Goal: Use online tool/utility: Use online tool/utility

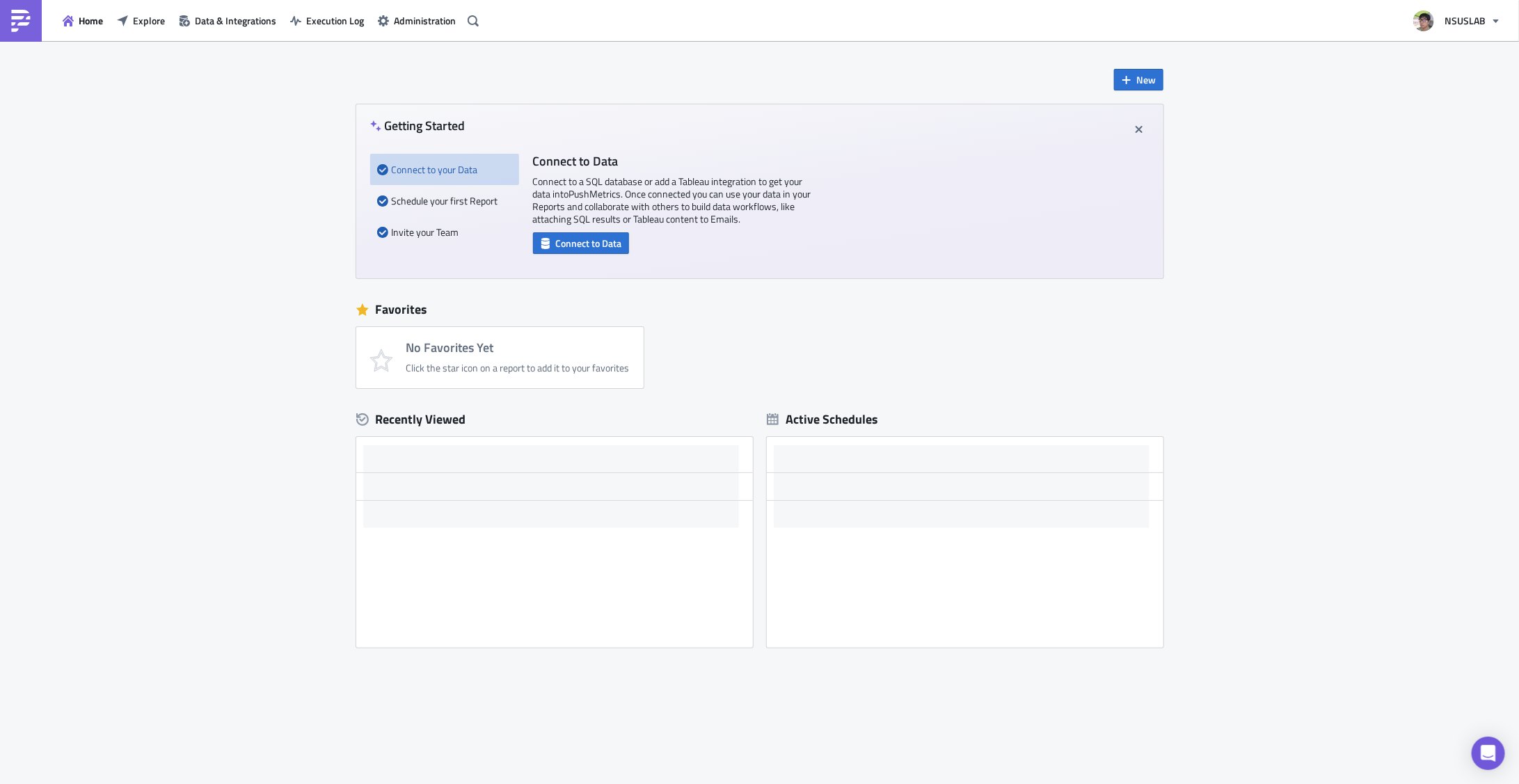
click at [245, 98] on div "New Getting Started Connect to your Data Schedule your first Report Invite your…" at bounding box center [760, 414] width 1519 height 746
click at [285, 62] on div "New Getting Started Connect to your Data Schedule your first Report Invite your…" at bounding box center [760, 414] width 1519 height 746
click at [150, 28] on button "Explore" at bounding box center [141, 20] width 62 height 22
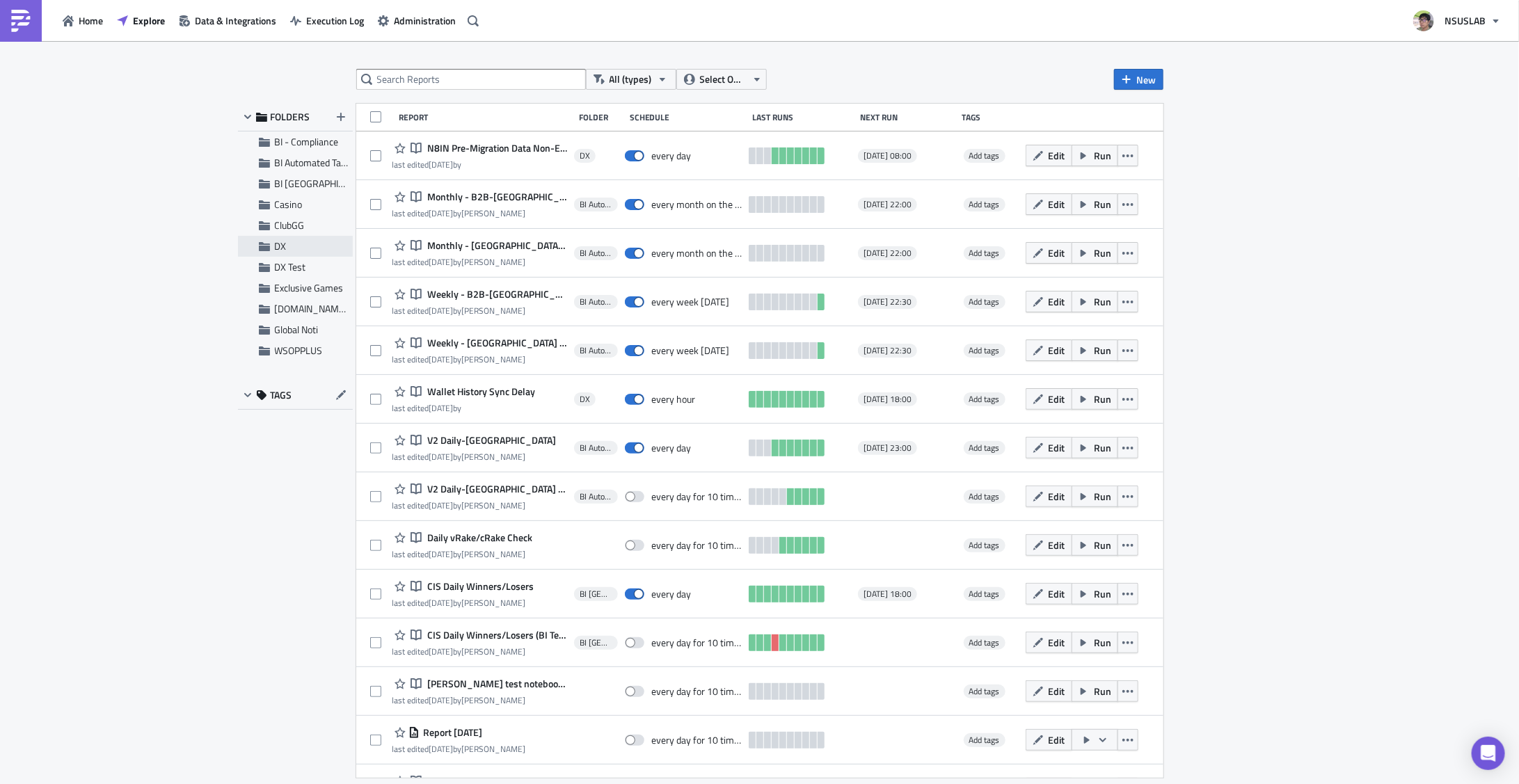
click at [288, 249] on span "DX" at bounding box center [312, 246] width 75 height 12
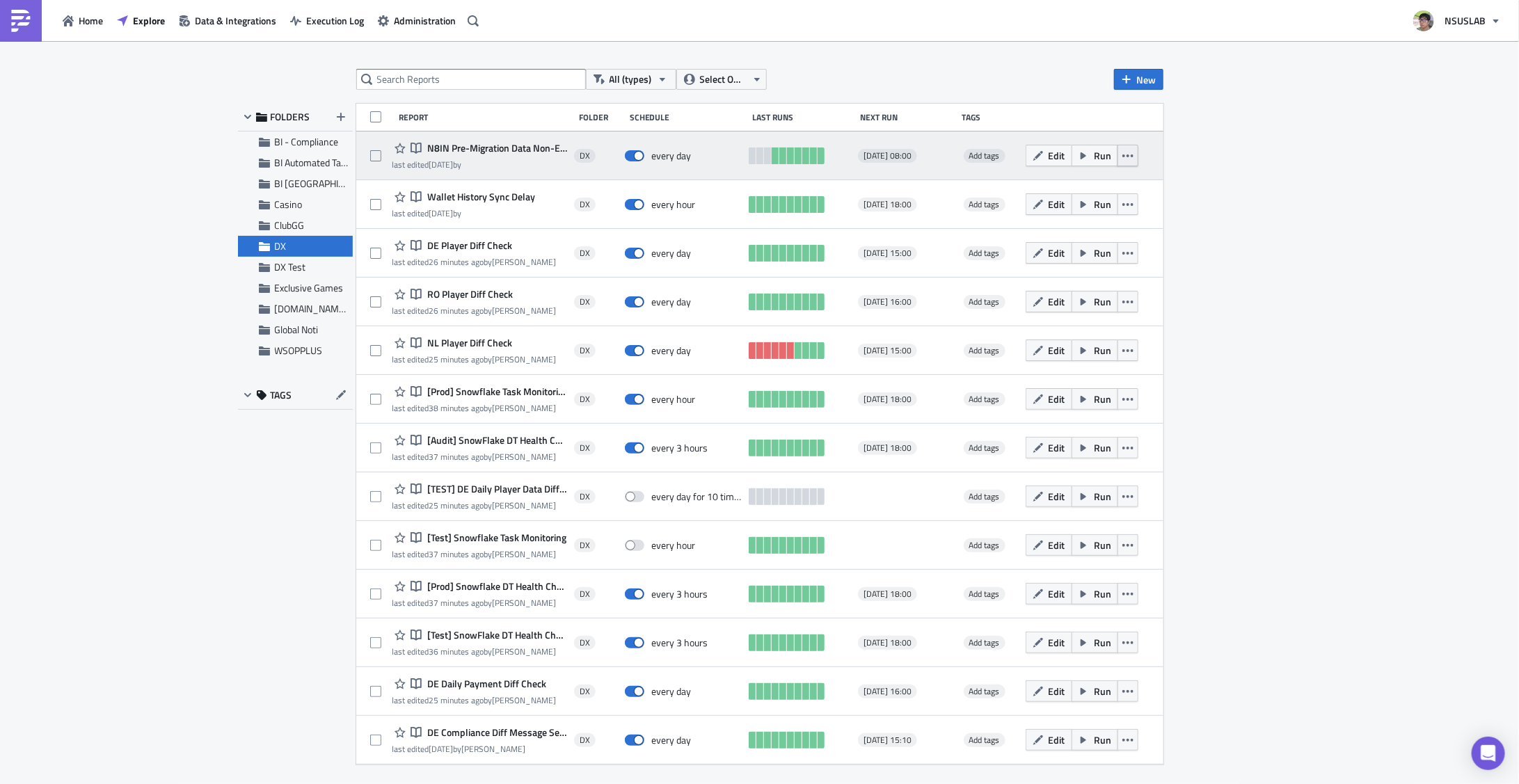
click at [1128, 157] on icon "button" at bounding box center [1128, 155] width 11 height 11
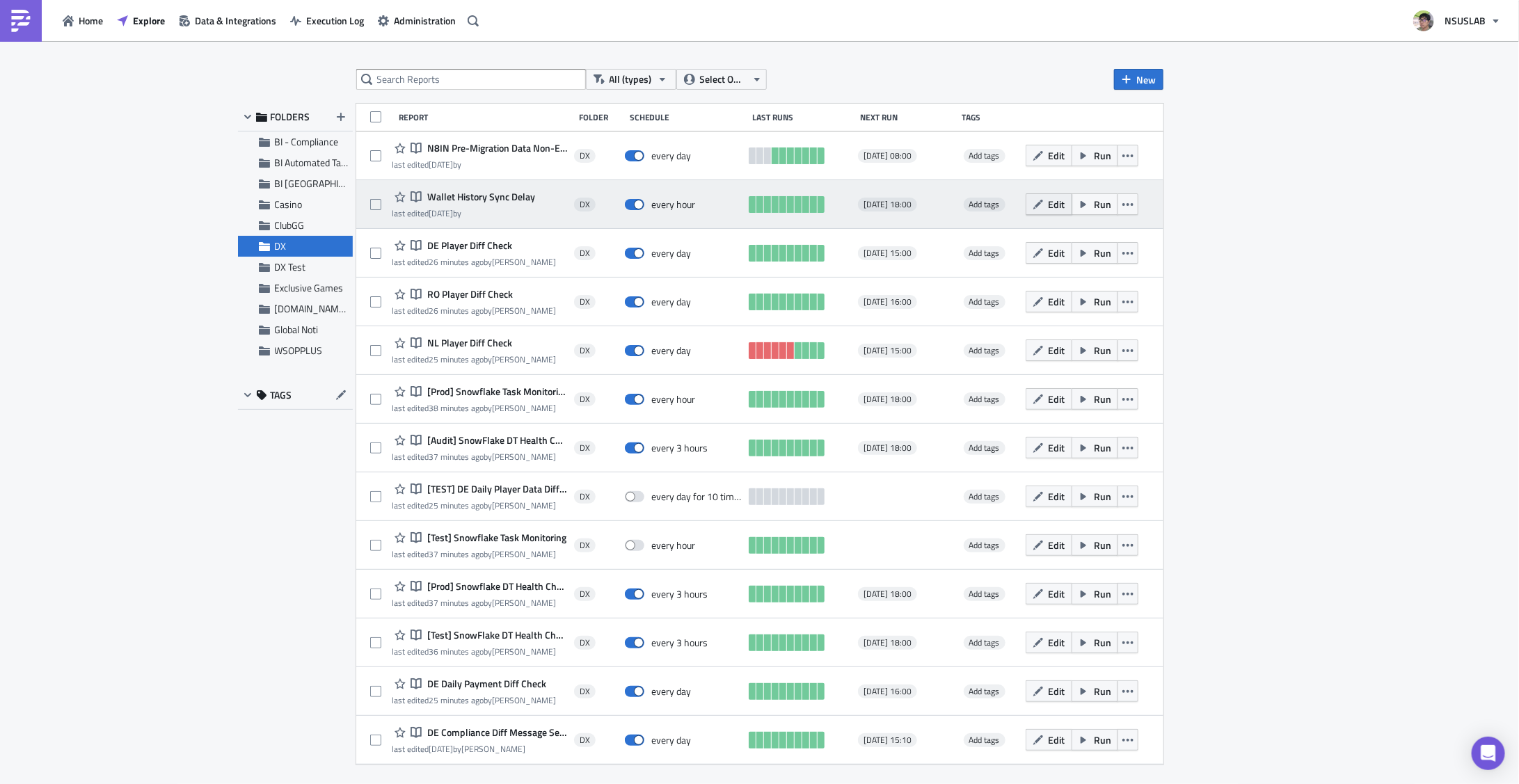
drag, startPoint x: 1367, startPoint y: 218, endPoint x: 1060, endPoint y: 201, distance: 307.5
click at [1365, 218] on div "All (types) Select Owner New FOLDERS BI - Compliance BI Automated Tableau Repor…" at bounding box center [760, 414] width 1519 height 745
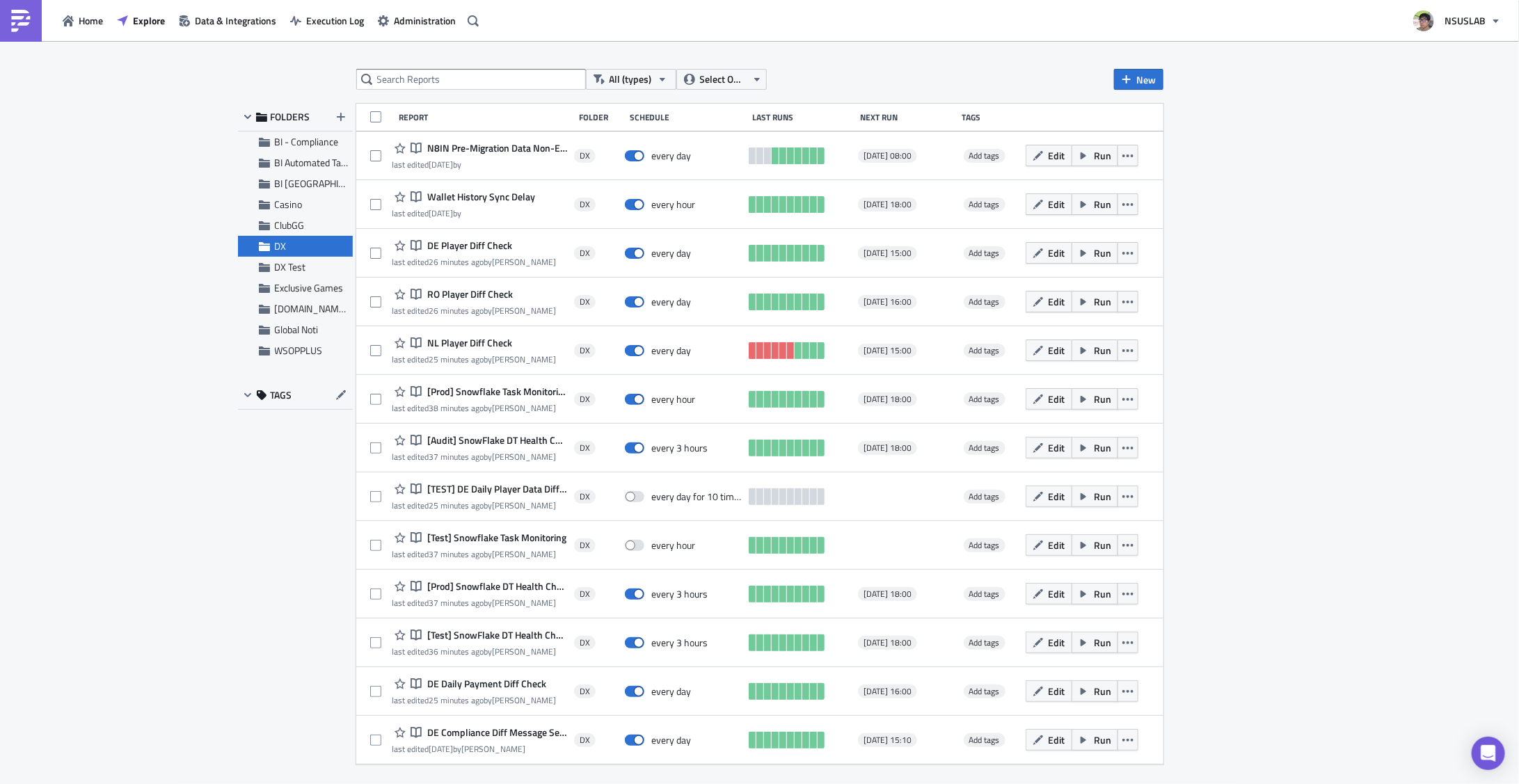
click at [284, 249] on span "DX" at bounding box center [280, 246] width 12 height 14
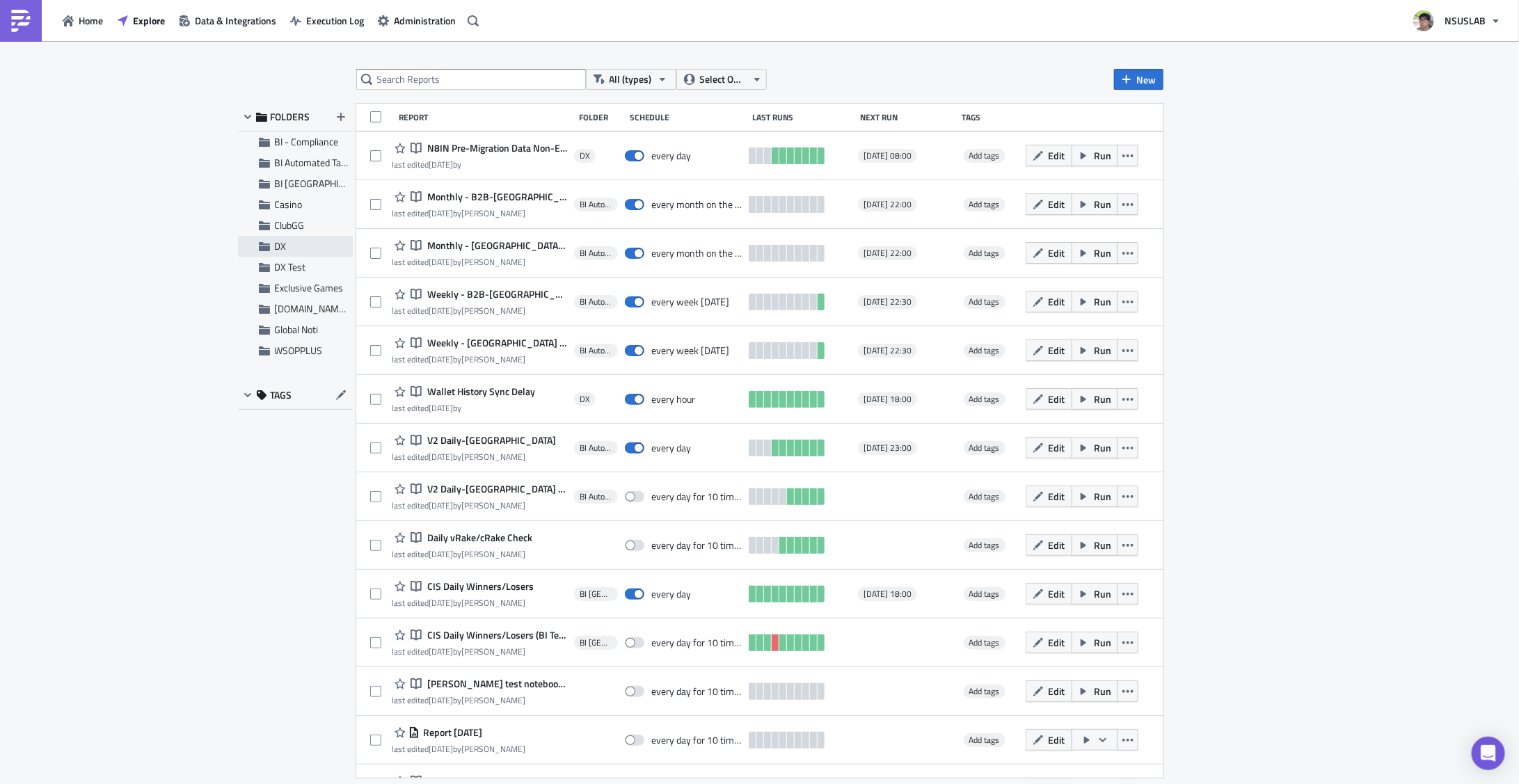
click at [302, 243] on span "DX" at bounding box center [312, 246] width 75 height 12
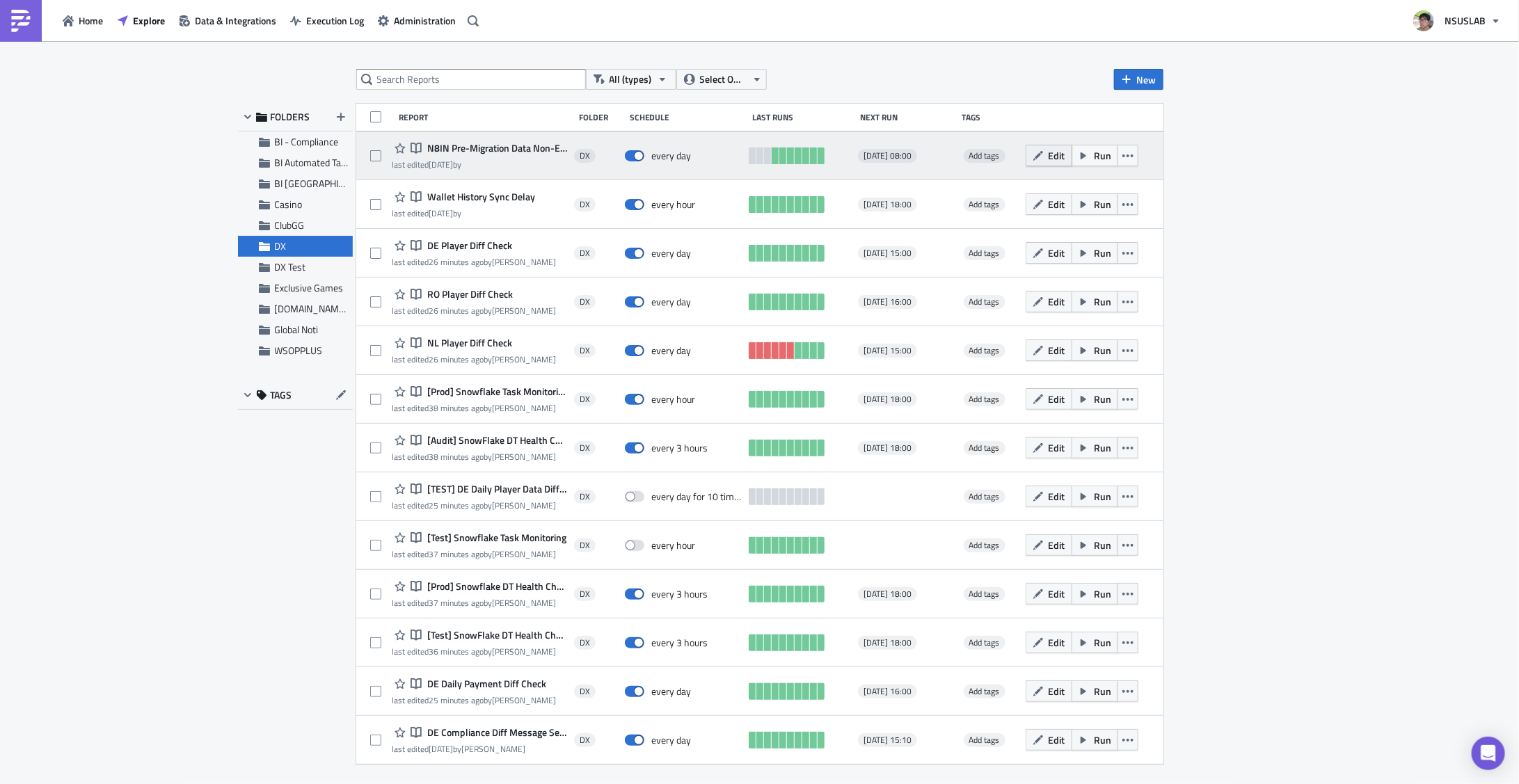
click at [1041, 157] on icon "button" at bounding box center [1038, 155] width 11 height 11
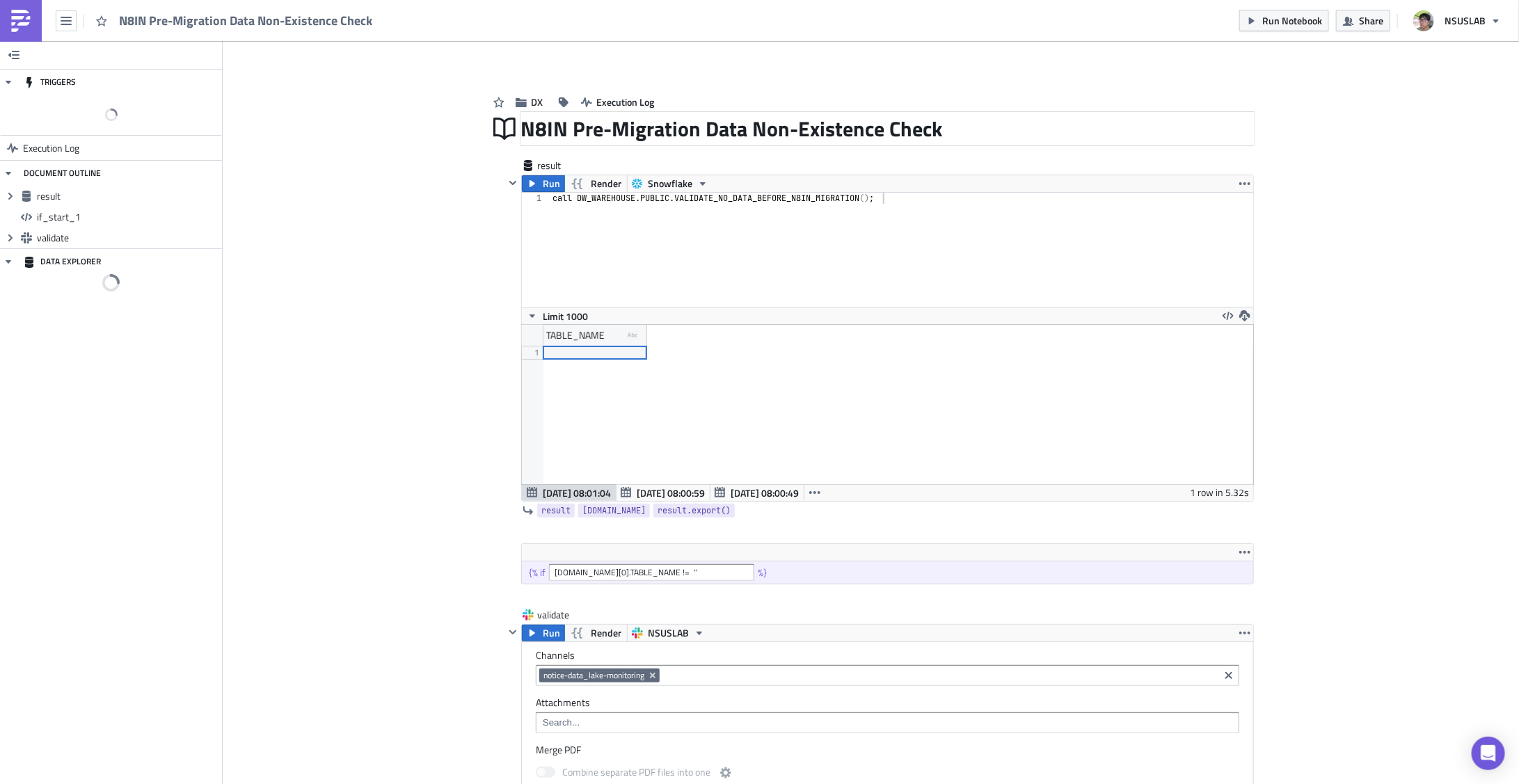
scroll to position [159, 731]
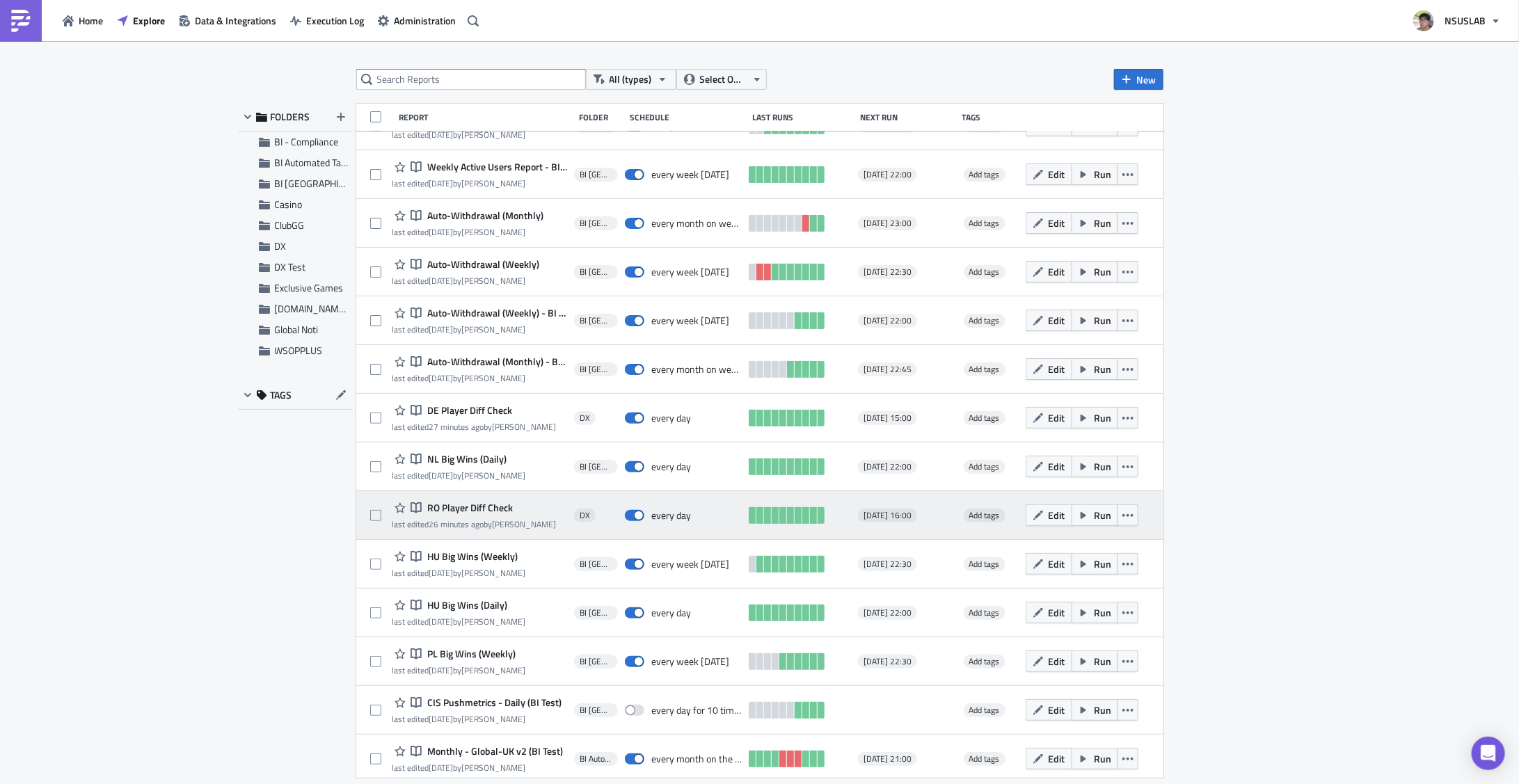
scroll to position [848, 0]
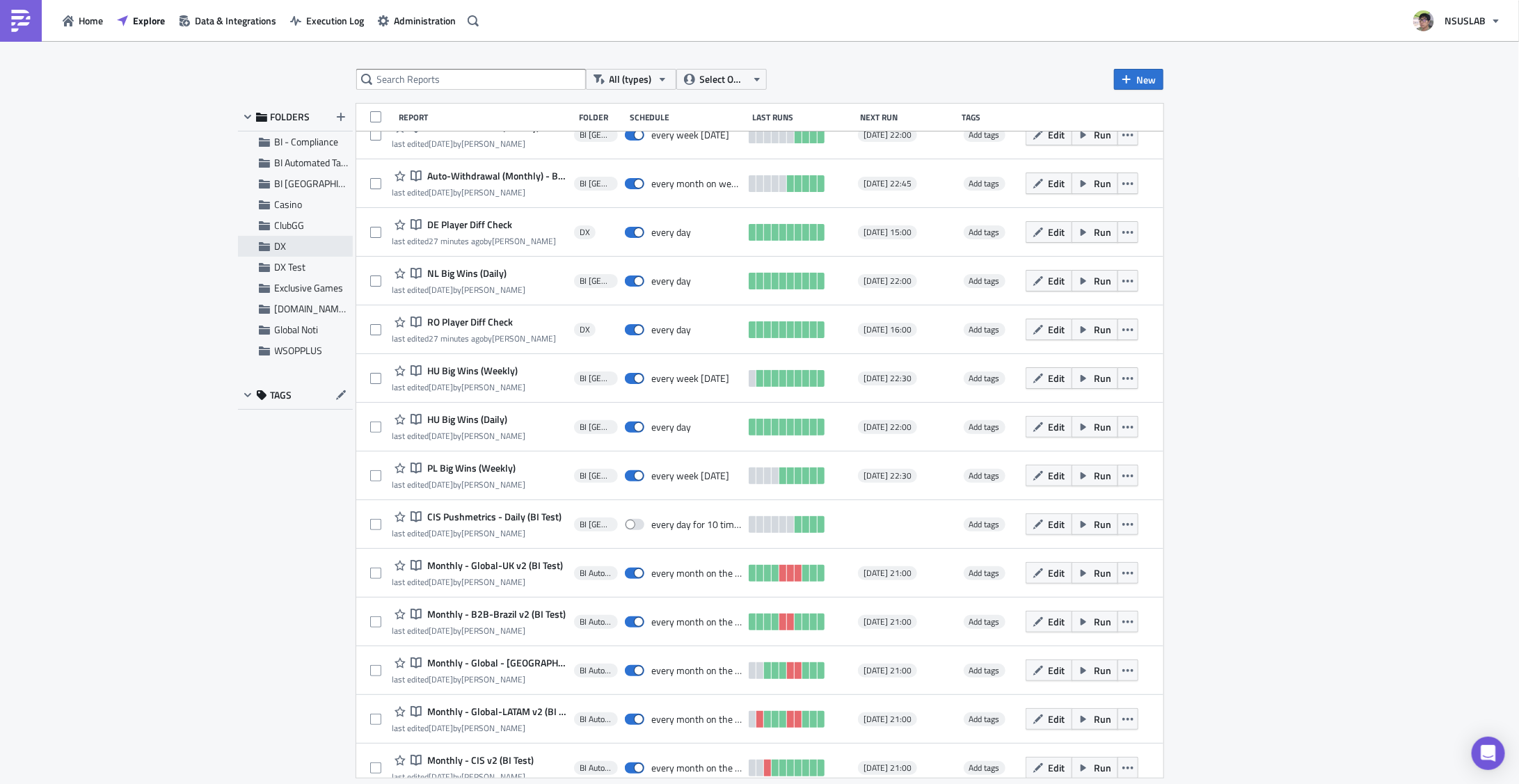
click at [288, 245] on span "DX" at bounding box center [312, 246] width 75 height 12
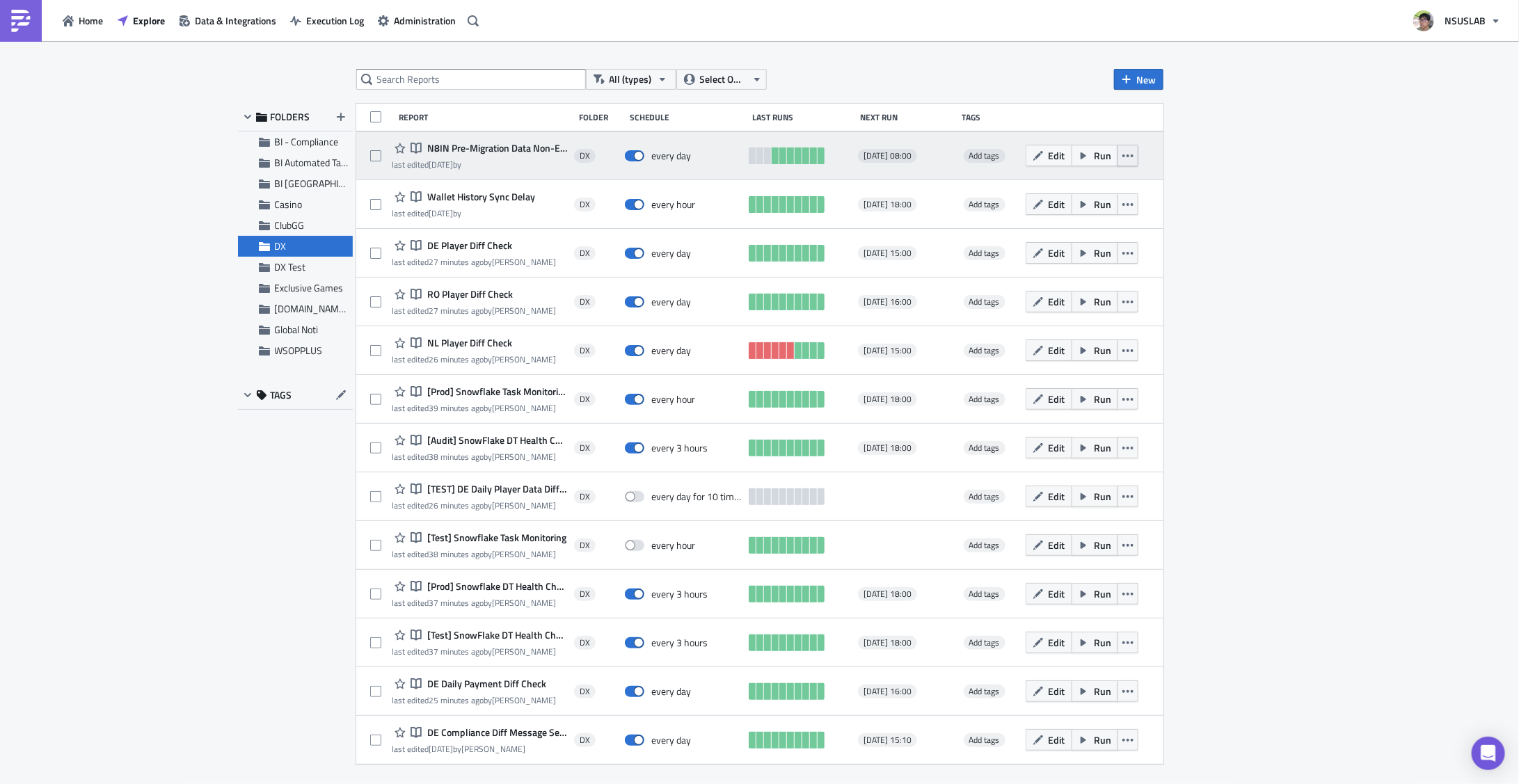
click at [1131, 155] on icon "button" at bounding box center [1128, 156] width 11 height 3
drag, startPoint x: 1243, startPoint y: 183, endPoint x: 1114, endPoint y: 178, distance: 129.1
click at [1233, 187] on div "All (types) Select Owner New FOLDERS BI - Compliance BI Automated Tableau Repor…" at bounding box center [760, 414] width 1519 height 745
click at [1035, 154] on icon "button" at bounding box center [1038, 155] width 11 height 11
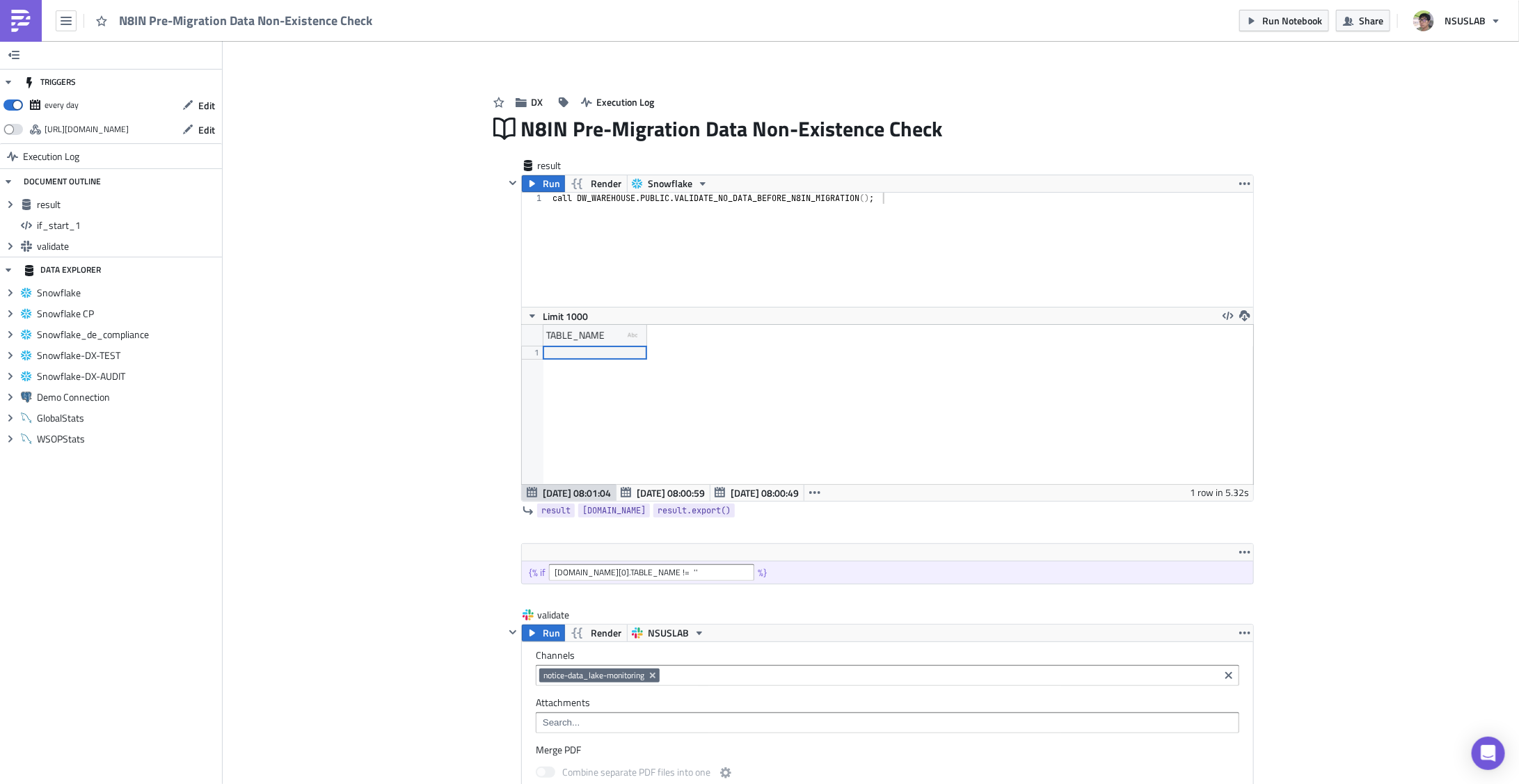
scroll to position [159, 731]
click at [1499, 27] on button "NSUSLAB" at bounding box center [1457, 21] width 104 height 30
click at [1353, 404] on div "Add Image DX Execution Log N8IN Pre-Migration Data Non-Existence Check result R…" at bounding box center [870, 755] width 1297 height 1428
drag, startPoint x: 428, startPoint y: 122, endPoint x: 378, endPoint y: 129, distance: 50.5
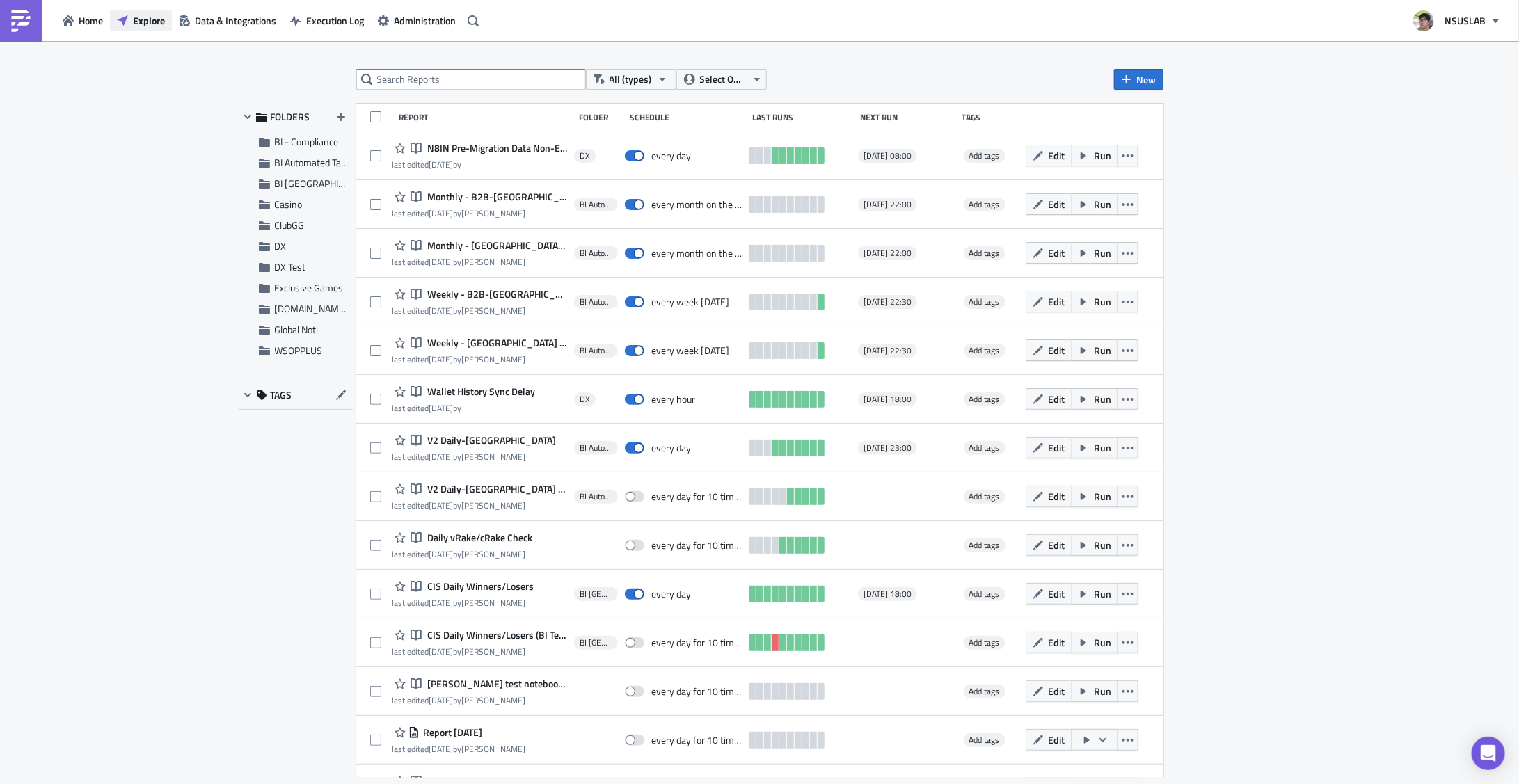
click at [130, 25] on button "Explore" at bounding box center [141, 20] width 62 height 22
click at [145, 18] on span "Explore" at bounding box center [149, 20] width 32 height 14
click at [757, 79] on icon "button" at bounding box center [757, 80] width 6 height 4
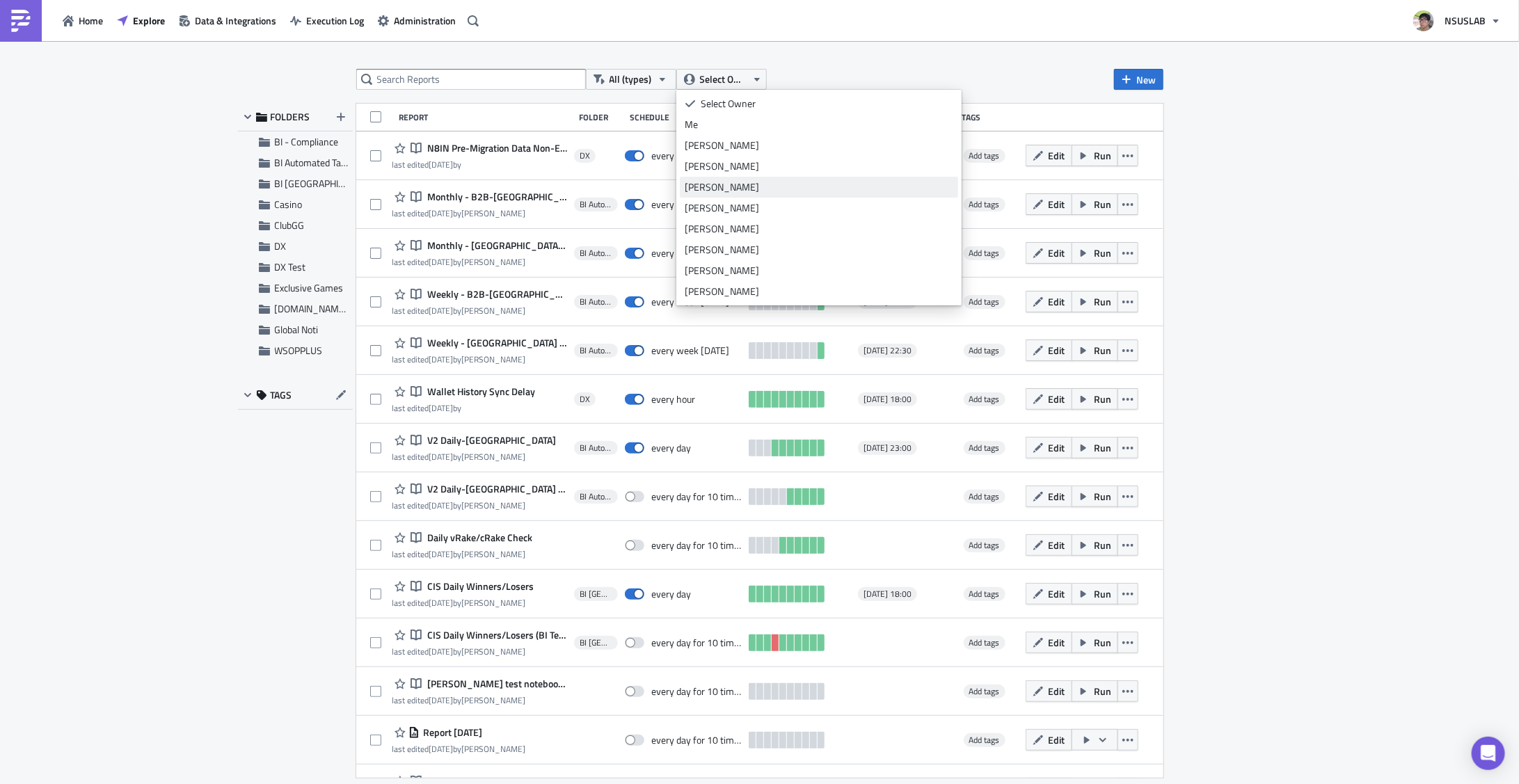
click at [732, 186] on div "Ash Yoon" at bounding box center [819, 187] width 269 height 14
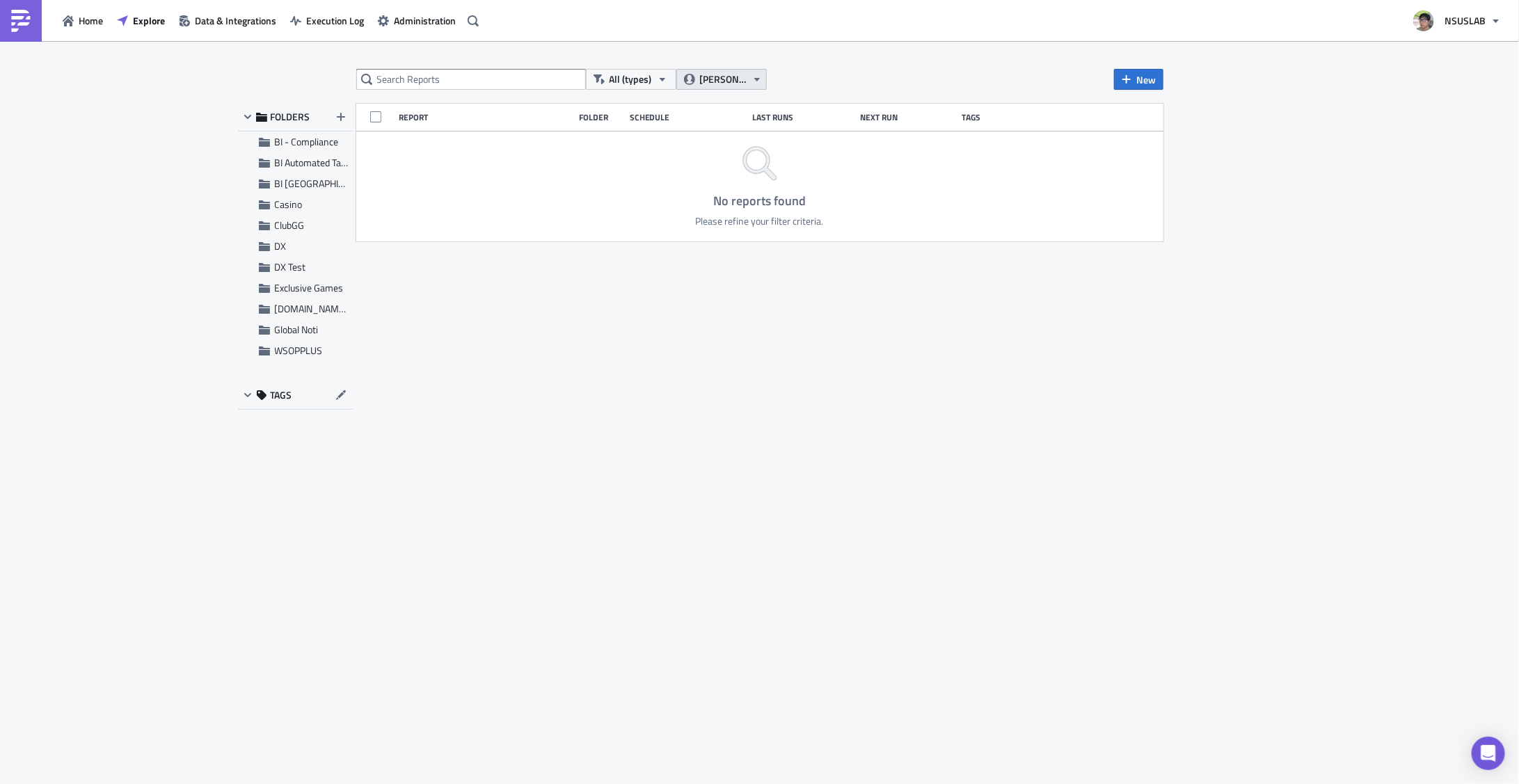
click at [752, 80] on icon "button" at bounding box center [757, 79] width 11 height 11
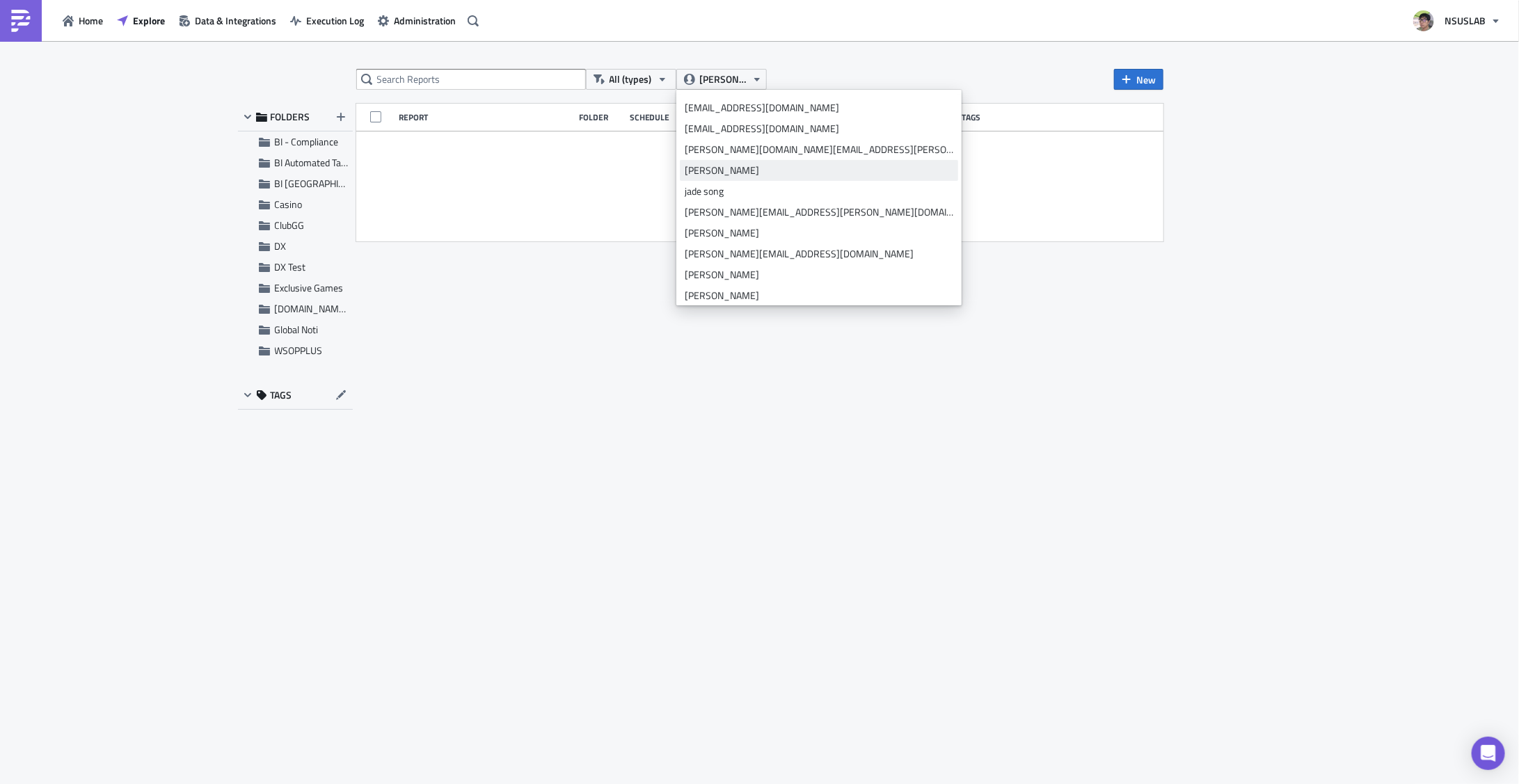
scroll to position [292, 0]
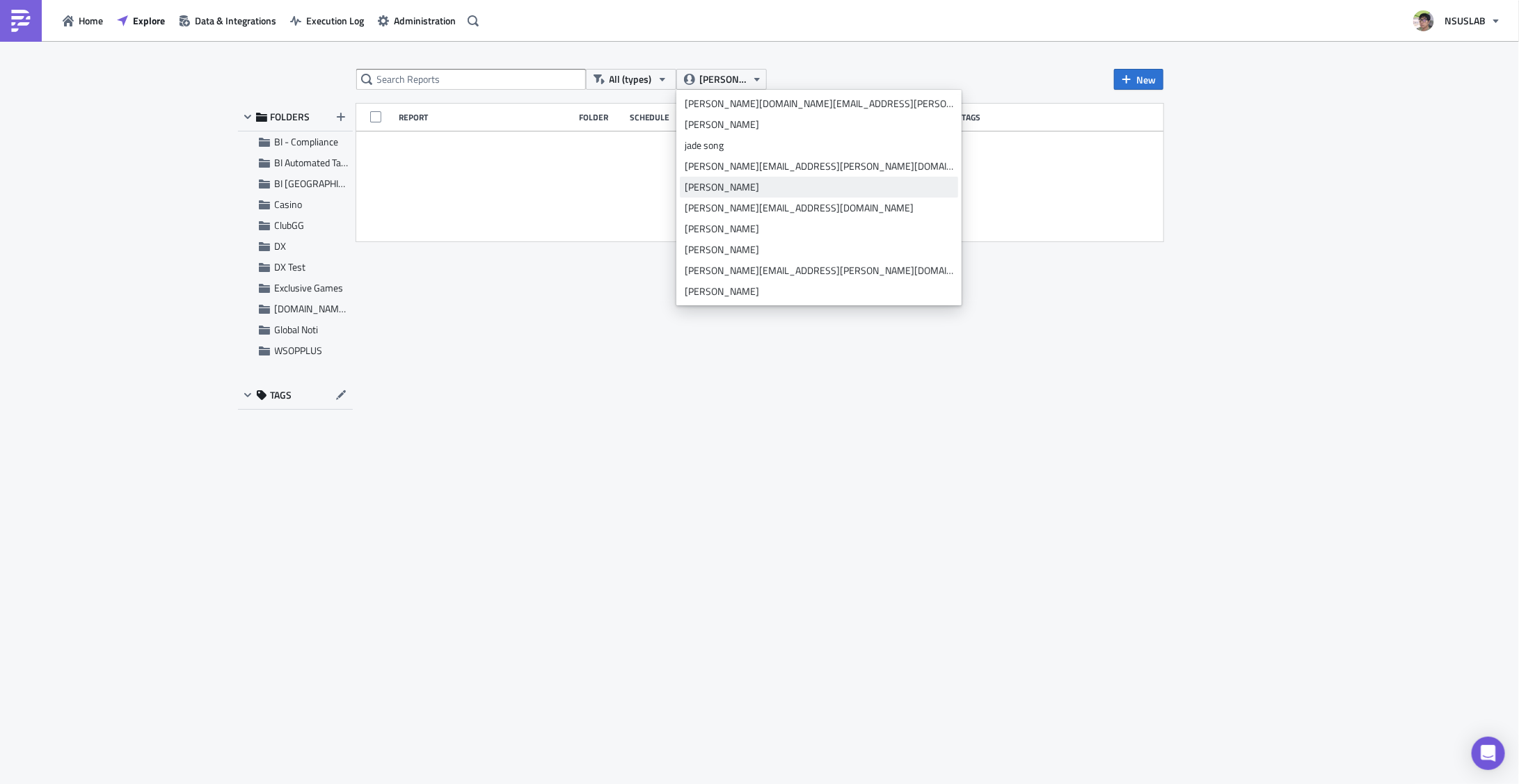
click at [755, 185] on div "julian lee" at bounding box center [819, 187] width 269 height 14
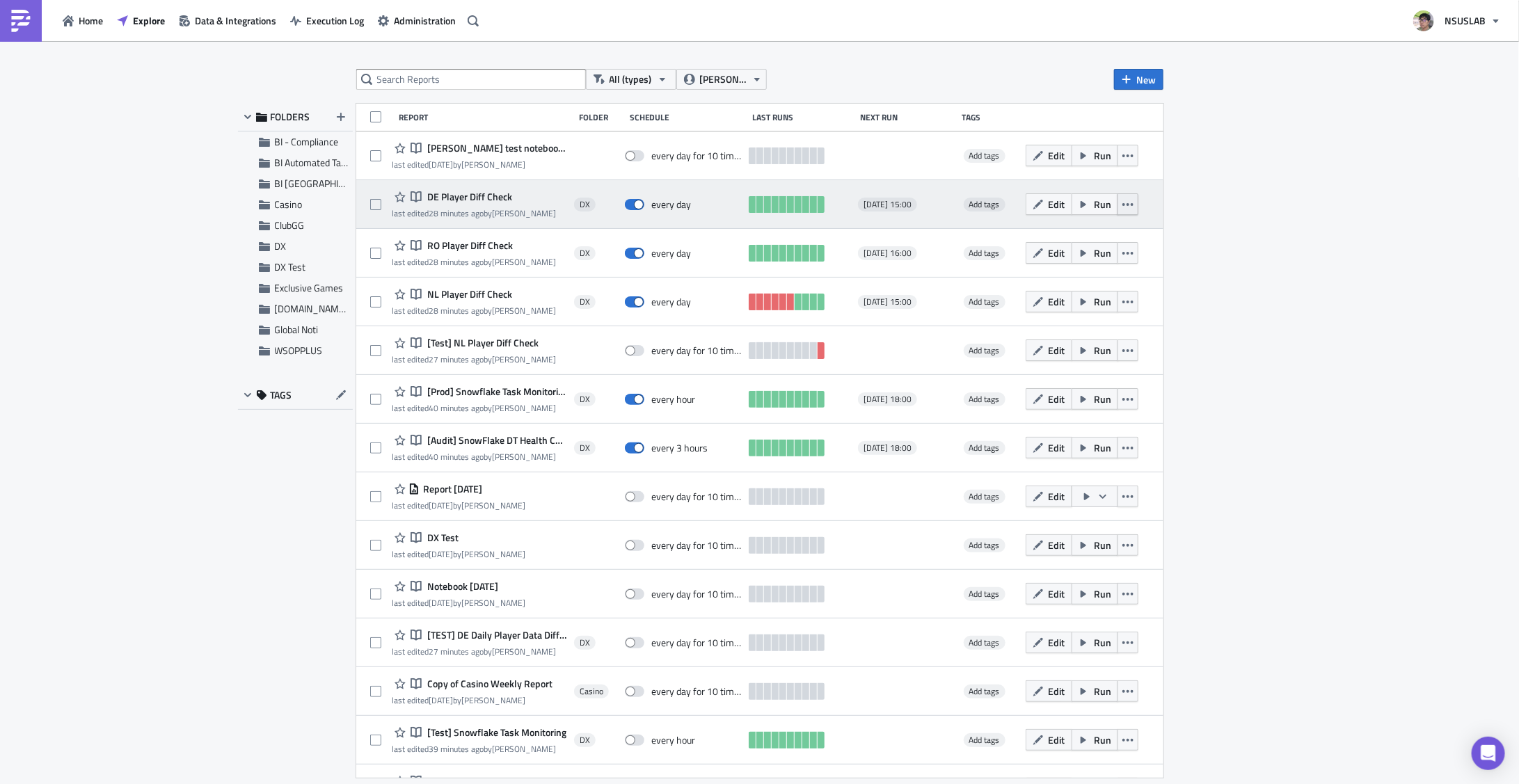
click at [1123, 202] on icon "button" at bounding box center [1128, 204] width 11 height 11
click at [376, 204] on span at bounding box center [375, 204] width 11 height 11
click at [376, 204] on input "checkbox" at bounding box center [378, 205] width 9 height 9
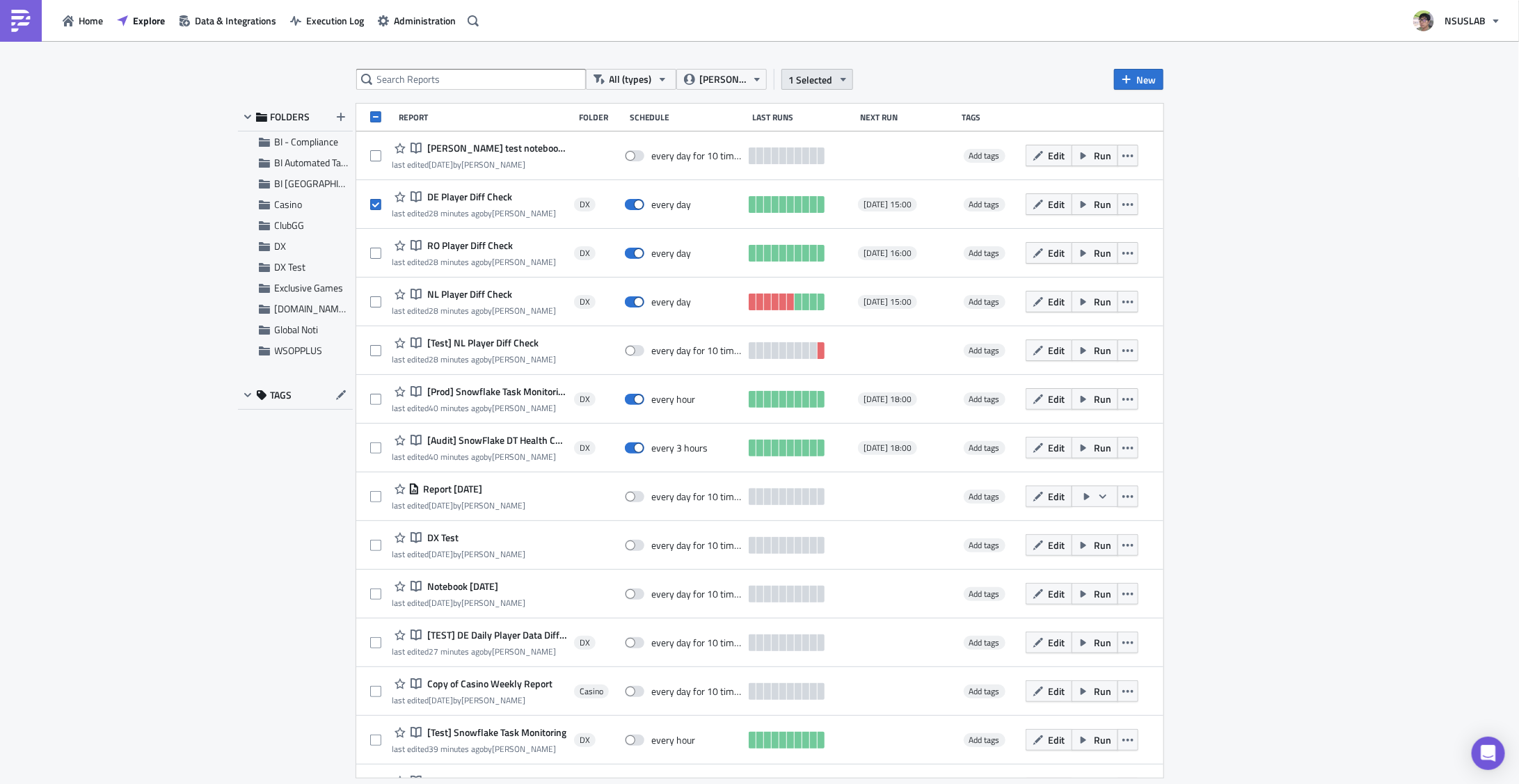
click at [815, 75] on span "1 Selected" at bounding box center [811, 80] width 43 height 14
click at [1044, 65] on div "All (types) julian lee 1 Selected New FOLDERS BI - Compliance BI Automated Tabl…" at bounding box center [760, 414] width 1519 height 745
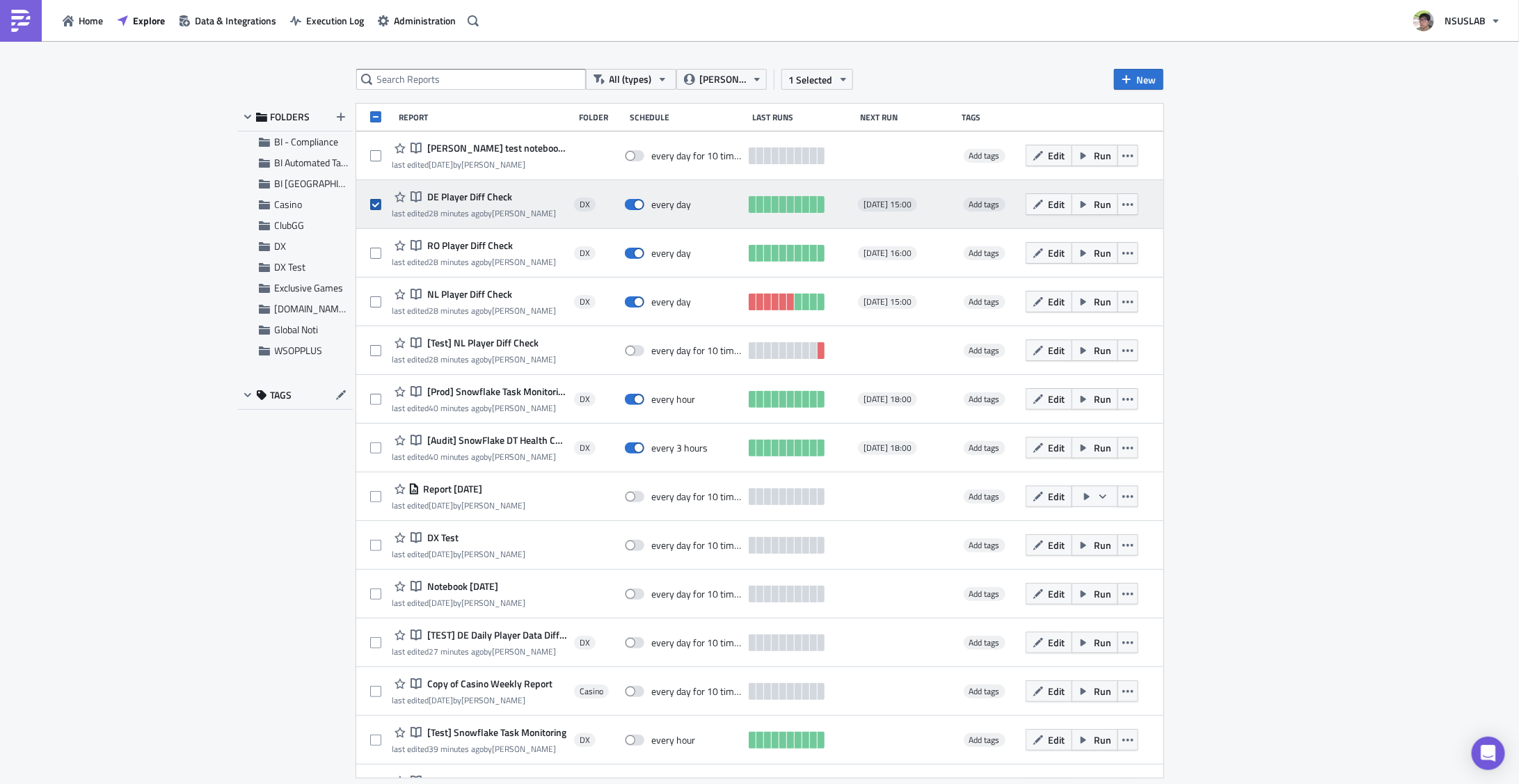
click at [383, 207] on label at bounding box center [379, 204] width 18 height 12
click at [382, 207] on input "checkbox" at bounding box center [378, 205] width 9 height 9
checkbox input "false"
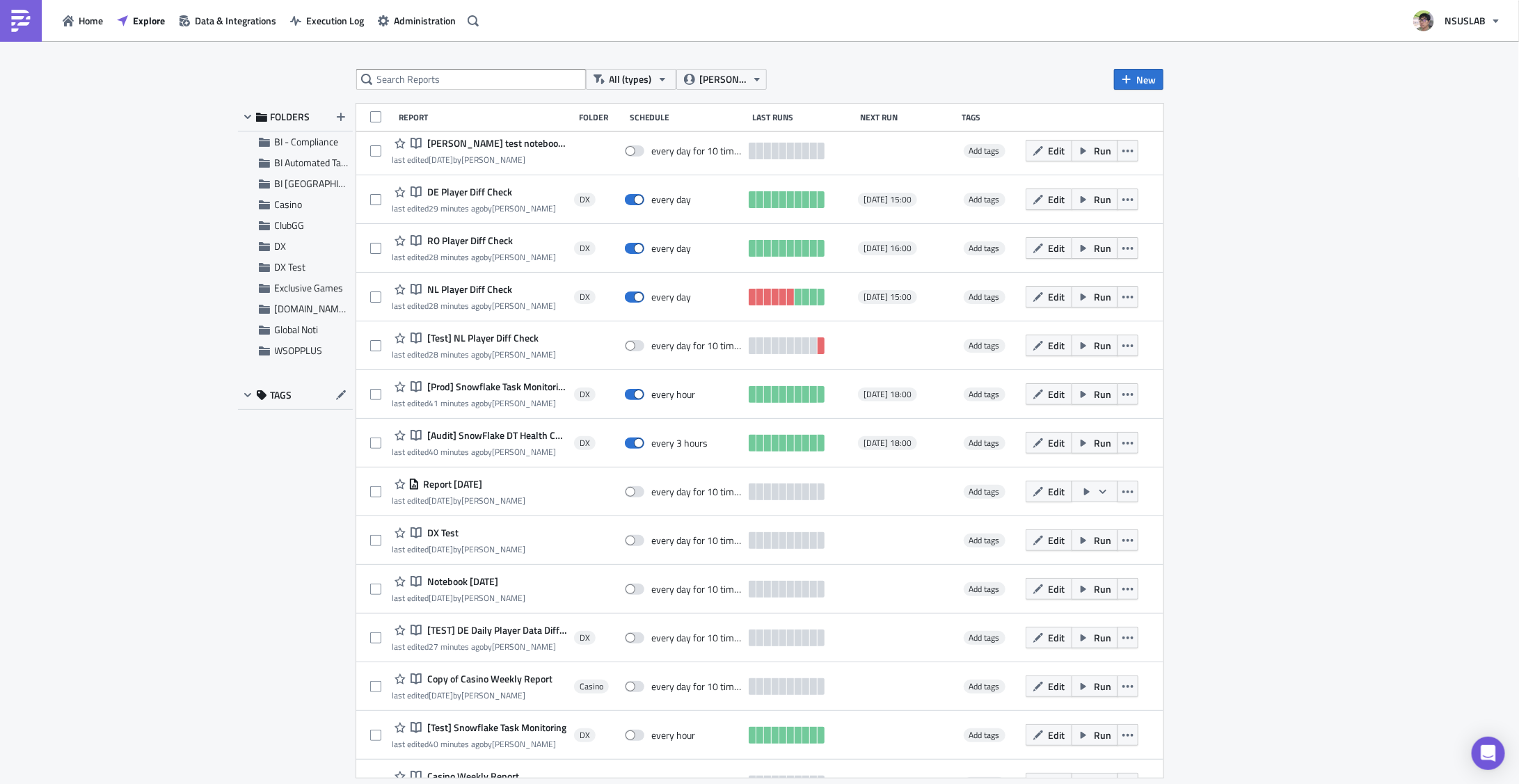
scroll to position [0, 0]
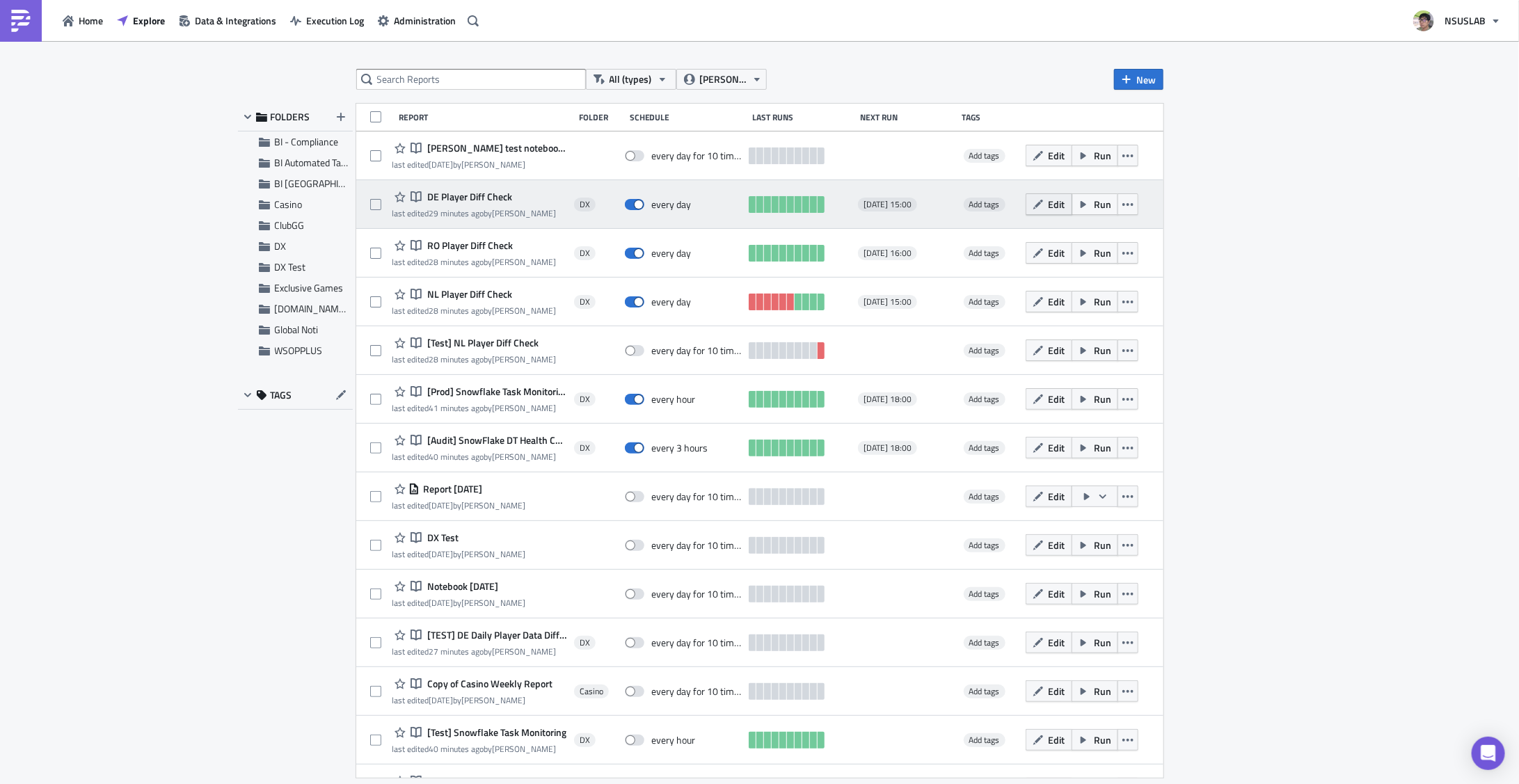
click at [1039, 202] on button "Edit" at bounding box center [1049, 204] width 46 height 22
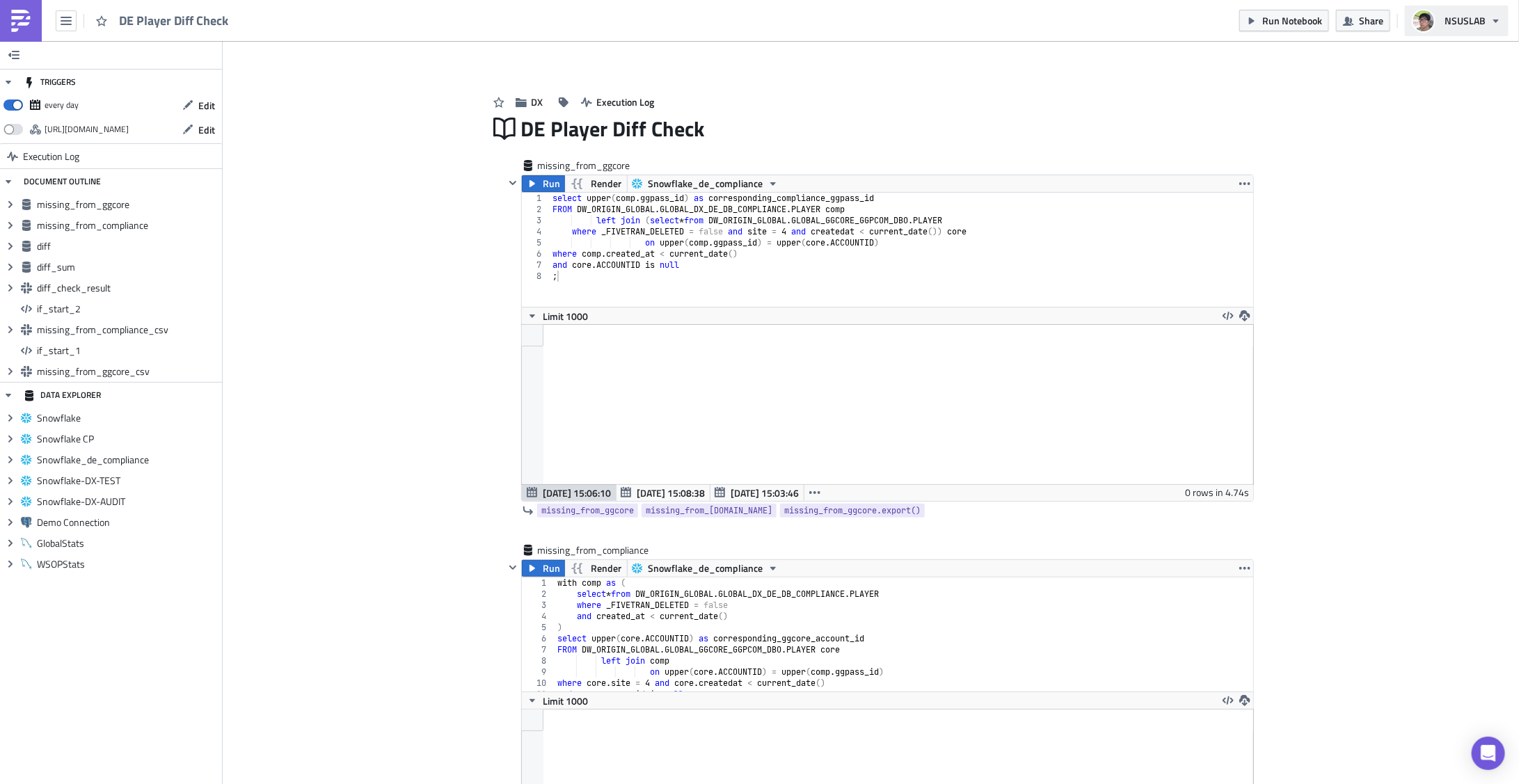
click at [1495, 26] on button "NSUSLAB" at bounding box center [1457, 21] width 104 height 30
drag, startPoint x: 1228, startPoint y: 88, endPoint x: 1441, endPoint y: 34, distance: 219.7
click at [1229, 88] on div "DX Execution Log" at bounding box center [871, 88] width 765 height 49
drag, startPoint x: 1384, startPoint y: 23, endPoint x: 1376, endPoint y: 28, distance: 9.4
click at [1386, 23] on button "Share" at bounding box center [1363, 20] width 54 height 22
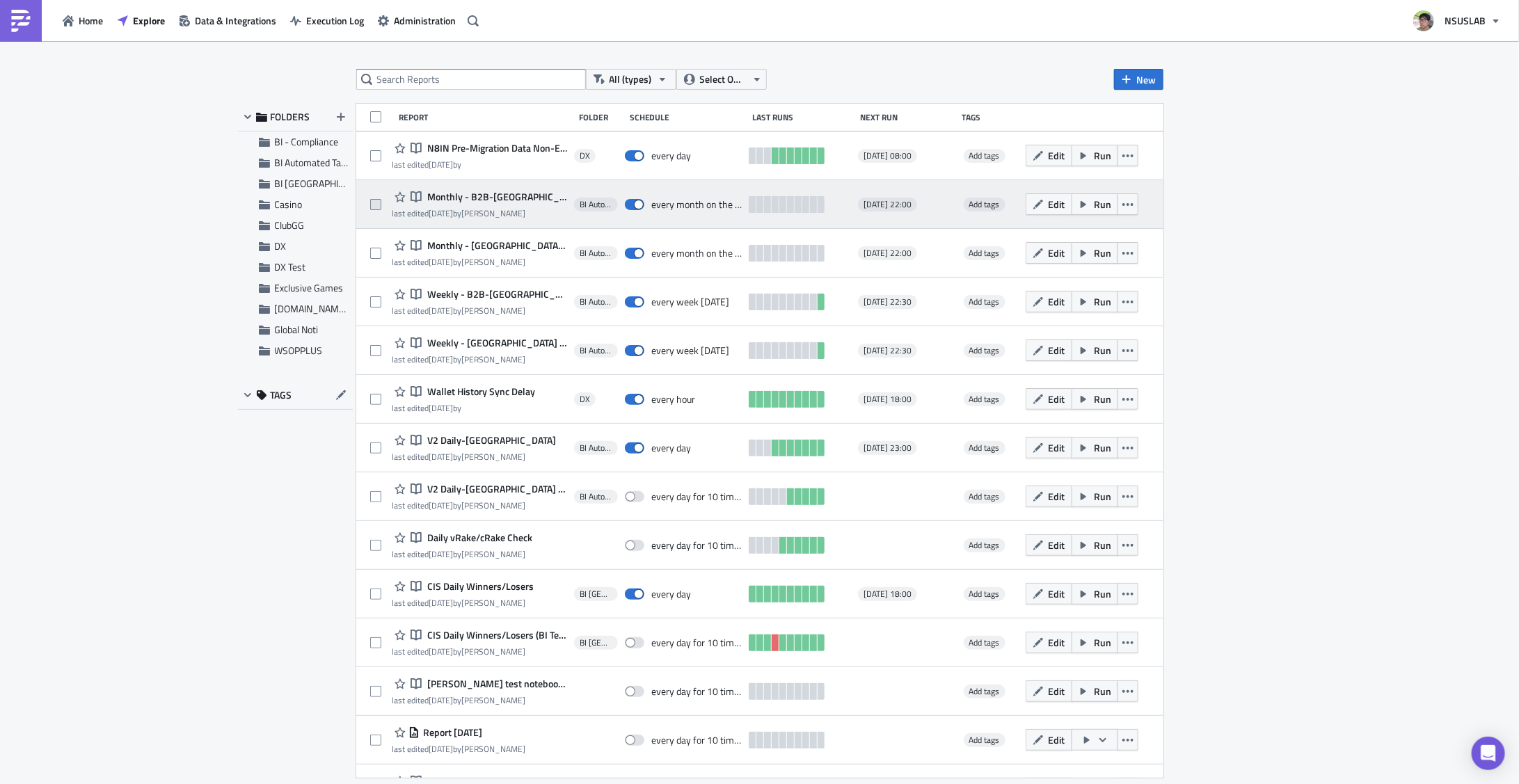
click at [377, 209] on span at bounding box center [375, 204] width 11 height 11
click at [377, 209] on input "checkbox" at bounding box center [378, 205] width 9 height 9
checkbox input "true"
click at [1033, 207] on icon "button" at bounding box center [1037, 204] width 9 height 9
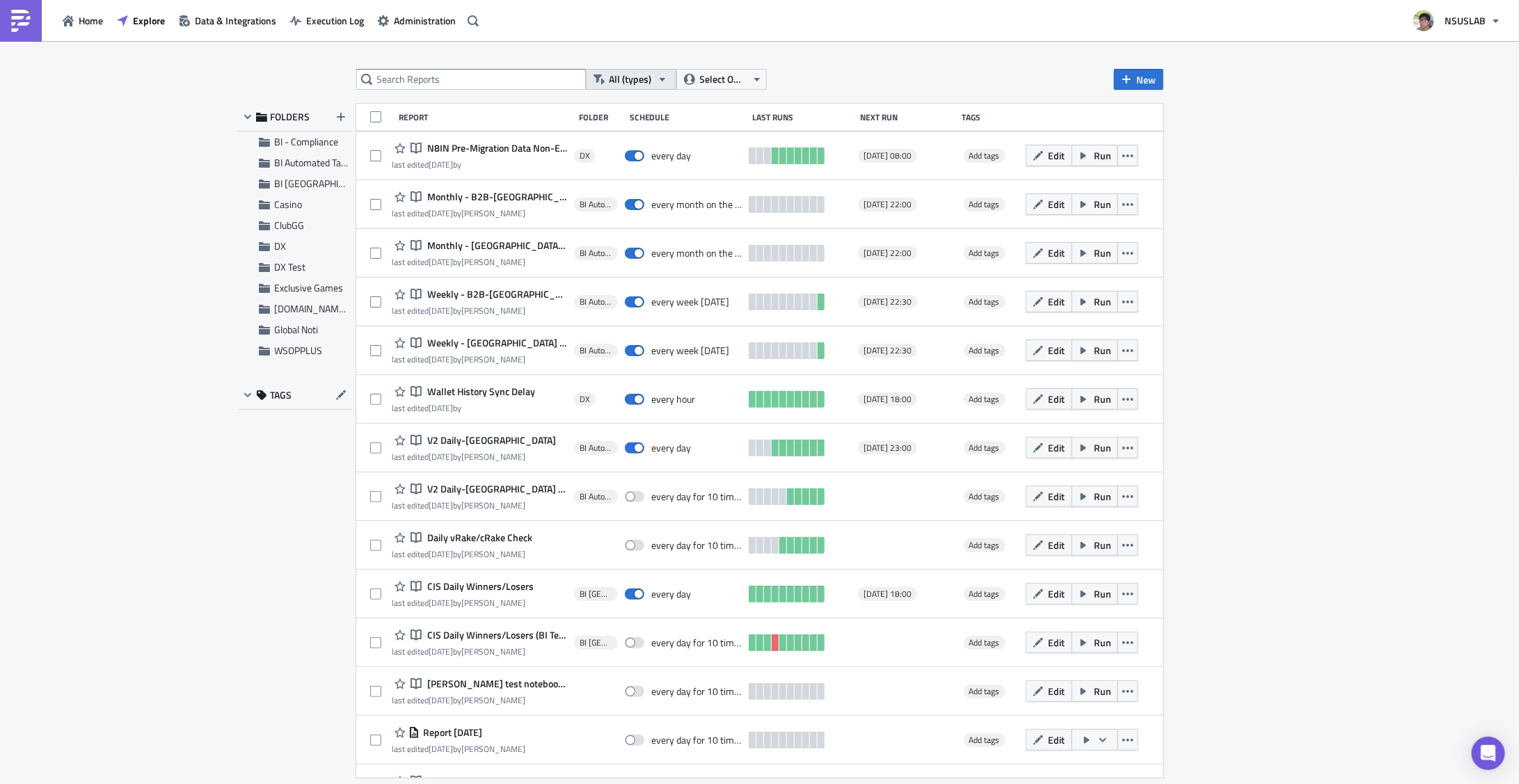
click at [666, 70] on button "All (types)" at bounding box center [631, 79] width 91 height 21
drag, startPoint x: 835, startPoint y: 80, endPoint x: 738, endPoint y: 80, distance: 97.0
click at [826, 80] on div "All (types) Select Owner New" at bounding box center [760, 79] width 807 height 21
click at [738, 80] on span "Select Owner" at bounding box center [723, 79] width 46 height 15
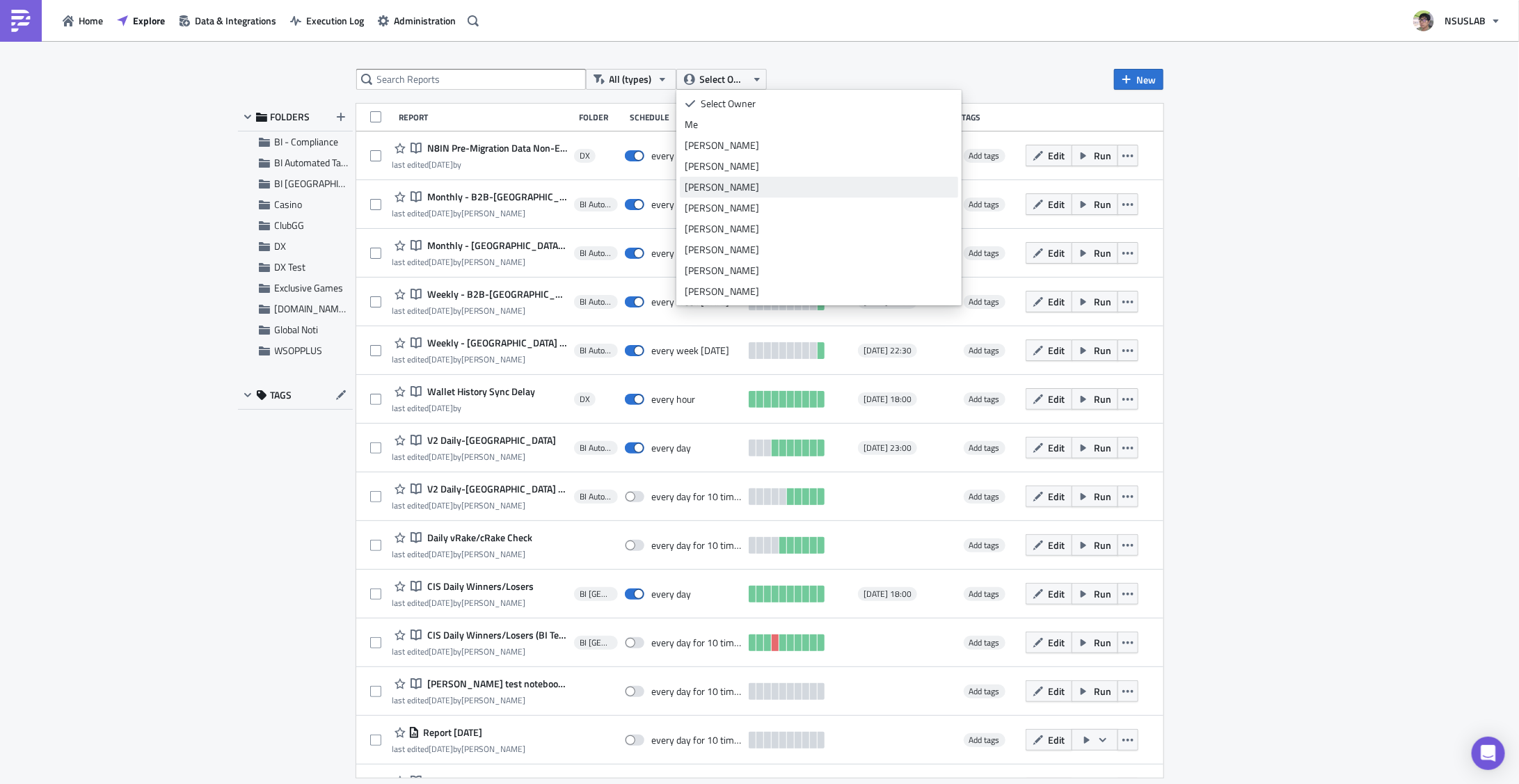
click at [727, 185] on div "Ash Yoon" at bounding box center [819, 187] width 269 height 14
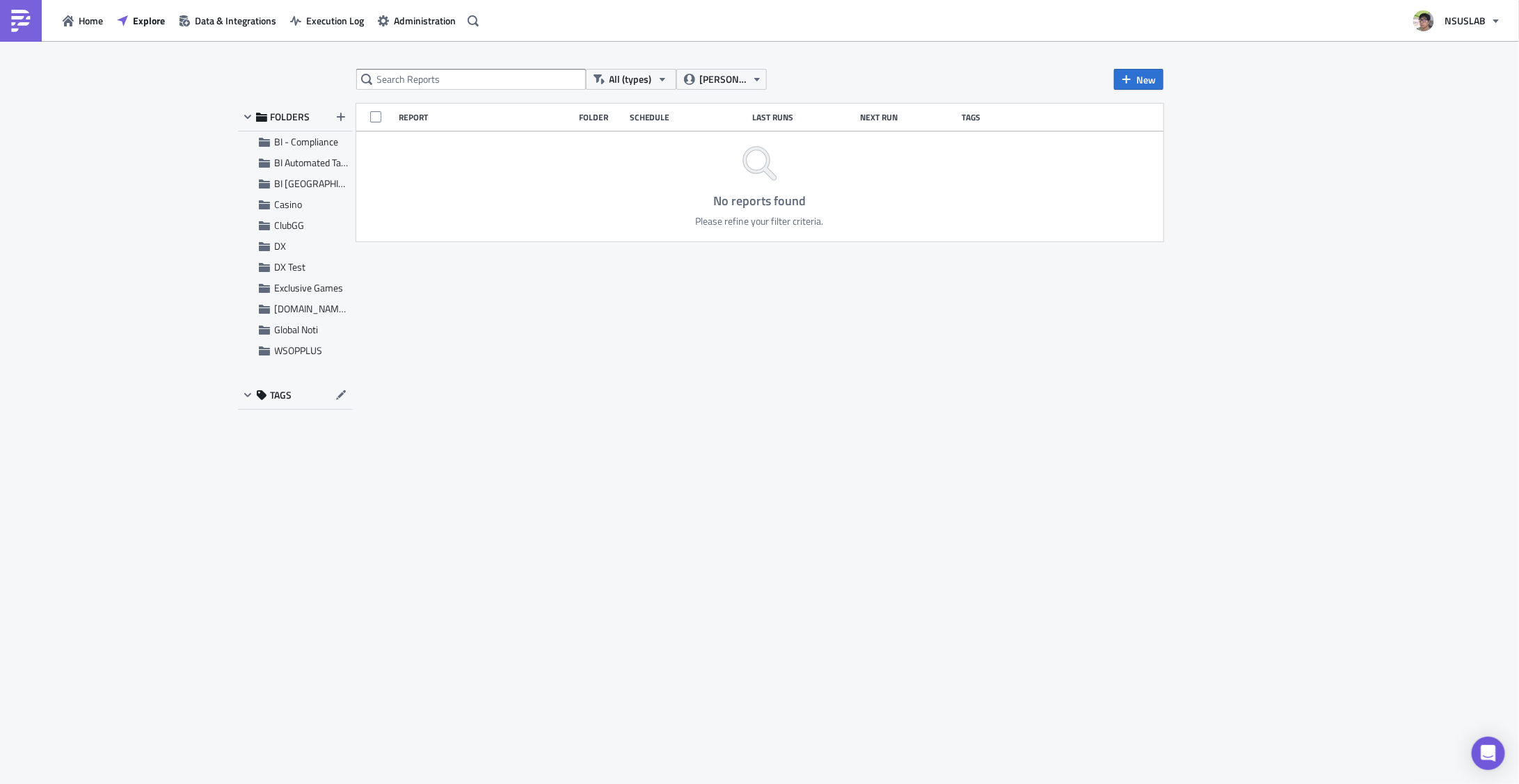
drag, startPoint x: 646, startPoint y: 320, endPoint x: 636, endPoint y: 306, distance: 17.2
click at [646, 322] on div "All (types) Ash Yoon New FOLDERS BI - Compliance BI Automated Tableau Reporting…" at bounding box center [760, 414] width 835 height 690
drag, startPoint x: 752, startPoint y: 84, endPoint x: 745, endPoint y: 88, distance: 8.1
click at [752, 84] on icon "button" at bounding box center [757, 79] width 11 height 11
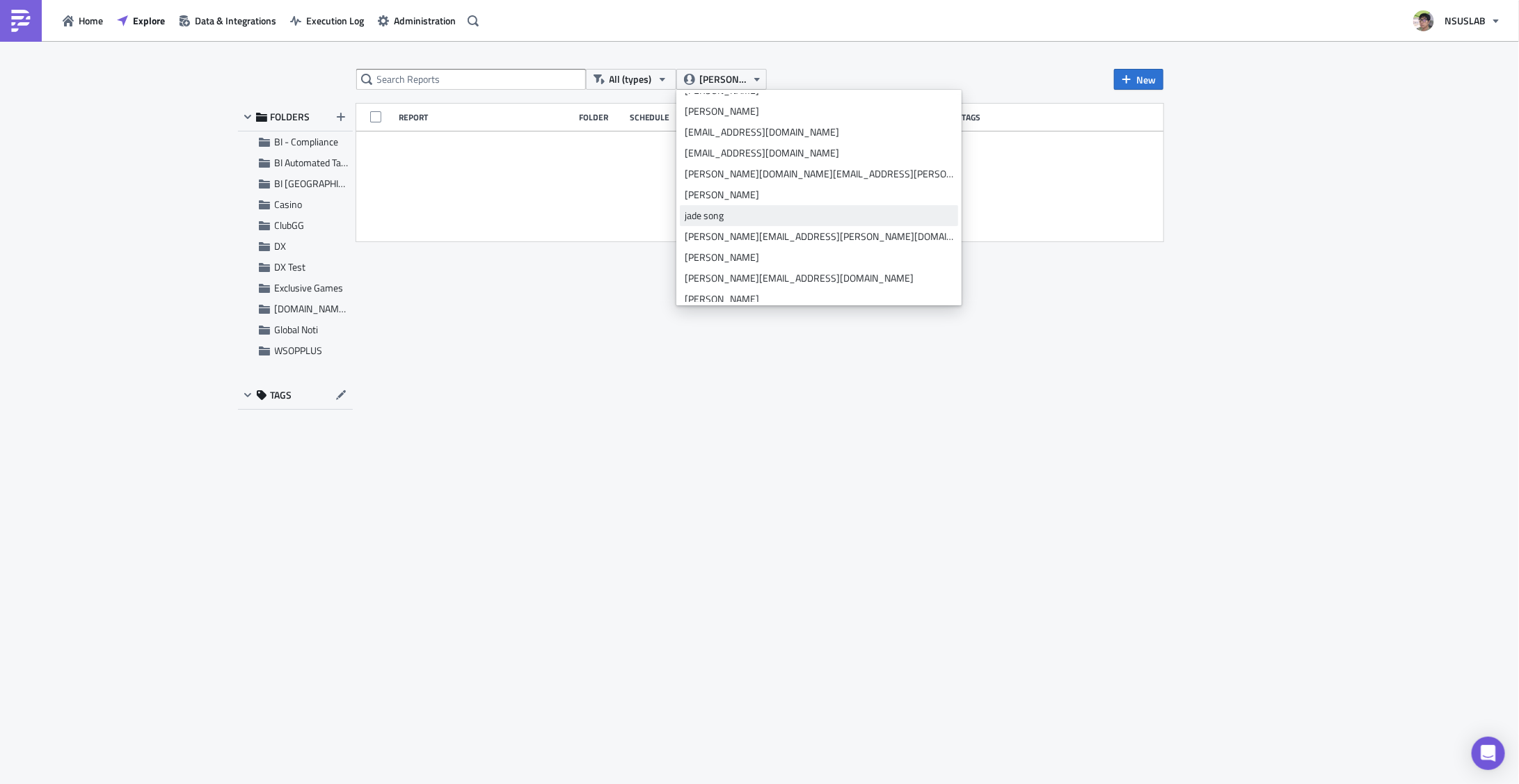
scroll to position [292, 0]
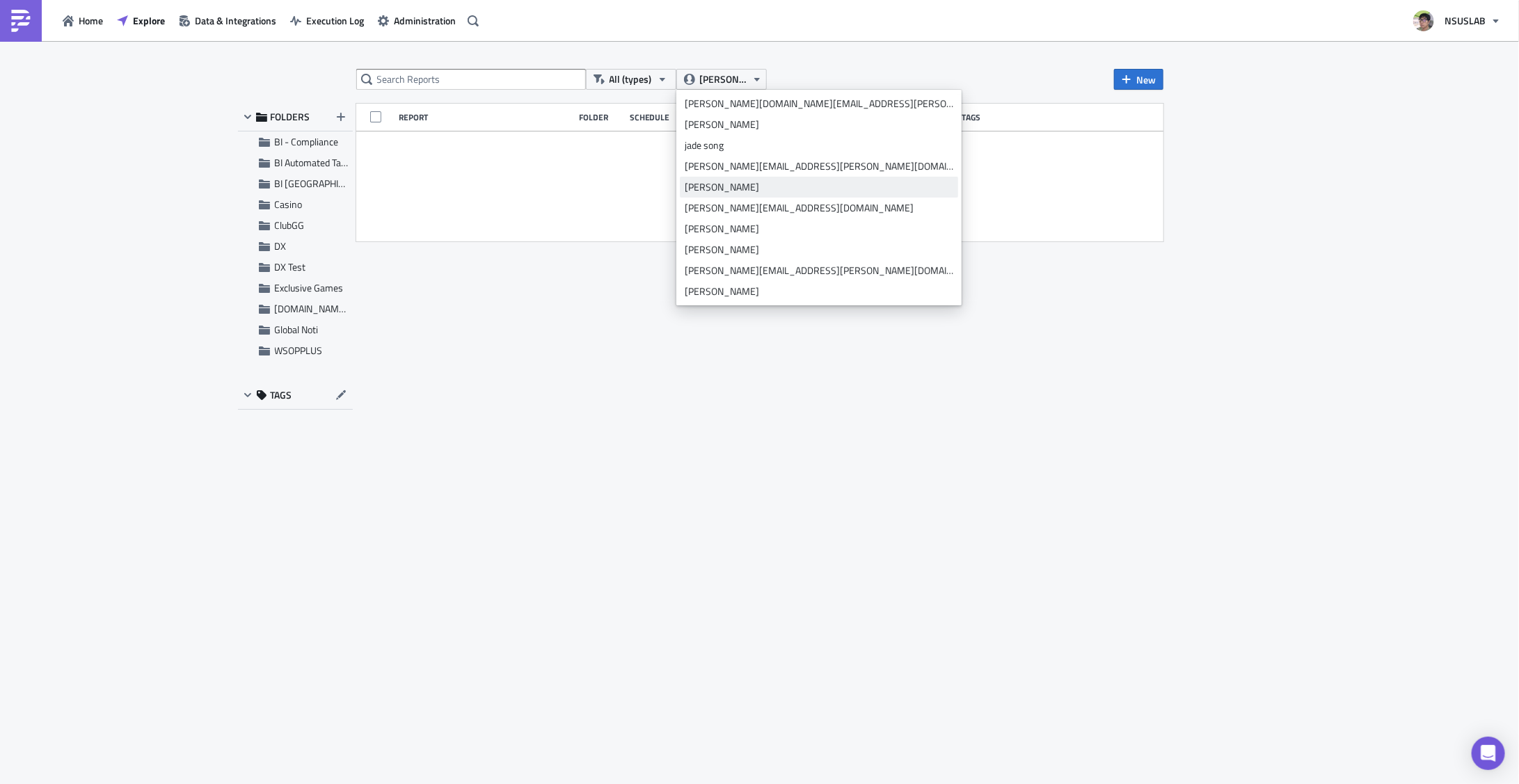
click at [717, 192] on div "julian lee" at bounding box center [819, 187] width 269 height 14
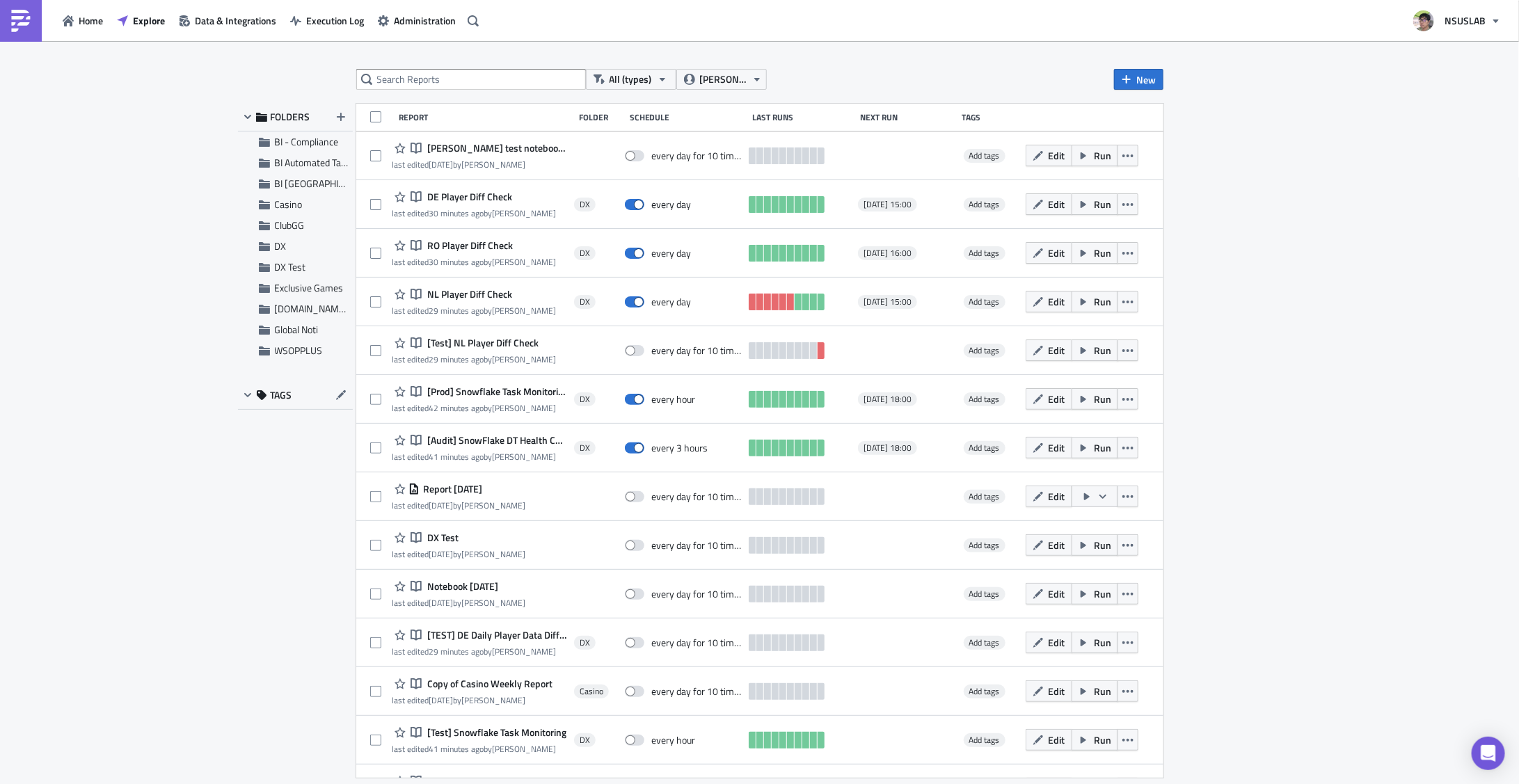
click at [1271, 194] on div "All (types) julian lee New FOLDERS BI - Compliance BI Automated Tableau Reporti…" at bounding box center [760, 414] width 1519 height 745
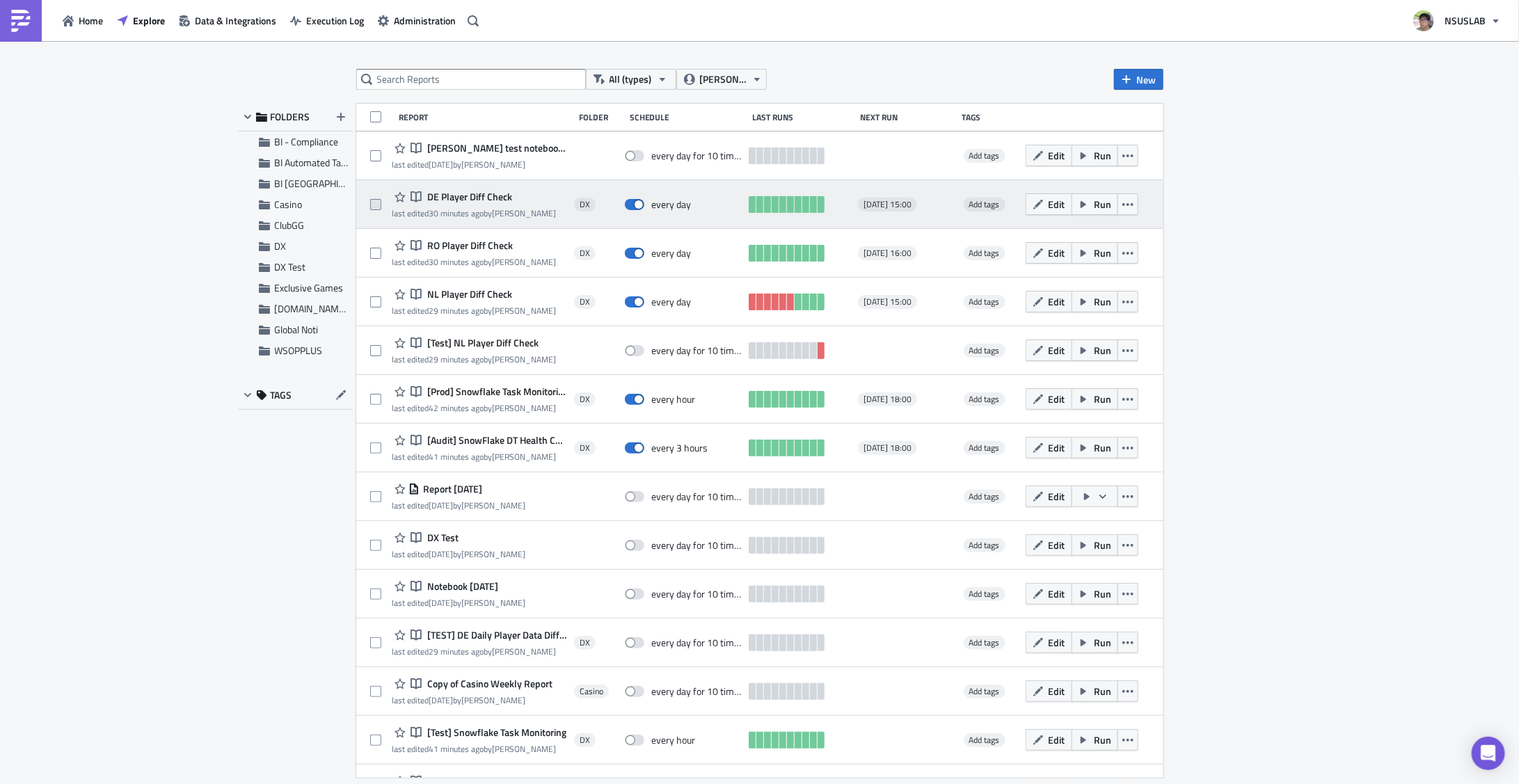
click at [377, 199] on span at bounding box center [375, 204] width 11 height 11
click at [377, 201] on input "checkbox" at bounding box center [378, 205] width 9 height 9
checkbox input "true"
click at [1049, 204] on span "Edit" at bounding box center [1057, 204] width 17 height 14
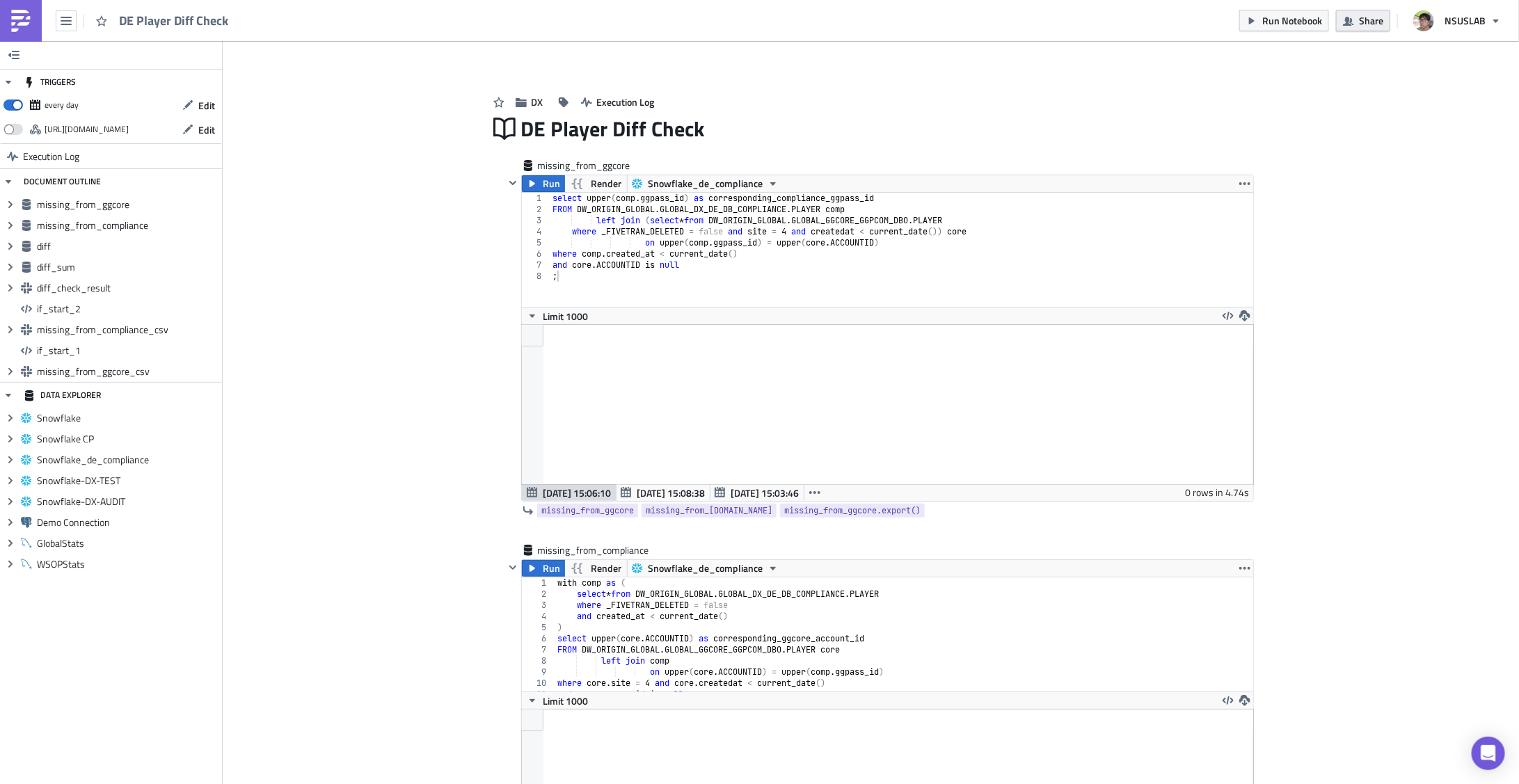
scroll to position [159, 747]
click at [1368, 24] on span "Share" at bounding box center [1371, 20] width 25 height 14
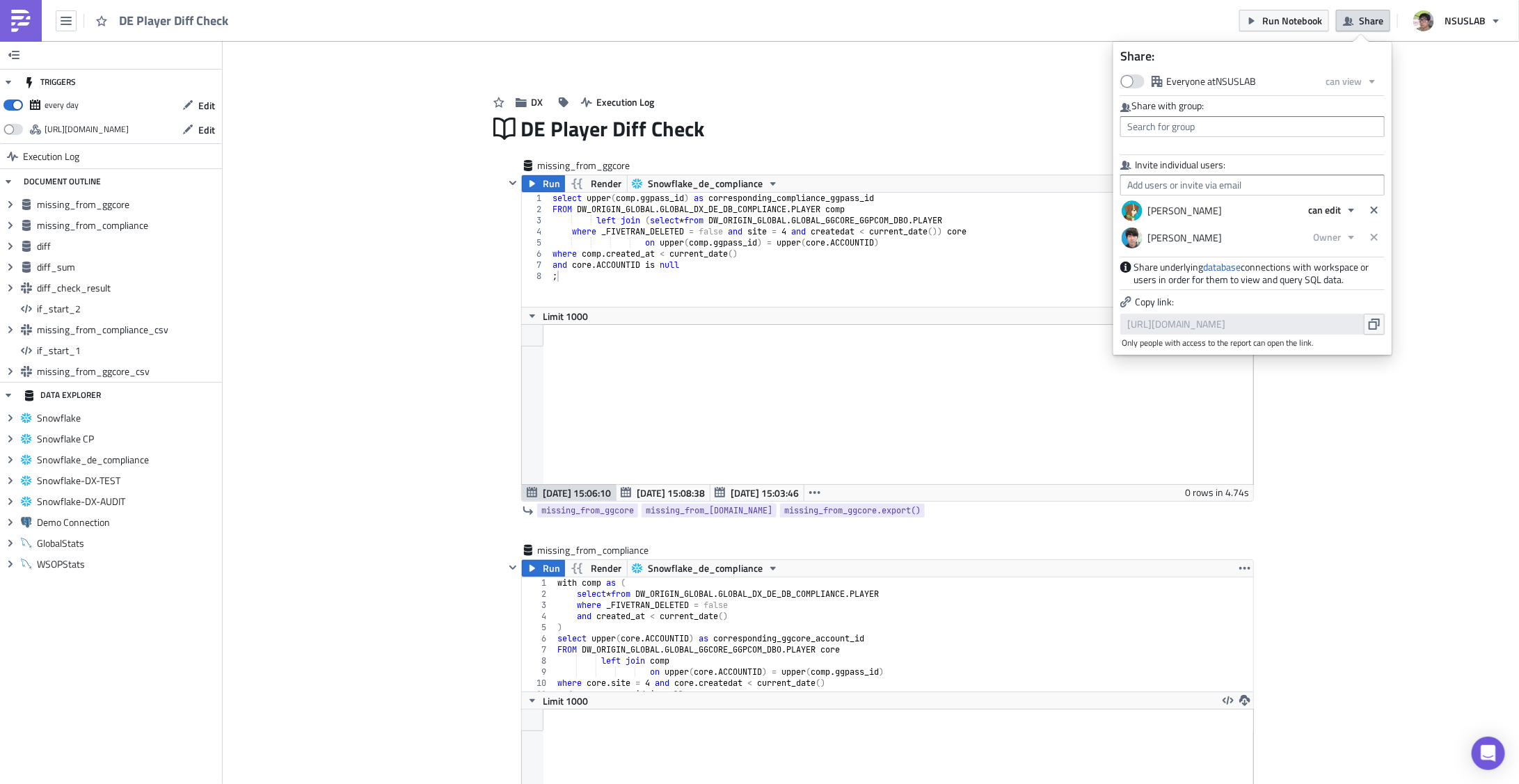
click at [1169, 237] on div "julian lee" at bounding box center [1215, 238] width 149 height 24
click at [1209, 186] on input "text" at bounding box center [1252, 185] width 265 height 21
click at [1159, 209] on div "Shawn Kim" at bounding box center [1199, 209] width 140 height 14
type input "Shawn Kim"
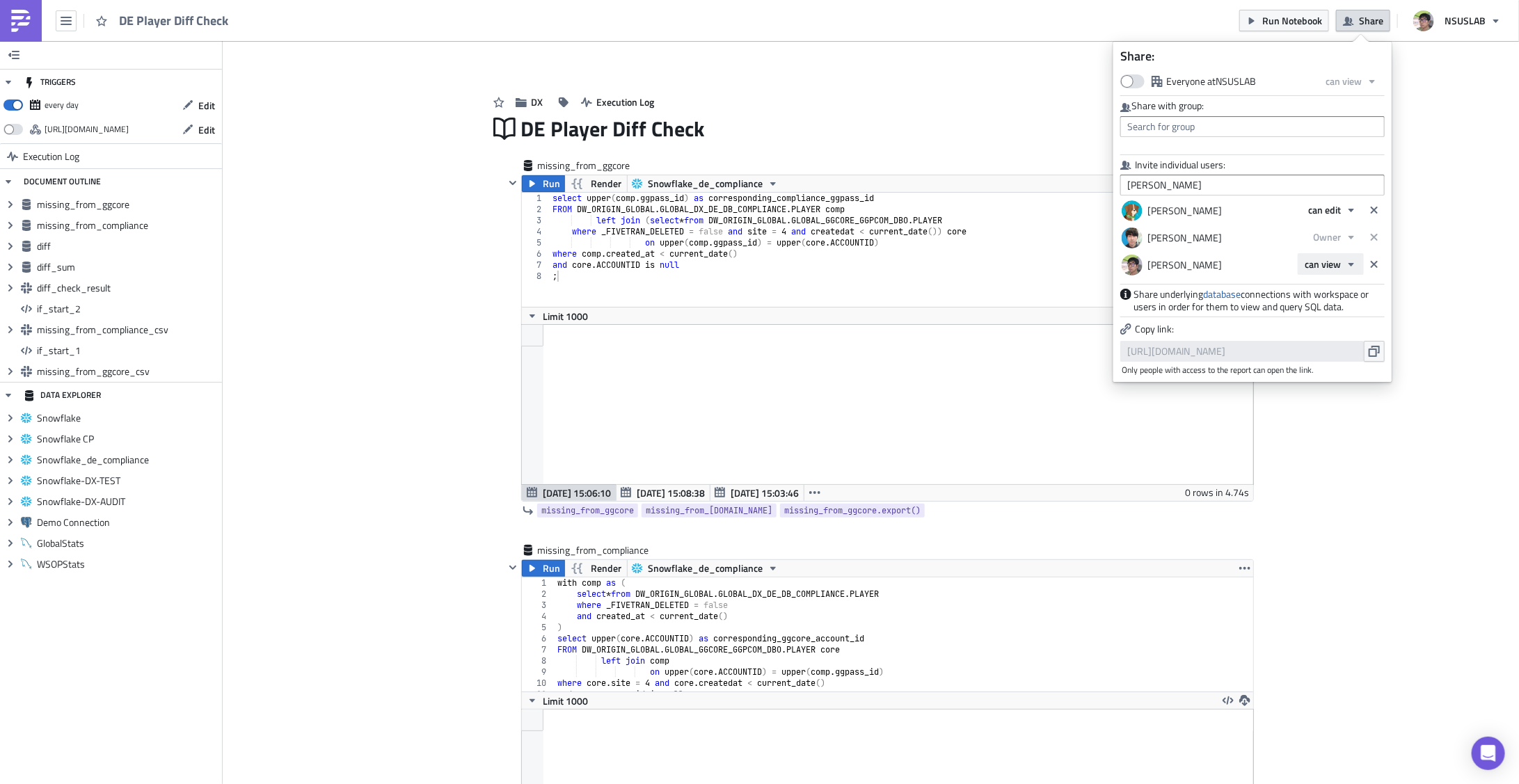
click at [1356, 267] on icon "button" at bounding box center [1351, 264] width 11 height 11
click at [1338, 333] on div "Owner" at bounding box center [1364, 330] width 115 height 14
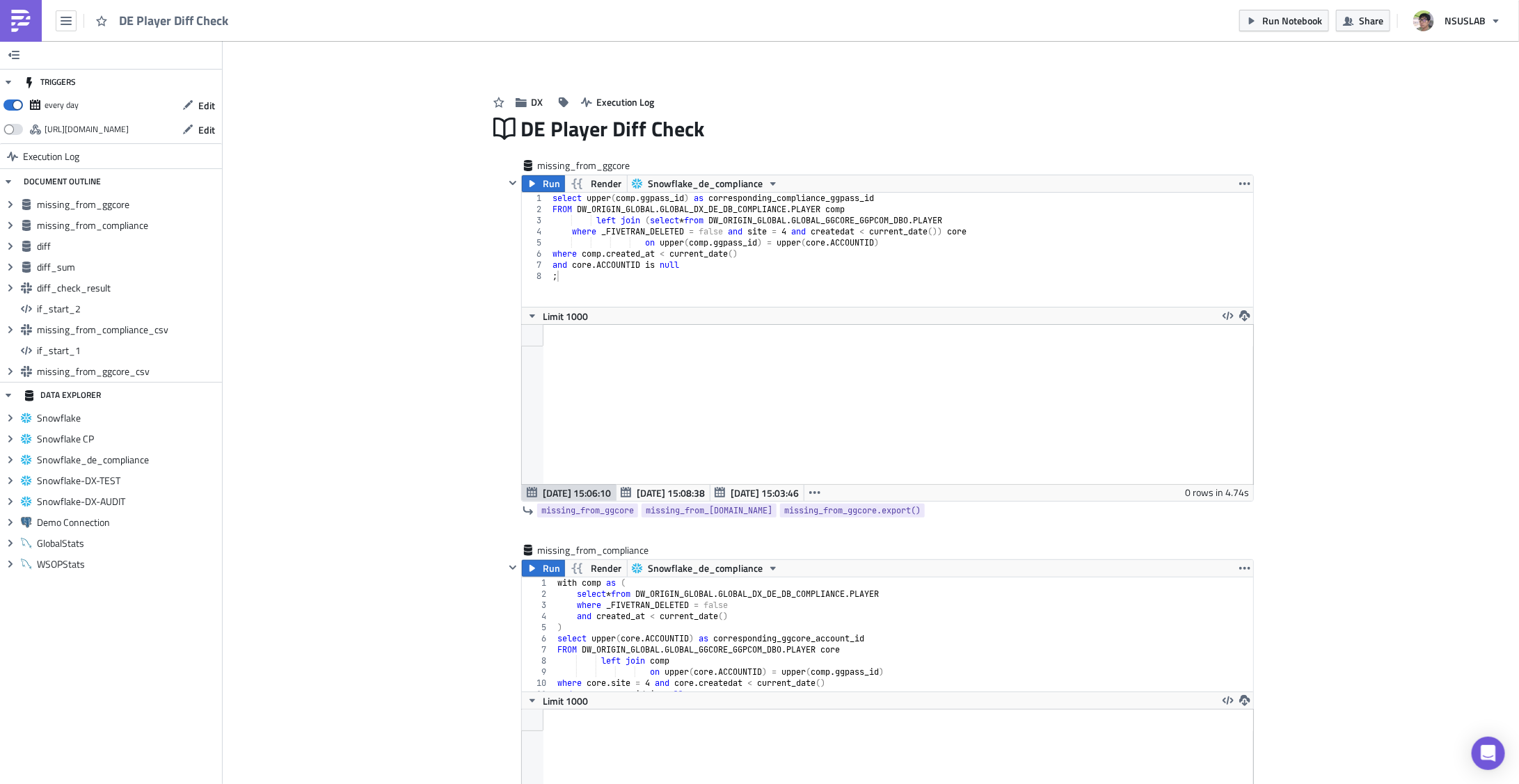
drag, startPoint x: 446, startPoint y: 133, endPoint x: 436, endPoint y: 141, distance: 12.8
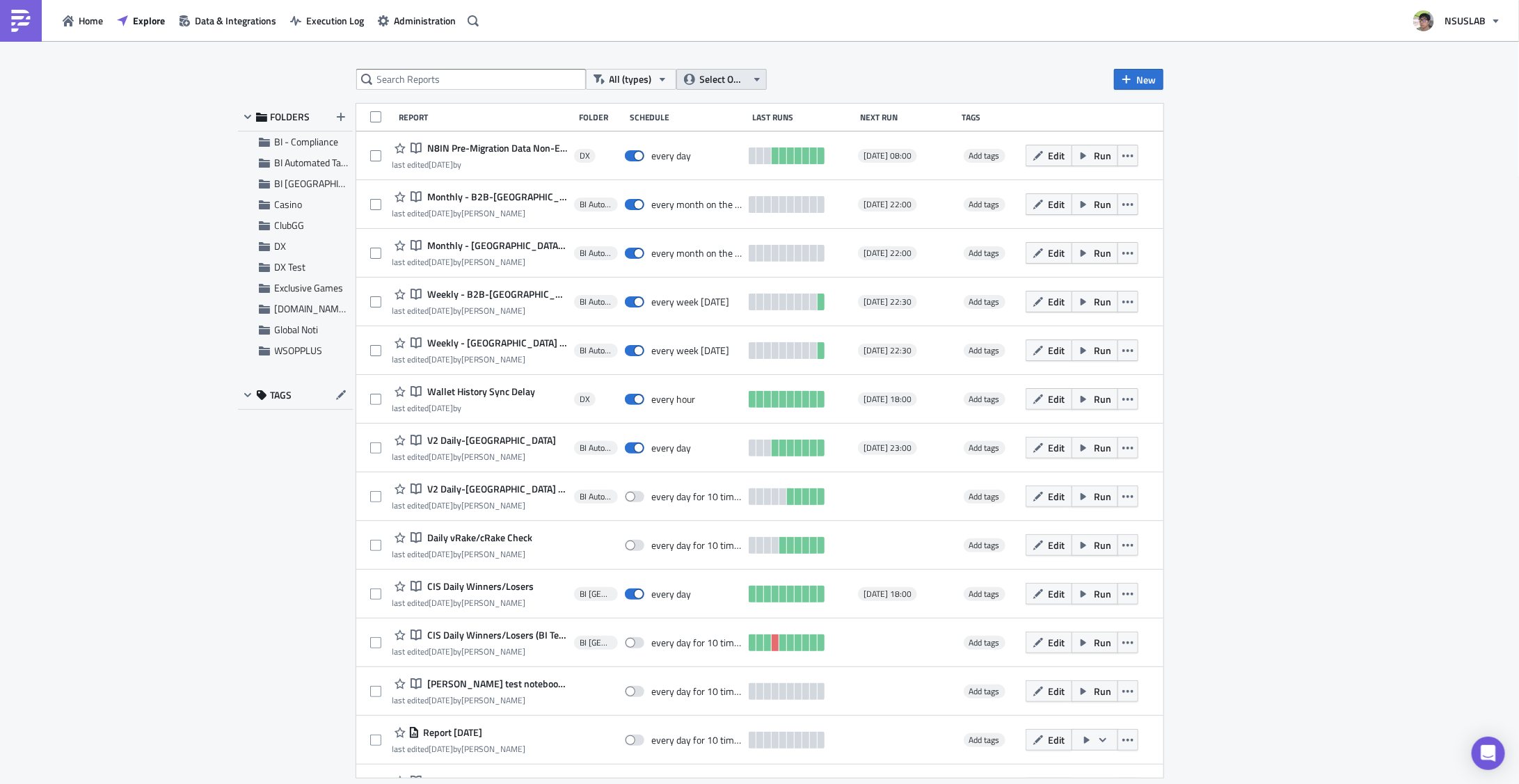
click at [744, 74] on span "Select Owner" at bounding box center [723, 79] width 46 height 15
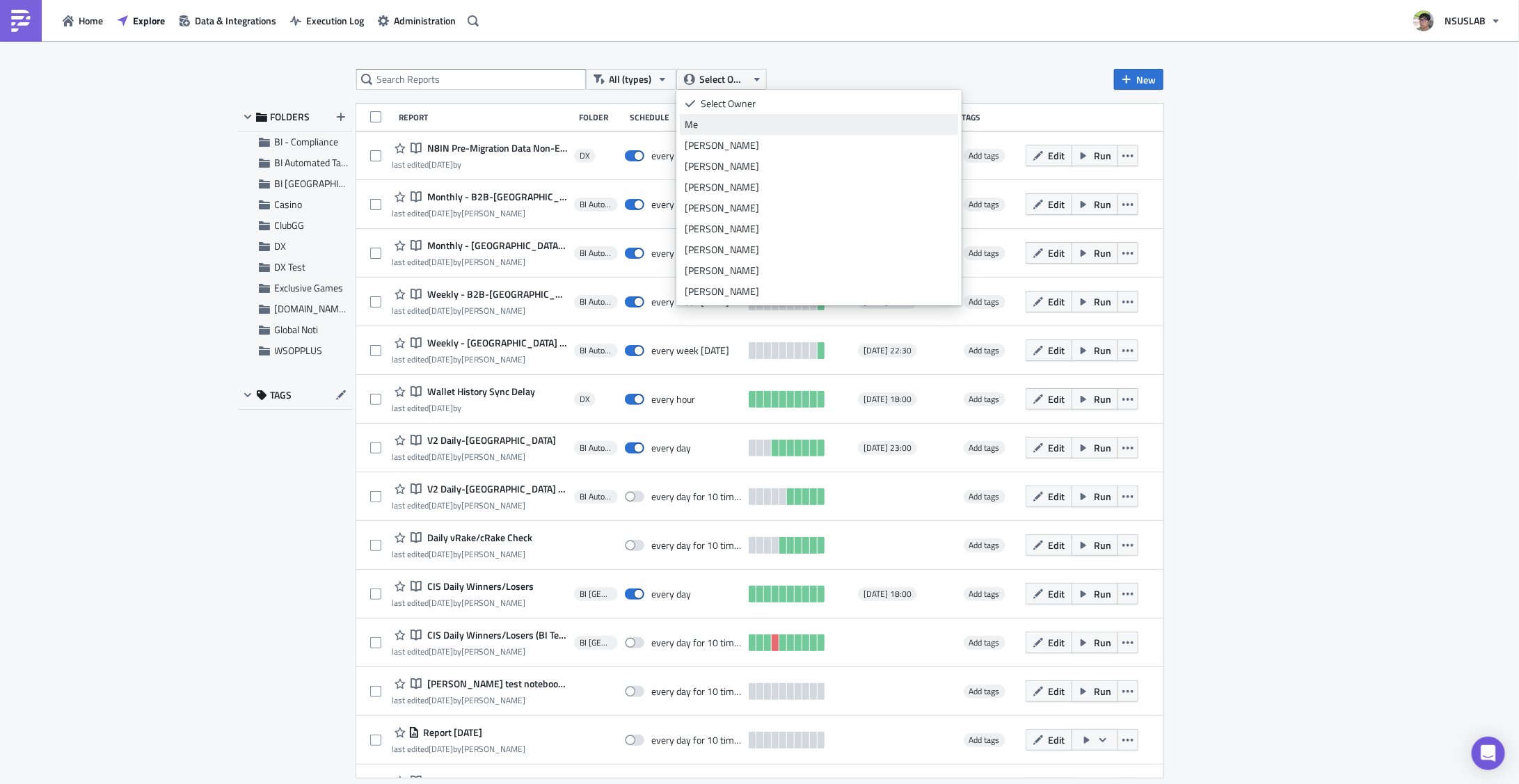
click at [704, 125] on div "Me" at bounding box center [819, 124] width 269 height 14
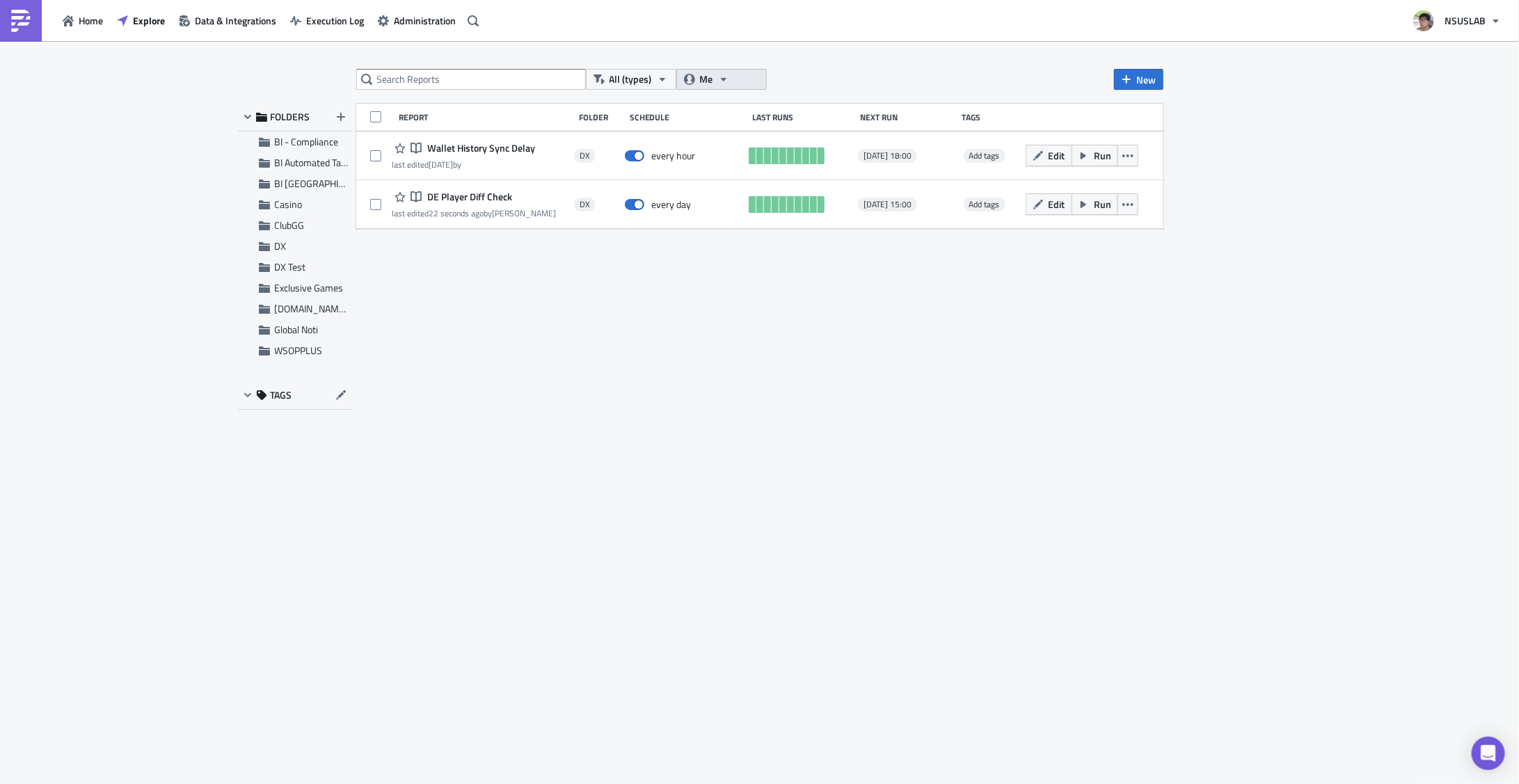
click at [730, 78] on button "Me" at bounding box center [721, 79] width 91 height 21
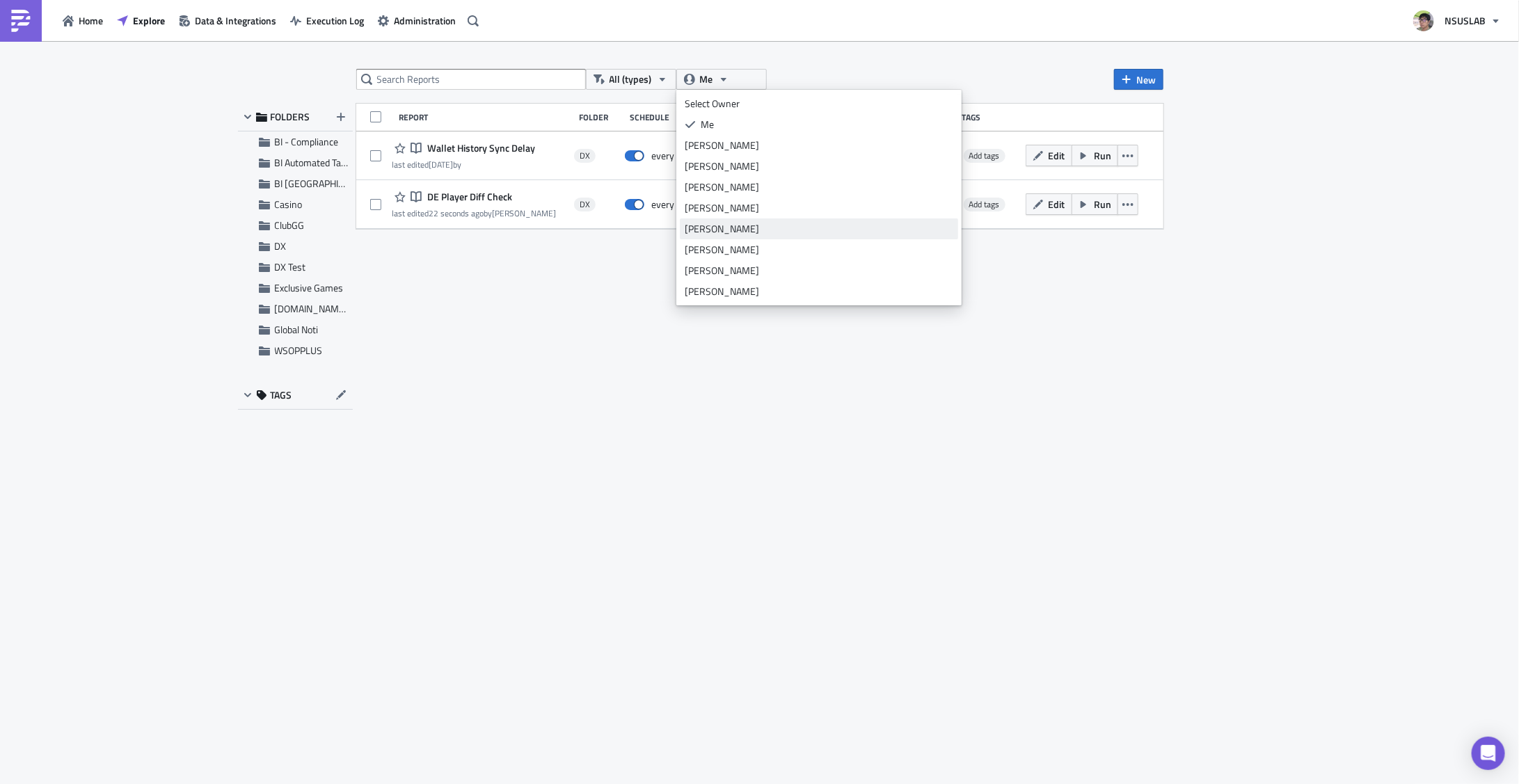
scroll to position [292, 0]
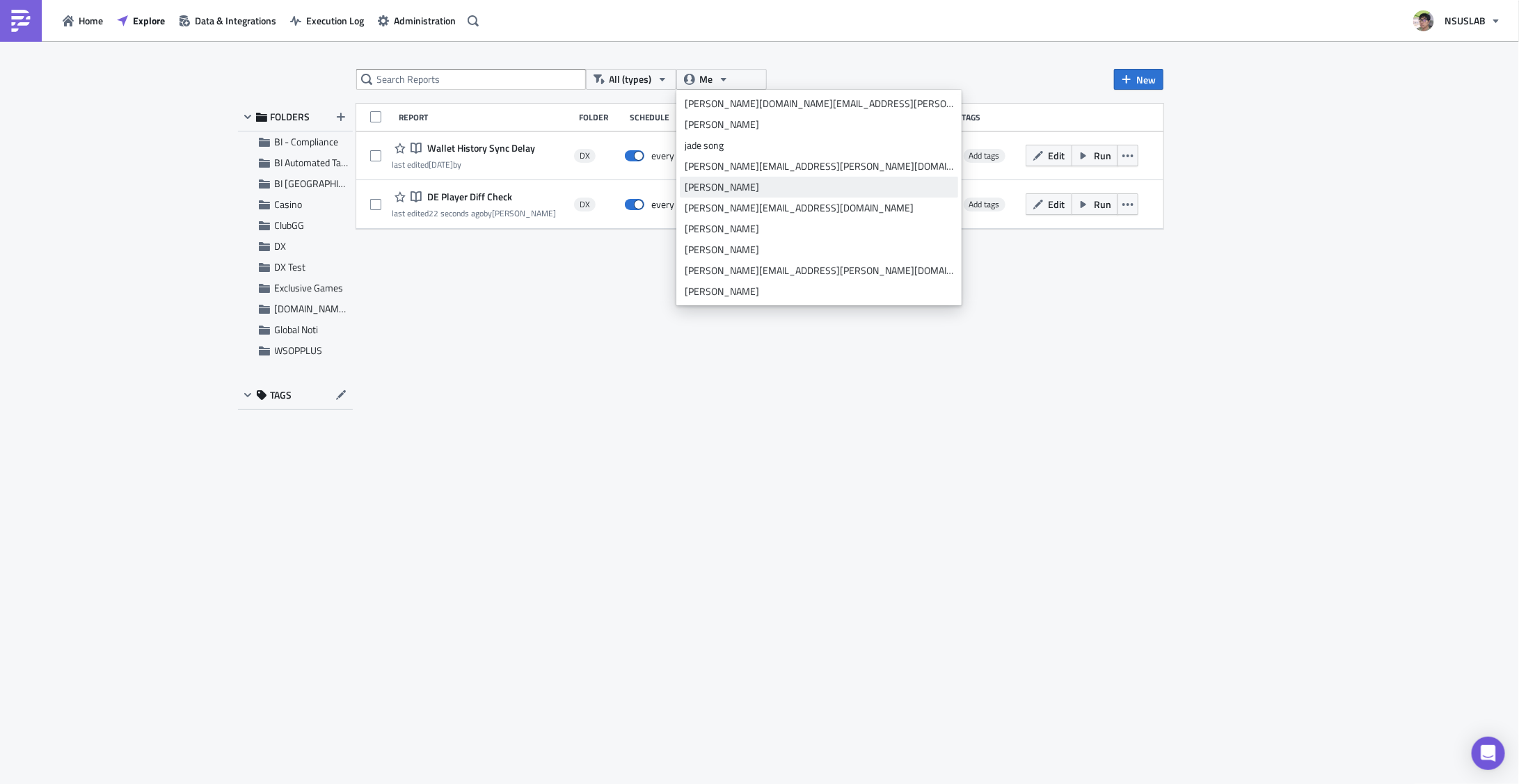
click at [709, 192] on div "julian lee" at bounding box center [819, 187] width 269 height 14
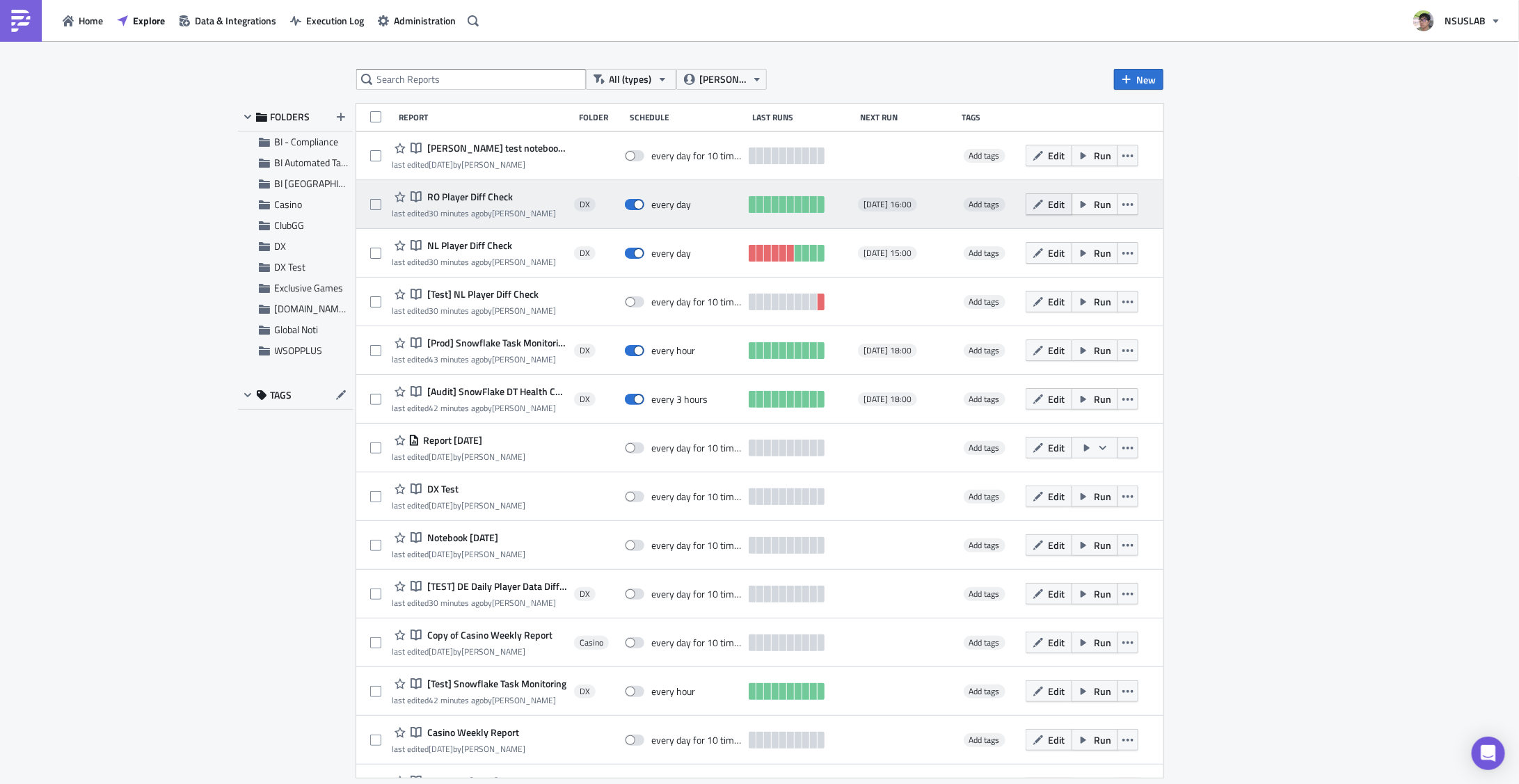
click at [1052, 202] on span "Edit" at bounding box center [1057, 204] width 17 height 14
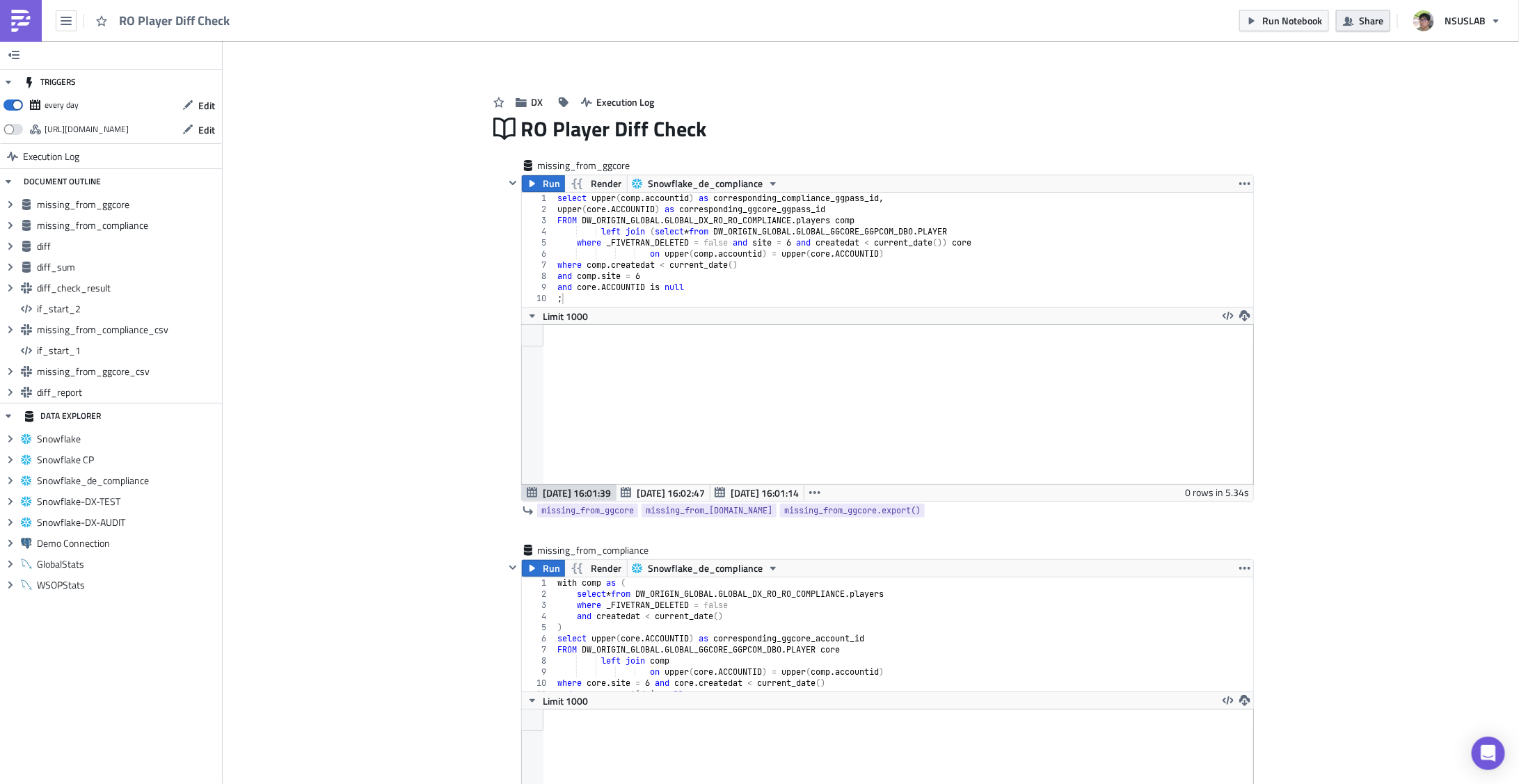
scroll to position [159, 747]
click at [1366, 21] on span "Share" at bounding box center [1371, 20] width 25 height 14
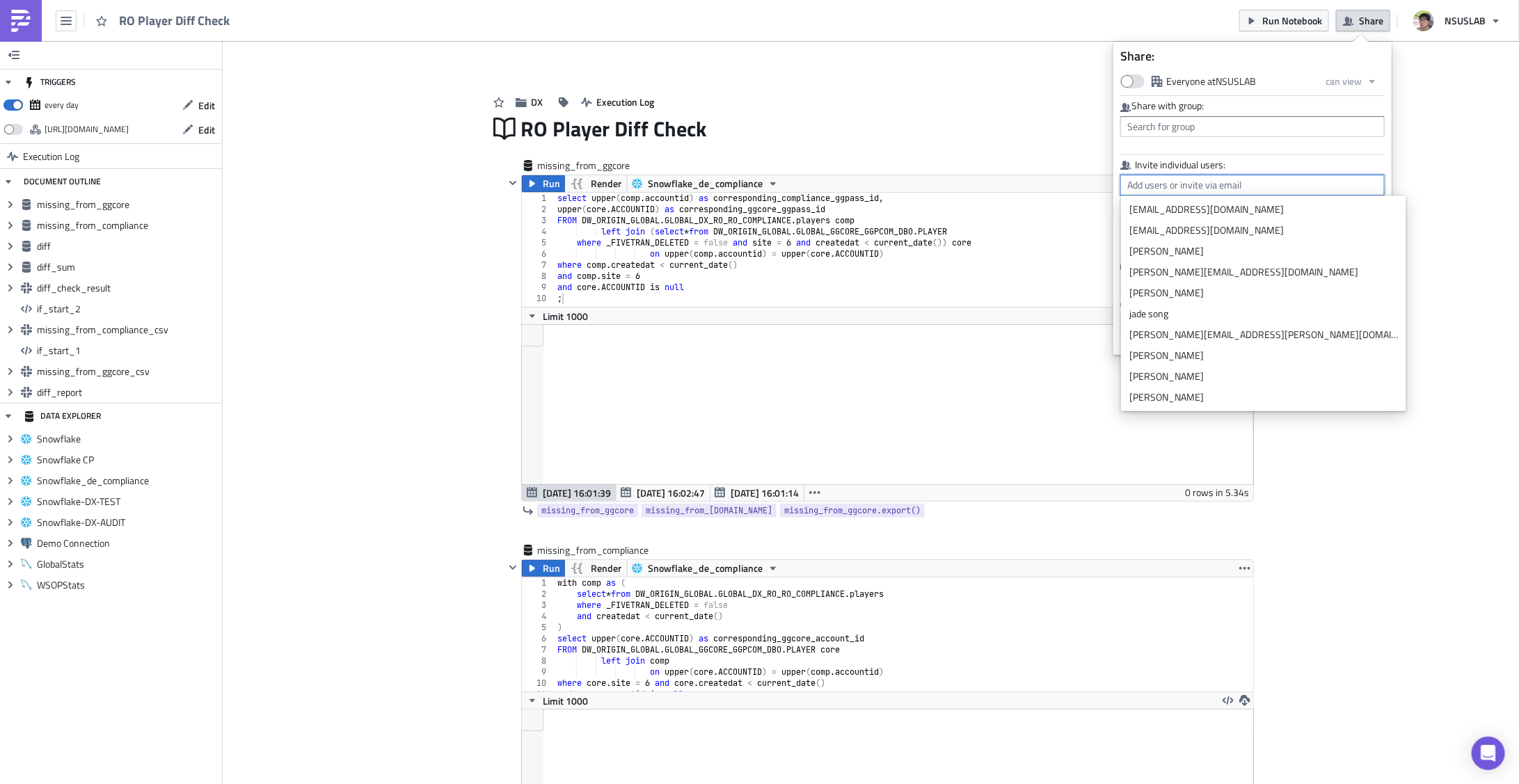
click at [1152, 177] on input "text" at bounding box center [1252, 185] width 265 height 21
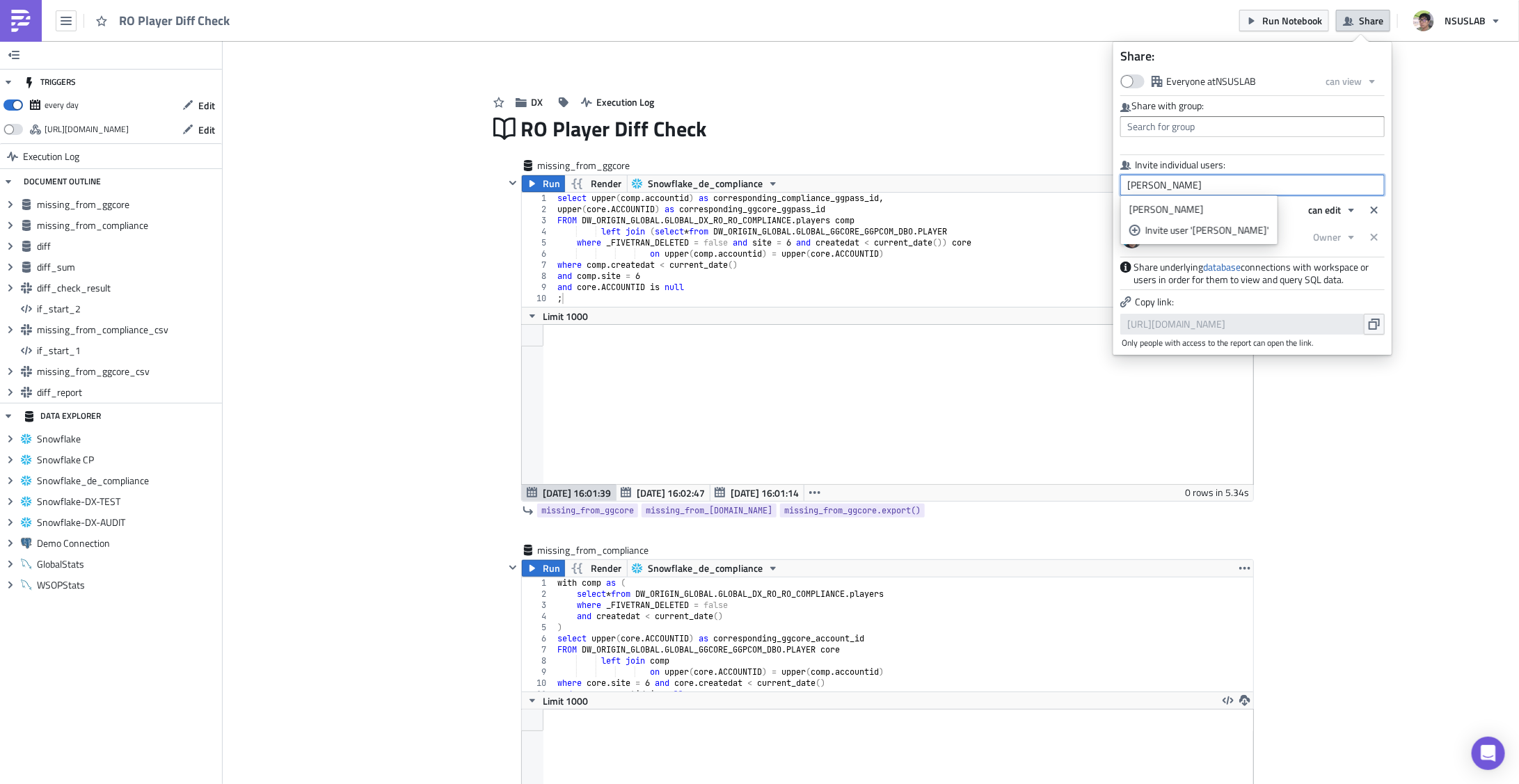
type input "shawn"
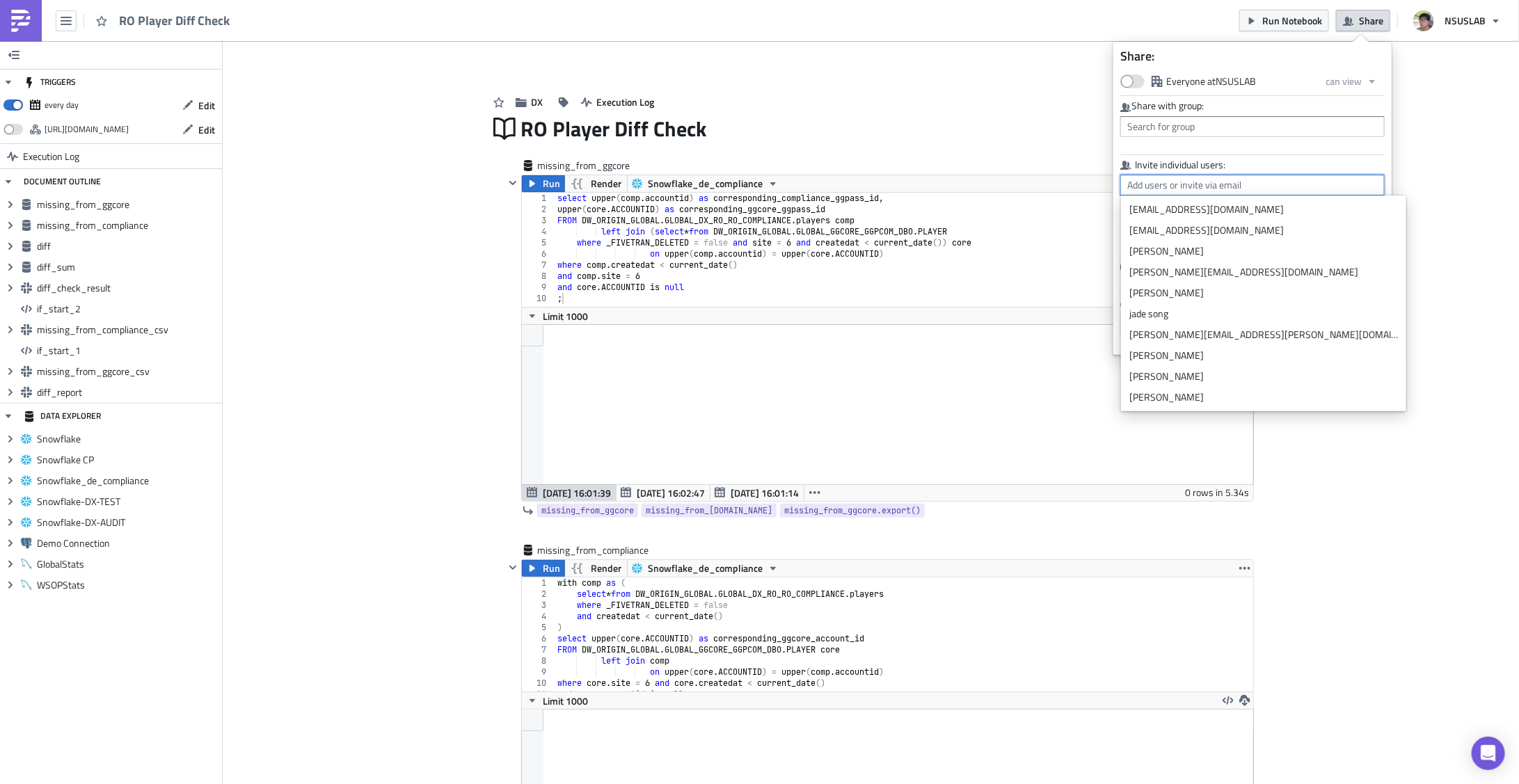
click at [1211, 188] on input "text" at bounding box center [1252, 185] width 265 height 21
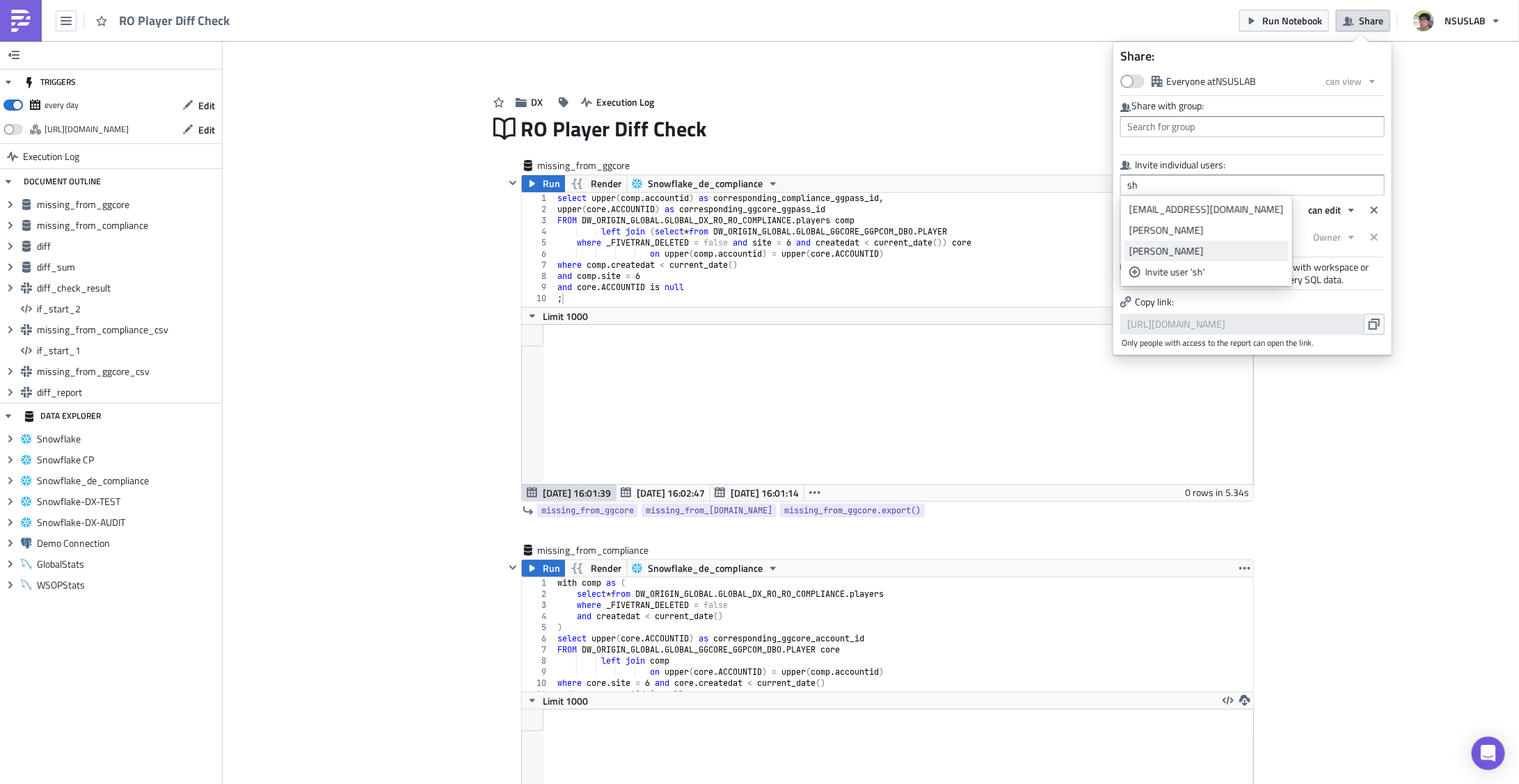
click at [1178, 247] on div "Shawn Kim" at bounding box center [1206, 251] width 154 height 14
type input "Shawn Kim"
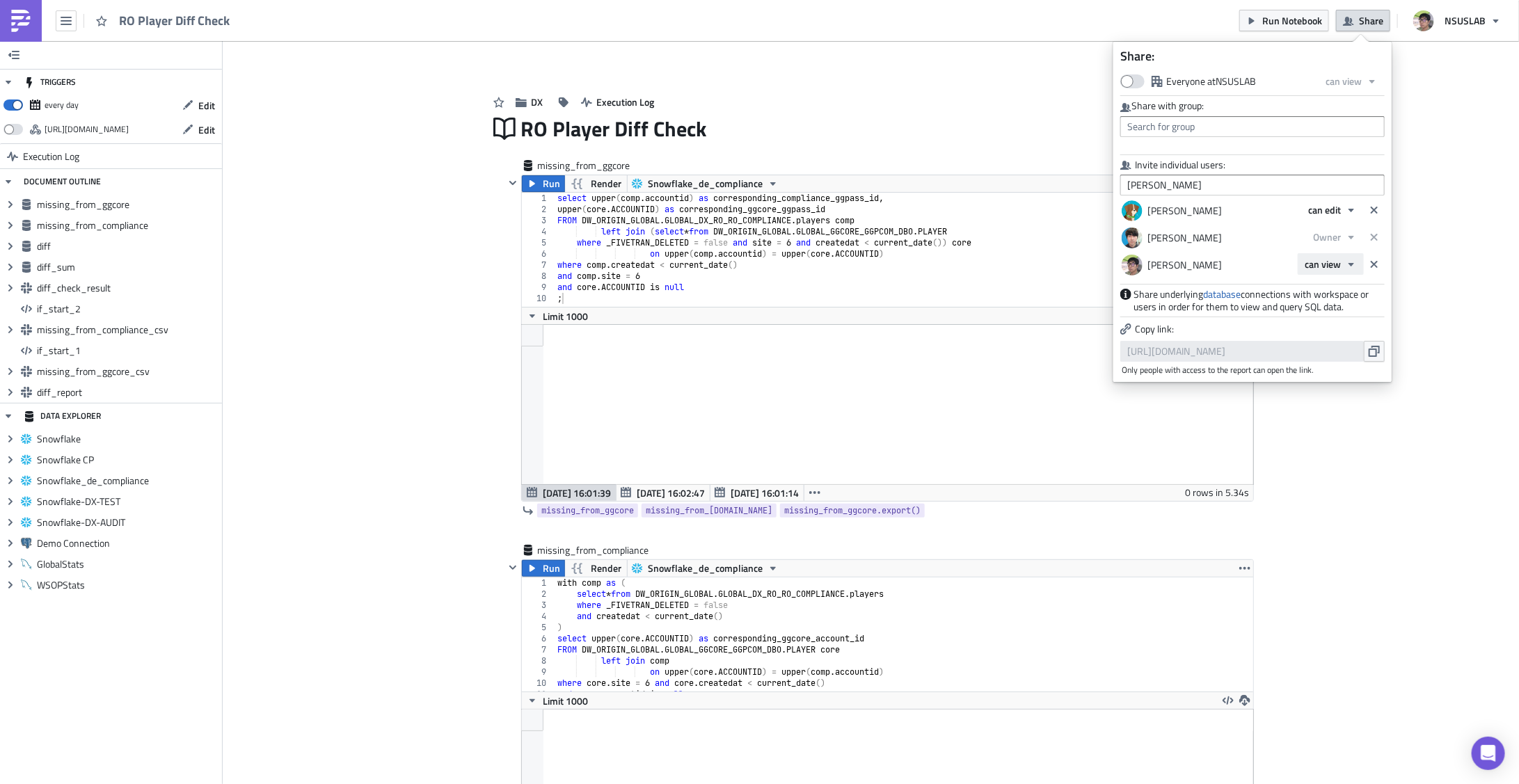
click at [1354, 260] on icon "button" at bounding box center [1351, 264] width 11 height 11
click at [1339, 330] on div "Owner" at bounding box center [1364, 330] width 115 height 14
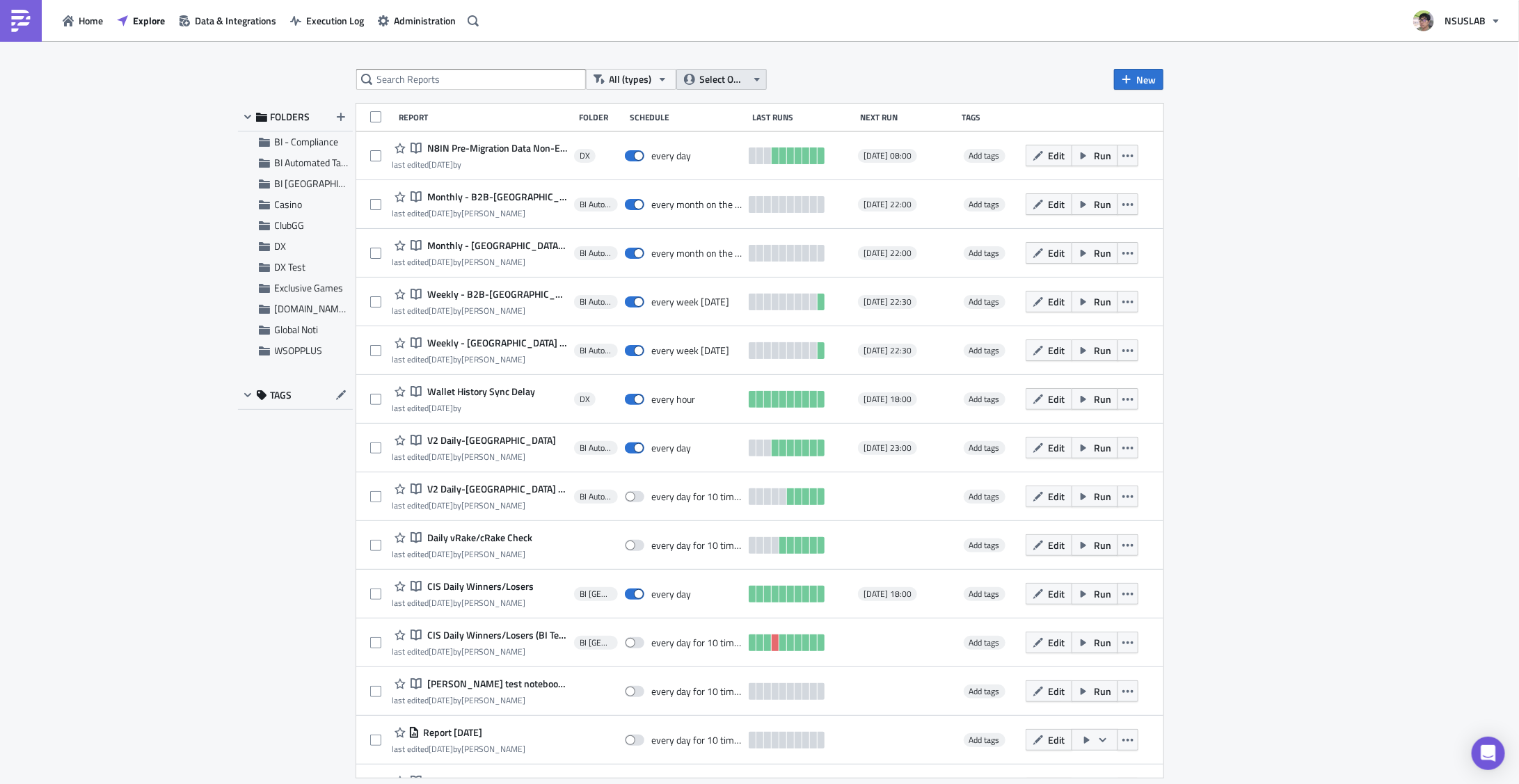
click at [731, 83] on span "Select Owner" at bounding box center [723, 79] width 46 height 15
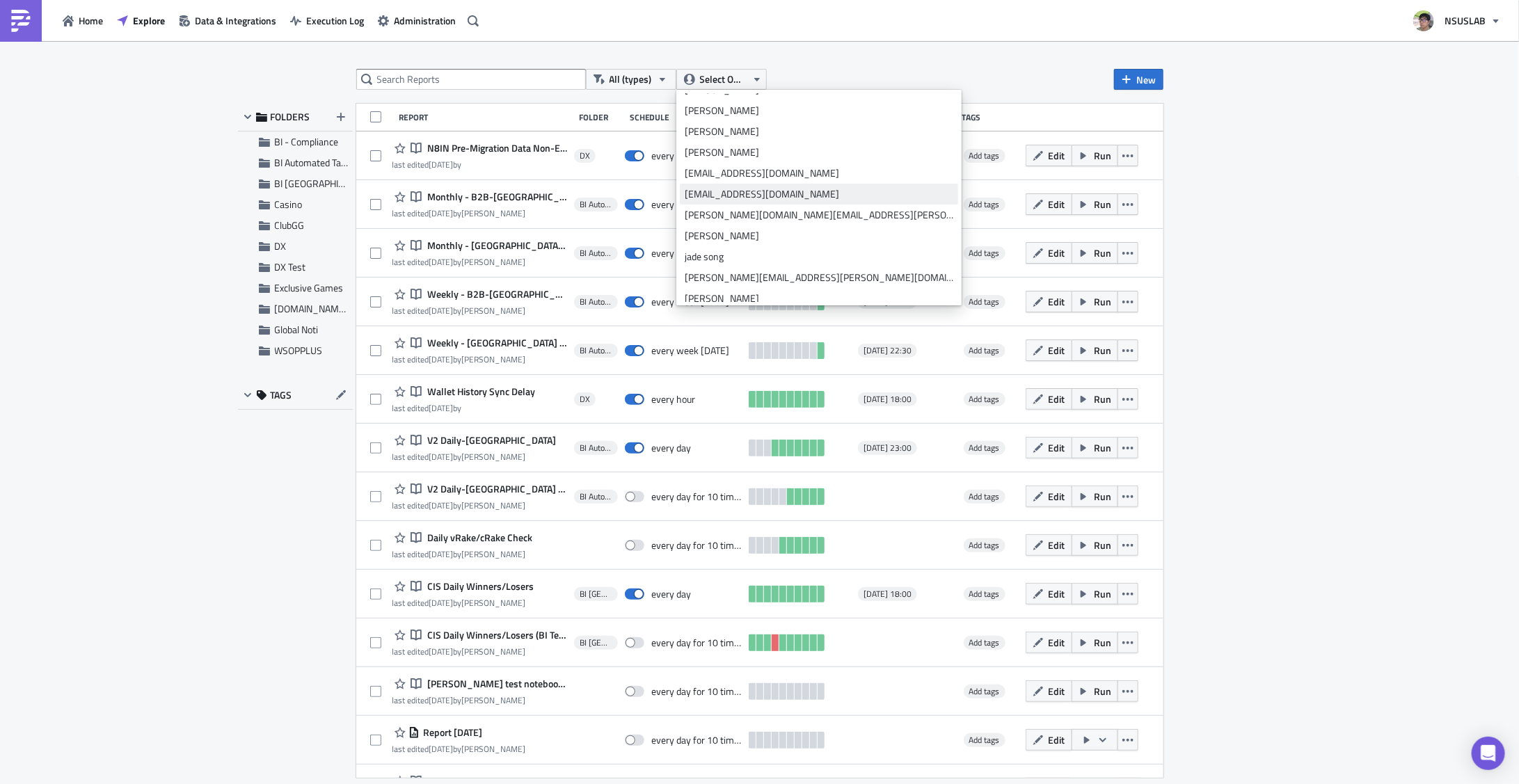
scroll to position [292, 0]
click at [729, 186] on div "julian lee" at bounding box center [819, 187] width 269 height 14
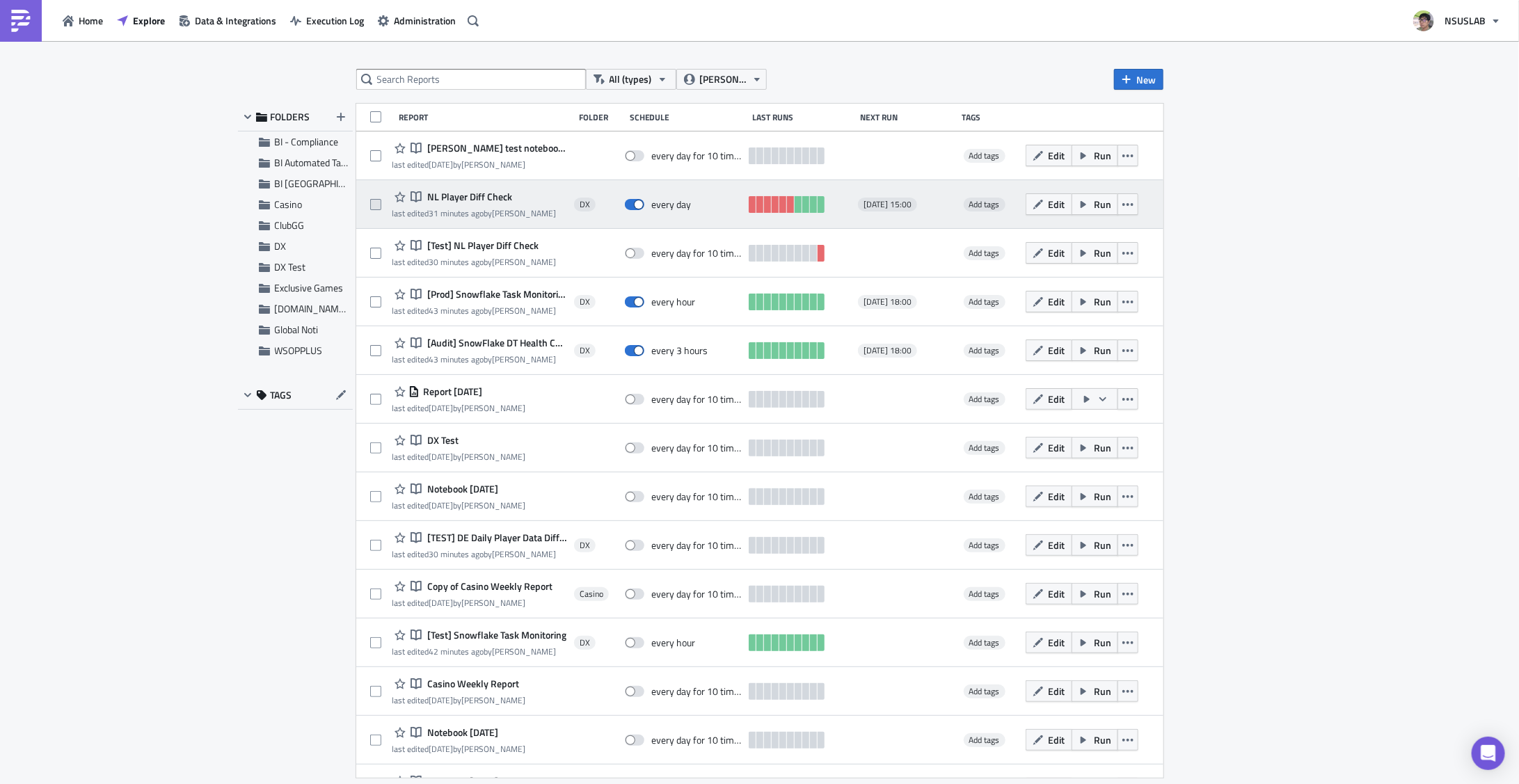
click at [379, 201] on span at bounding box center [375, 204] width 11 height 11
click at [379, 201] on input "checkbox" at bounding box center [378, 205] width 9 height 9
checkbox input "true"
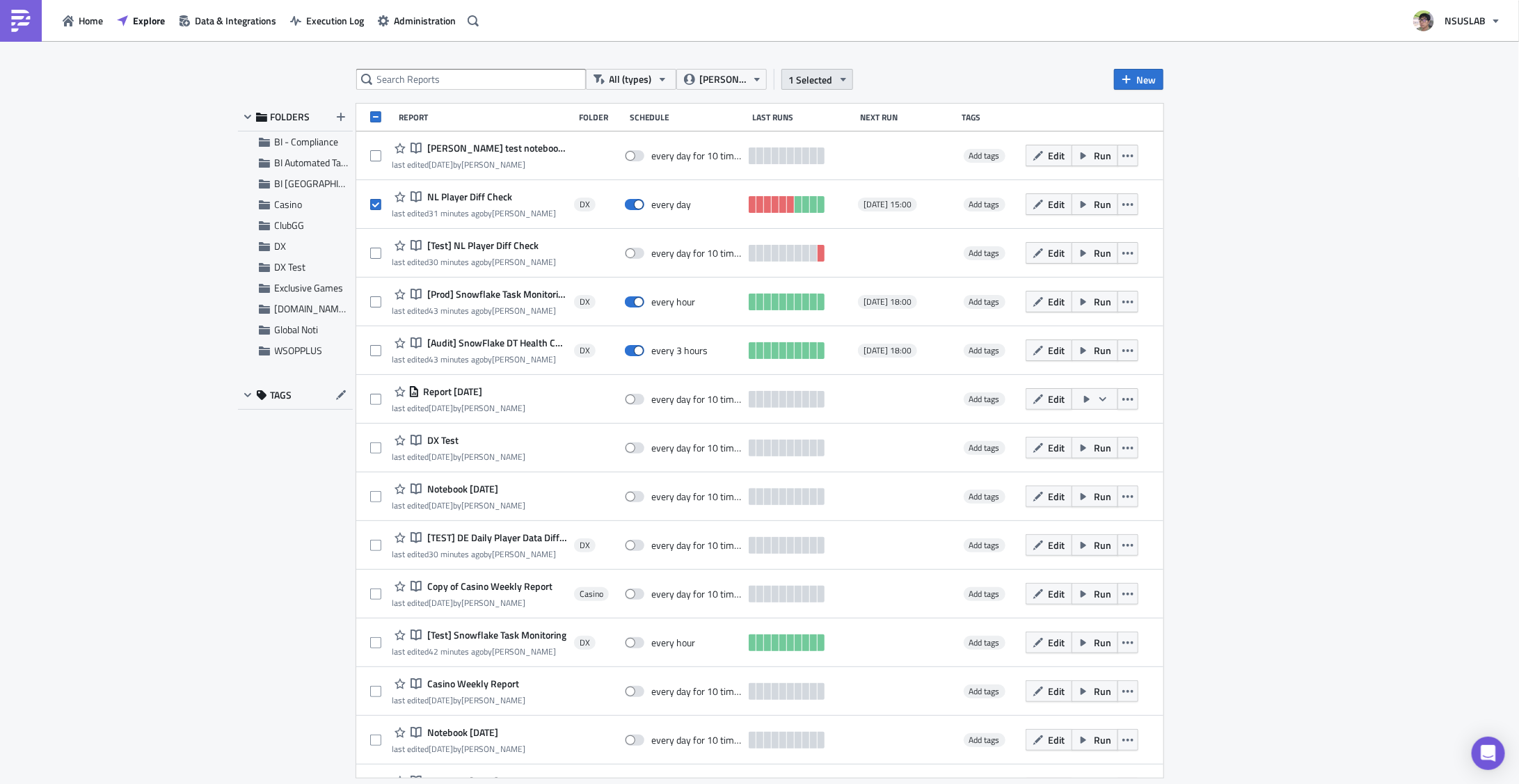
click at [838, 83] on icon "button" at bounding box center [843, 79] width 11 height 11
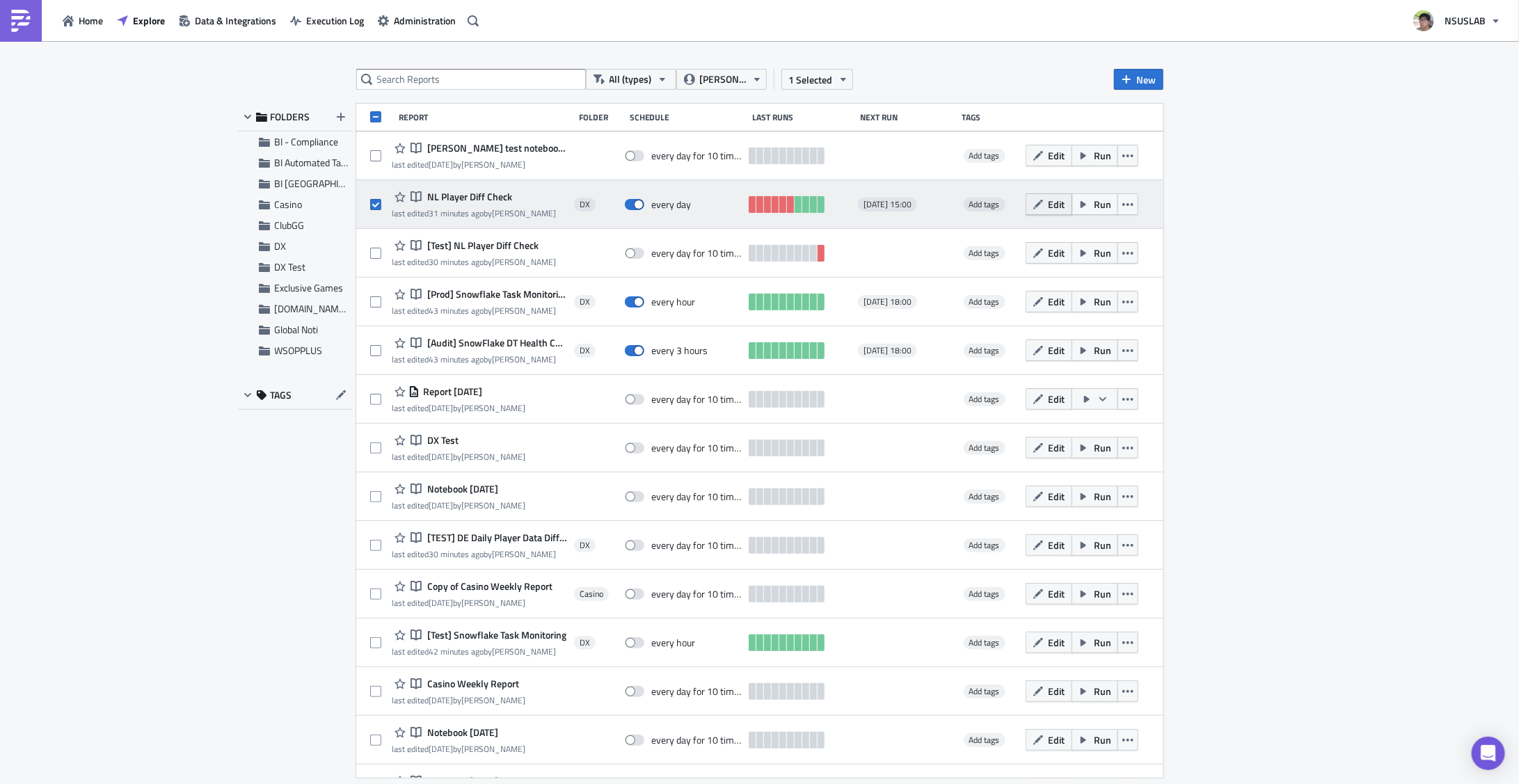
click at [1049, 207] on span "Edit" at bounding box center [1057, 204] width 17 height 14
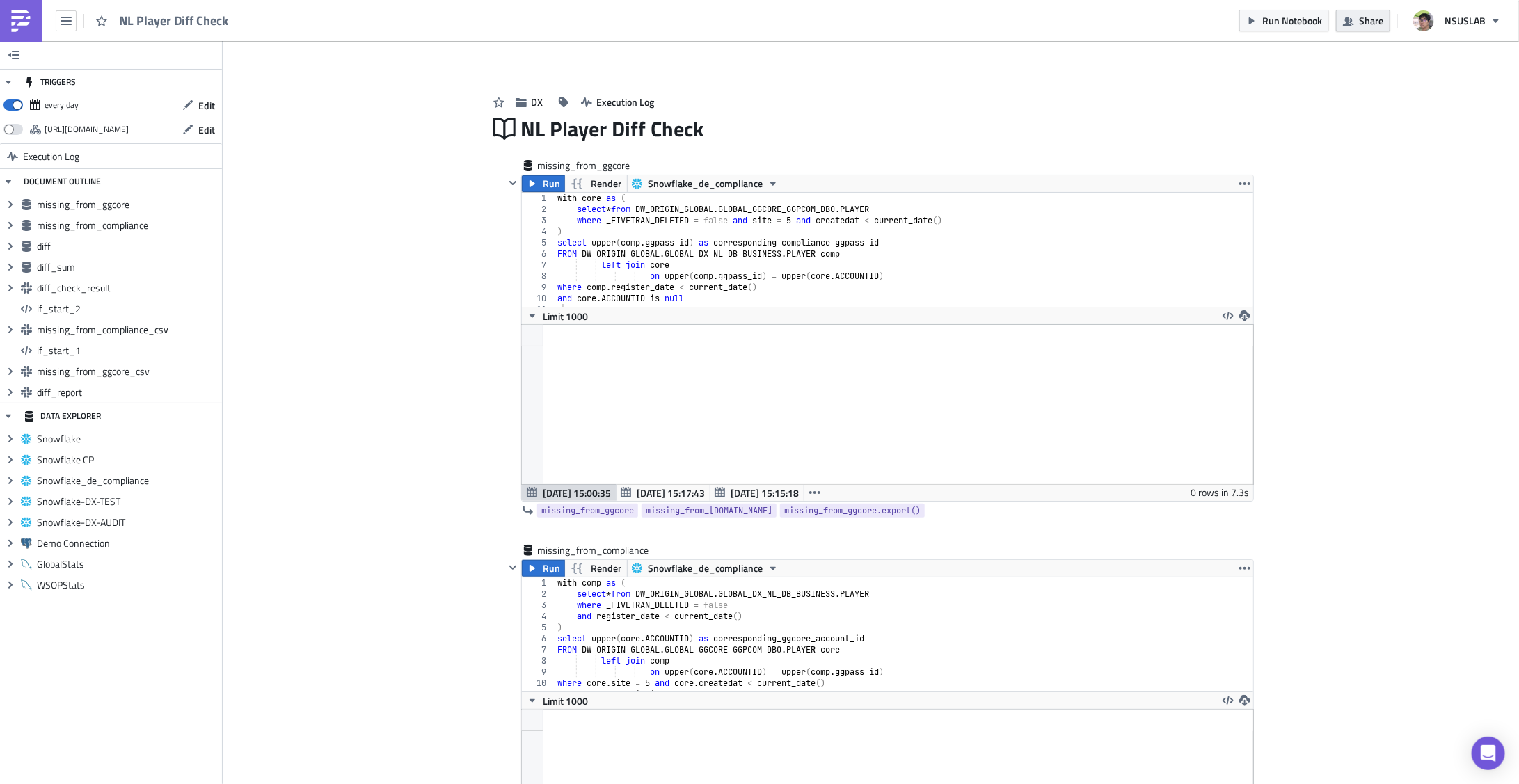
click at [1378, 25] on span "Share" at bounding box center [1371, 20] width 25 height 14
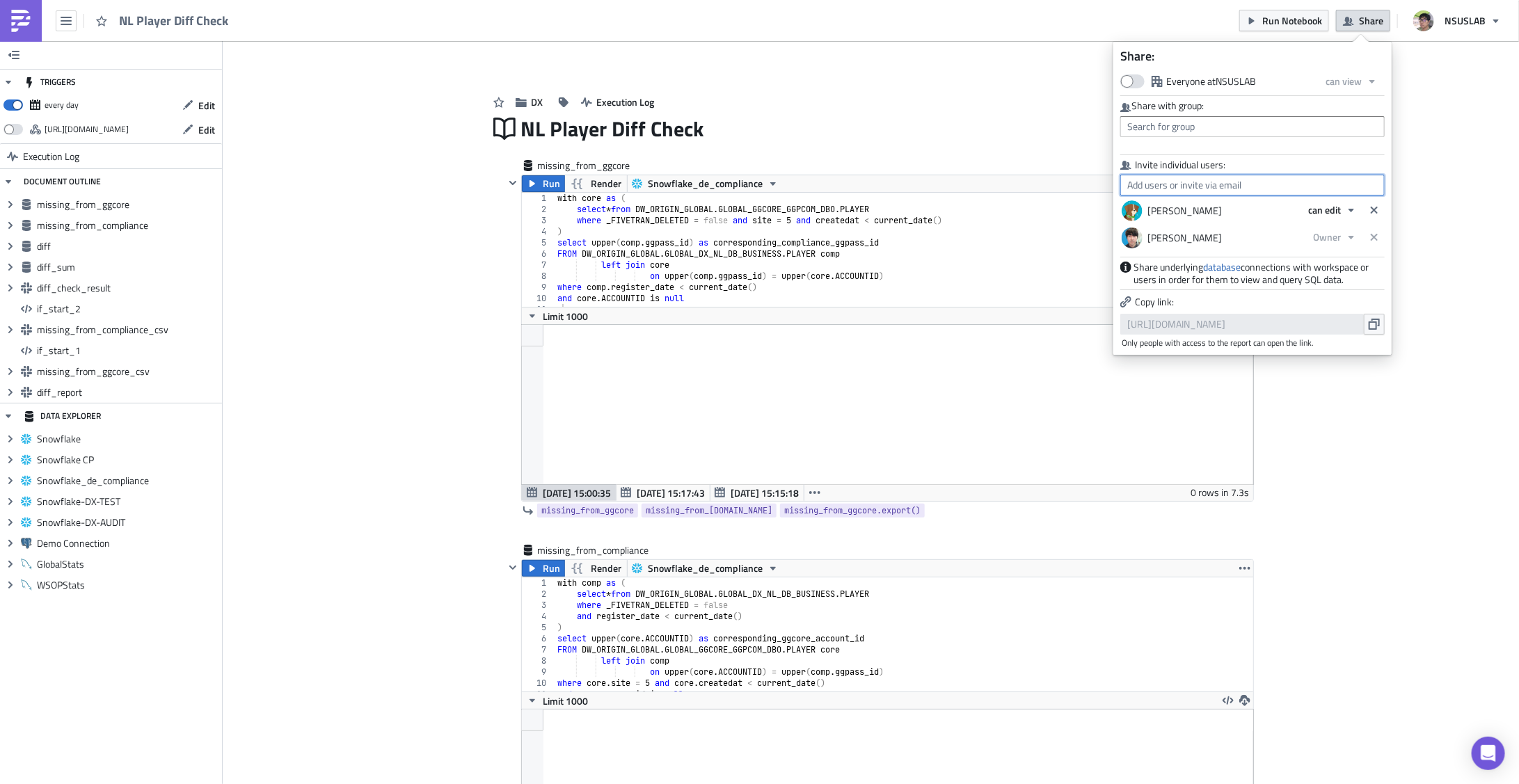
click at [1178, 179] on input "text" at bounding box center [1252, 185] width 265 height 21
click at [1197, 255] on div "Shawn Kim" at bounding box center [1206, 251] width 154 height 14
type input "Shawn Kim"
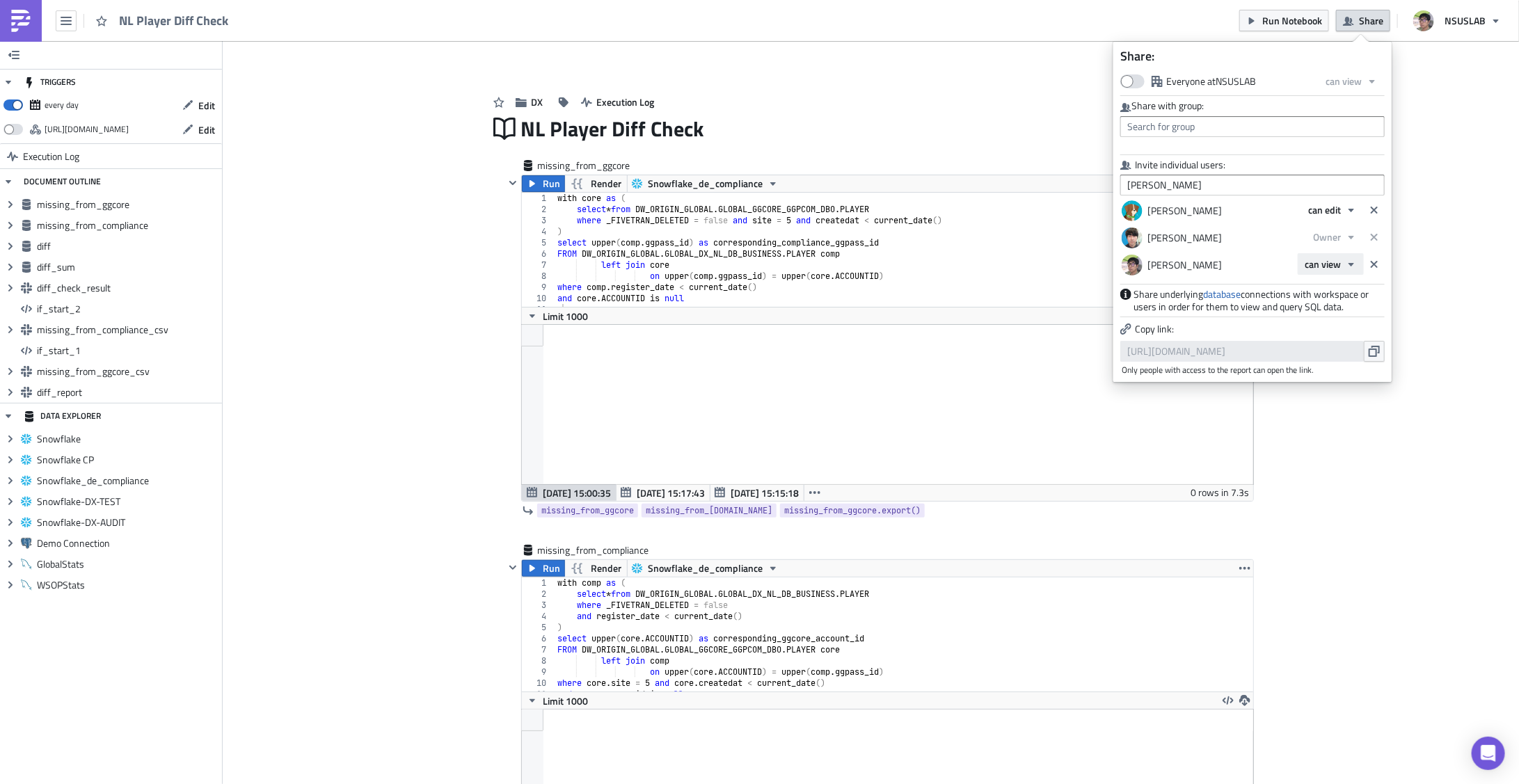
click at [1343, 269] on button "can view" at bounding box center [1331, 264] width 66 height 22
click at [1332, 328] on div "Owner" at bounding box center [1364, 330] width 115 height 14
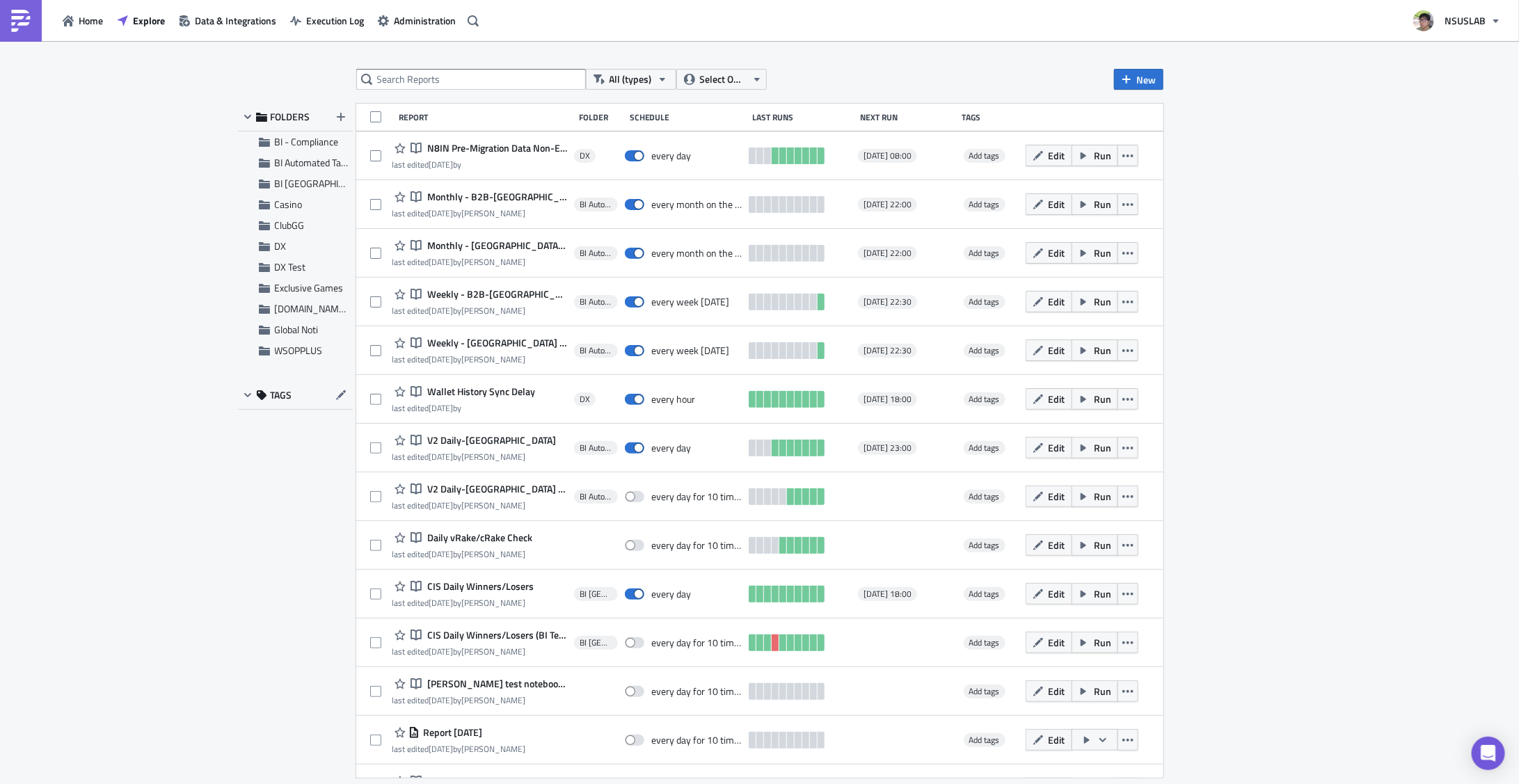
drag, startPoint x: 770, startPoint y: 79, endPoint x: 719, endPoint y: 81, distance: 51.0
click at [768, 78] on div "All (types) Select Owner" at bounding box center [569, 79] width 425 height 21
click at [719, 81] on span "Select Owner" at bounding box center [723, 79] width 46 height 15
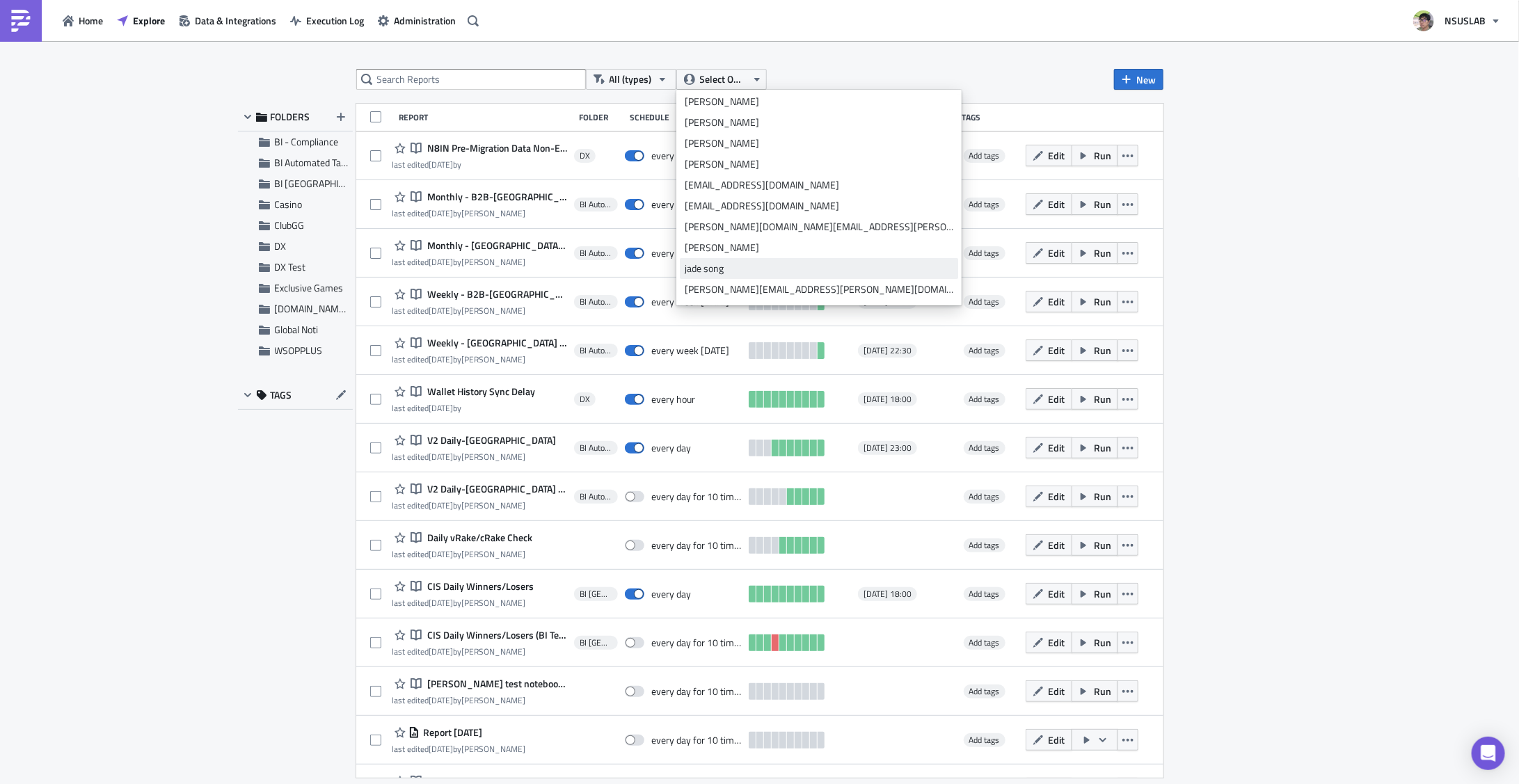
scroll to position [181, 0]
click at [736, 299] on div "julian lee" at bounding box center [819, 298] width 269 height 14
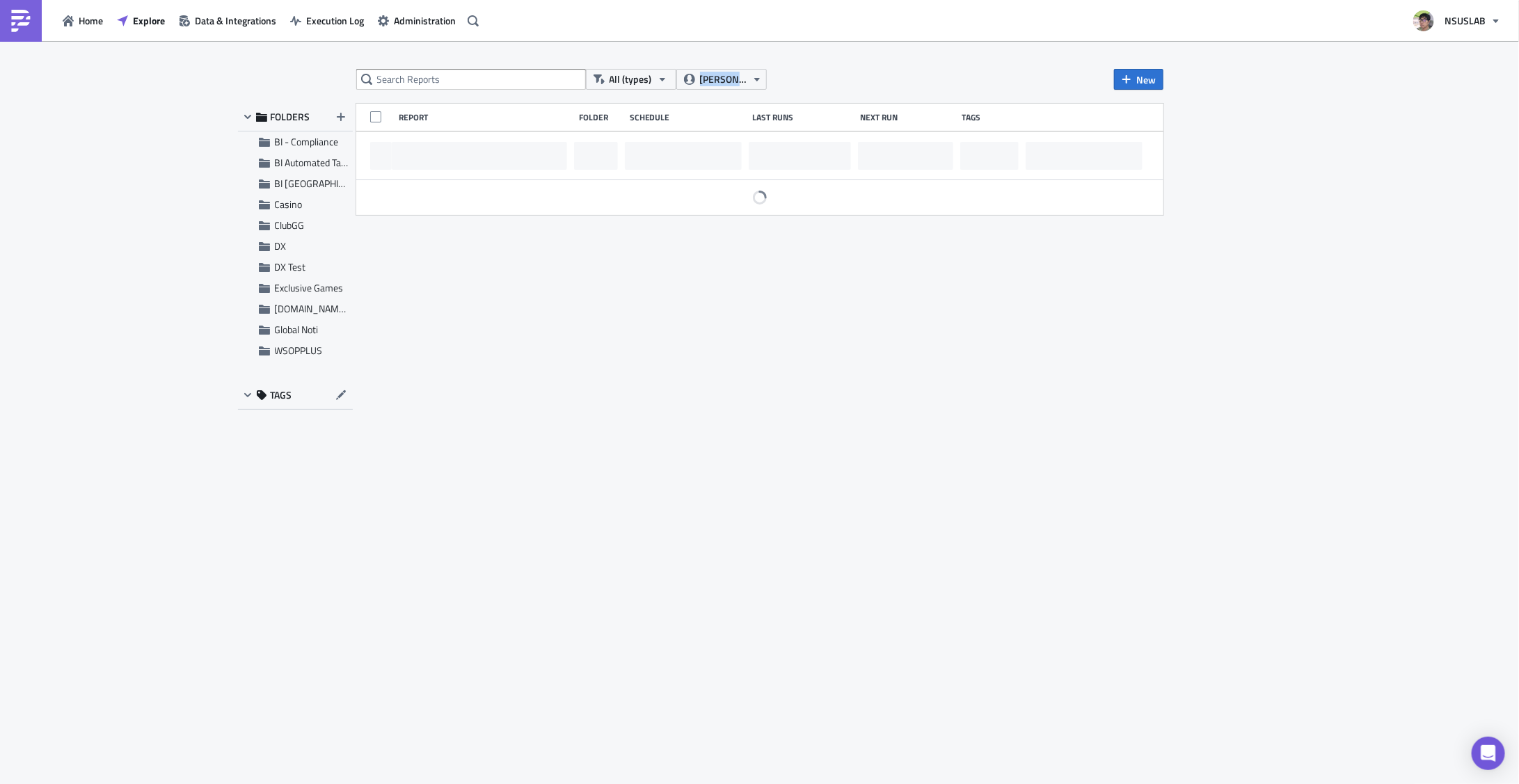
scroll to position [209, 0]
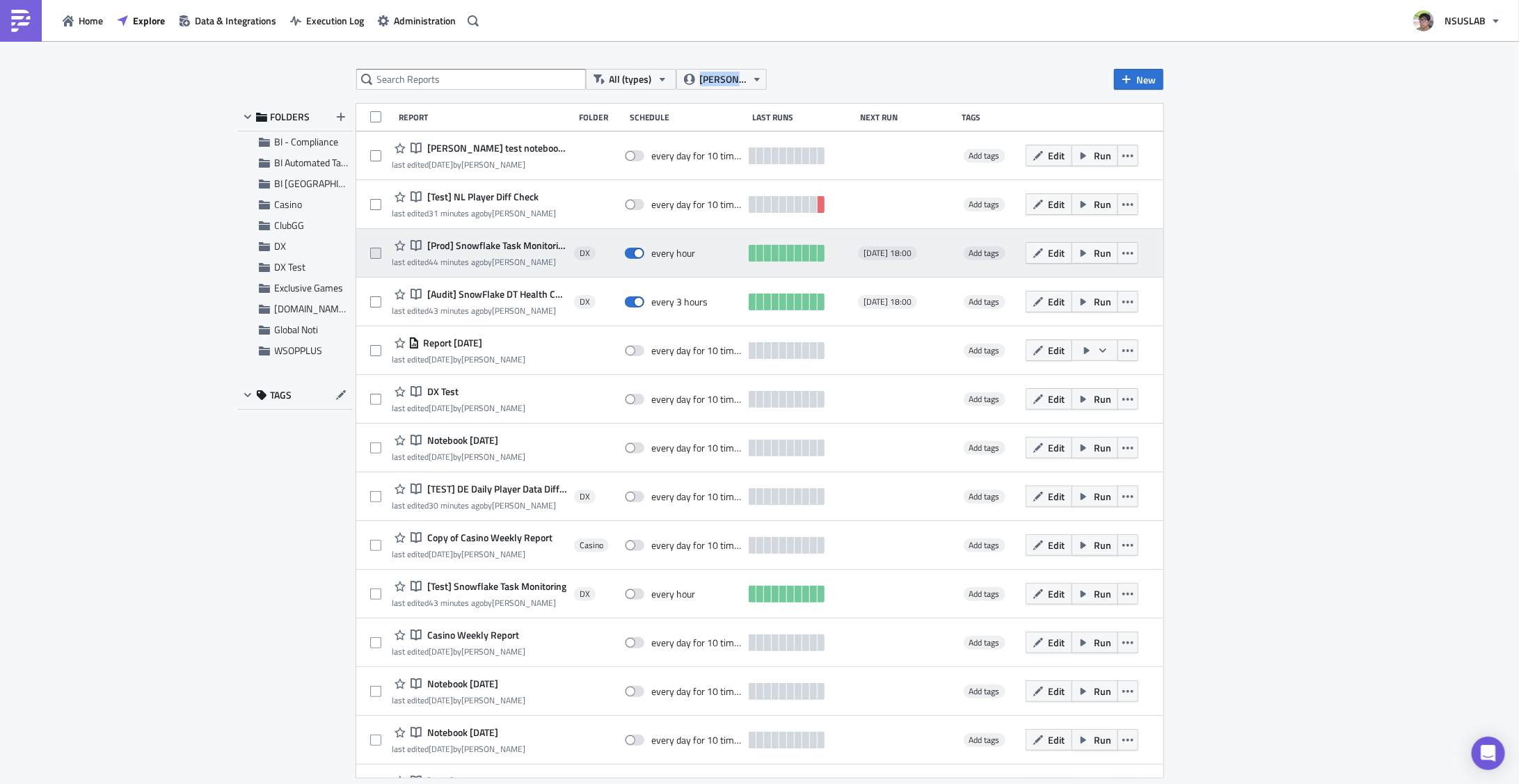
click at [374, 257] on span at bounding box center [375, 253] width 11 height 11
click at [374, 257] on input "checkbox" at bounding box center [378, 254] width 9 height 9
checkbox input "true"
click at [1033, 253] on icon "button" at bounding box center [1038, 253] width 11 height 11
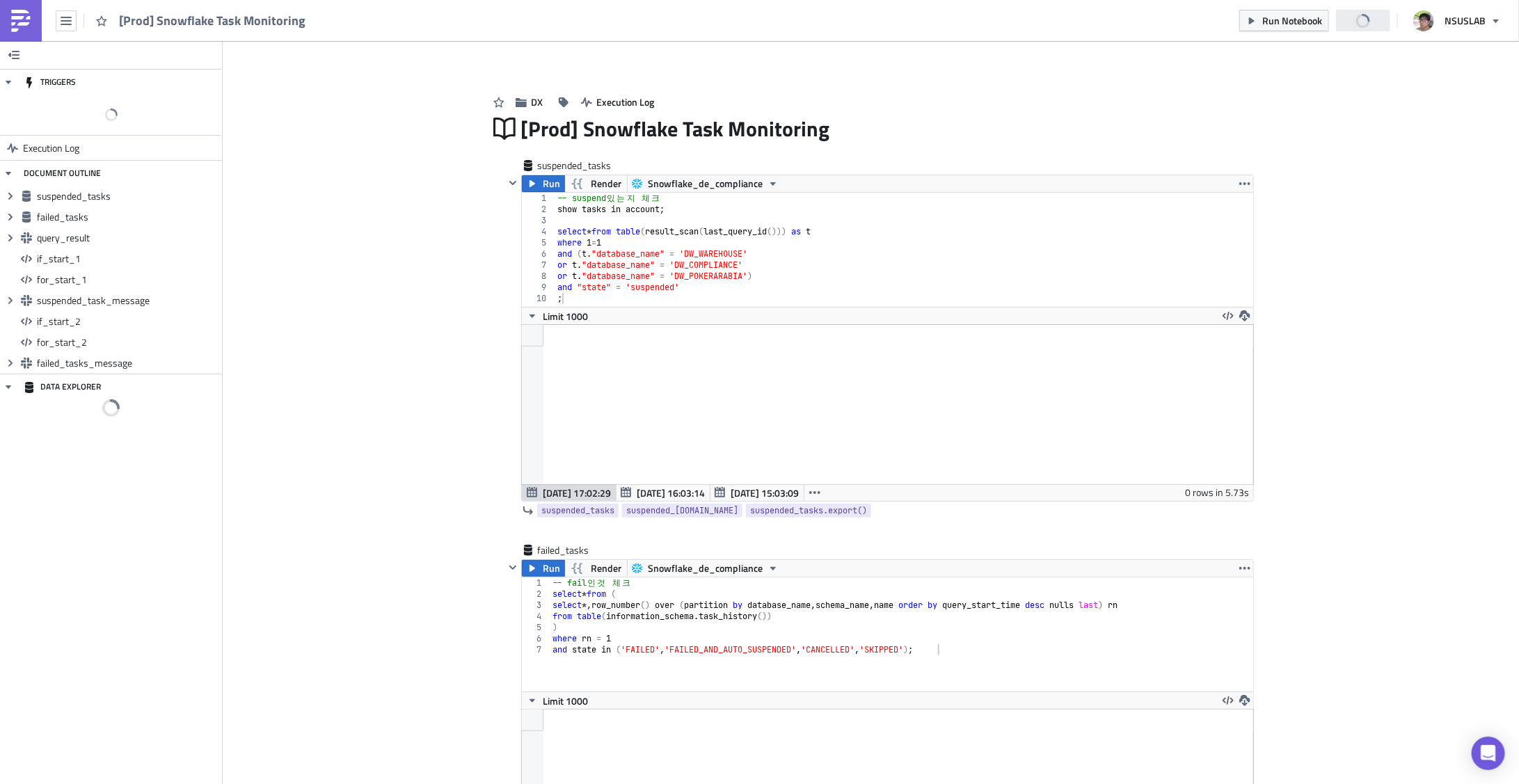
scroll to position [159, 731]
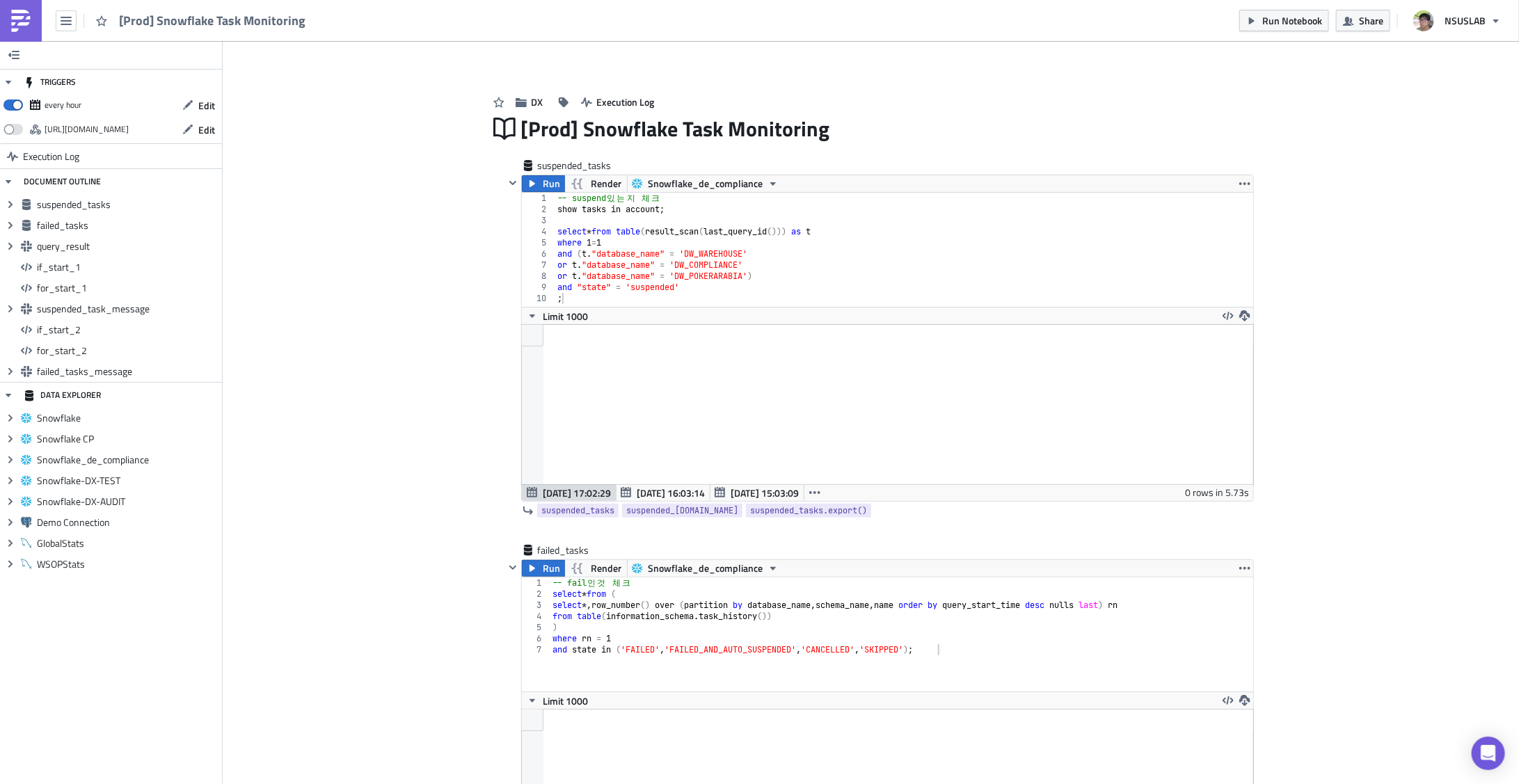
click at [1368, 33] on div "Run Notebook Share NSUSLAB" at bounding box center [1374, 20] width 270 height 41
click at [1368, 21] on span "Share" at bounding box center [1371, 20] width 25 height 14
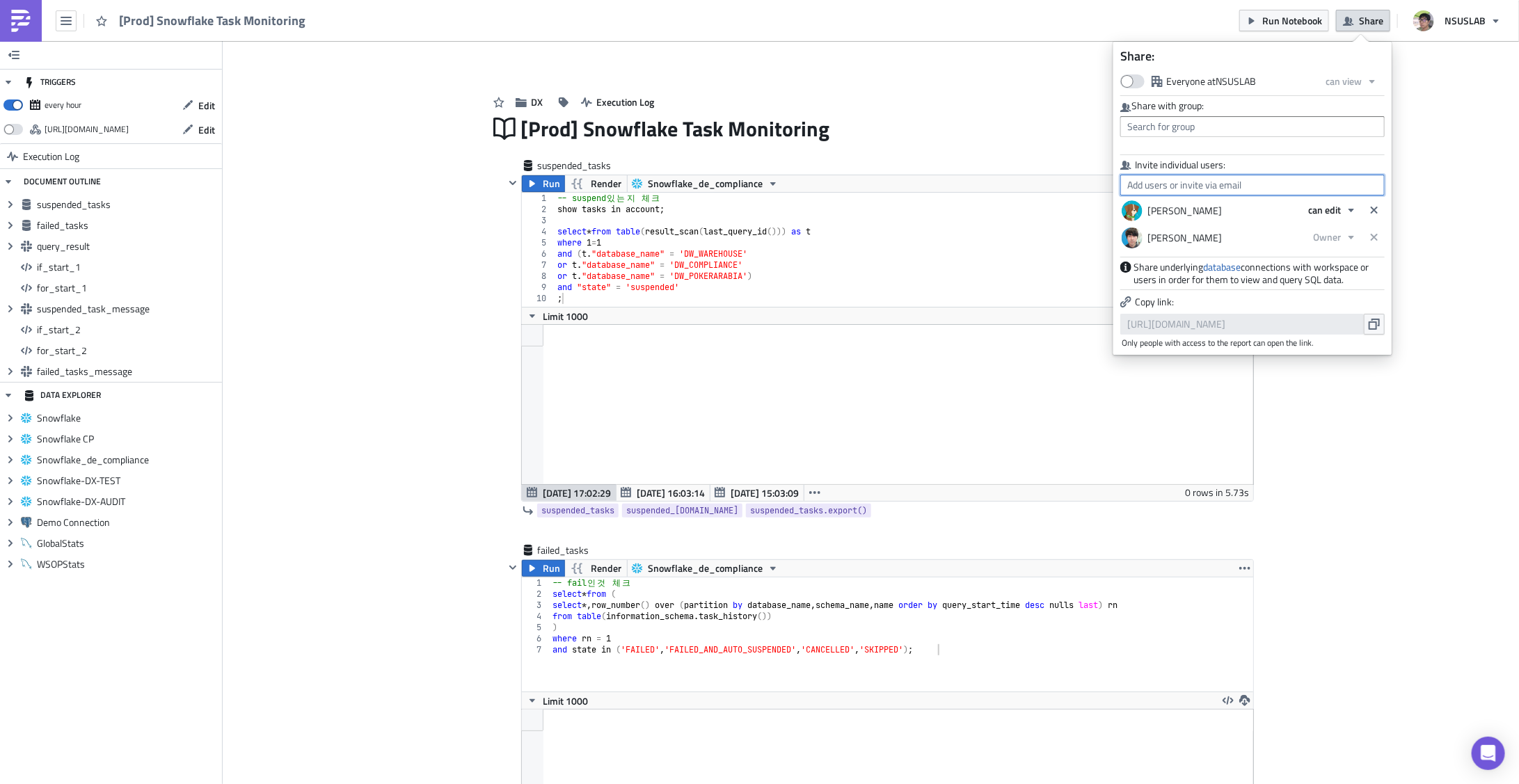
click at [1160, 180] on input "text" at bounding box center [1252, 185] width 265 height 21
click at [1183, 254] on div "Shawn Kim" at bounding box center [1206, 251] width 154 height 14
type input "Shawn Kim"
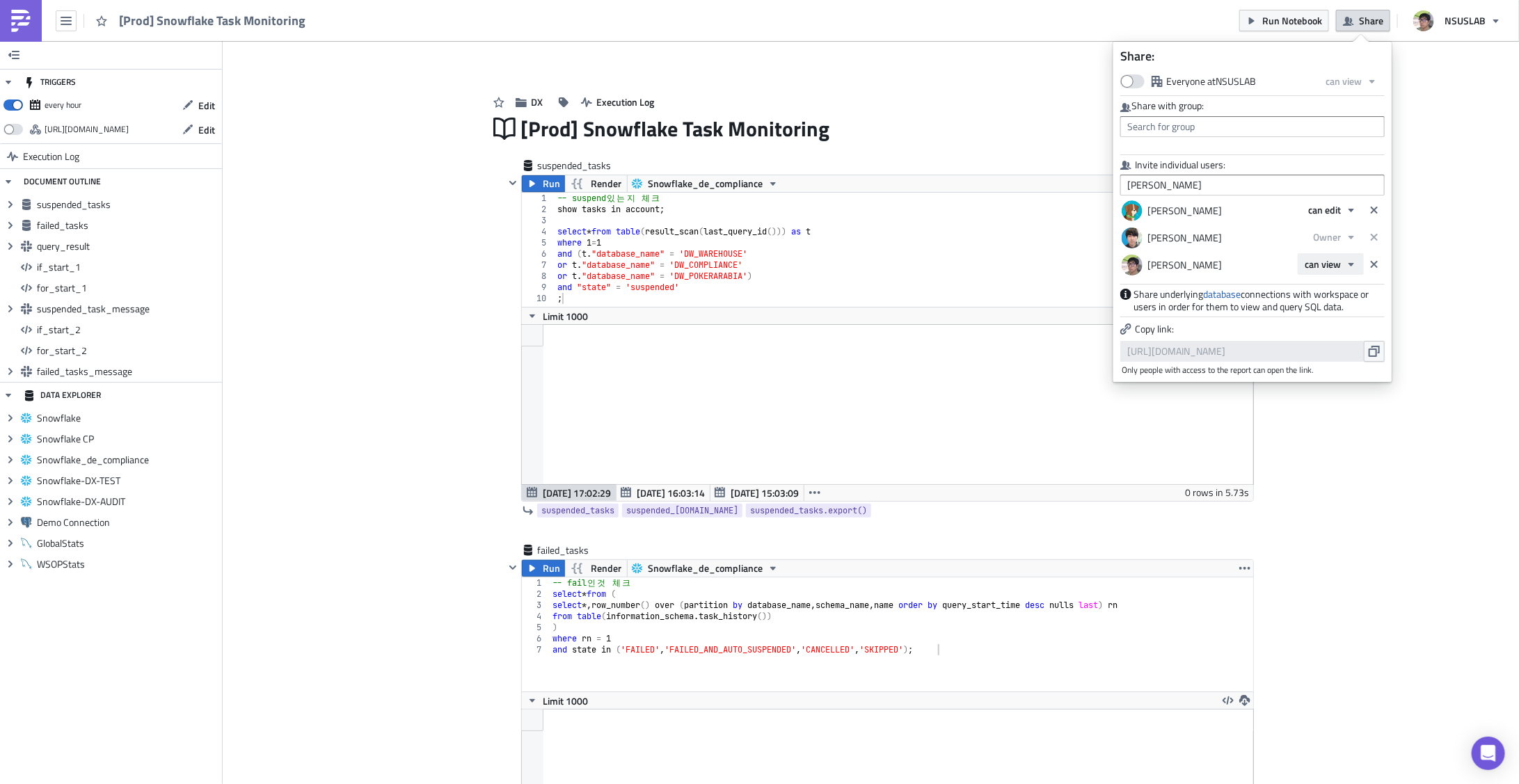
click at [1330, 259] on span "can view" at bounding box center [1323, 264] width 36 height 14
click at [1321, 332] on div "Owner" at bounding box center [1364, 330] width 115 height 14
click at [1321, 332] on p "Copy link:" at bounding box center [1252, 329] width 265 height 17
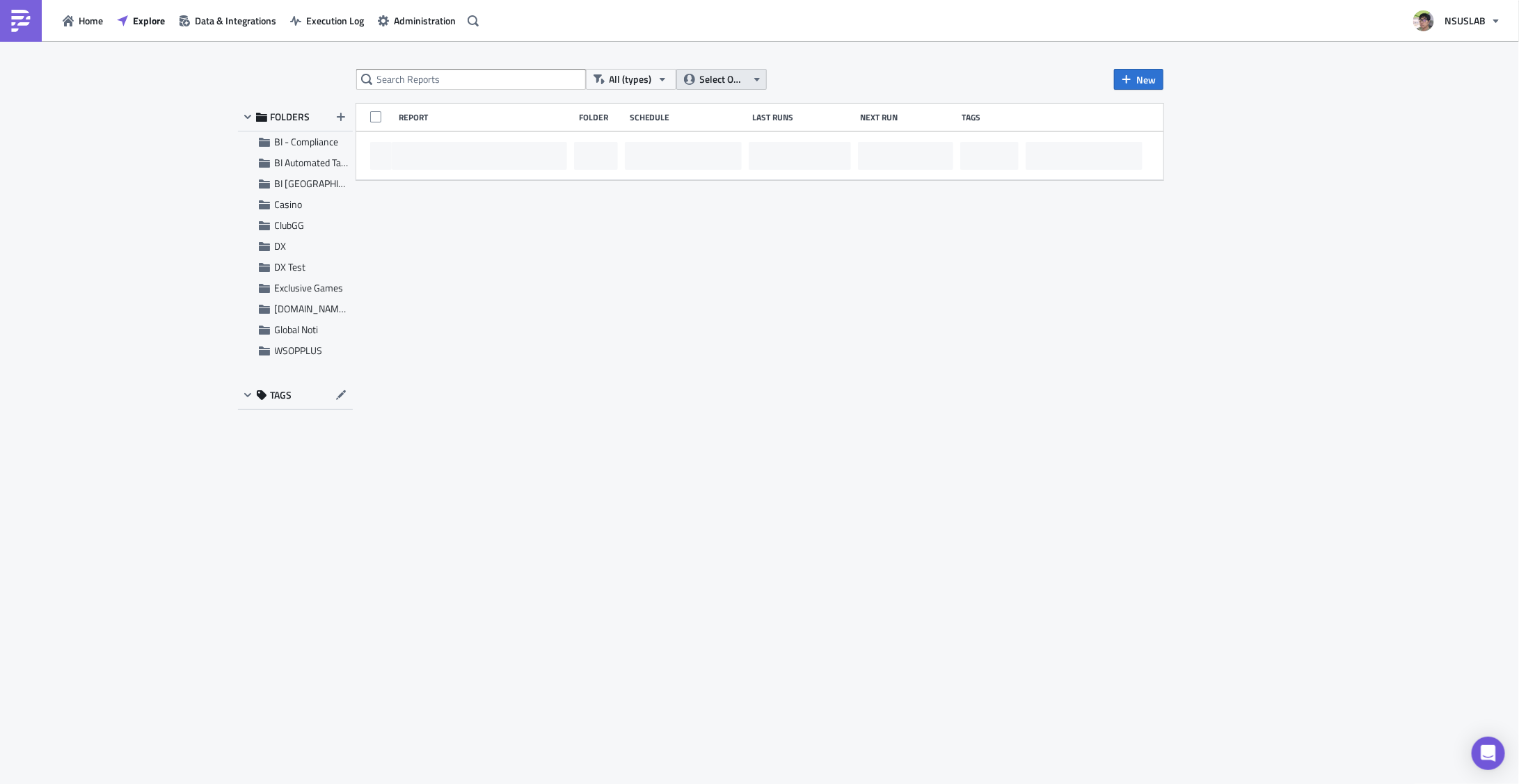
click at [719, 80] on span "Select Owner" at bounding box center [723, 79] width 46 height 15
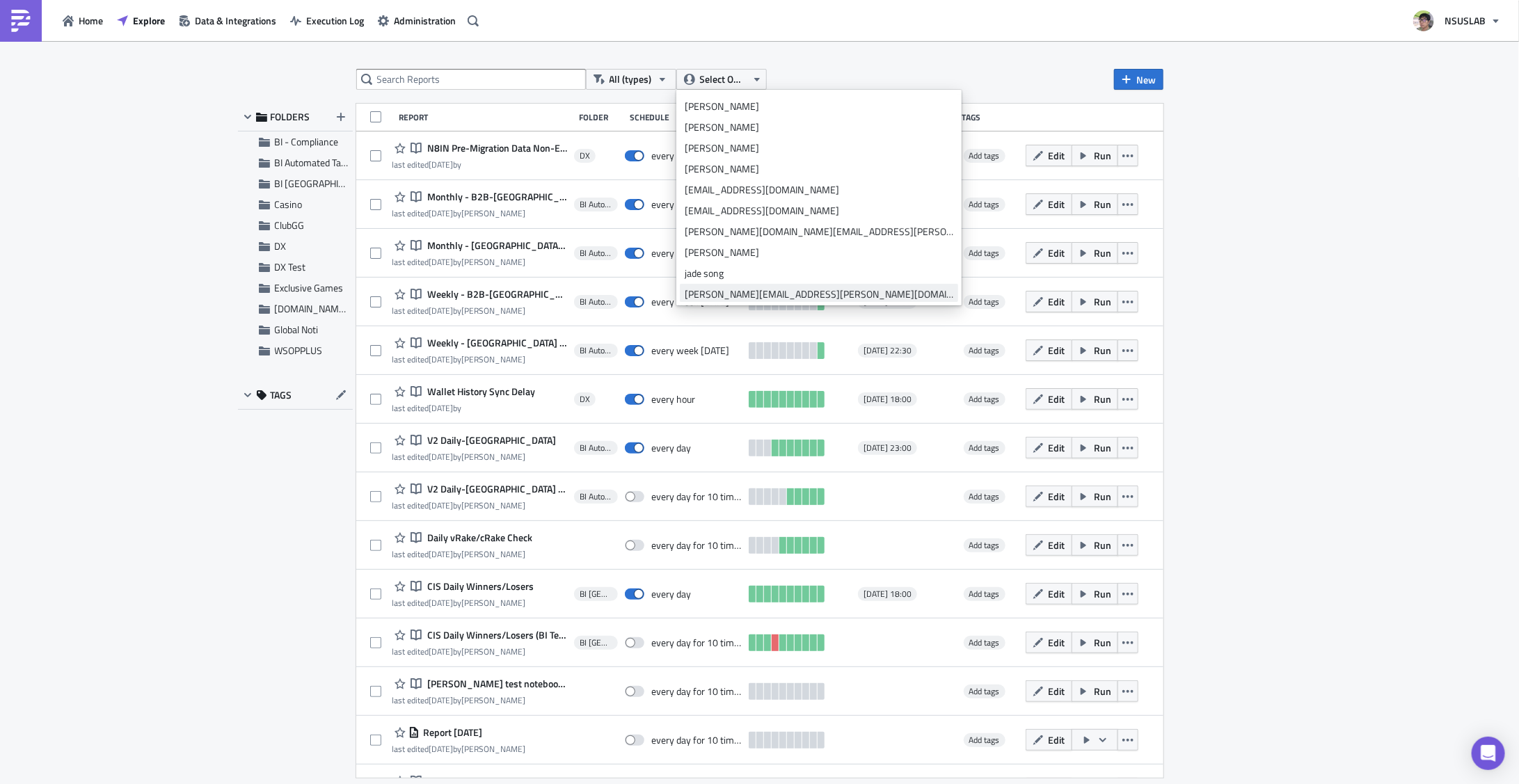
scroll to position [181, 0]
click at [732, 294] on div "julian lee" at bounding box center [819, 298] width 269 height 14
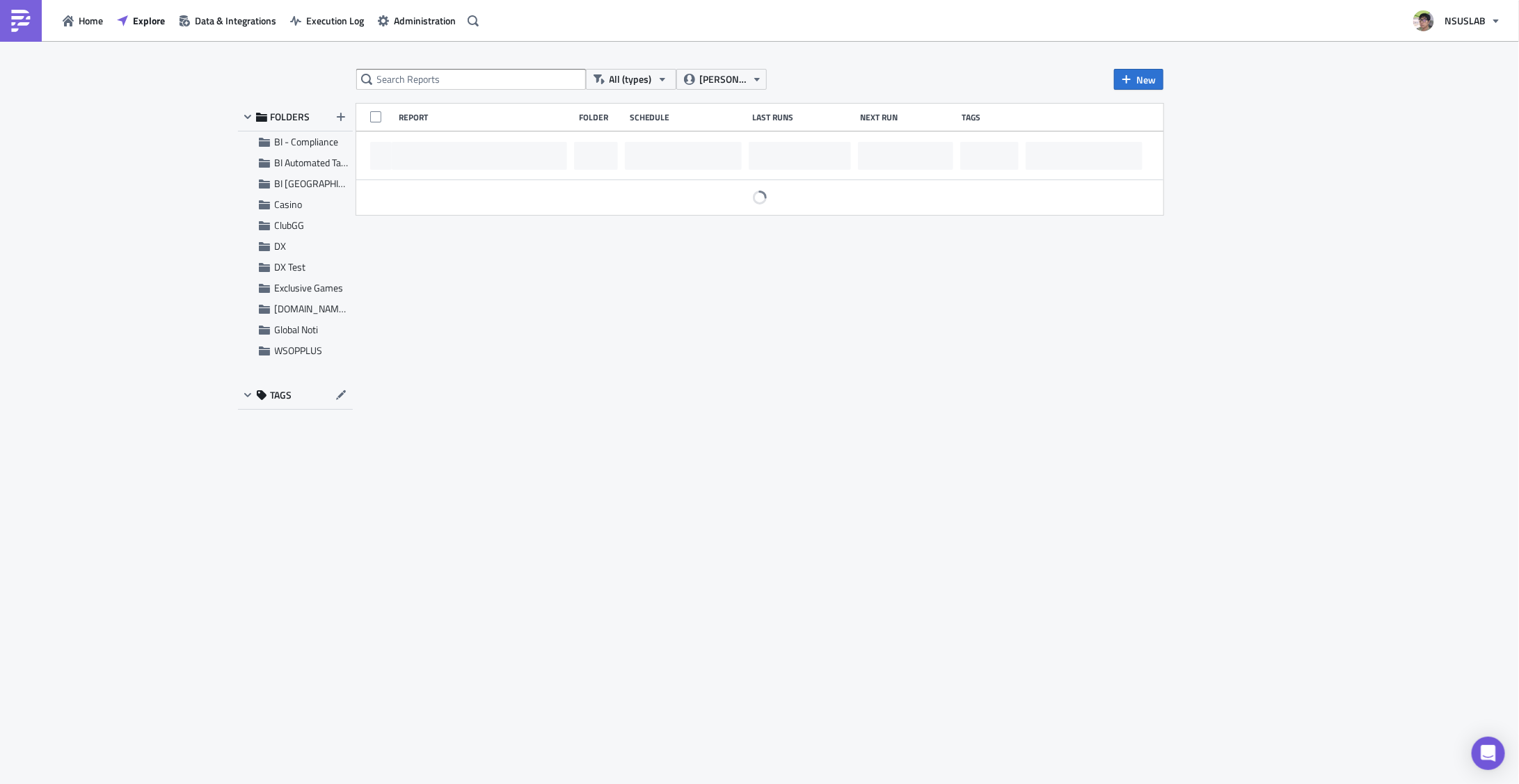
scroll to position [209, 0]
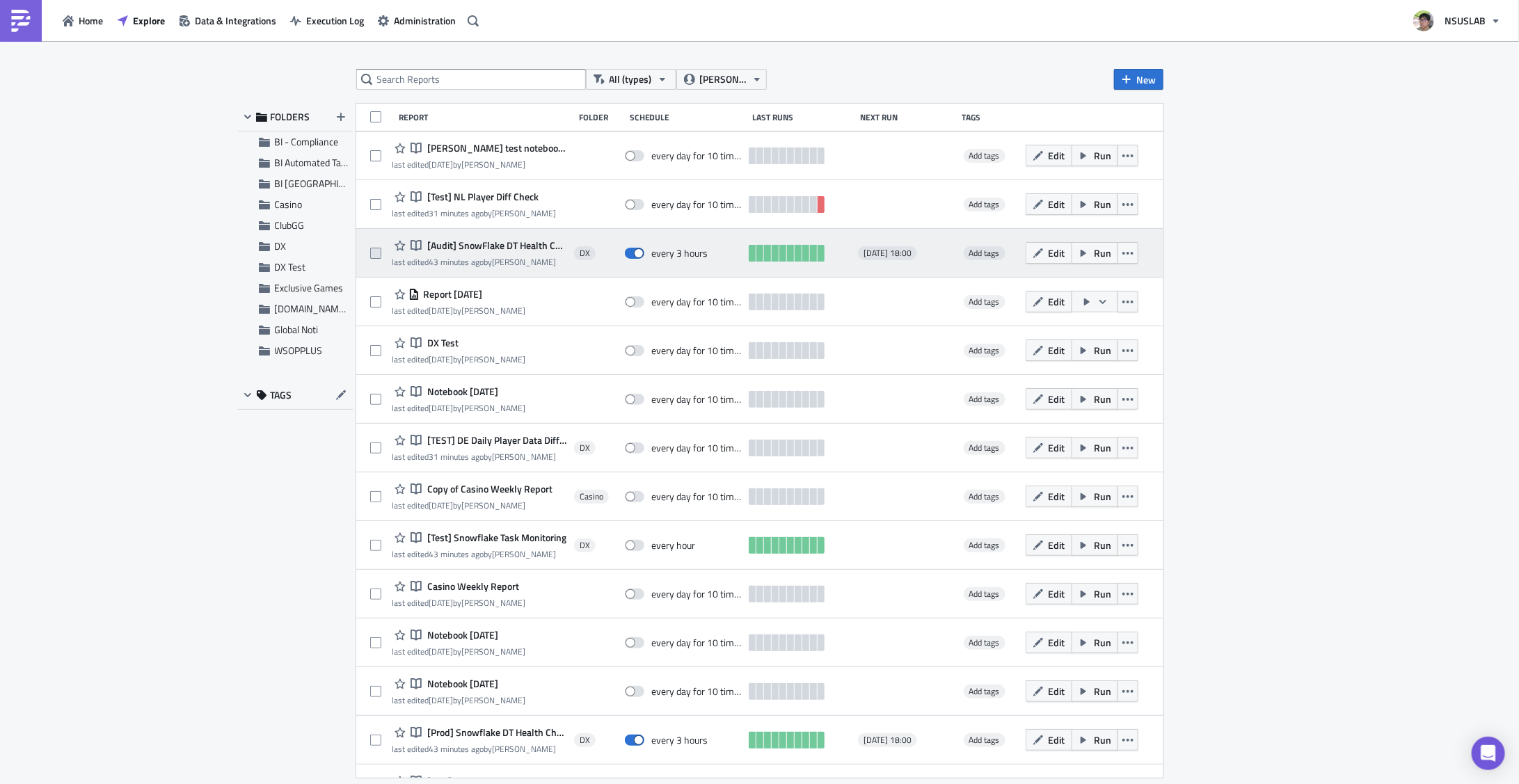
click at [377, 254] on span at bounding box center [375, 253] width 11 height 11
click at [377, 254] on input "checkbox" at bounding box center [378, 254] width 9 height 9
checkbox input "true"
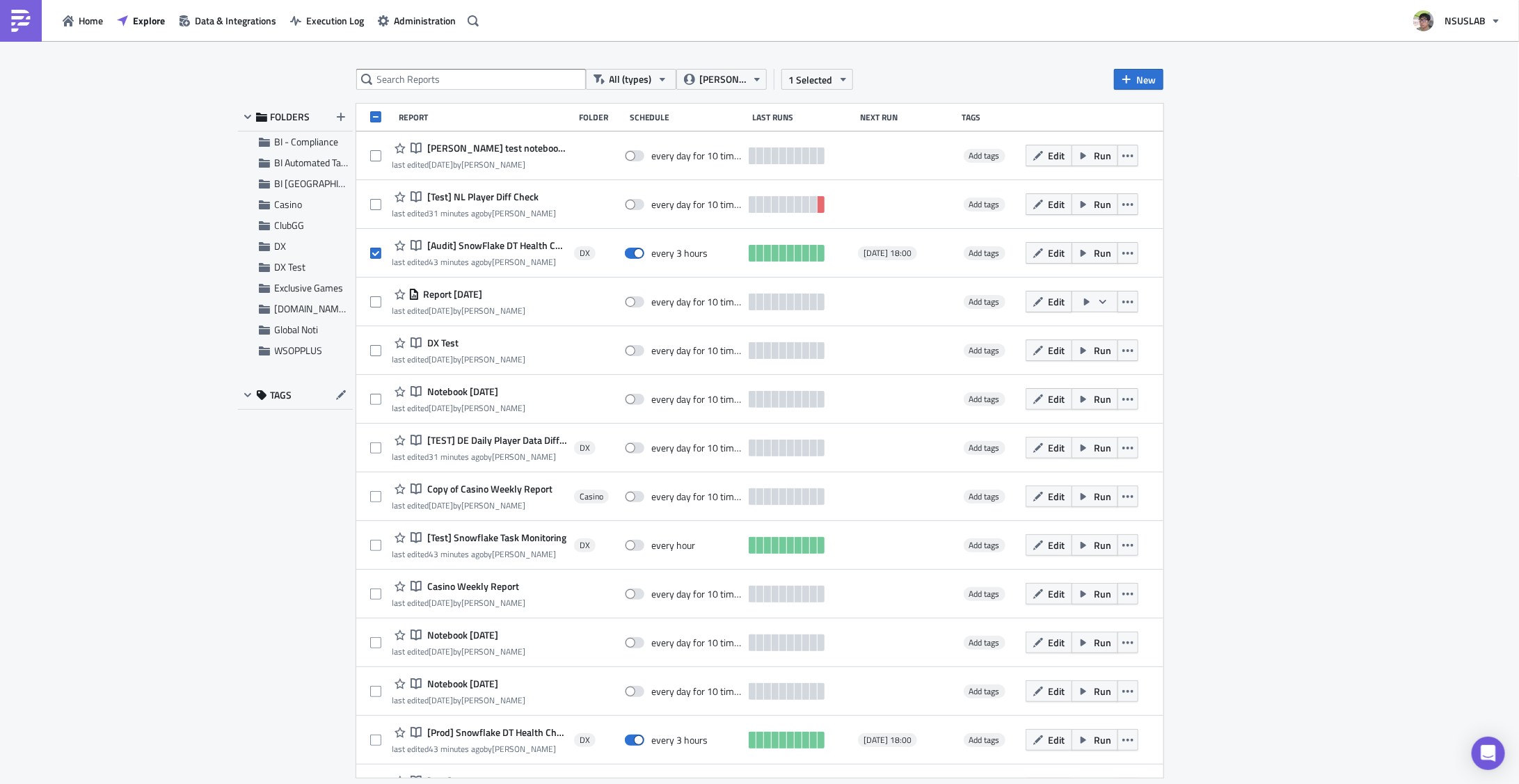
click at [1039, 254] on button "Edit" at bounding box center [1049, 253] width 46 height 22
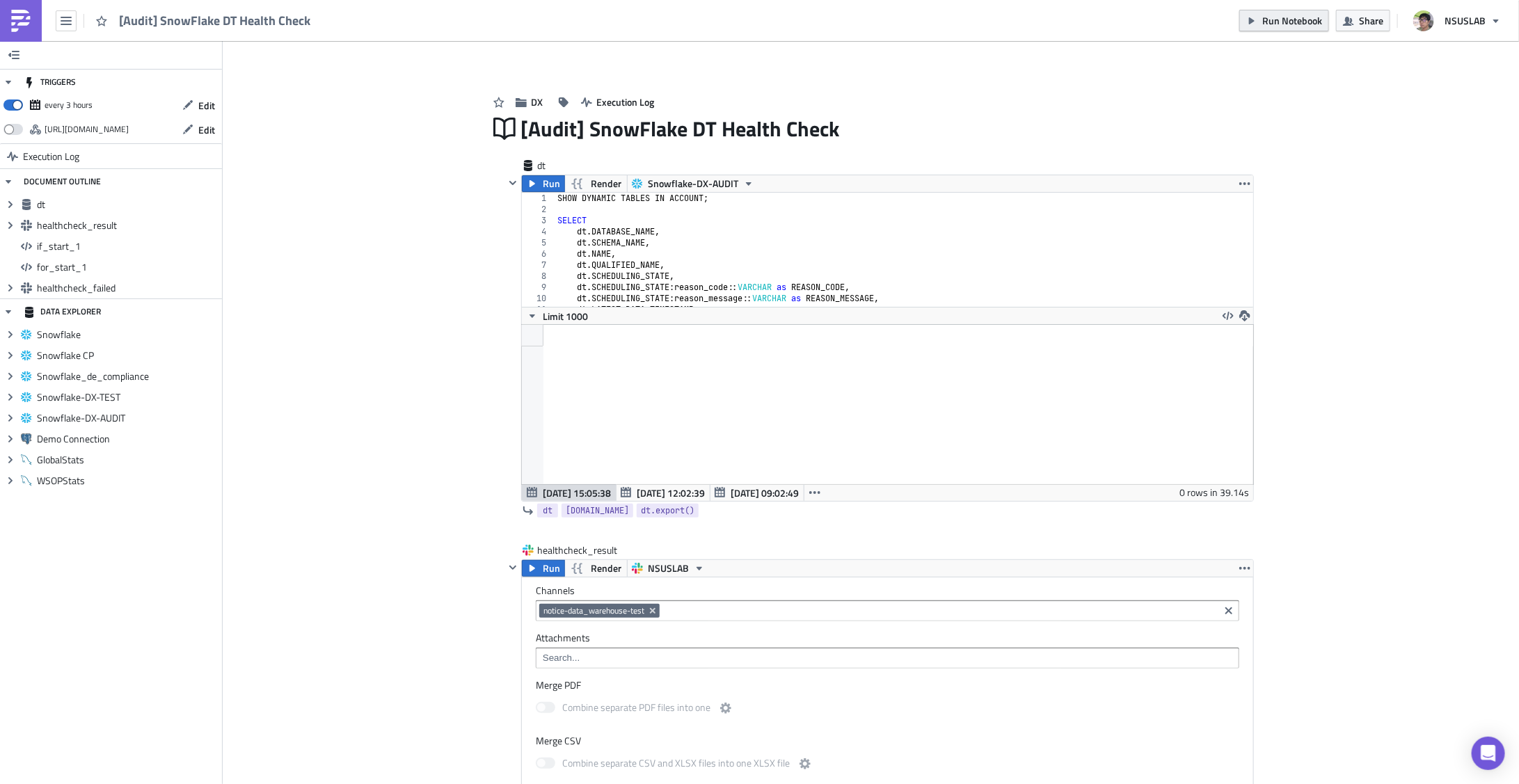
scroll to position [159, 731]
drag, startPoint x: 1345, startPoint y: 23, endPoint x: 1340, endPoint y: 36, distance: 13.9
click at [1348, 26] on button "Share" at bounding box center [1363, 20] width 54 height 22
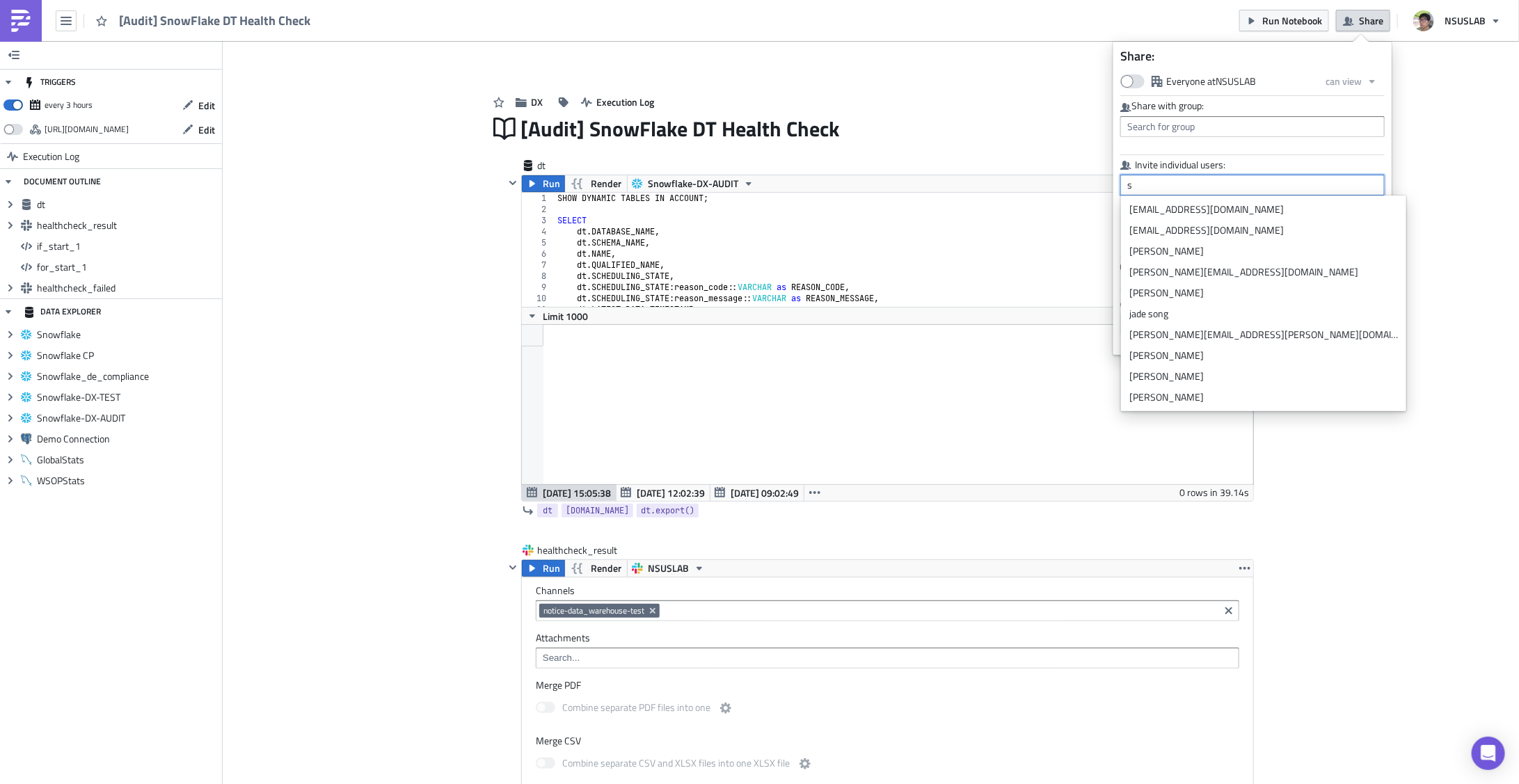
click at [1193, 188] on input "s" at bounding box center [1252, 185] width 265 height 21
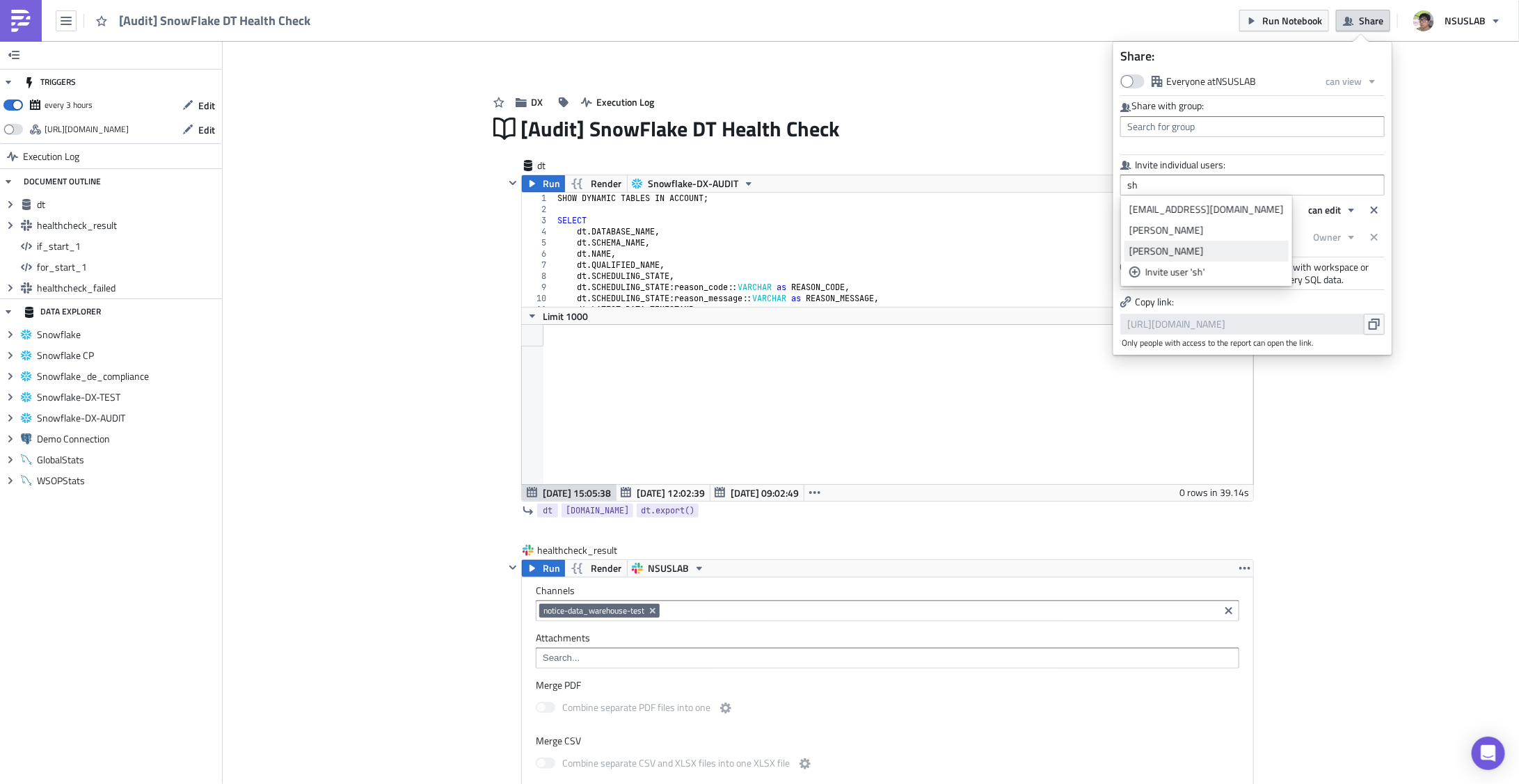
click at [1191, 258] on link "Shawn Kim" at bounding box center [1207, 251] width 165 height 21
type input "Shawn Kim"
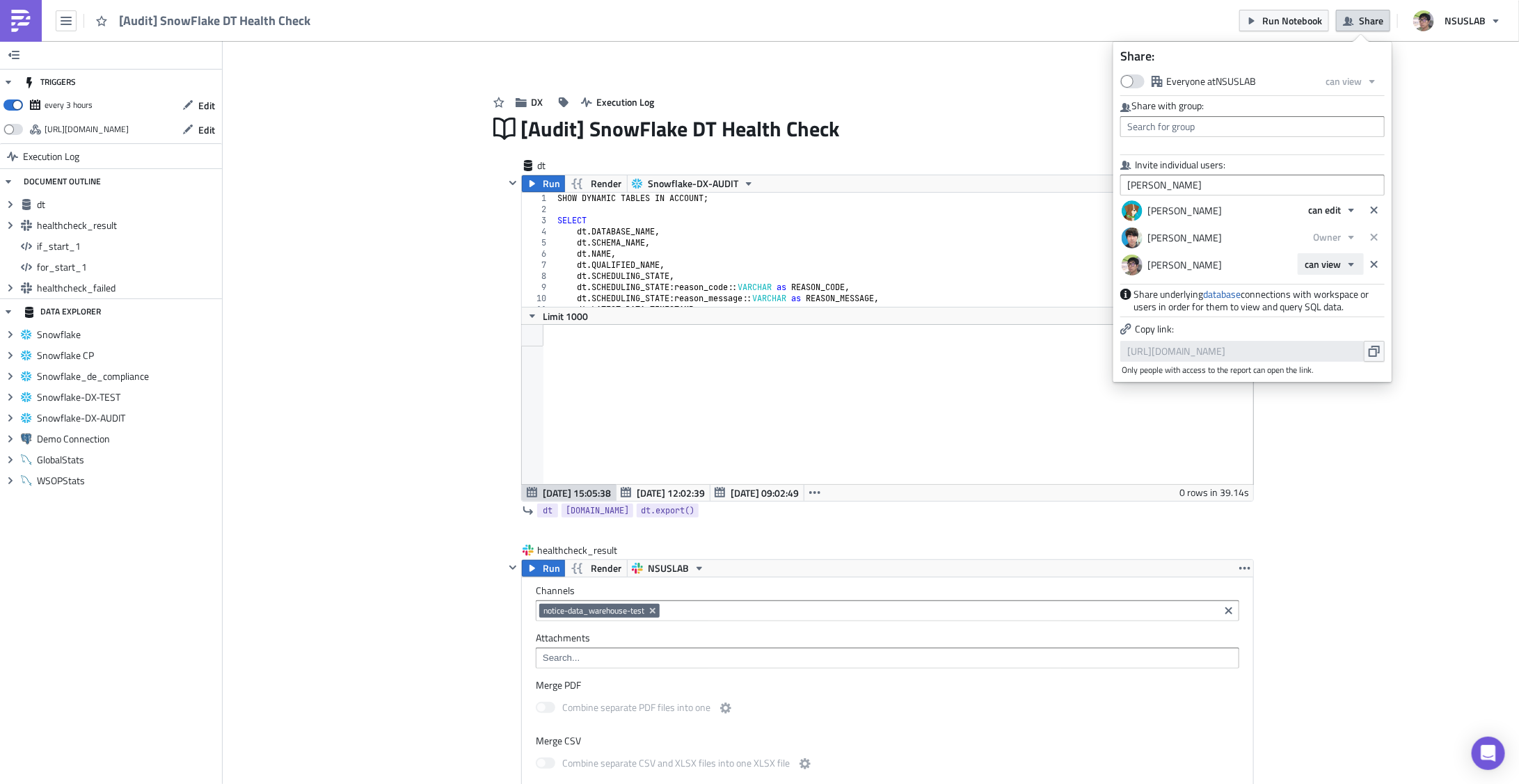
click at [1350, 269] on icon "button" at bounding box center [1351, 264] width 11 height 11
click at [1333, 337] on div "Owner" at bounding box center [1364, 330] width 115 height 14
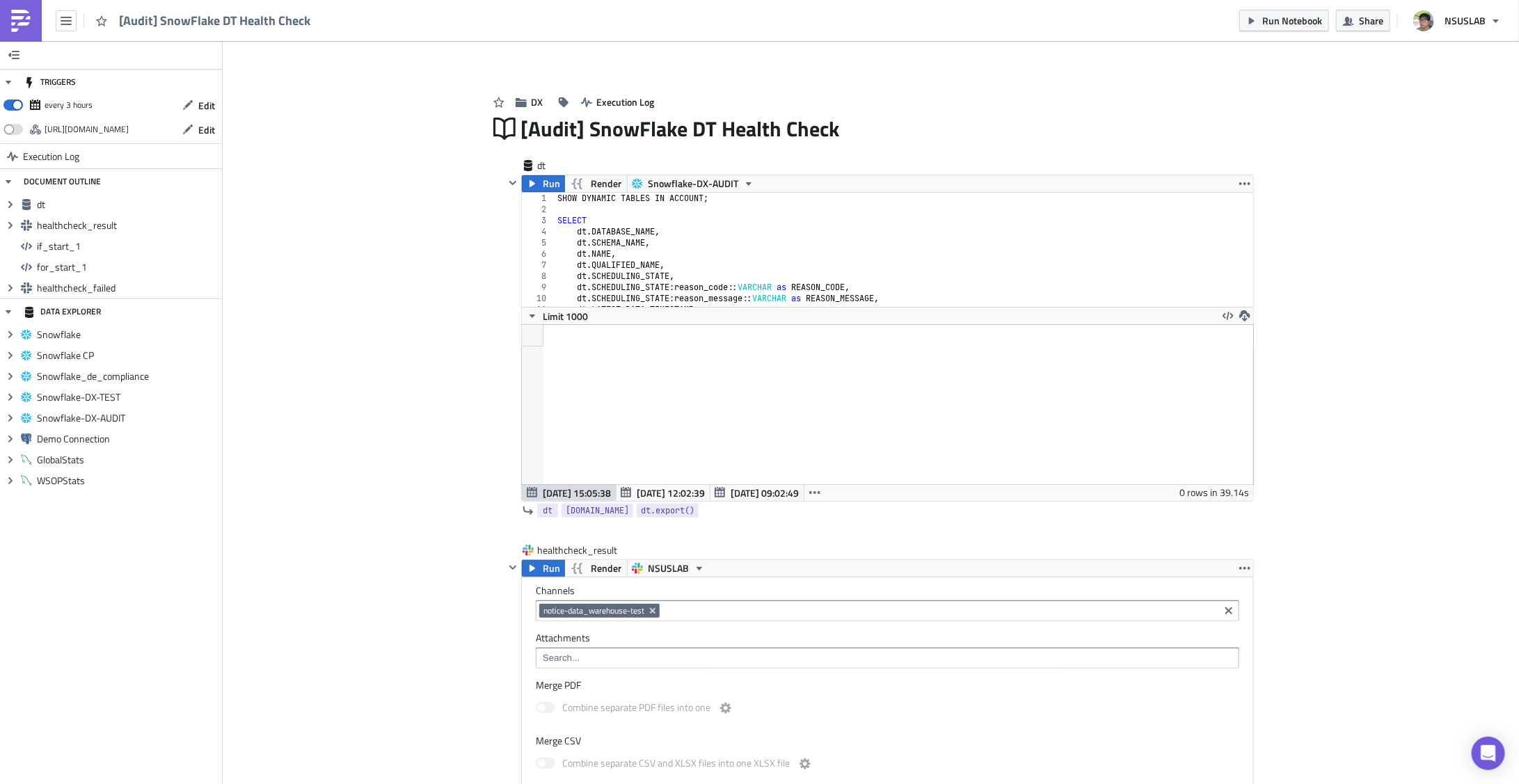
drag, startPoint x: 494, startPoint y: 133, endPoint x: 496, endPoint y: 153, distance: 20.1
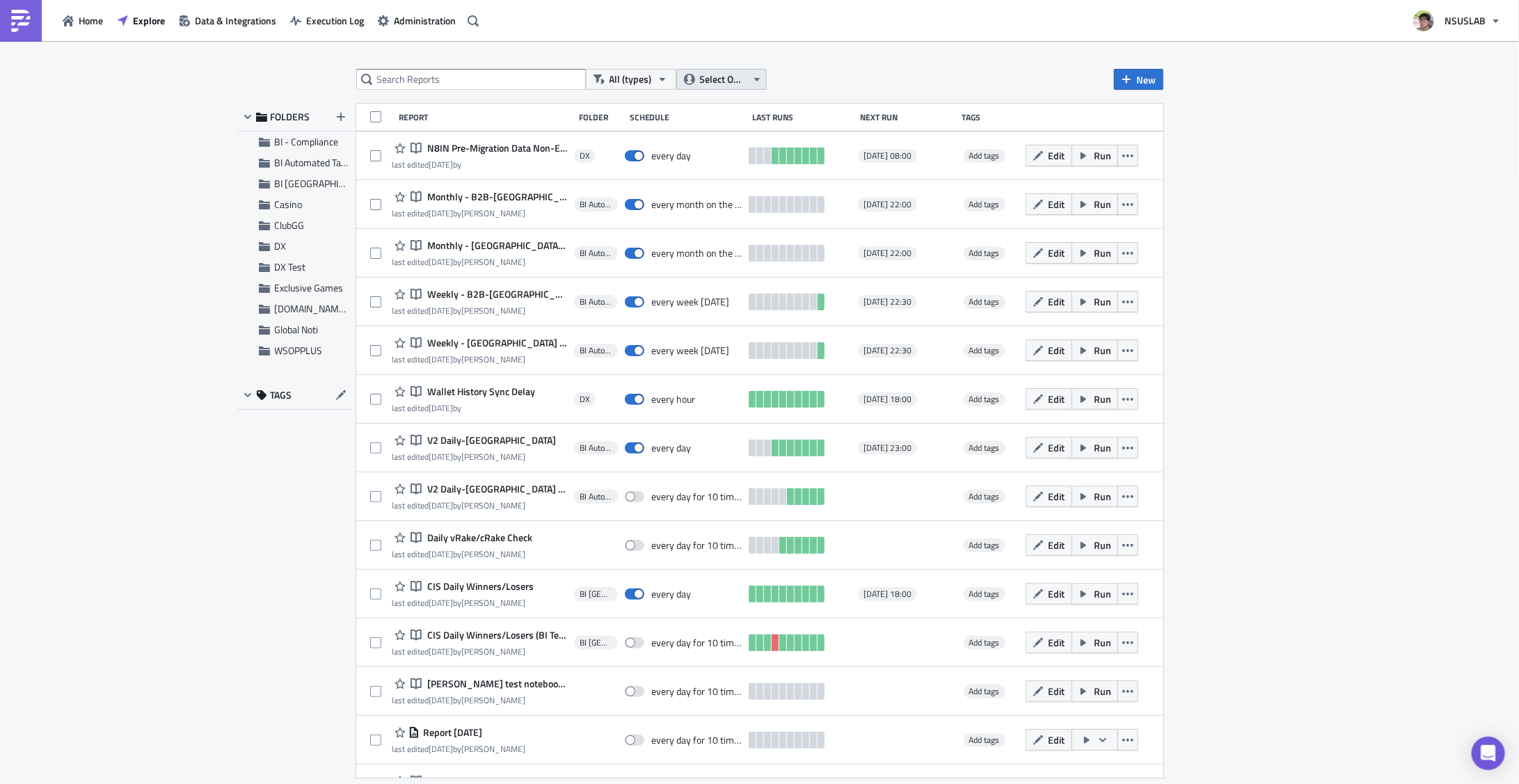
click at [752, 83] on icon "button" at bounding box center [757, 79] width 11 height 11
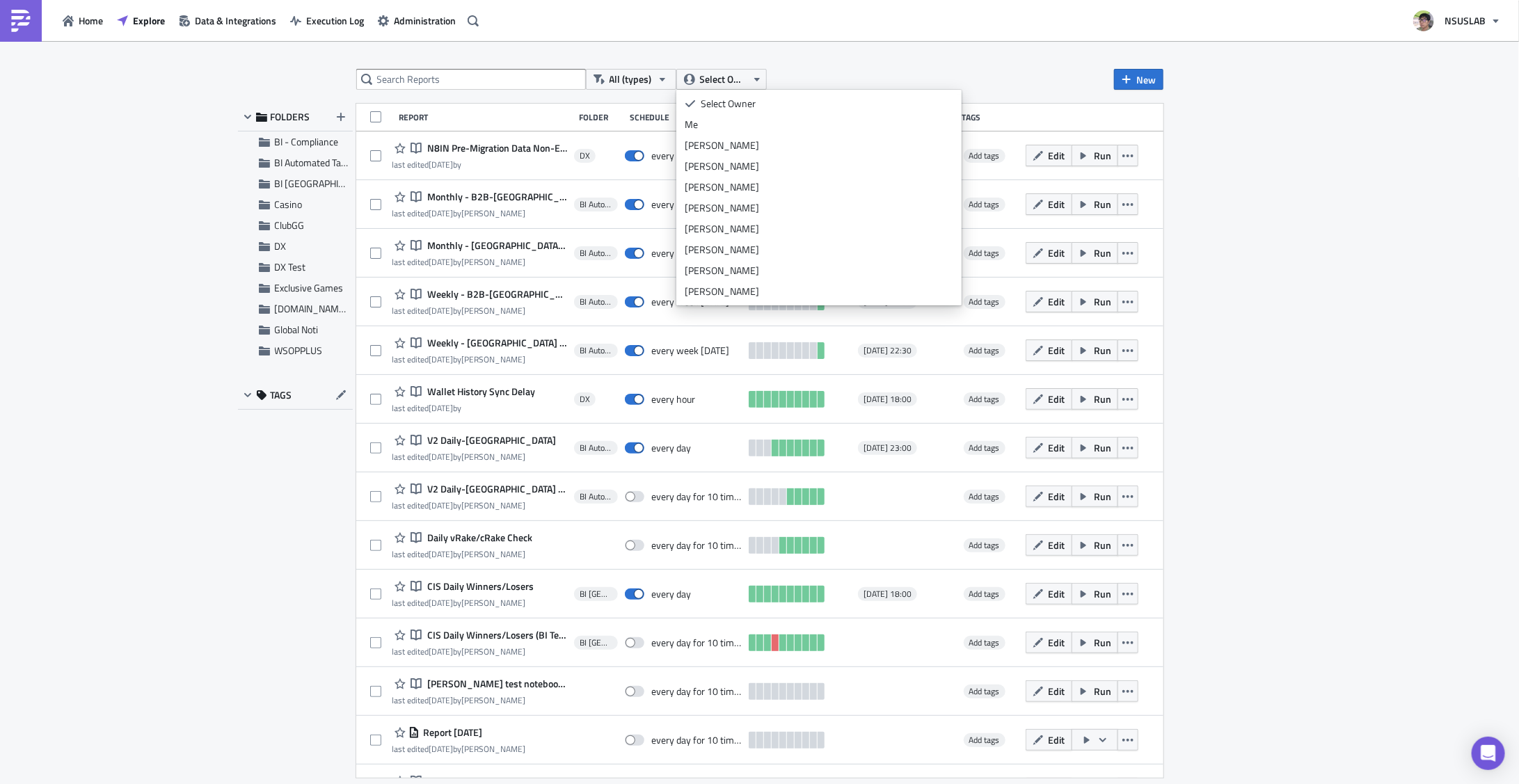
scroll to position [181, 0]
click at [731, 296] on div "julian lee" at bounding box center [819, 298] width 269 height 14
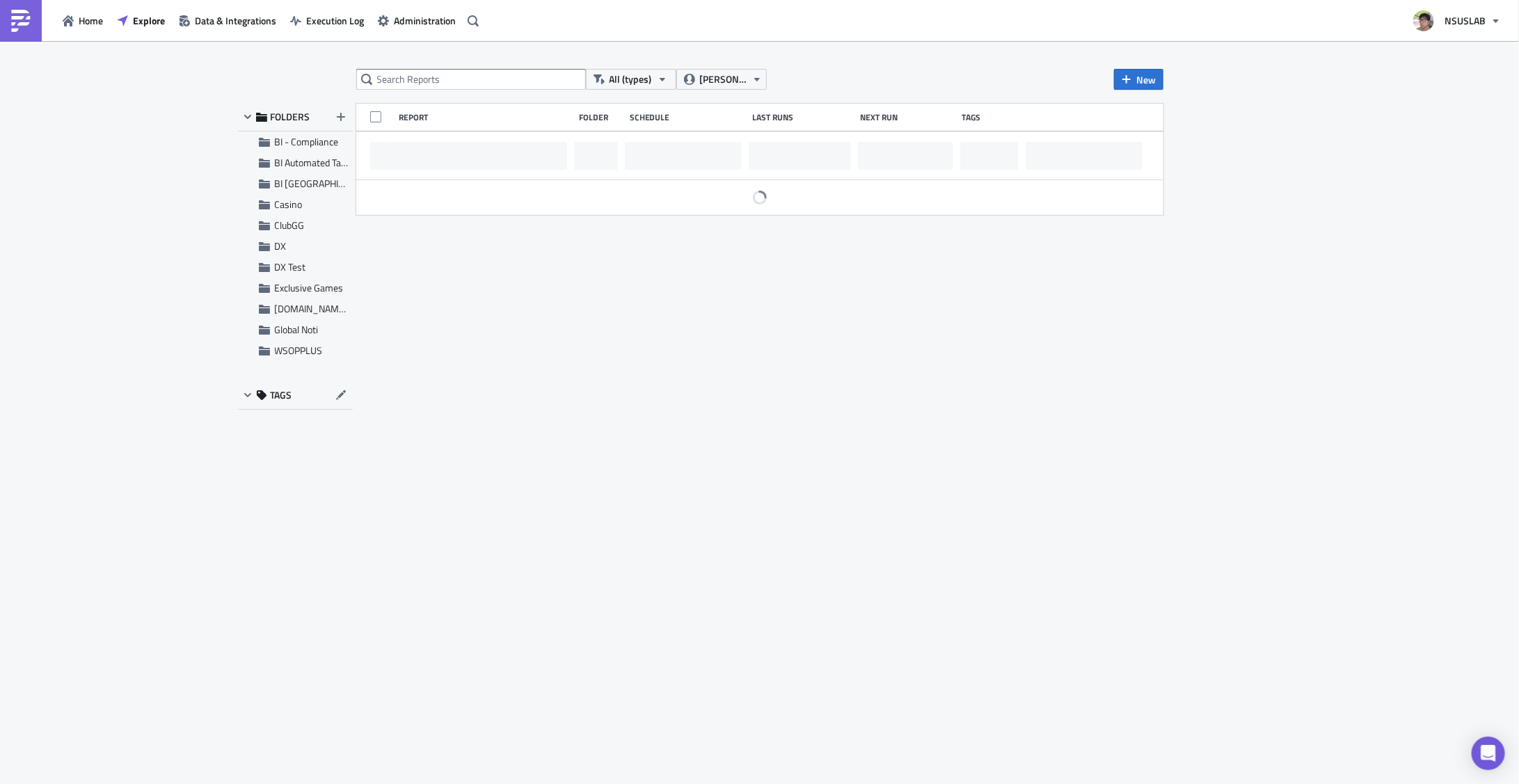
scroll to position [209, 0]
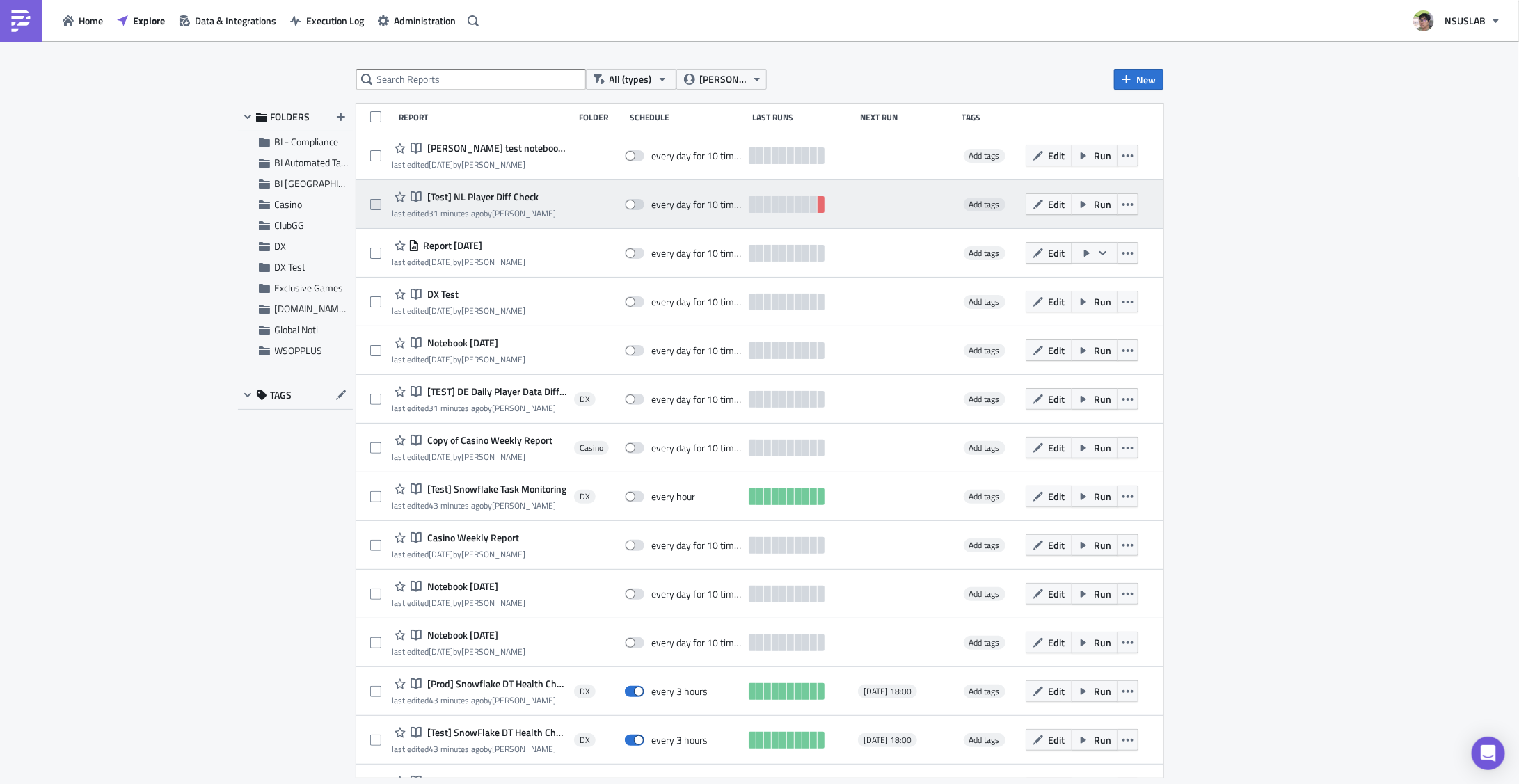
click at [373, 204] on span at bounding box center [375, 204] width 11 height 11
click at [373, 204] on input "checkbox" at bounding box center [378, 205] width 9 height 9
checkbox input "true"
click at [1058, 201] on button "Edit" at bounding box center [1049, 204] width 46 height 22
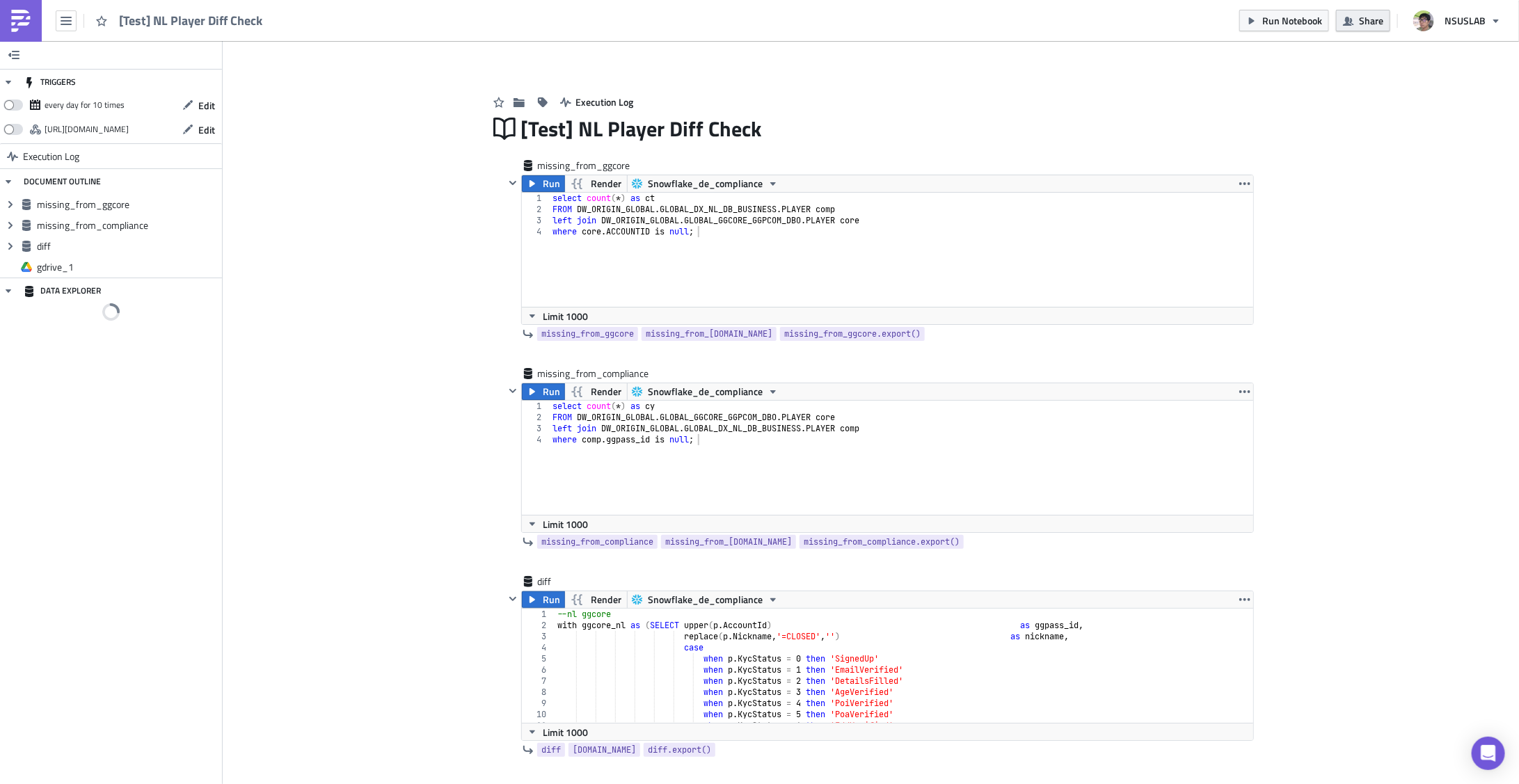
click at [1356, 20] on button "Share" at bounding box center [1363, 20] width 54 height 22
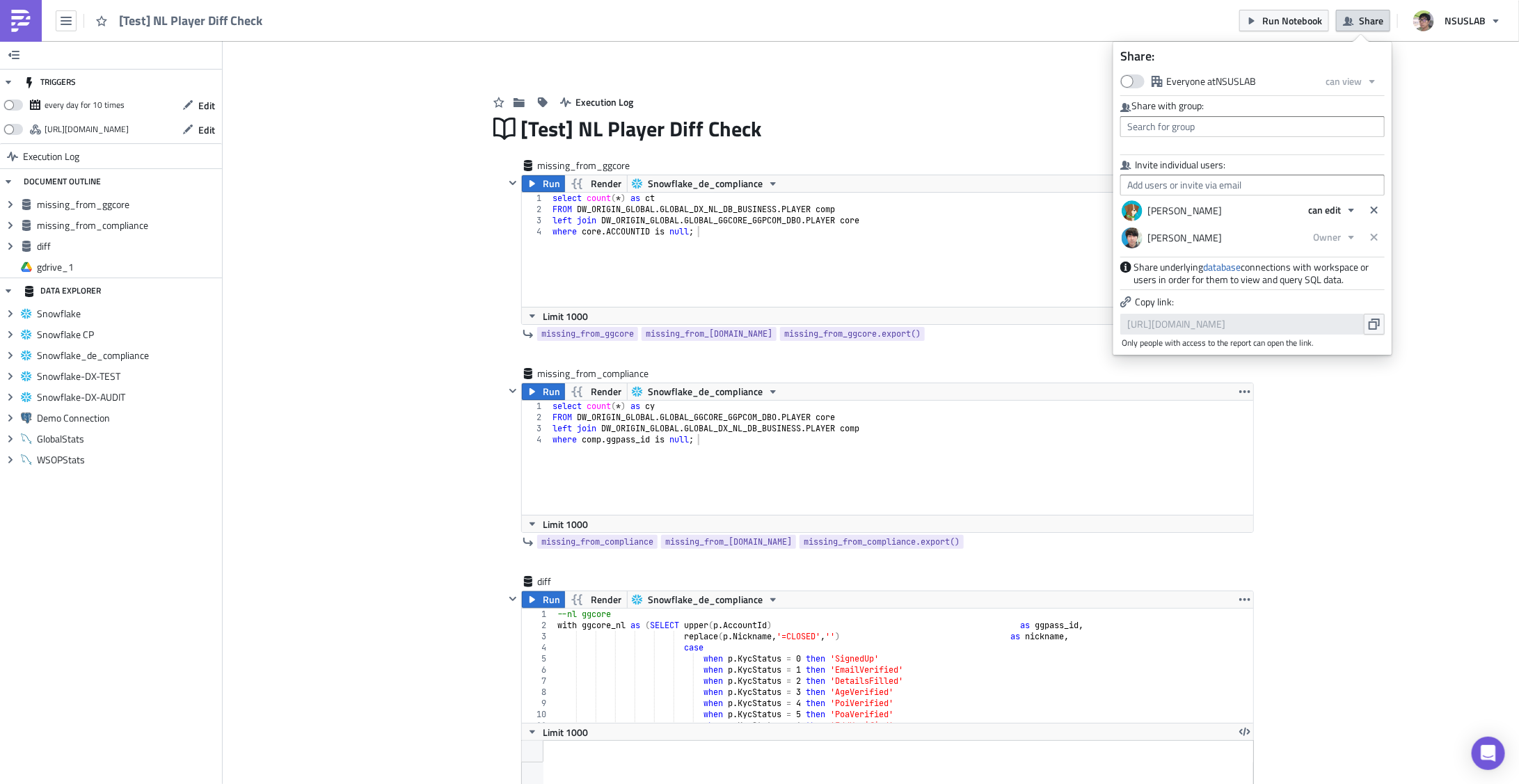
scroll to position [159, 731]
click at [1188, 188] on input "text" at bounding box center [1252, 185] width 265 height 21
click at [1177, 251] on div "Shawn Kim" at bounding box center [1206, 251] width 154 height 14
type input "Shawn Kim"
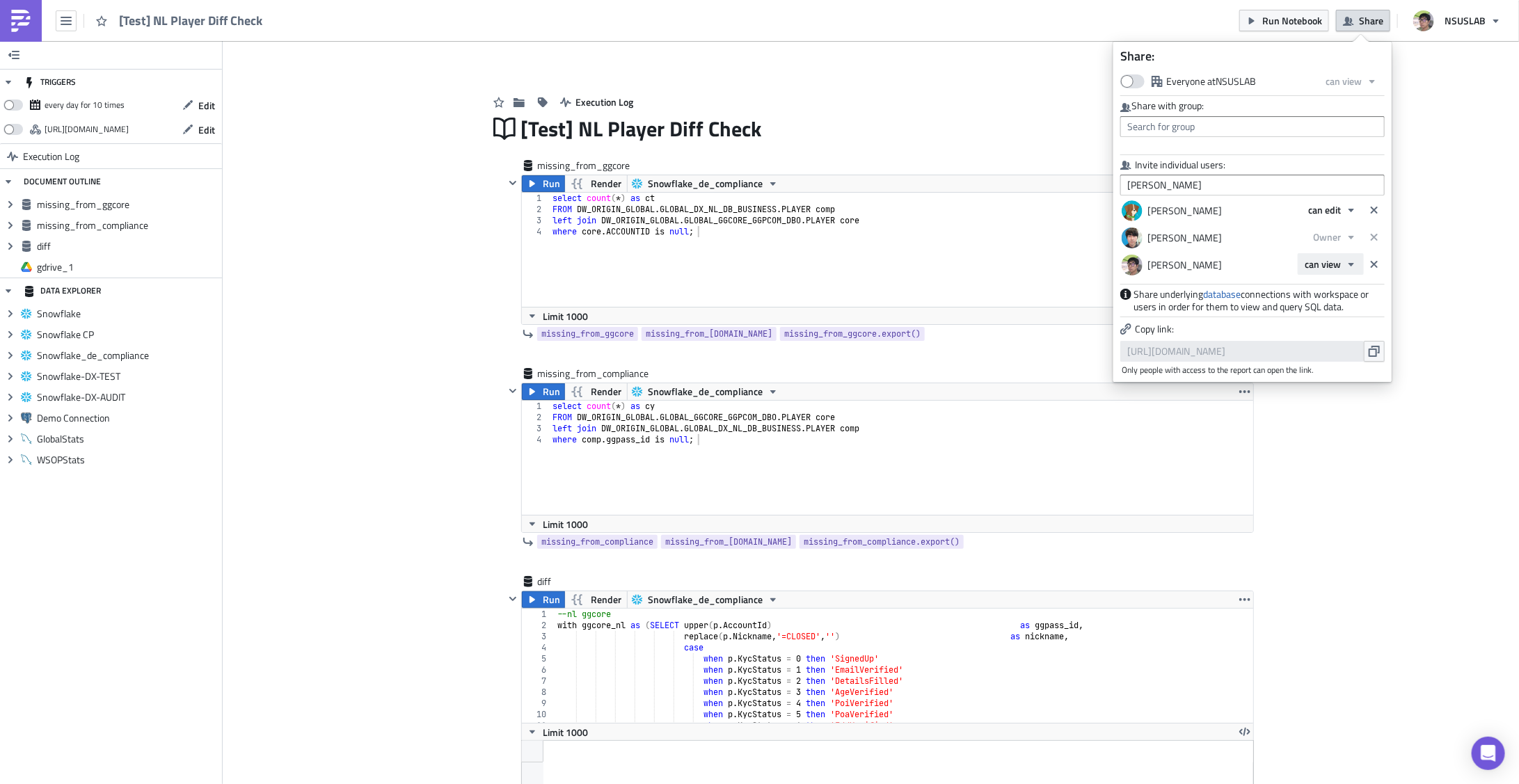
click at [1331, 270] on span "can view" at bounding box center [1323, 264] width 36 height 14
click at [1326, 332] on div "Owner" at bounding box center [1364, 330] width 115 height 14
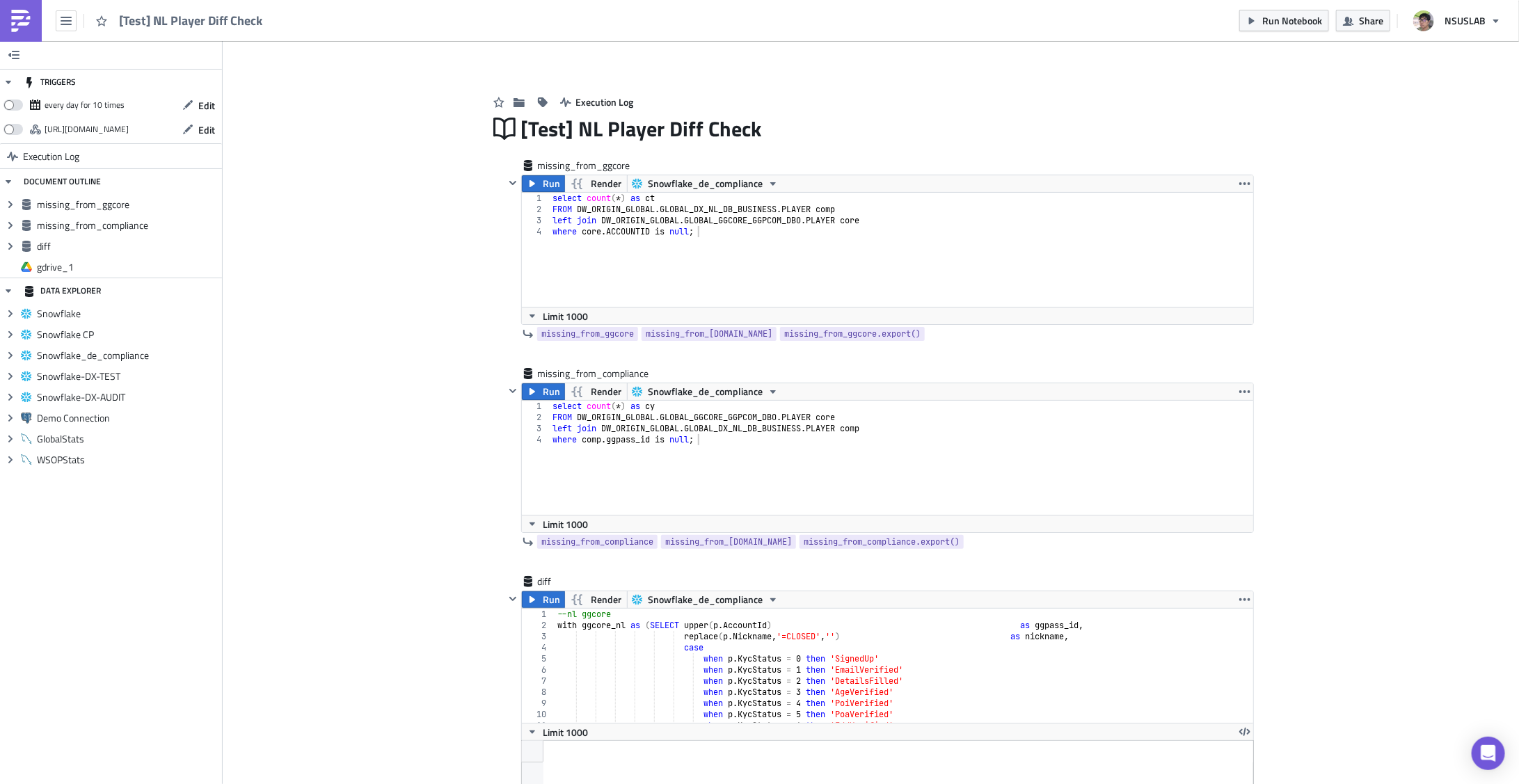
click at [480, 285] on div "Execution Log [Test] NL Player Diff Check missing_from_ggcore Run Render Snowfl…" at bounding box center [871, 675] width 794 height 1225
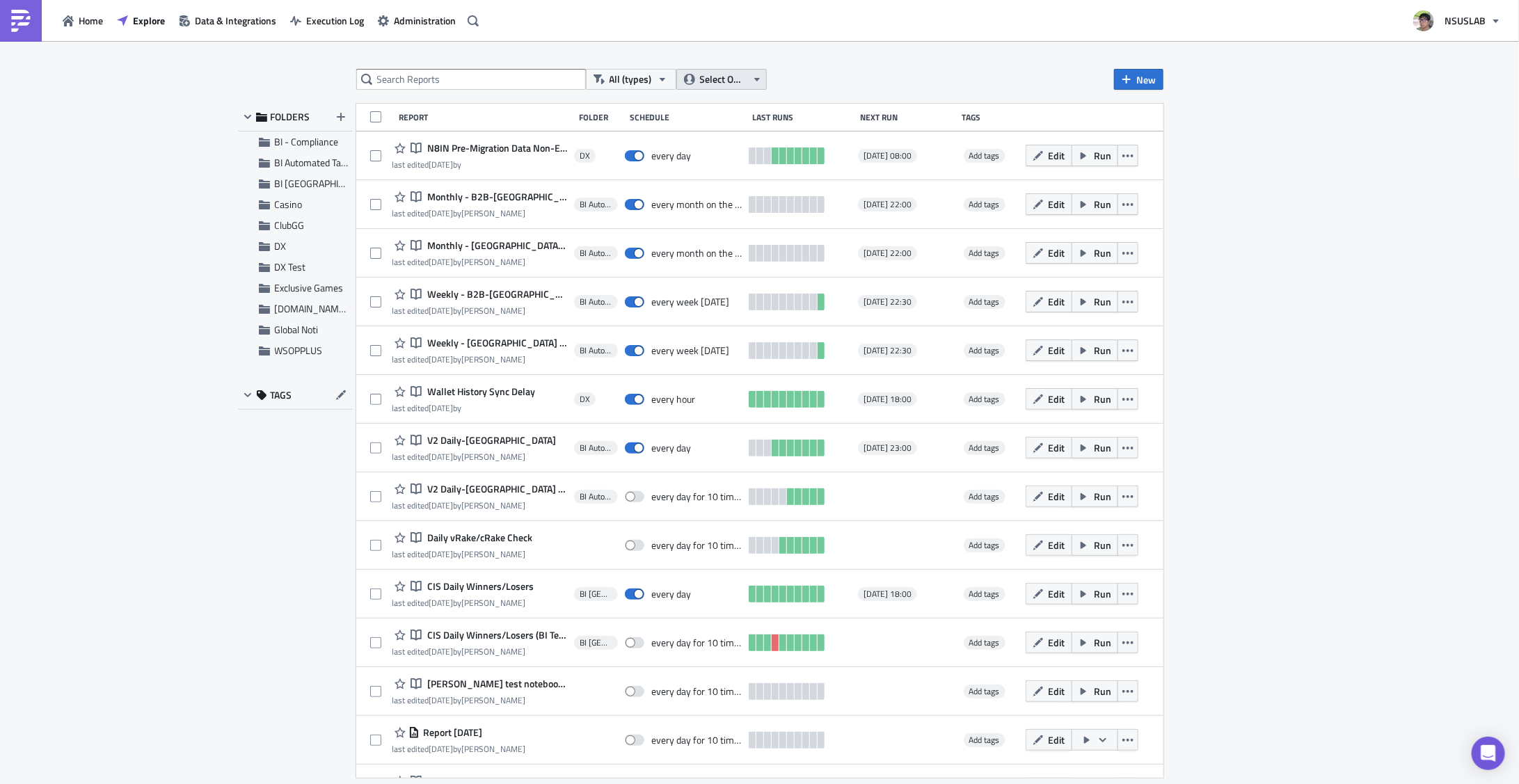
click at [693, 83] on icon "button" at bounding box center [688, 79] width 11 height 11
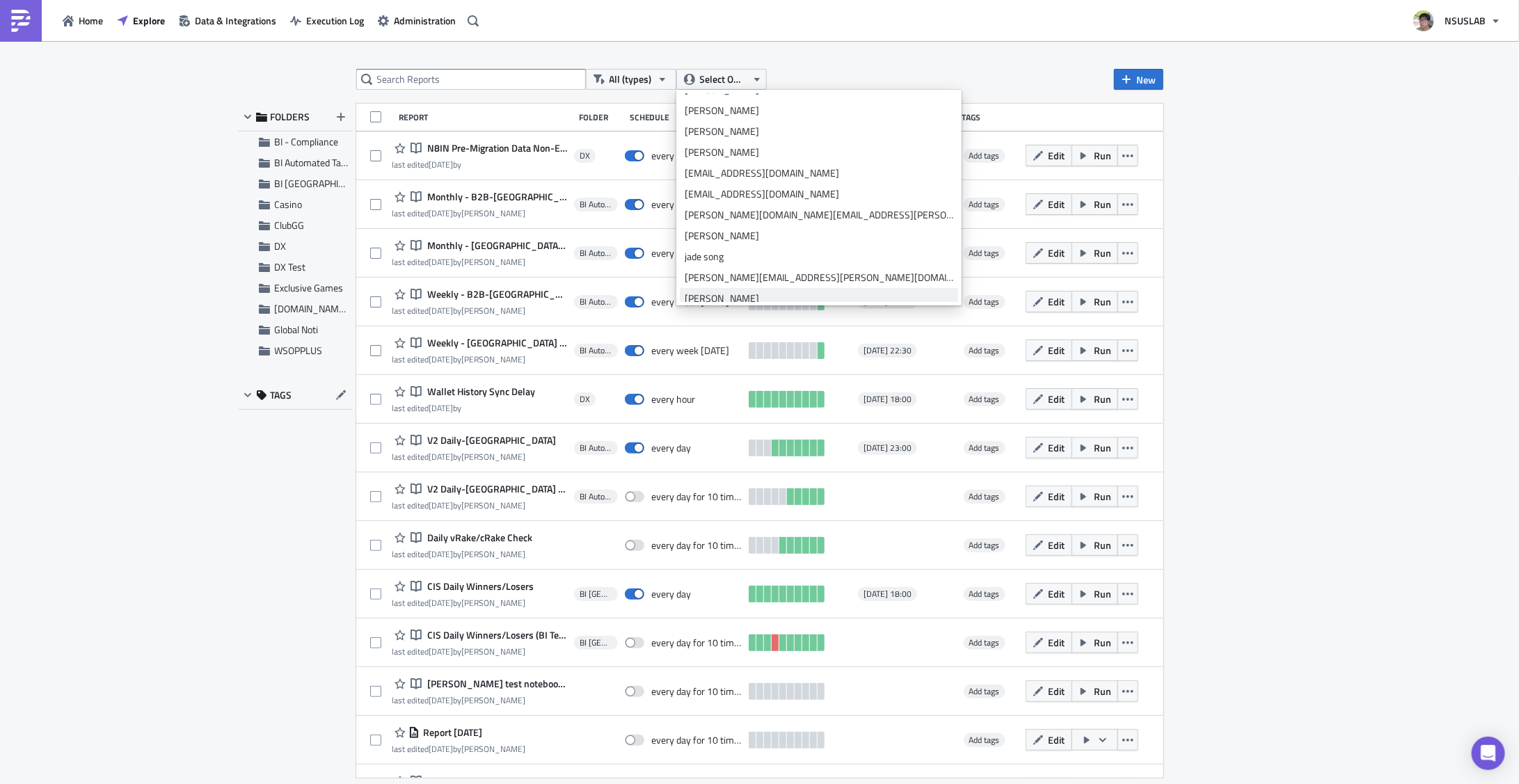
click at [734, 297] on div "julian lee" at bounding box center [819, 298] width 269 height 14
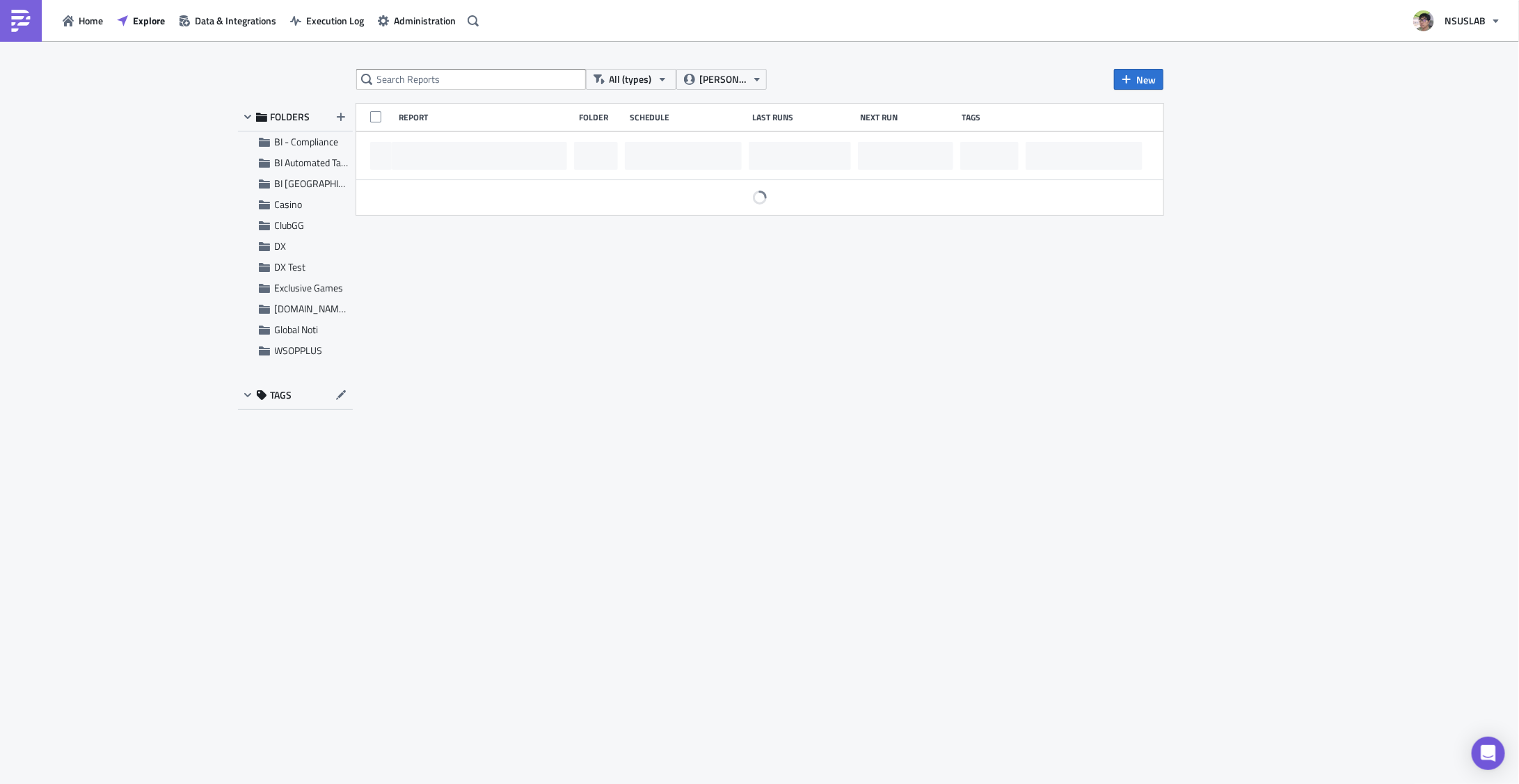
scroll to position [209, 0]
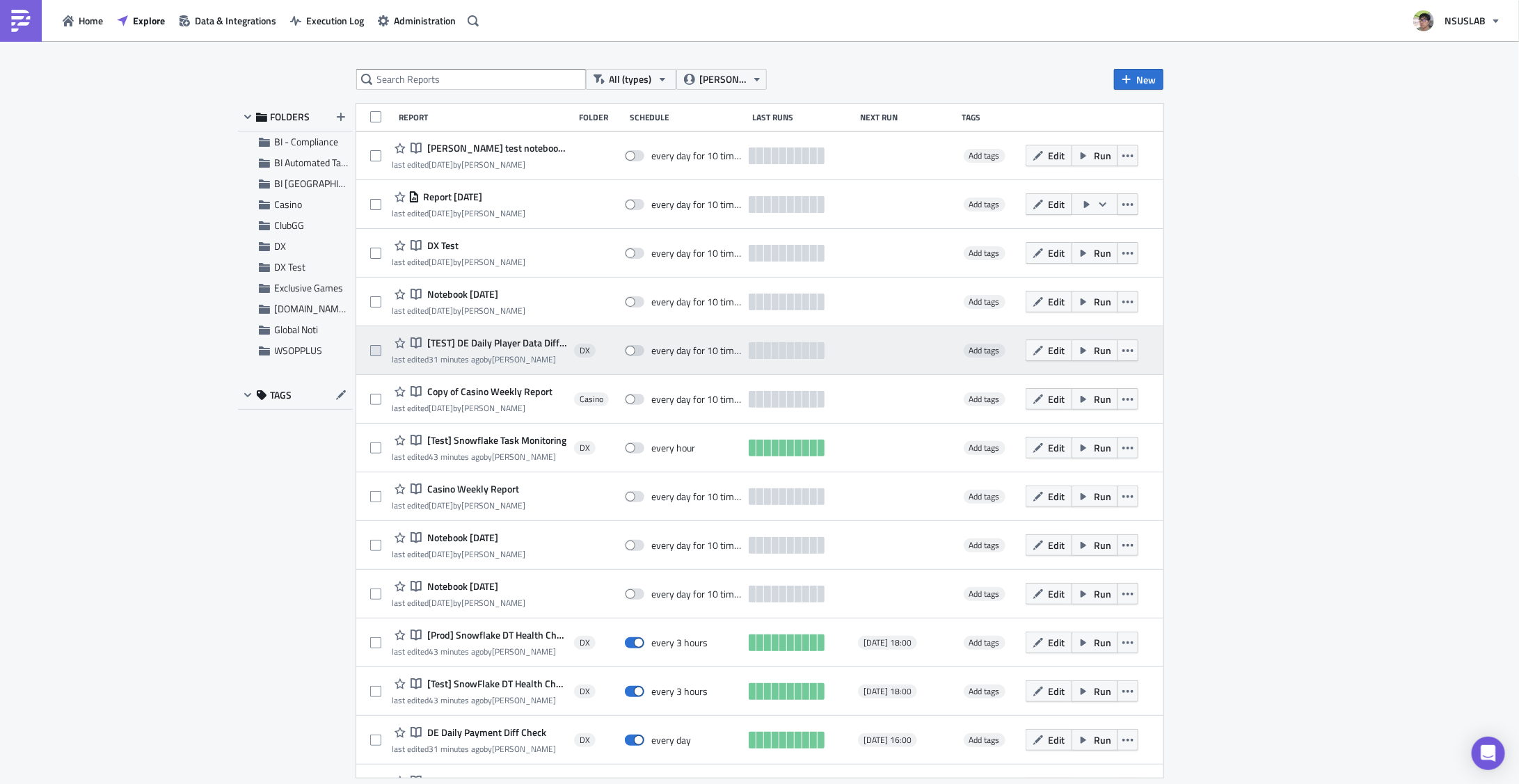
click at [380, 352] on label at bounding box center [379, 350] width 18 height 12
click at [380, 352] on input "checkbox" at bounding box center [378, 351] width 9 height 9
checkbox input "true"
click at [1049, 353] on span "Edit" at bounding box center [1057, 350] width 17 height 14
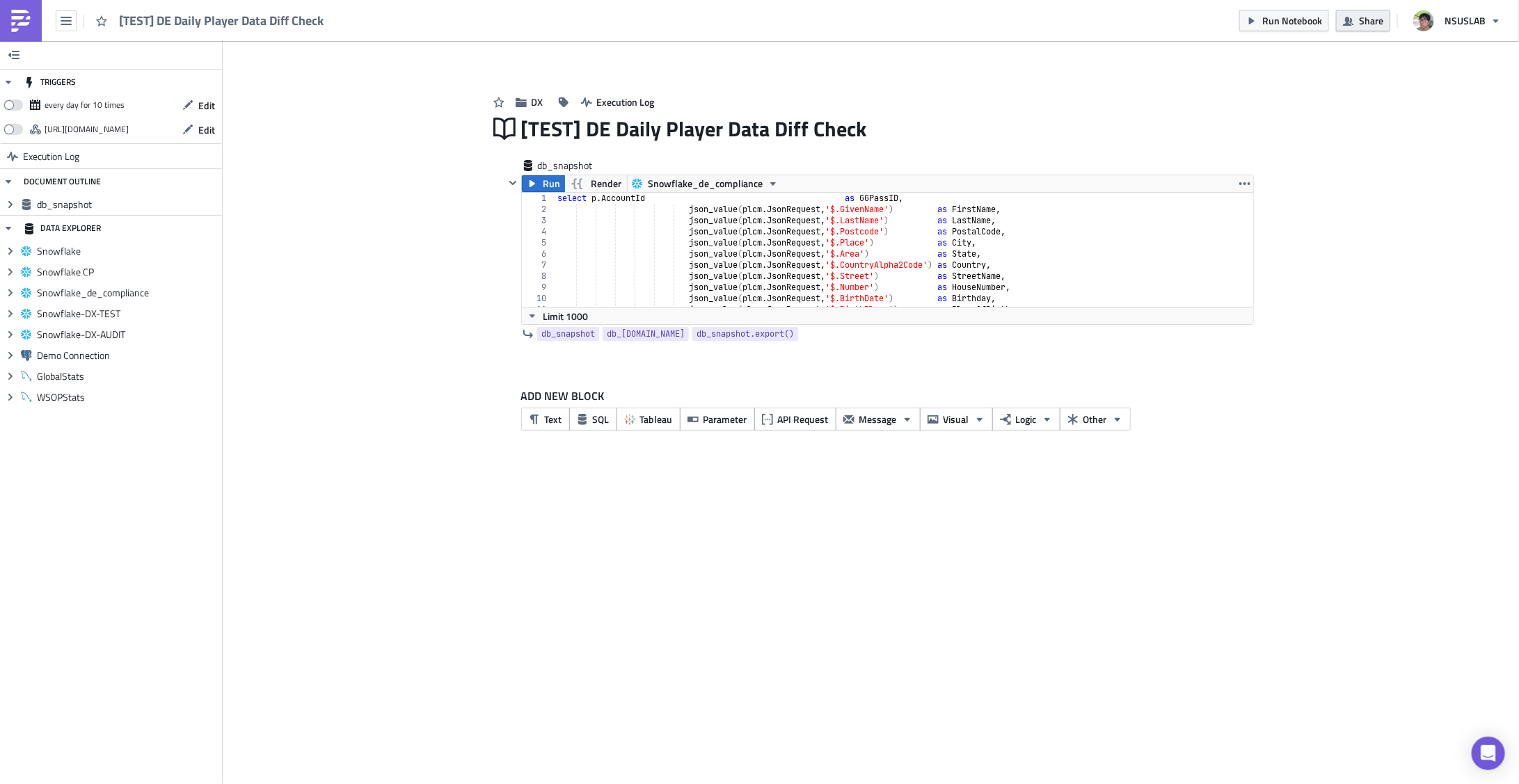
click at [1390, 13] on button "Share" at bounding box center [1363, 20] width 54 height 22
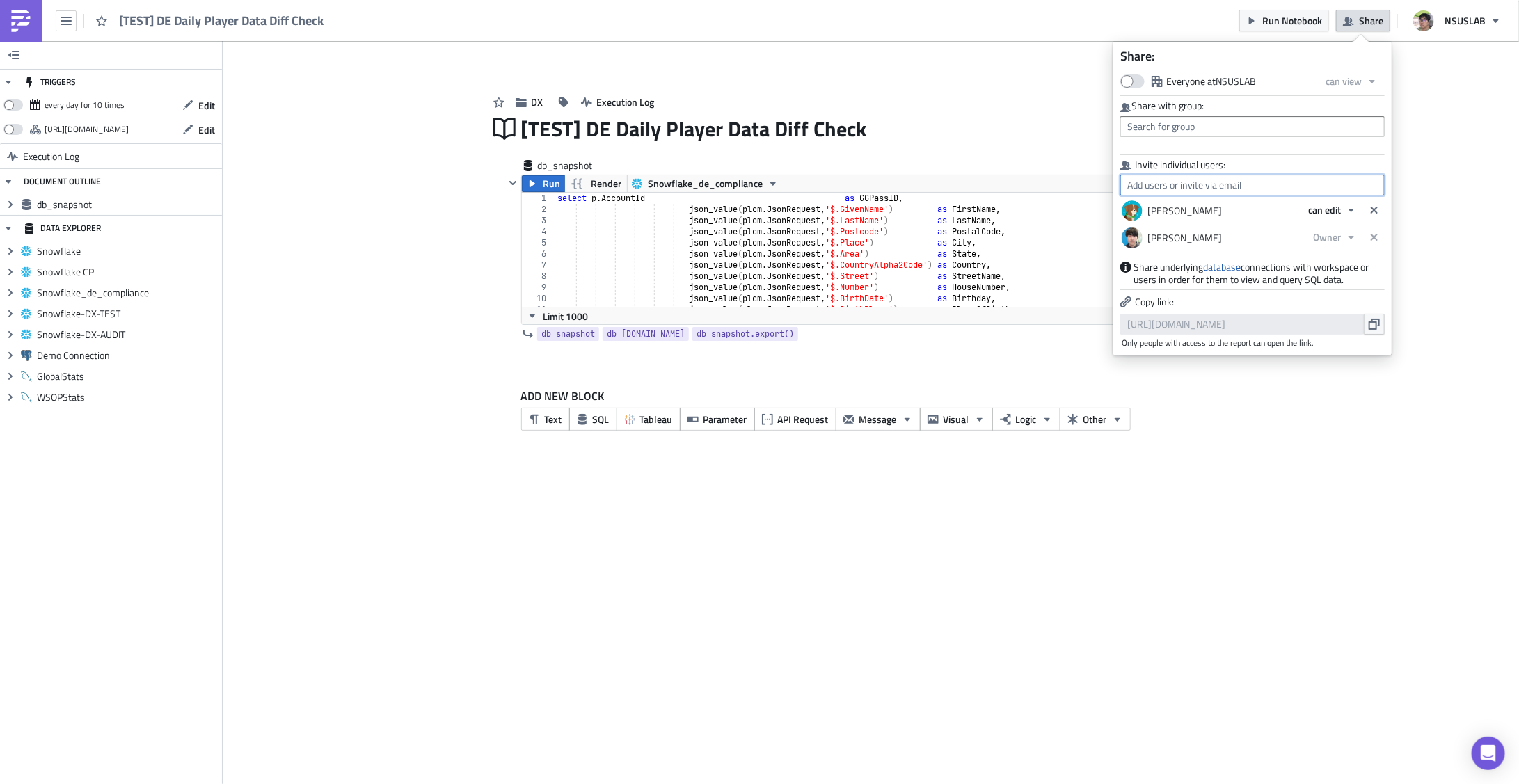
drag, startPoint x: 1187, startPoint y: 192, endPoint x: 1188, endPoint y: 180, distance: 12.0
click at [1188, 183] on input "text" at bounding box center [1252, 185] width 265 height 21
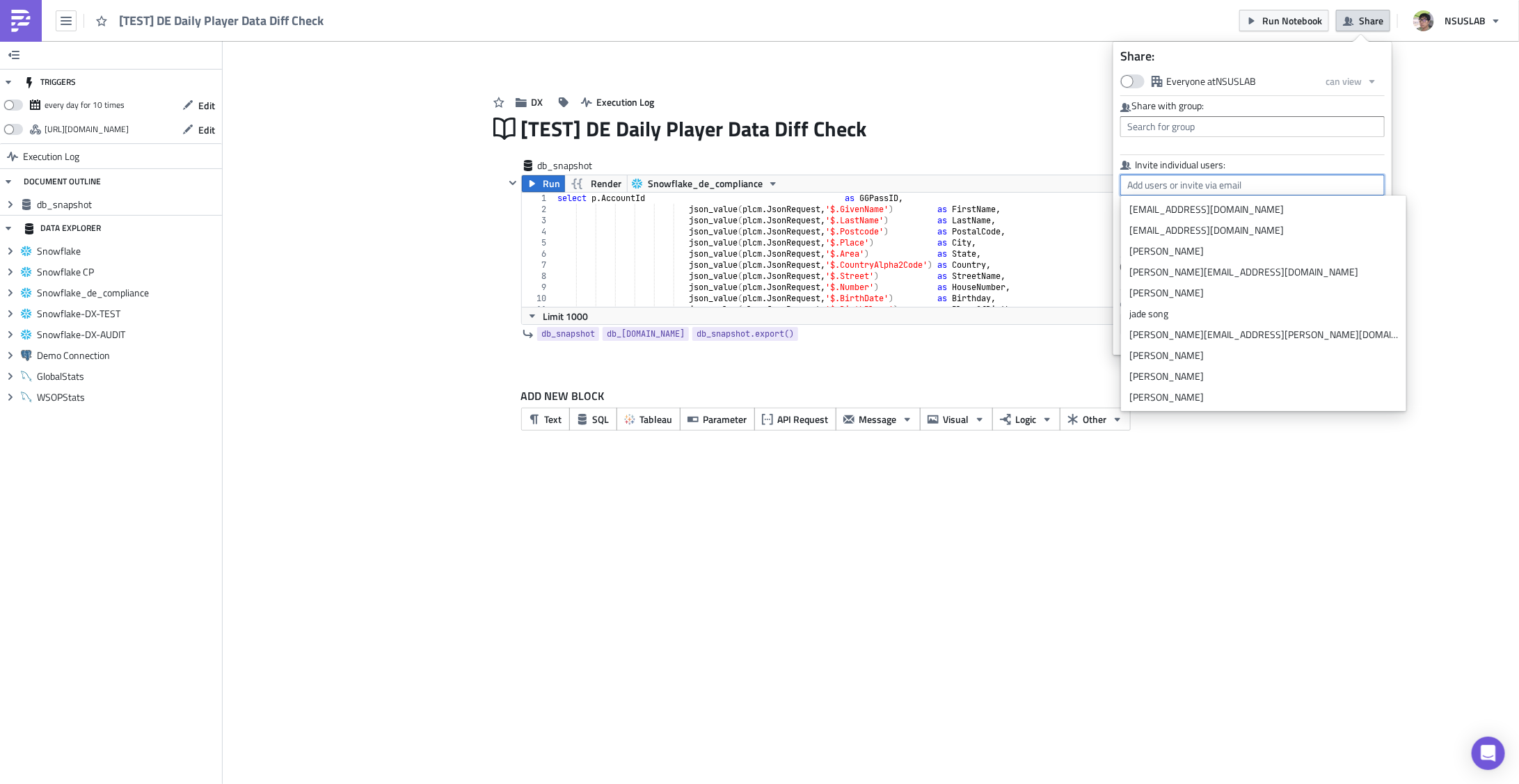
click at [1189, 178] on input "text" at bounding box center [1252, 185] width 265 height 21
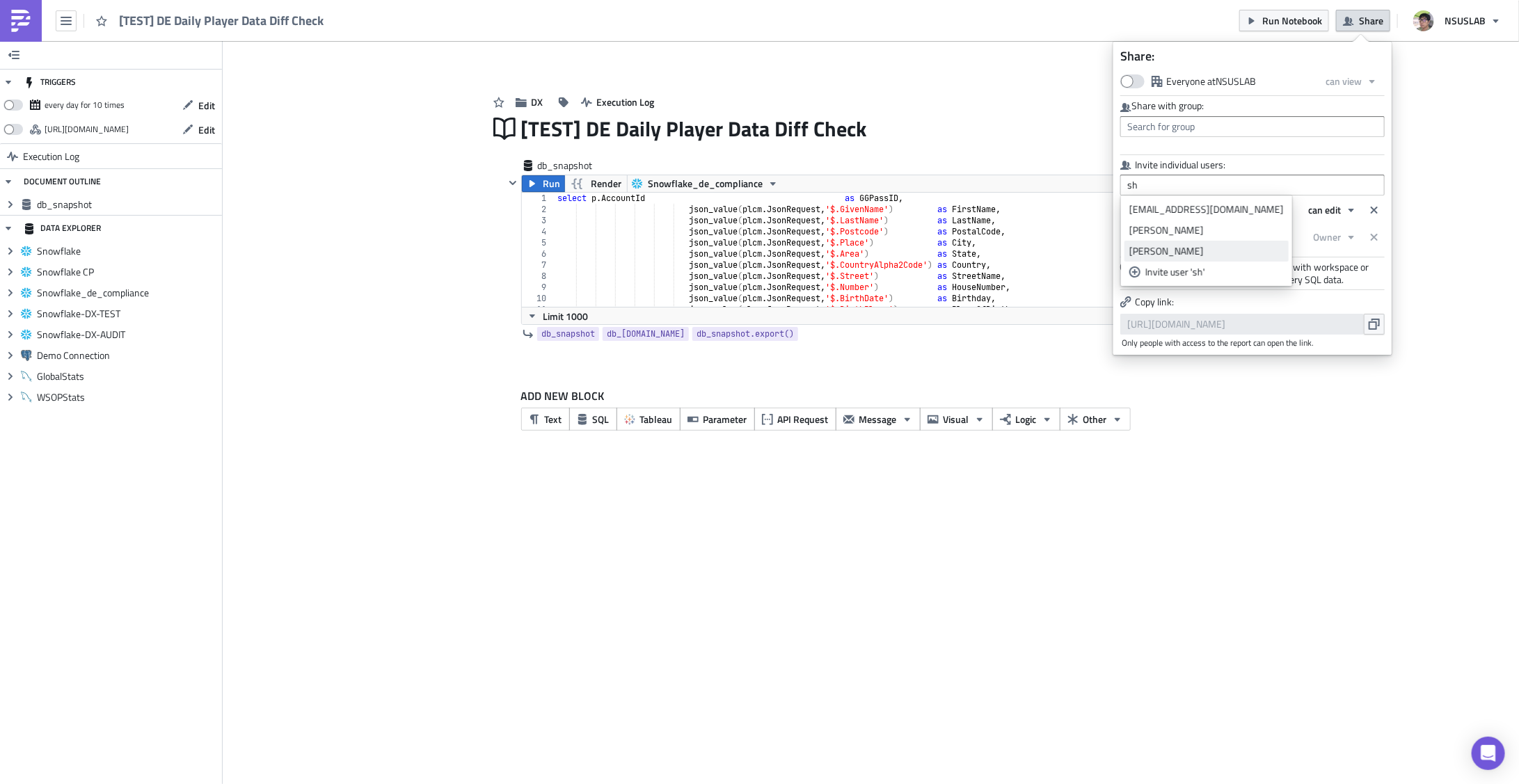
click at [1175, 251] on div "Shawn Kim" at bounding box center [1206, 251] width 154 height 14
type input "Shawn Kim"
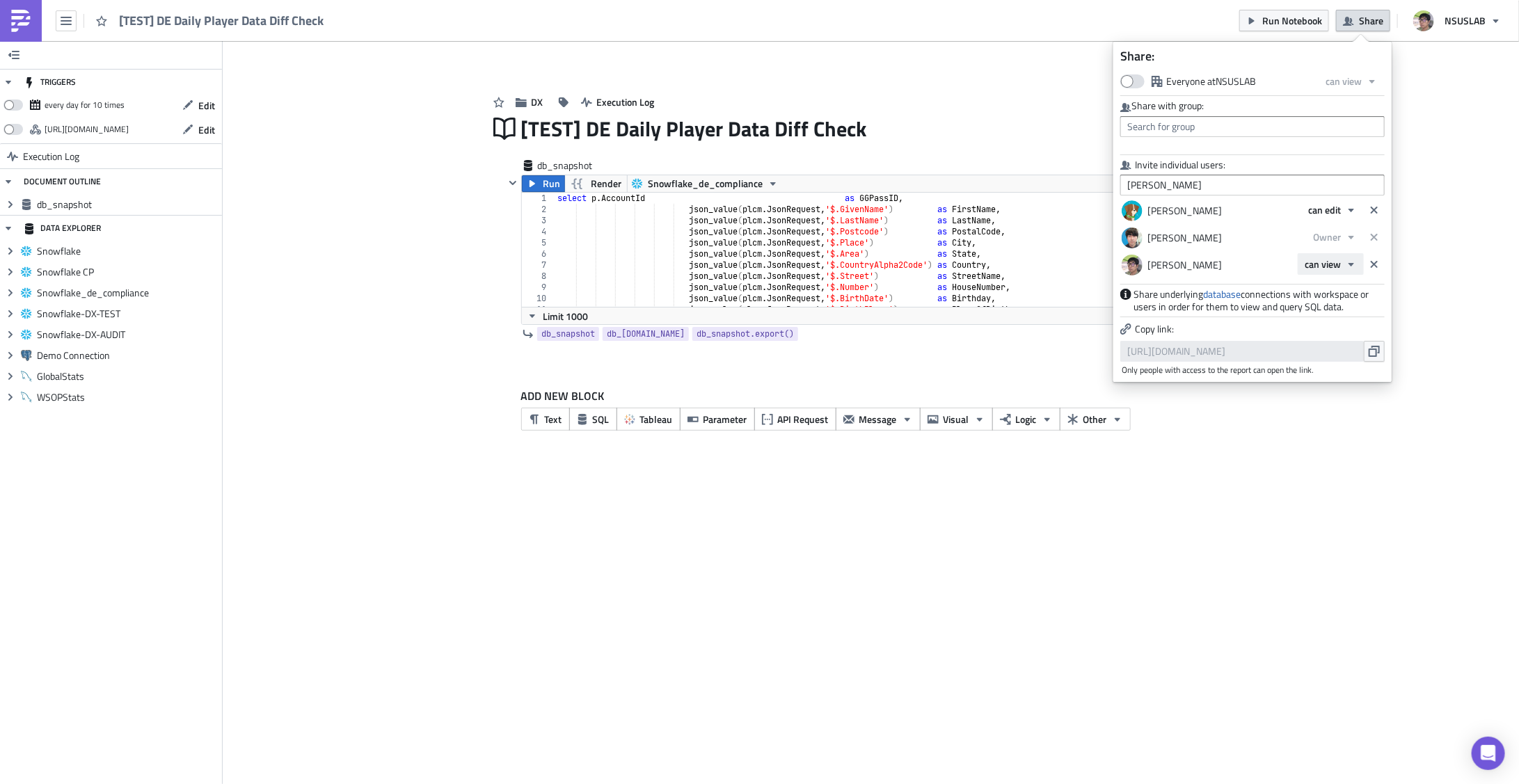
click at [1352, 265] on icon "button" at bounding box center [1352, 264] width 6 height 4
click at [1336, 327] on div "Owner" at bounding box center [1364, 330] width 115 height 14
click at [1118, 509] on div "TRIGGERS every day for 10 times Edit https://pushmetrics.io/api/v1/report/j4l85…" at bounding box center [760, 412] width 1519 height 743
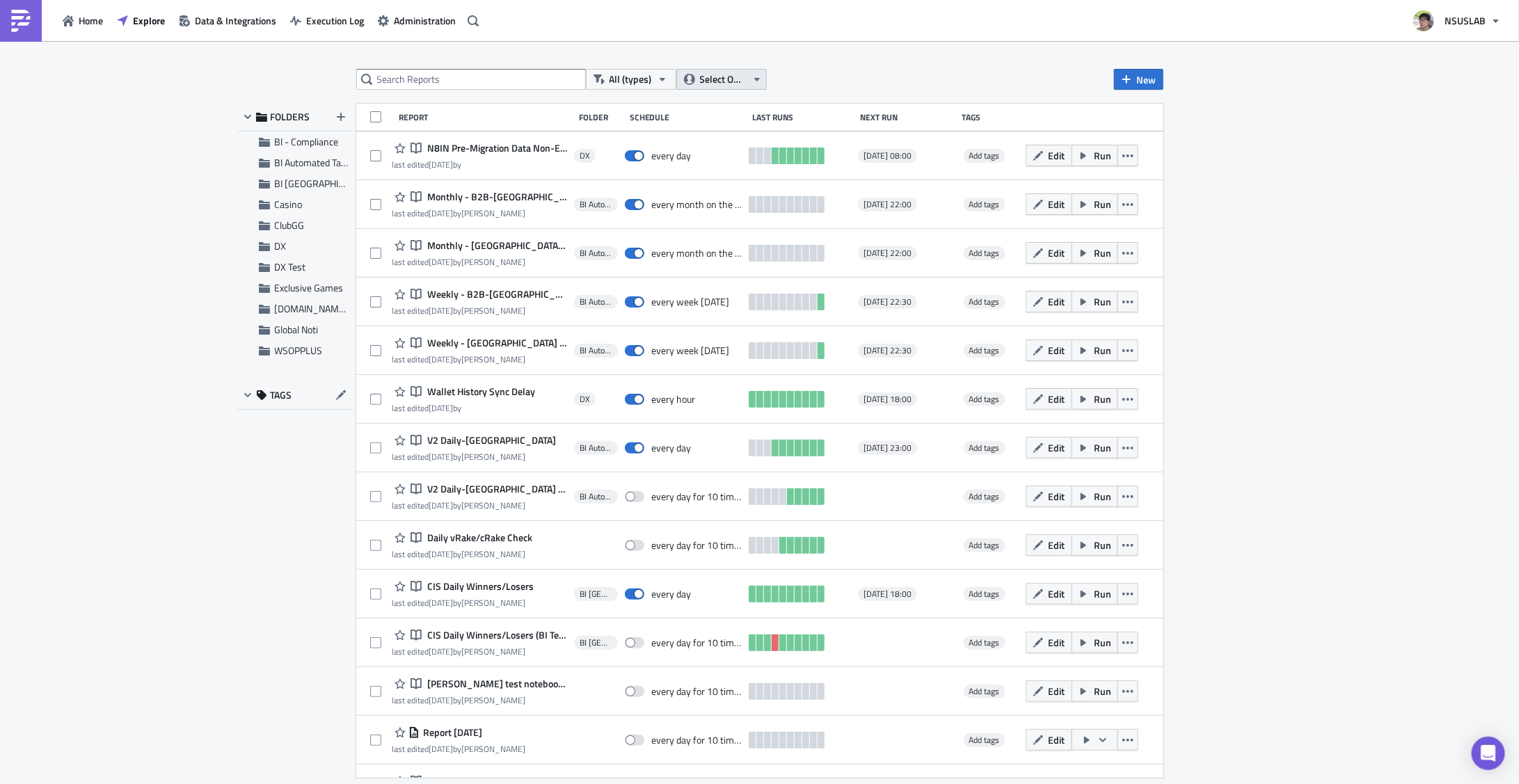
click at [758, 78] on icon "button" at bounding box center [757, 80] width 6 height 4
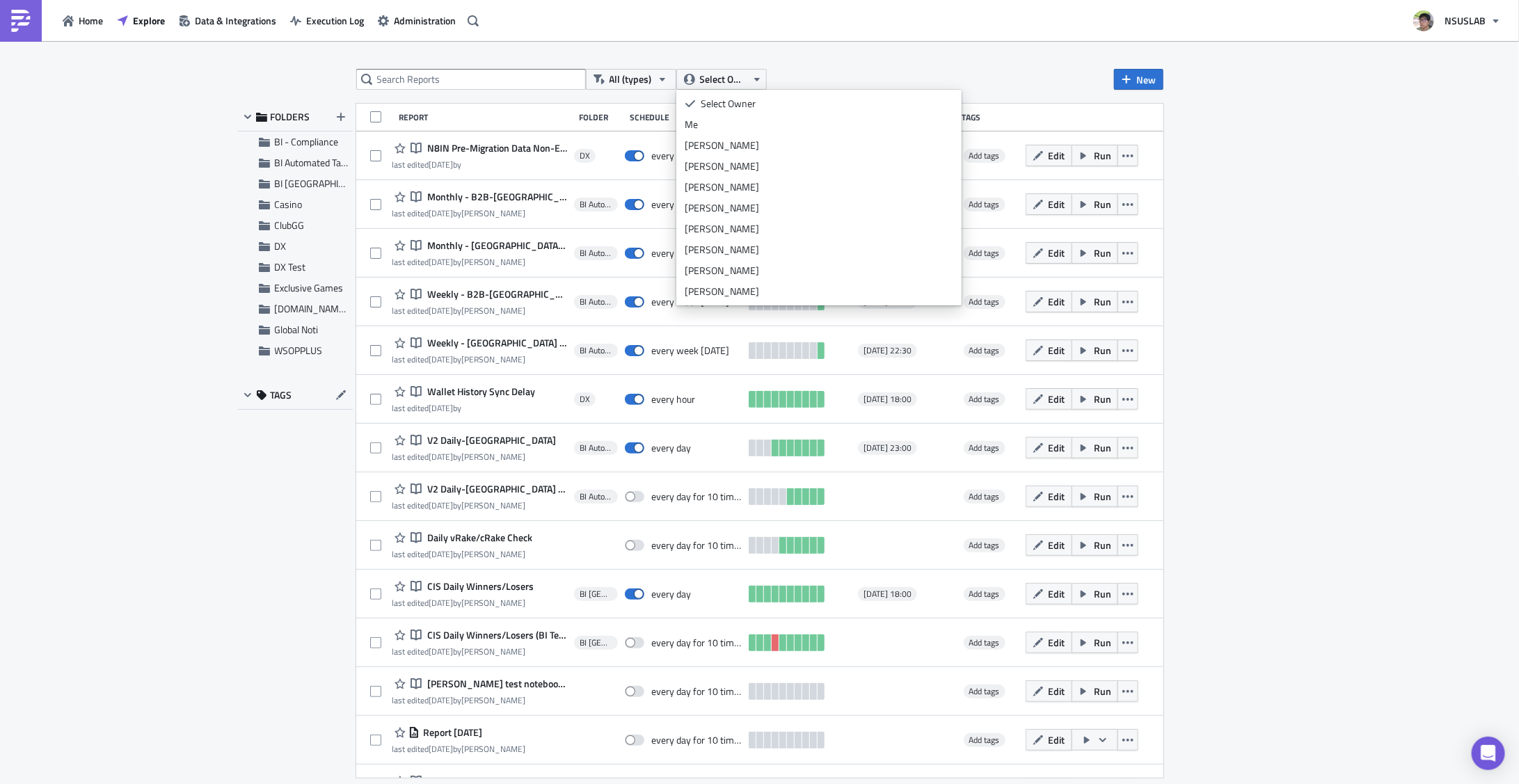
scroll to position [181, 0]
click at [709, 297] on div "julian lee" at bounding box center [819, 298] width 269 height 14
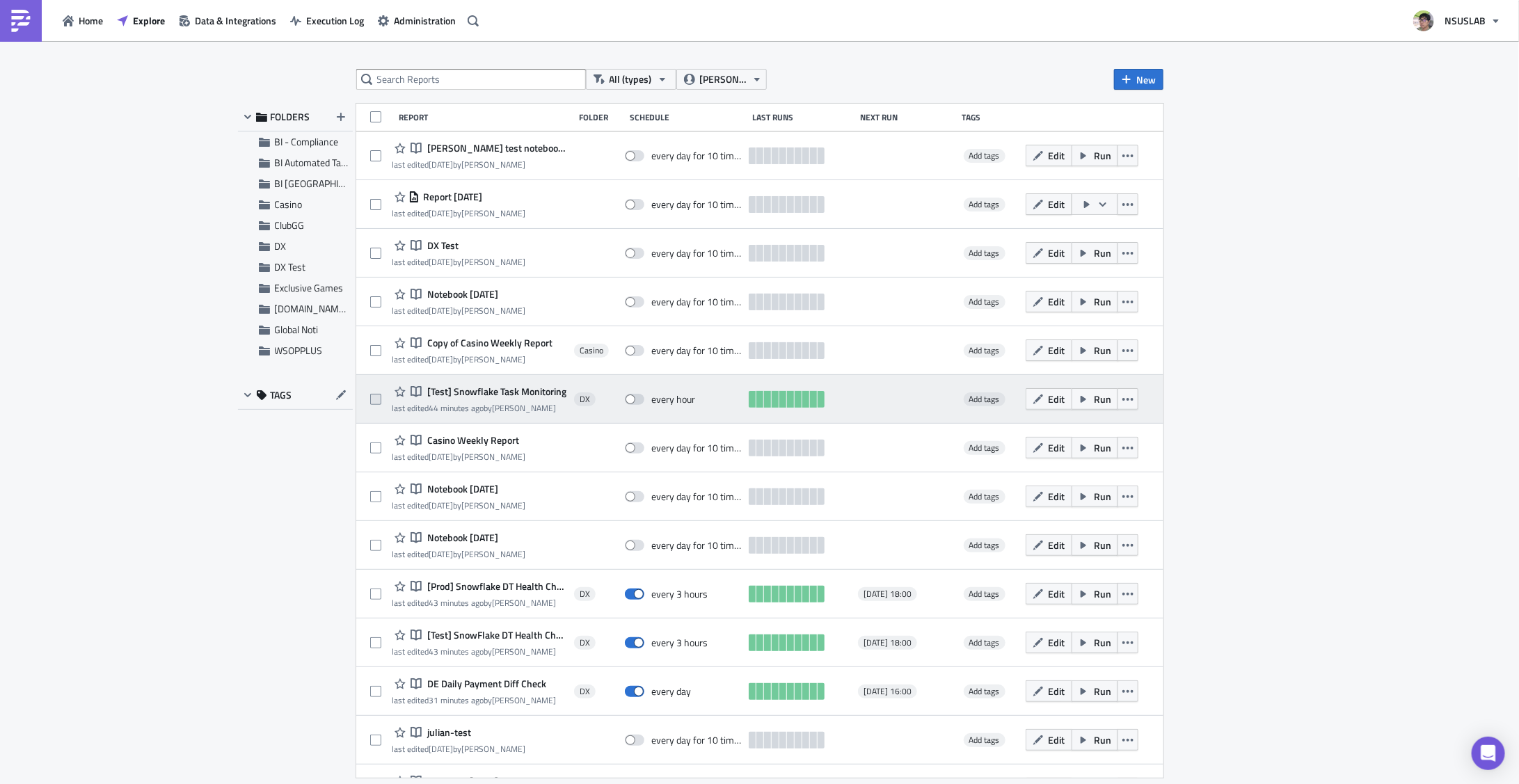
click at [375, 393] on span at bounding box center [375, 399] width 11 height 11
click at [375, 395] on input "checkbox" at bounding box center [378, 399] width 9 height 9
checkbox input "true"
click at [1039, 395] on button "Edit" at bounding box center [1049, 399] width 46 height 22
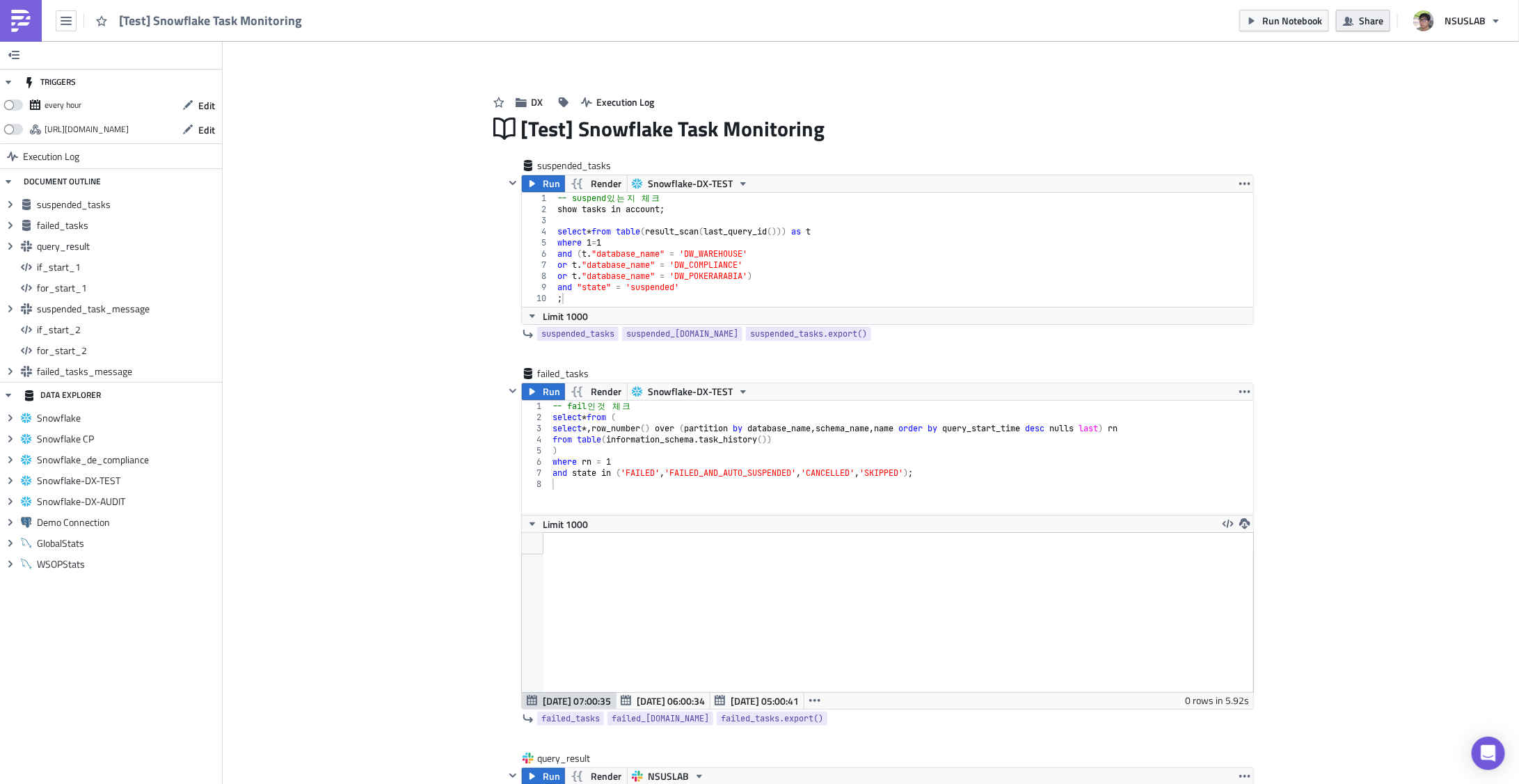
scroll to position [159, 731]
click at [1387, 23] on button "Share" at bounding box center [1363, 20] width 54 height 22
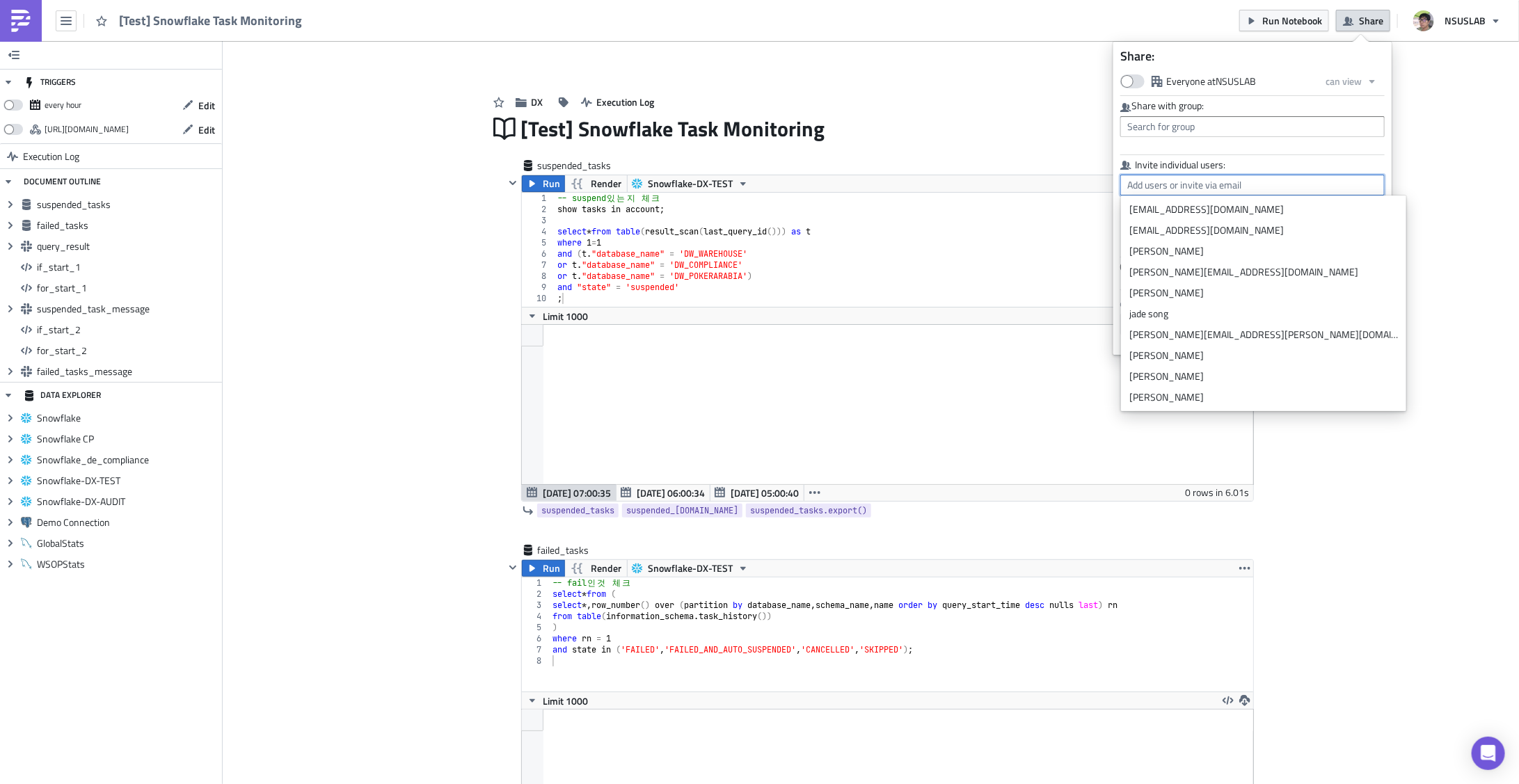
click at [1251, 181] on input "text" at bounding box center [1252, 185] width 265 height 21
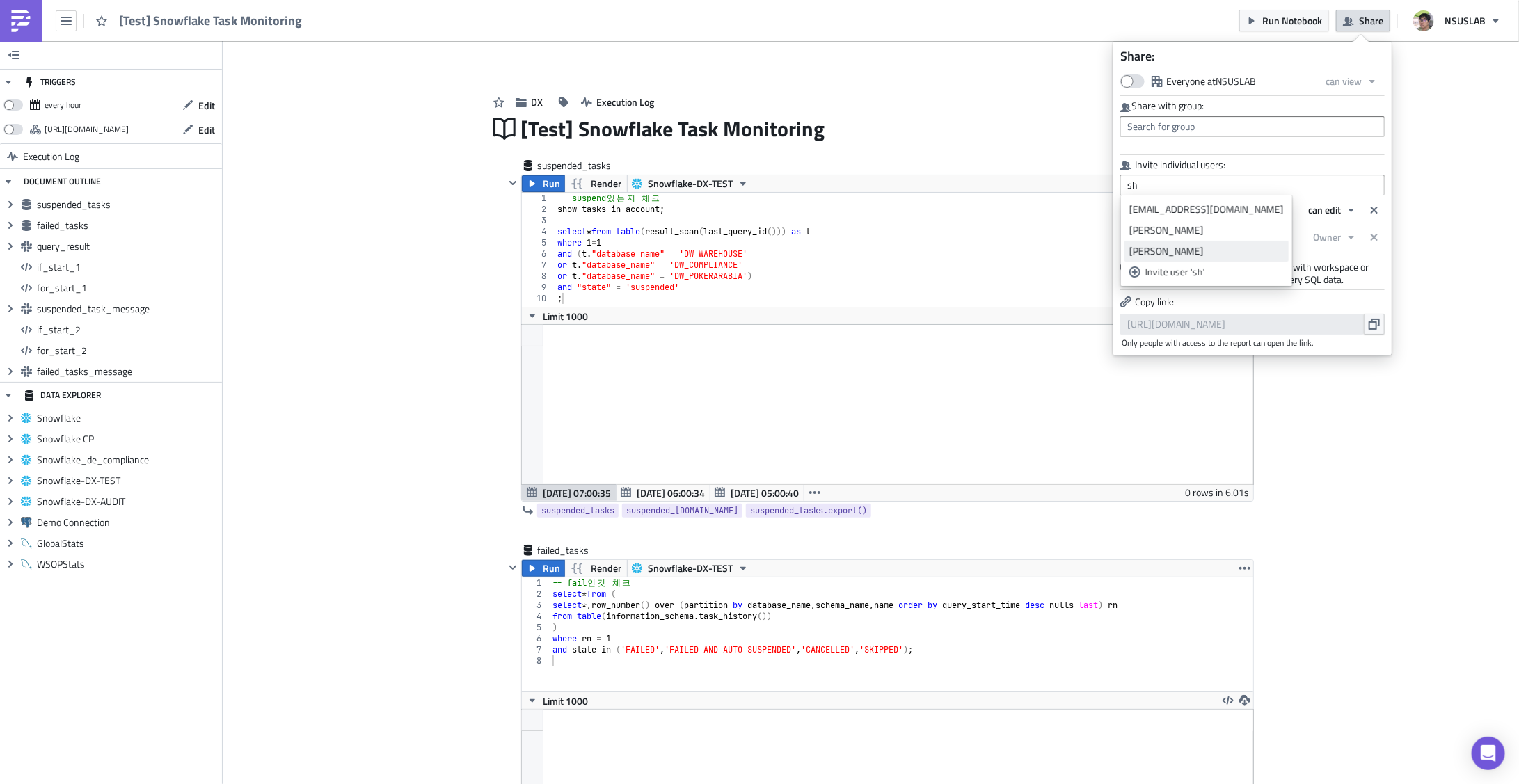
click at [1173, 254] on div "Shawn Kim" at bounding box center [1206, 251] width 154 height 14
type input "Shawn Kim"
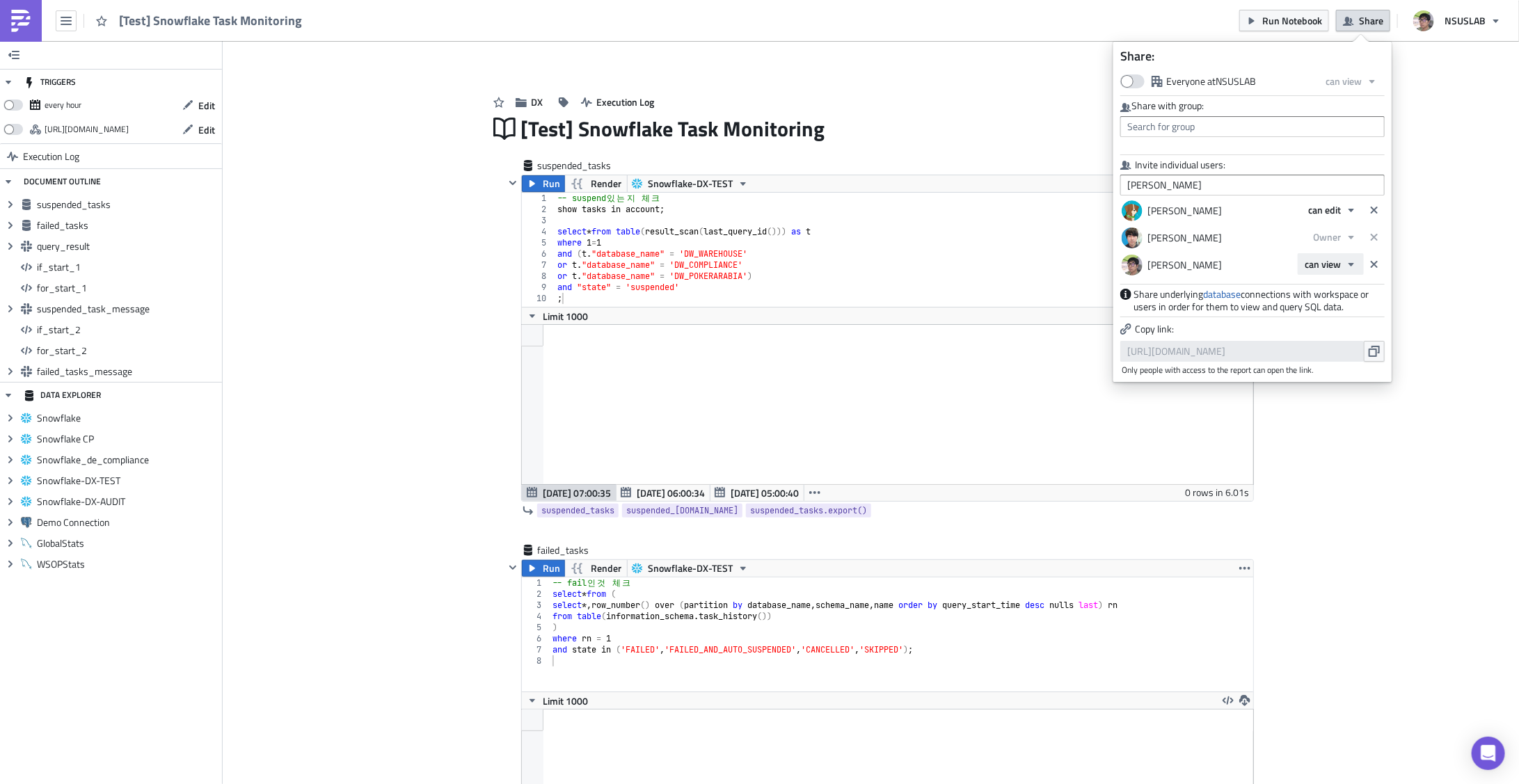
click at [1314, 264] on span "can view" at bounding box center [1323, 264] width 36 height 14
click at [1321, 323] on div "Owner" at bounding box center [1364, 330] width 115 height 14
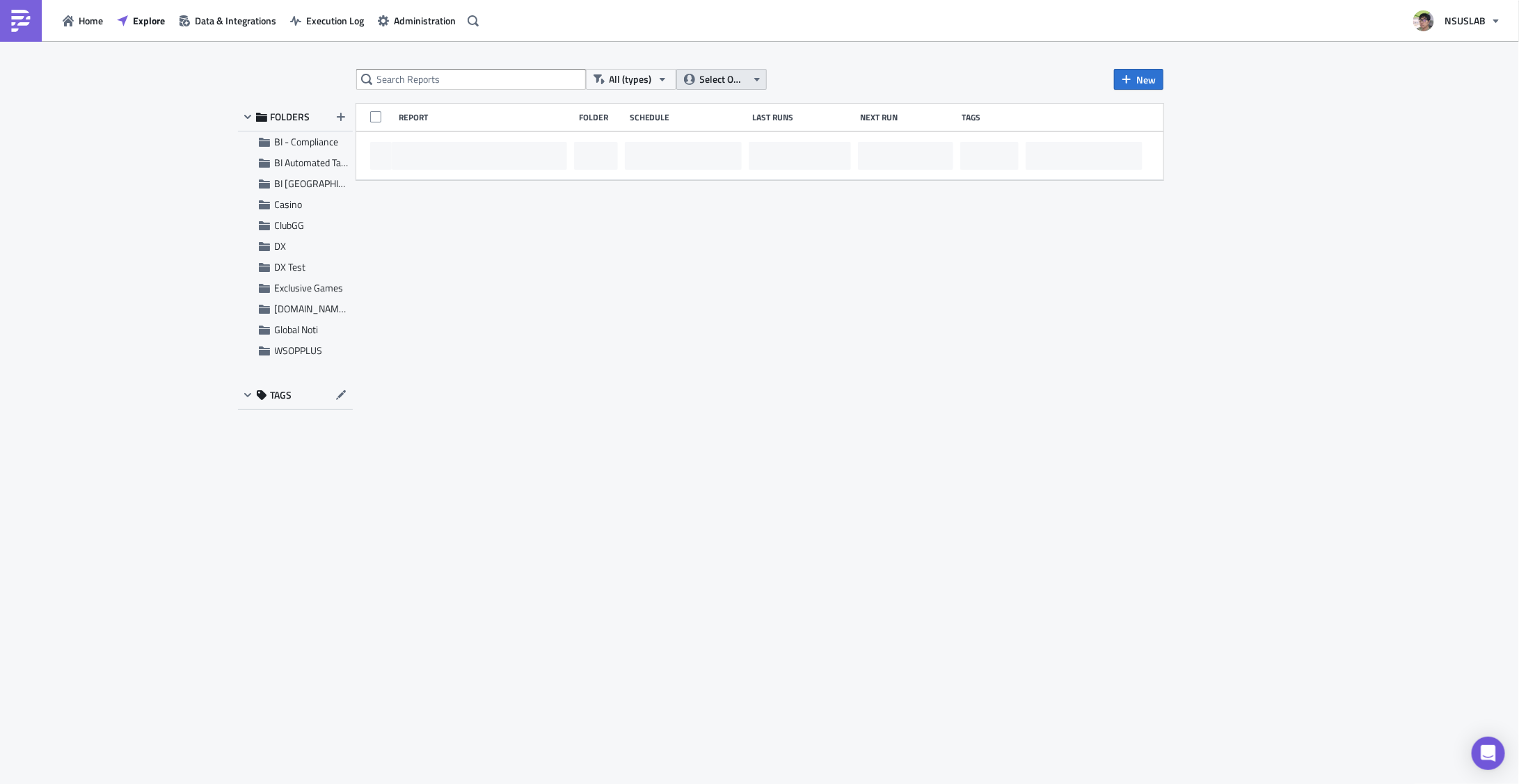
click at [711, 75] on span "Select Owner" at bounding box center [723, 79] width 46 height 15
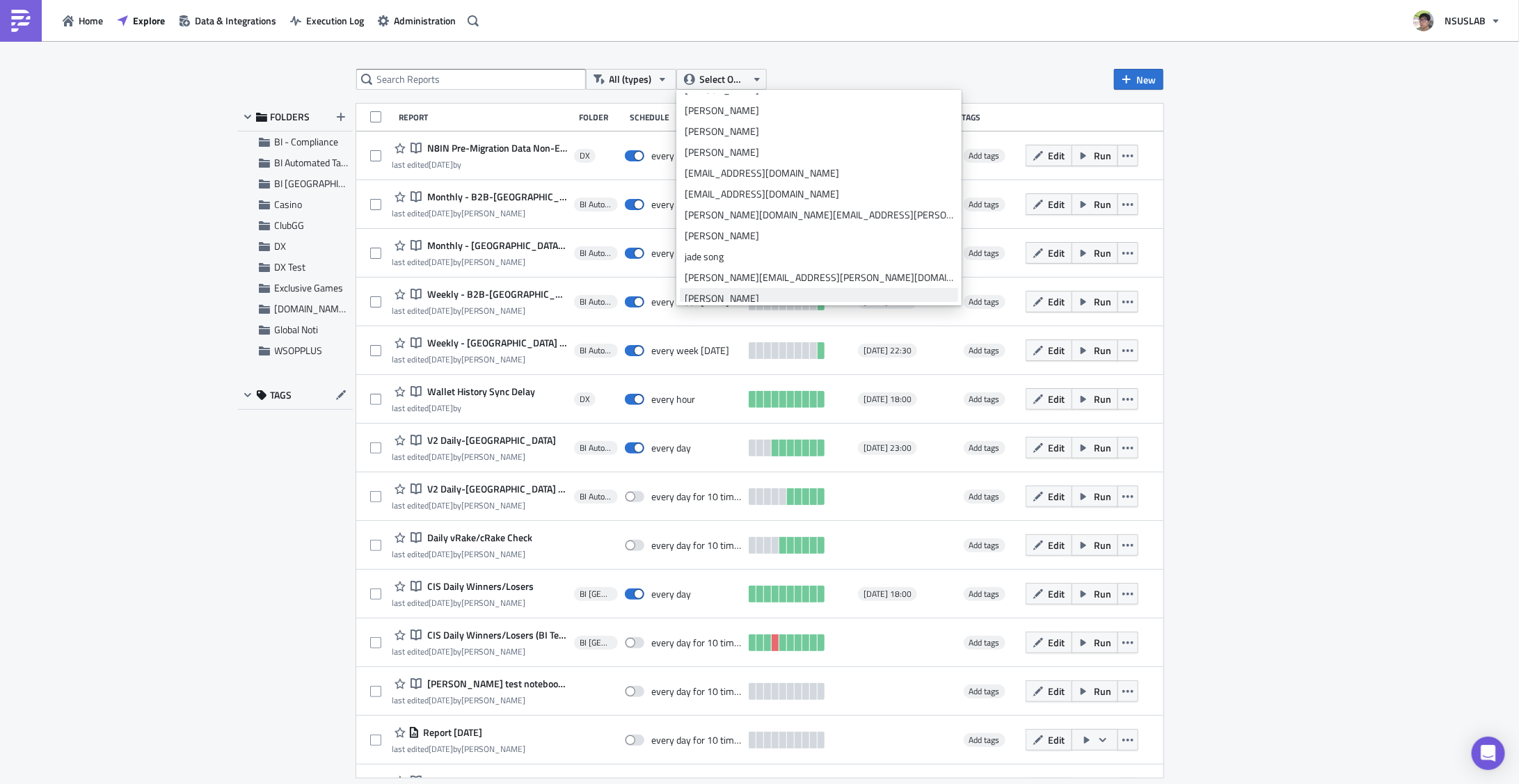
click at [721, 293] on div "julian lee" at bounding box center [819, 298] width 269 height 14
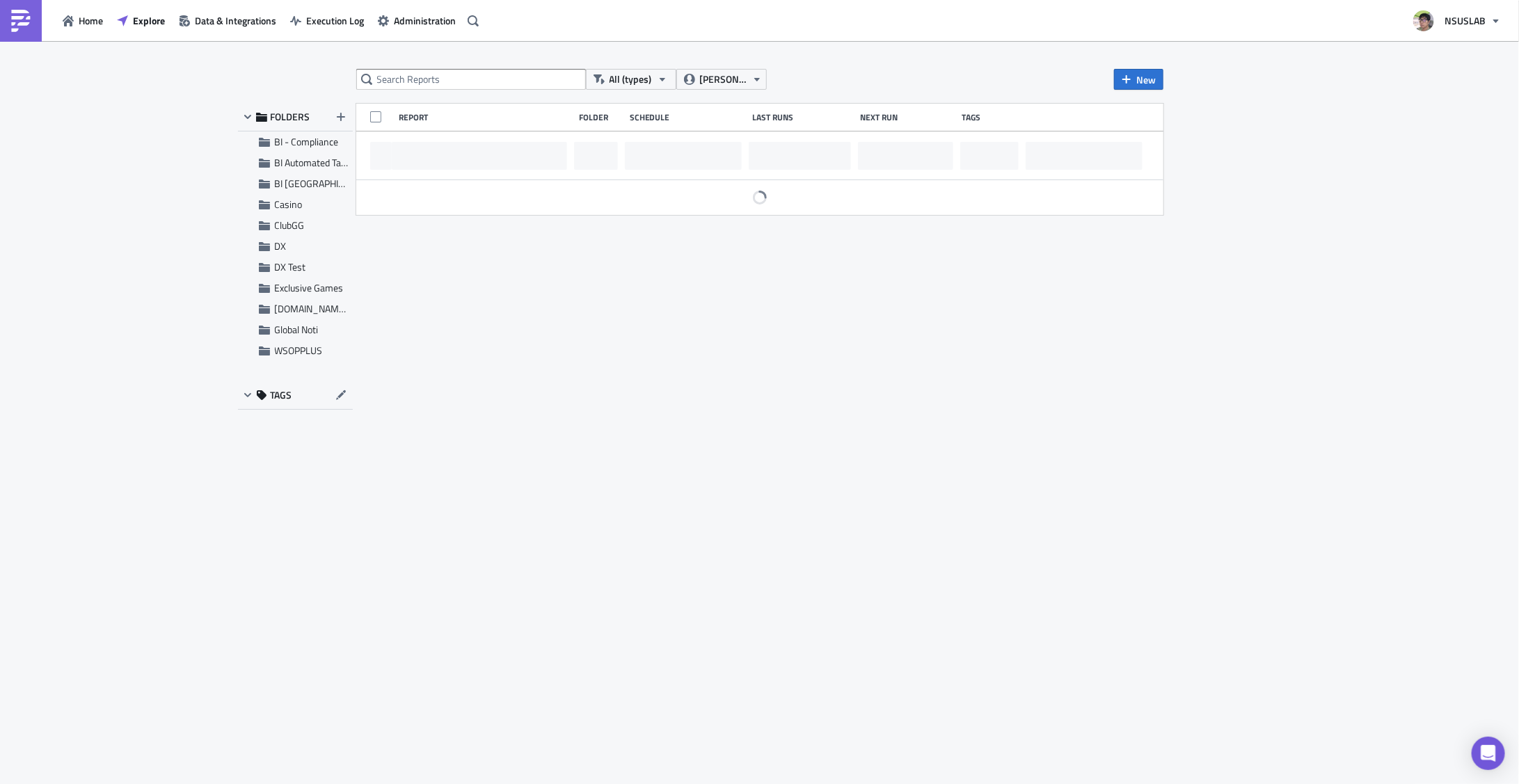
scroll to position [209, 0]
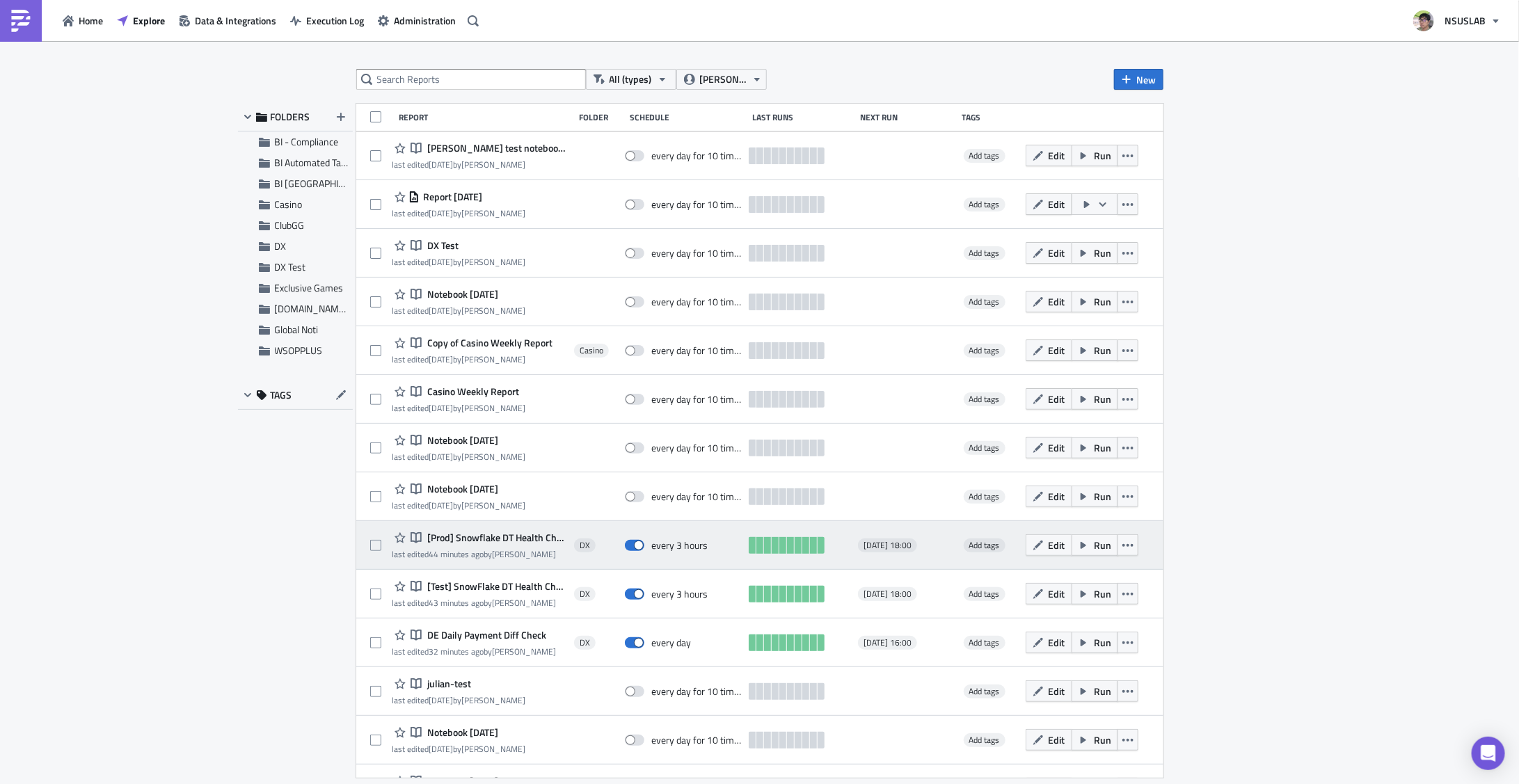
click at [363, 552] on div "Notebook [Prod] Snowflake DT Health Check last edited 44 minutes ago by julian …" at bounding box center [760, 545] width 807 height 49
click at [367, 547] on div "Notebook [Prod] Snowflake DT Health Check last edited 44 minutes ago by julian …" at bounding box center [760, 545] width 807 height 49
click at [376, 547] on span at bounding box center [375, 545] width 11 height 11
click at [376, 547] on input "checkbox" at bounding box center [378, 546] width 9 height 9
checkbox input "true"
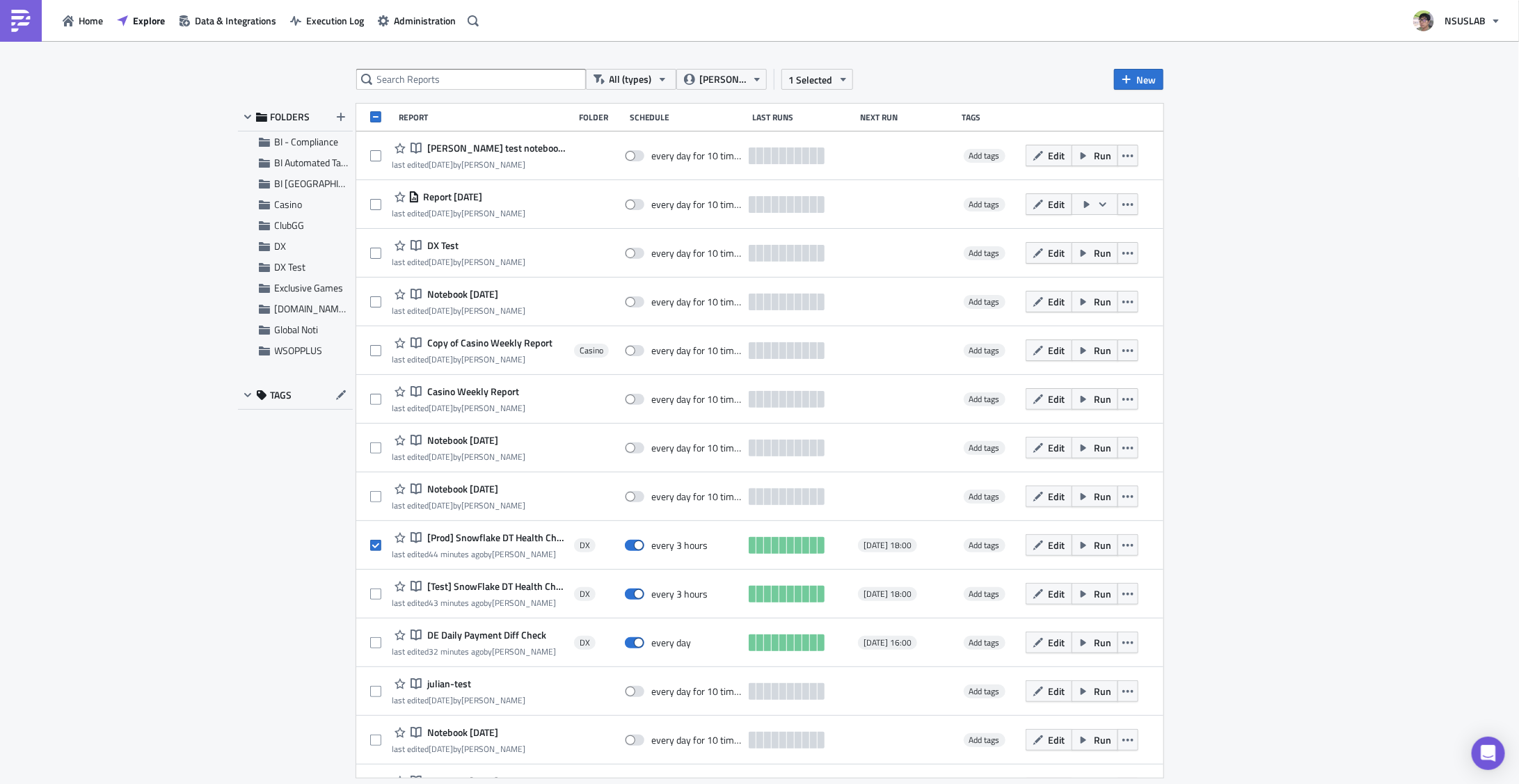
click at [1049, 546] on span "Edit" at bounding box center [1057, 545] width 17 height 14
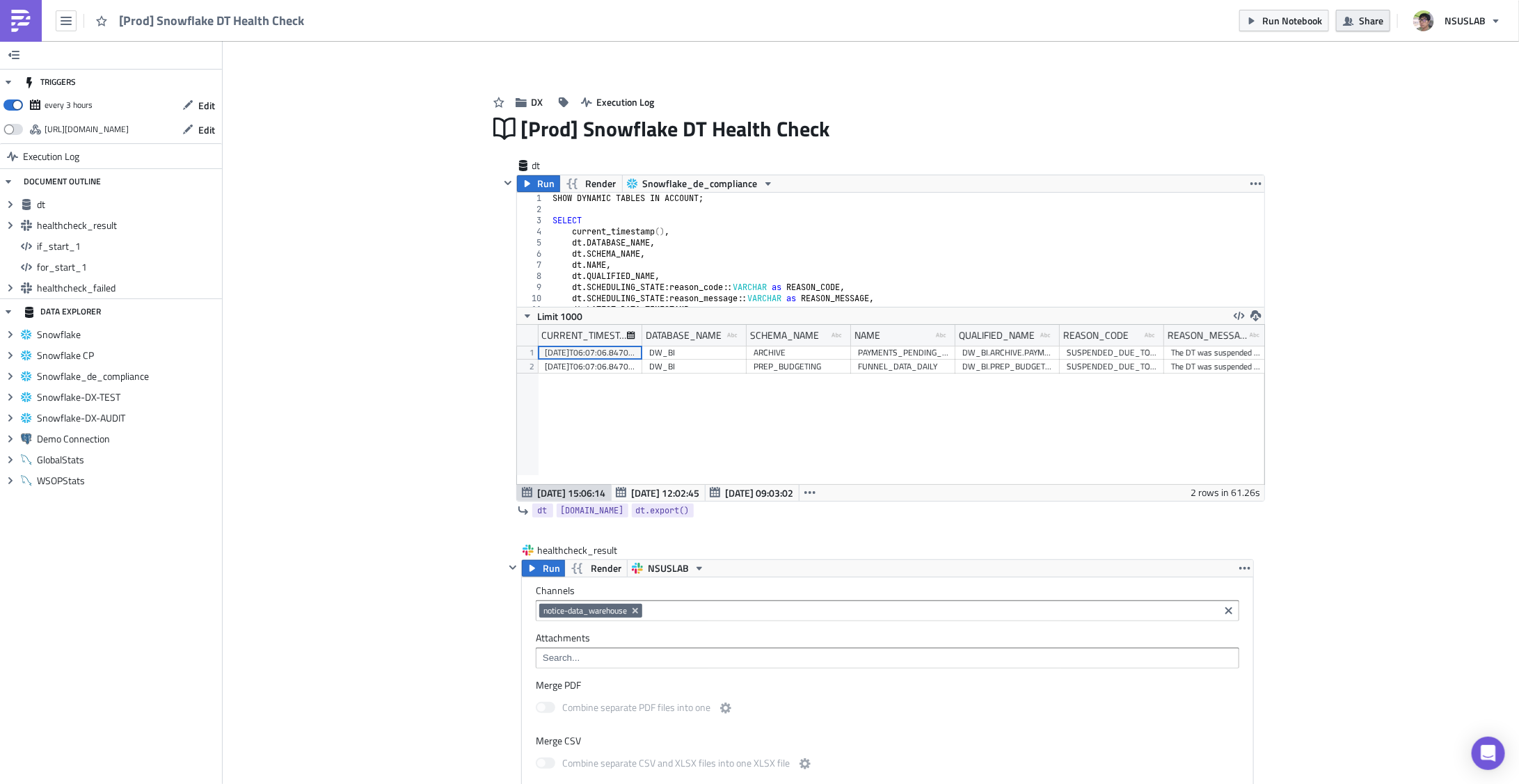
scroll to position [159, 747]
click at [1368, 23] on span "Share" at bounding box center [1371, 20] width 25 height 14
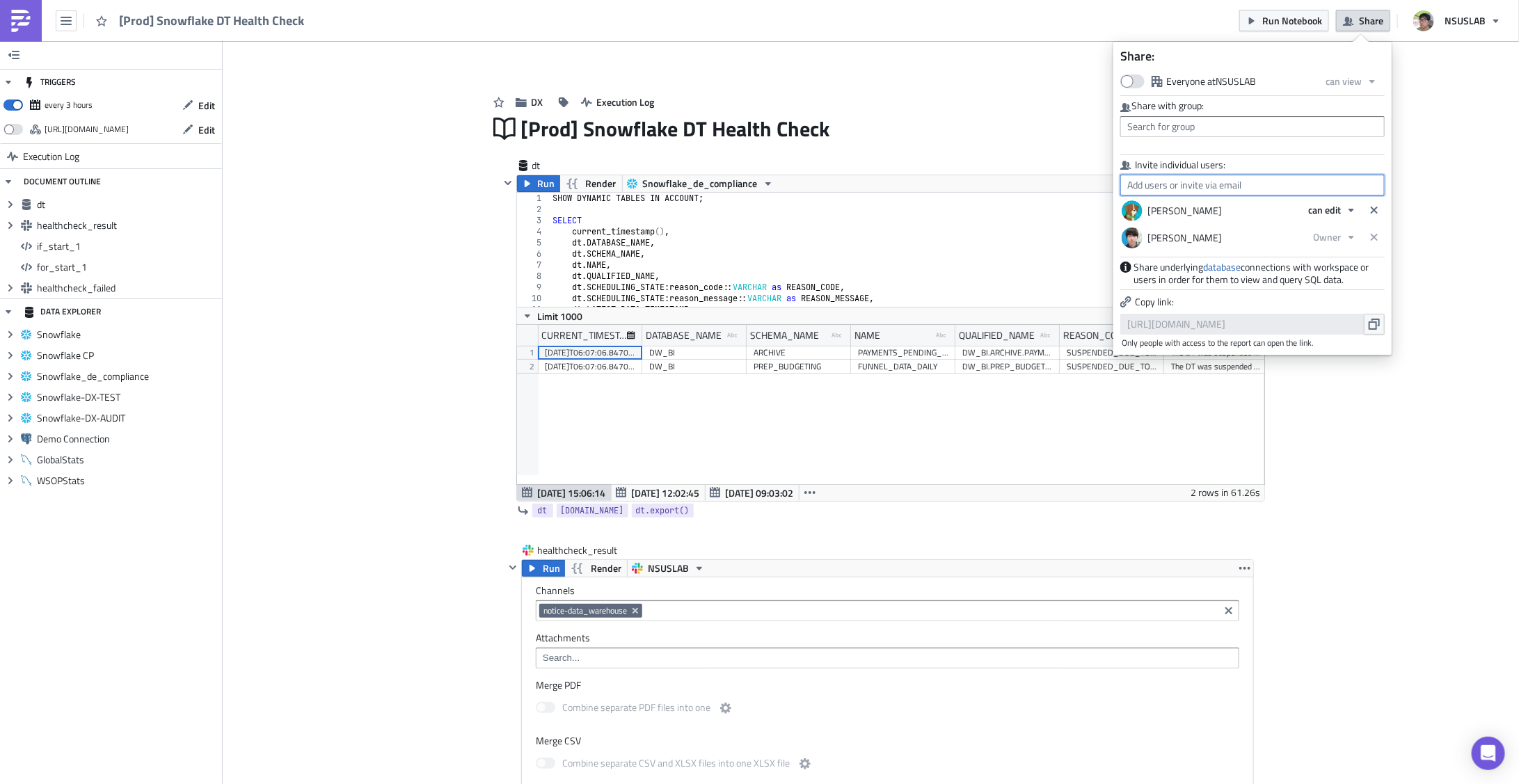
click at [1236, 185] on input "text" at bounding box center [1252, 185] width 265 height 21
click at [1162, 248] on div "Shawn Kim" at bounding box center [1206, 251] width 154 height 14
type input "Shawn Kim"
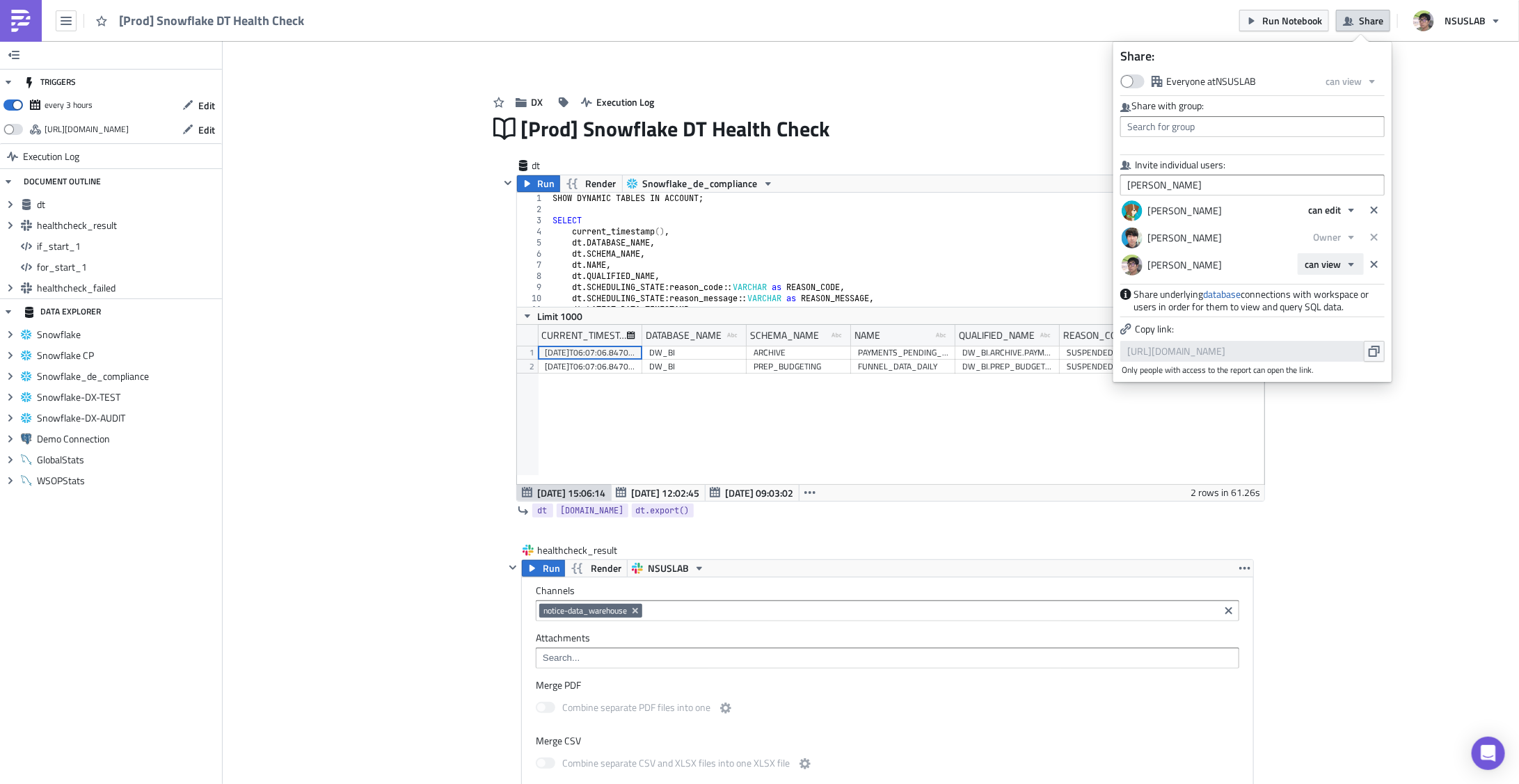
click at [1332, 259] on span "can view" at bounding box center [1323, 264] width 36 height 14
click at [1328, 324] on div "Owner" at bounding box center [1364, 330] width 115 height 14
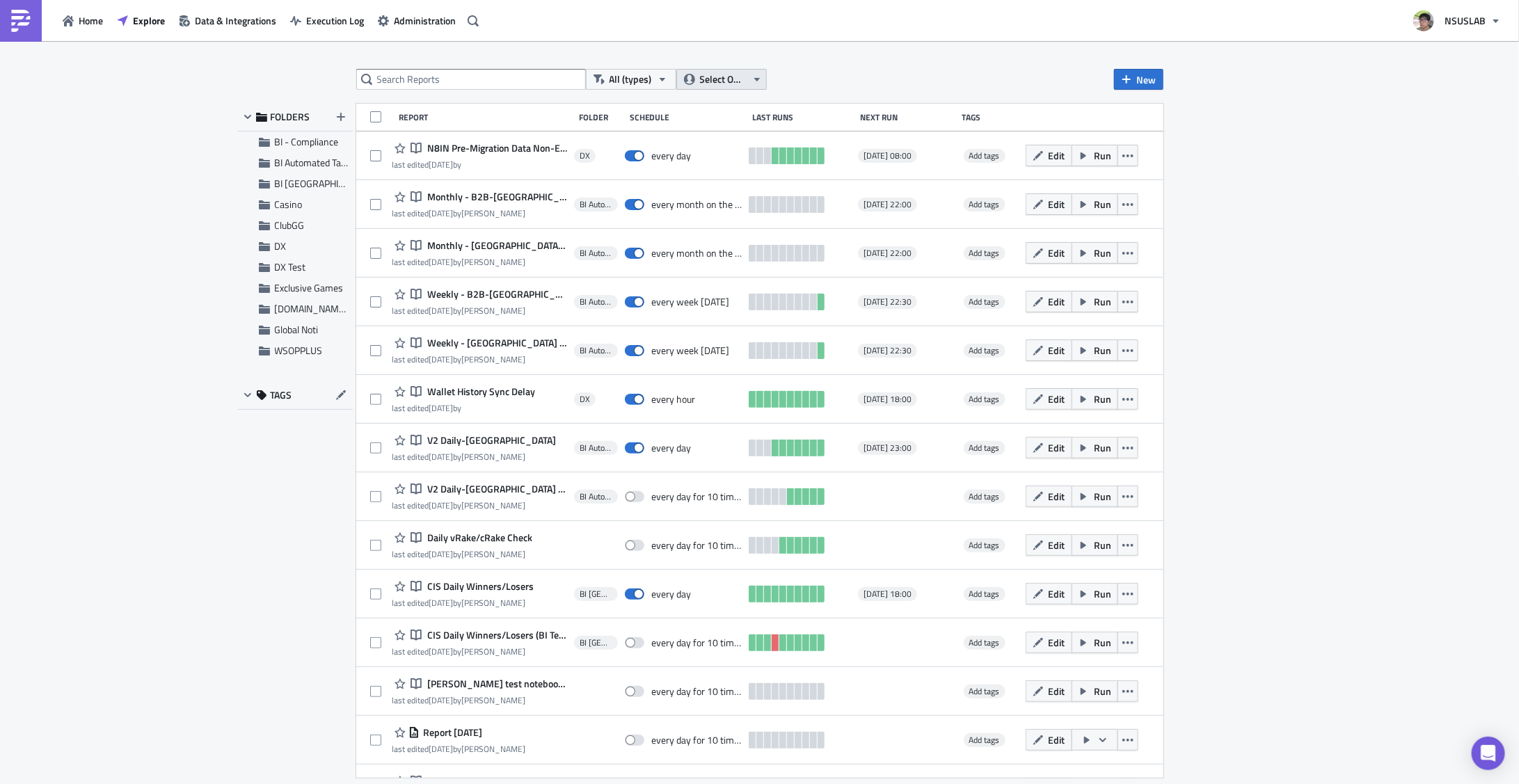
drag, startPoint x: 752, startPoint y: 72, endPoint x: 742, endPoint y: 84, distance: 15.6
click at [750, 74] on button "Select Owner" at bounding box center [721, 79] width 91 height 21
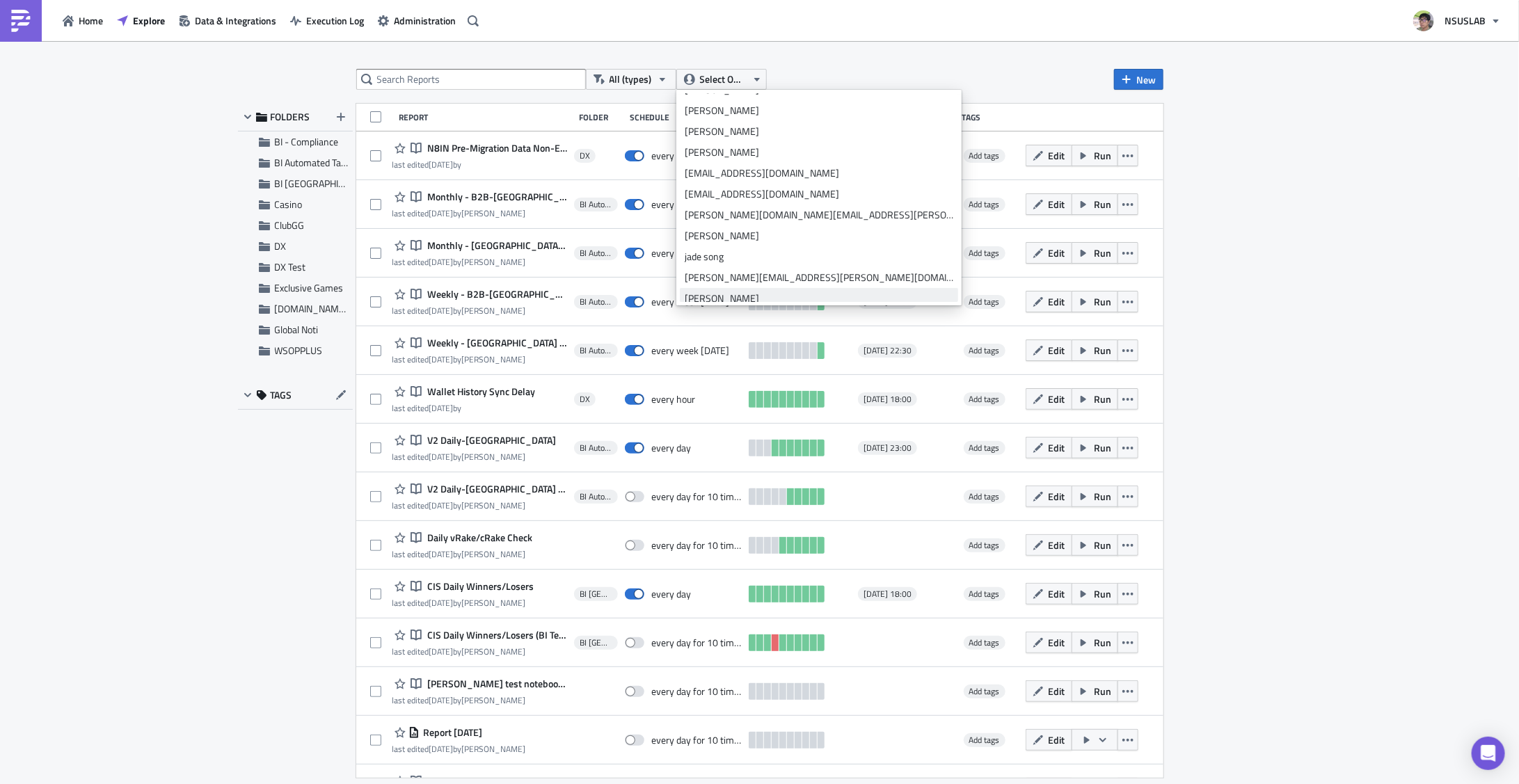
click at [723, 289] on link "julian lee" at bounding box center [819, 299] width 278 height 21
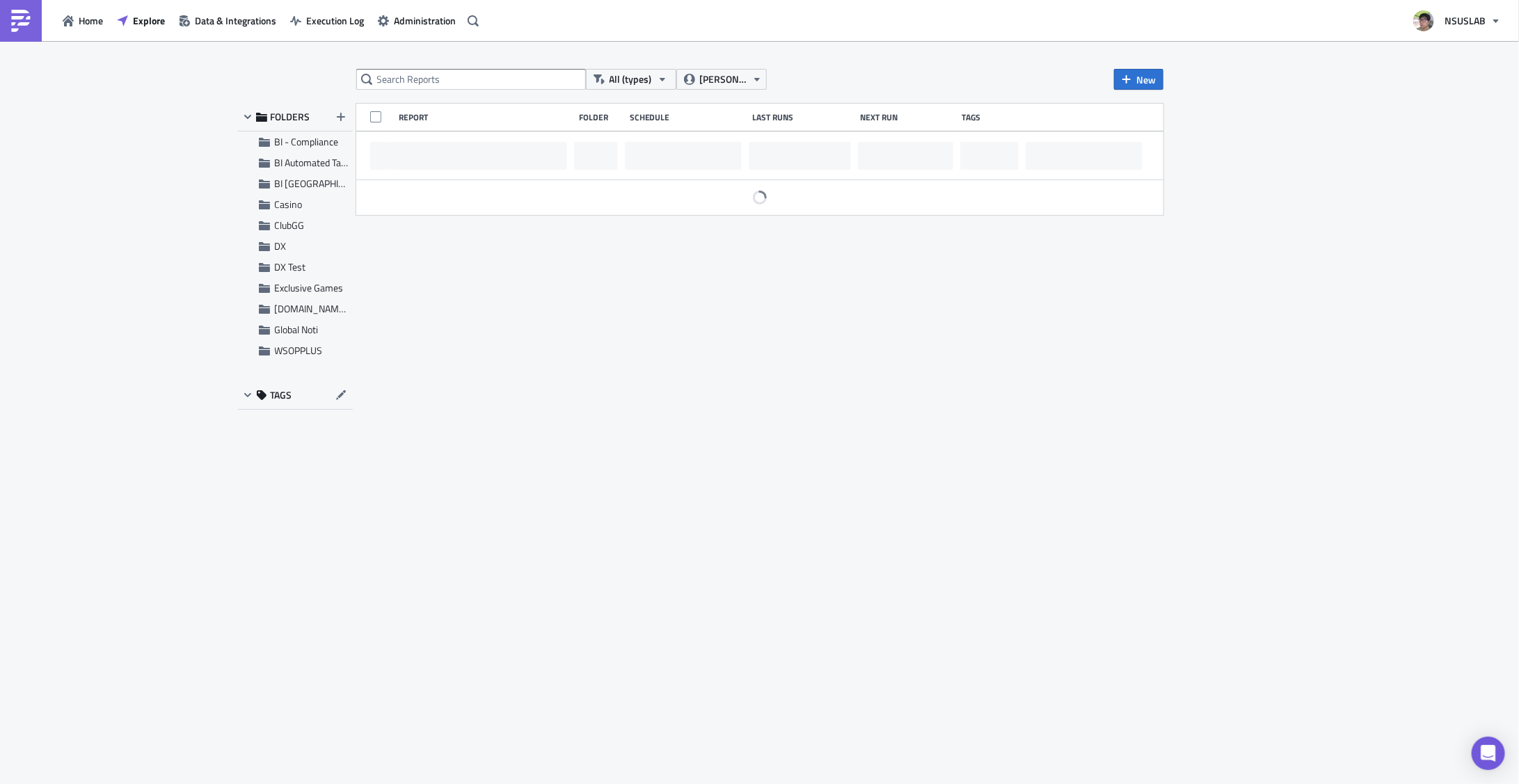
scroll to position [209, 0]
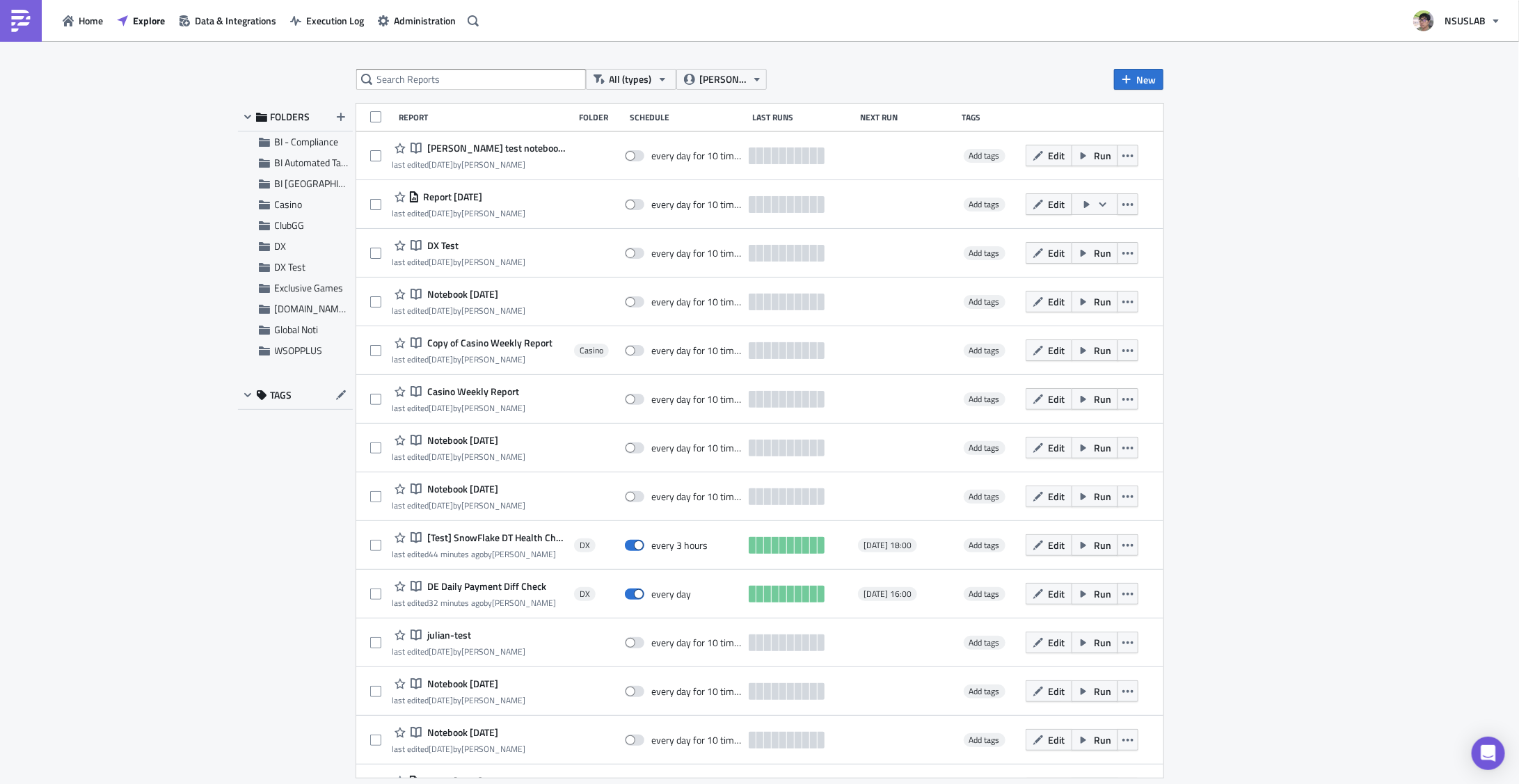
click at [306, 532] on div "All (types) julian lee New FOLDERS BI - Compliance BI Automated Tableau Reporti…" at bounding box center [760, 414] width 1519 height 745
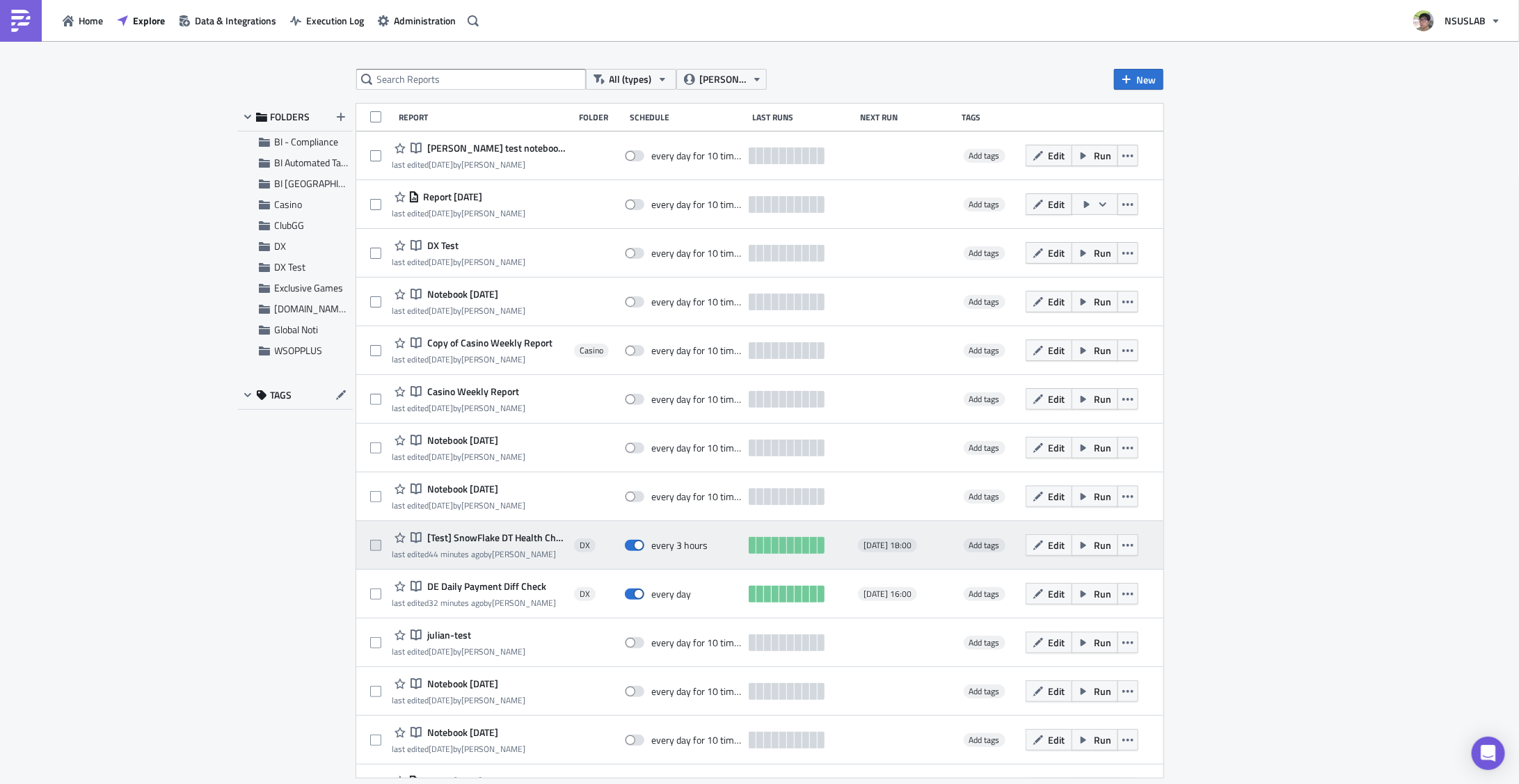
click at [378, 540] on span at bounding box center [375, 545] width 11 height 11
click at [378, 541] on input "checkbox" at bounding box center [378, 546] width 9 height 9
checkbox input "true"
click at [1049, 543] on span "Edit" at bounding box center [1057, 545] width 17 height 14
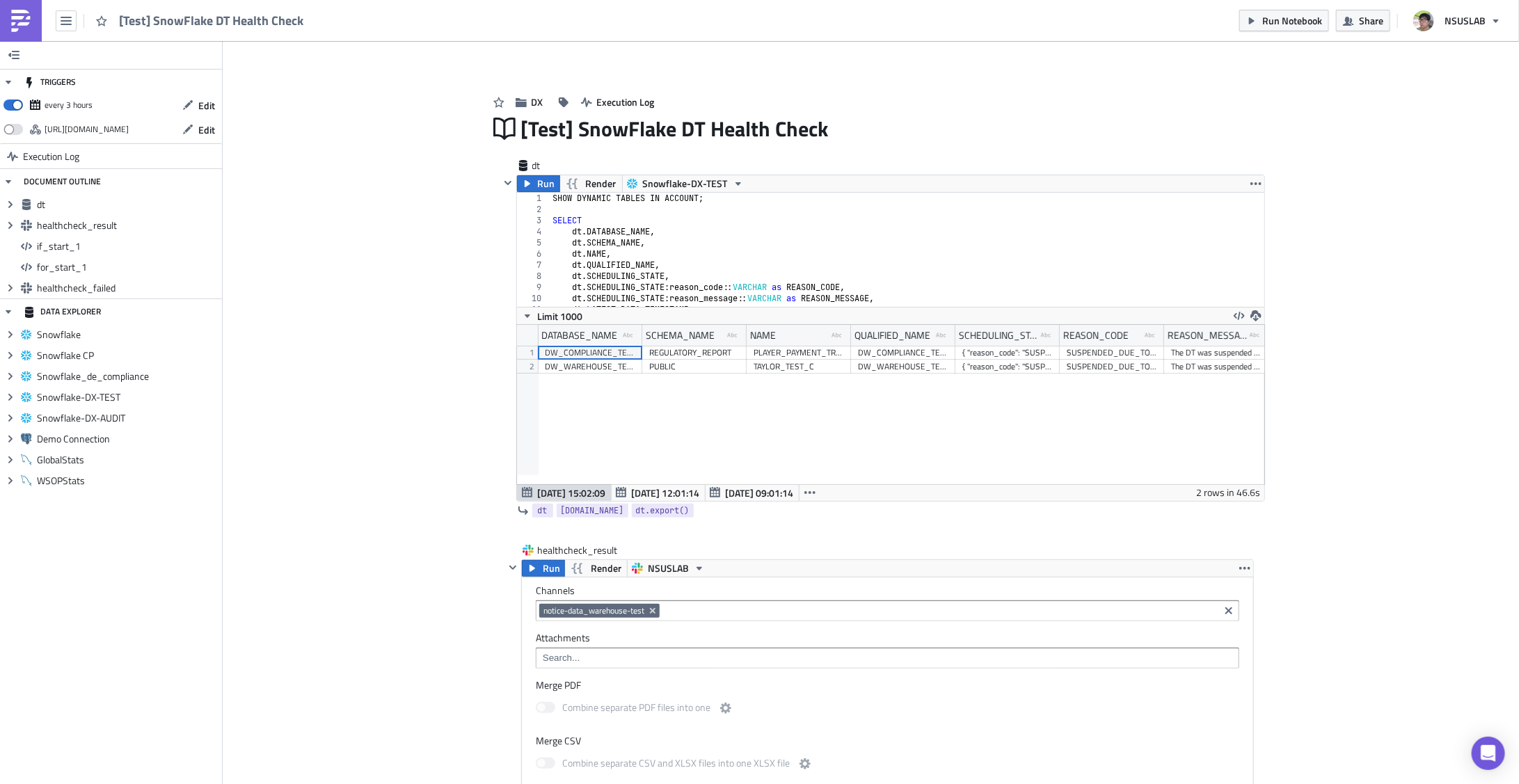
scroll to position [159, 747]
click at [1354, 26] on button "Share" at bounding box center [1363, 20] width 54 height 22
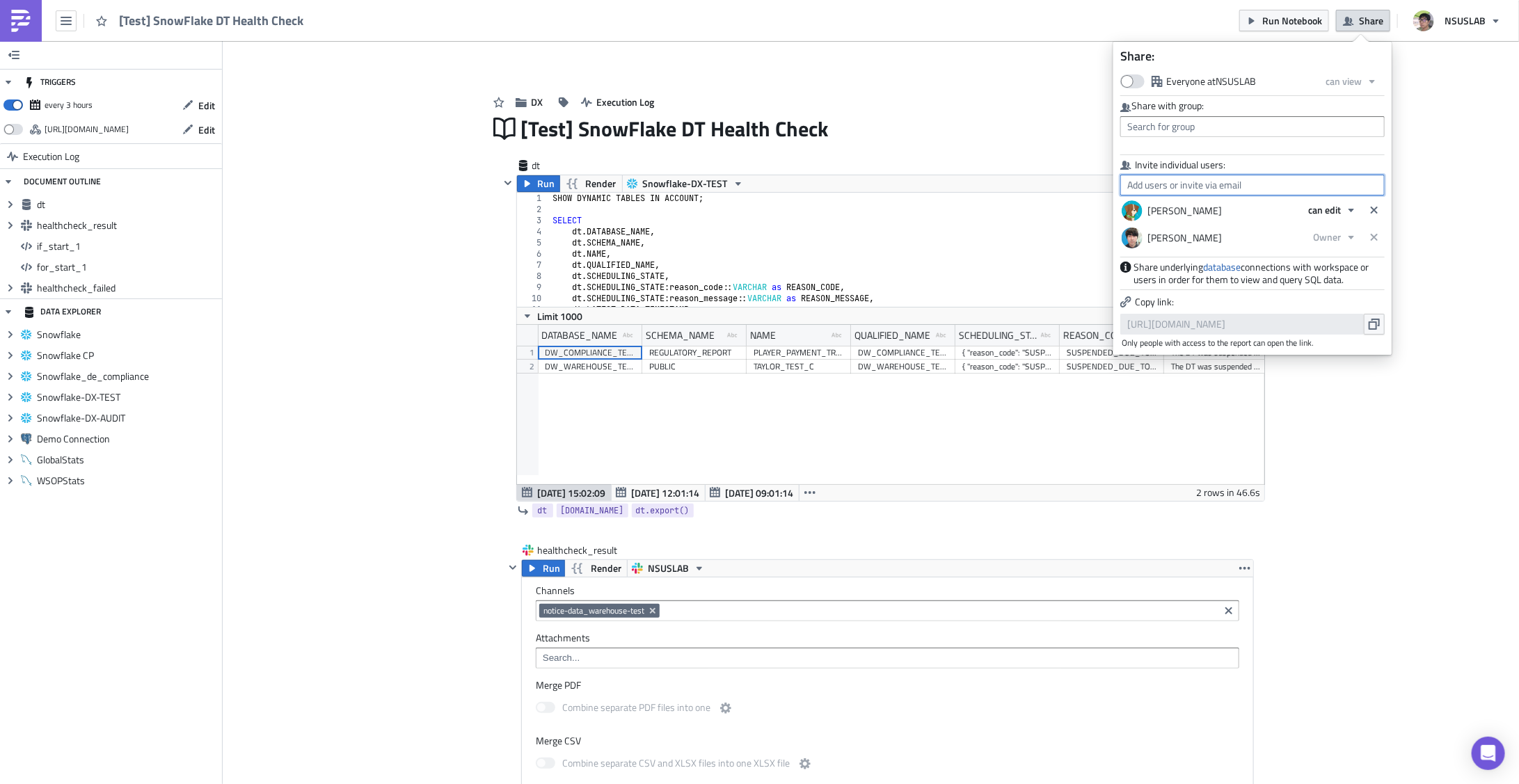
click at [1239, 189] on input "text" at bounding box center [1252, 185] width 265 height 21
click at [1181, 254] on div "Shawn Kim" at bounding box center [1206, 251] width 154 height 14
type input "Shawn Kim"
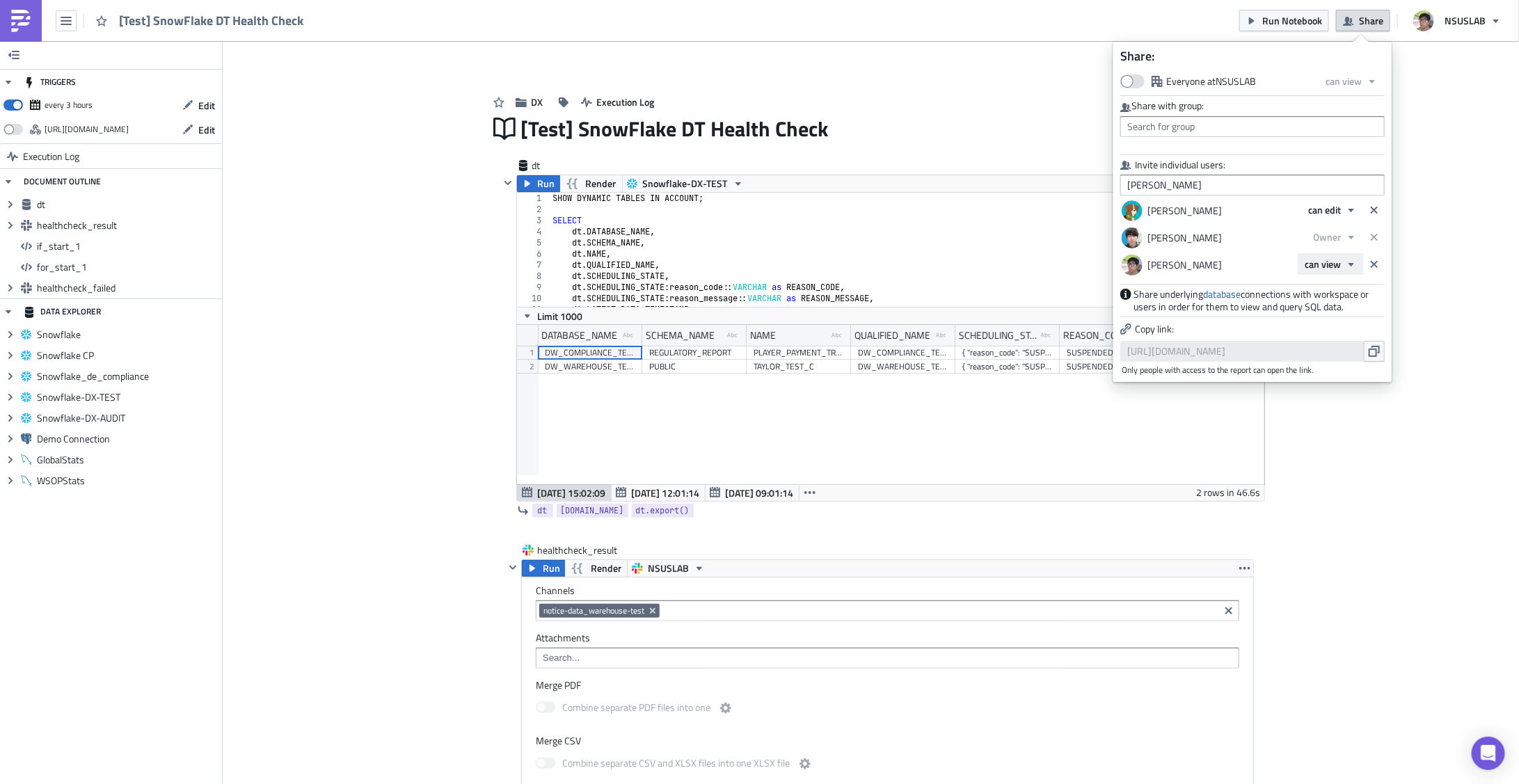
click at [1324, 264] on span "can view" at bounding box center [1323, 264] width 36 height 14
click at [1327, 329] on div "Owner" at bounding box center [1364, 330] width 115 height 14
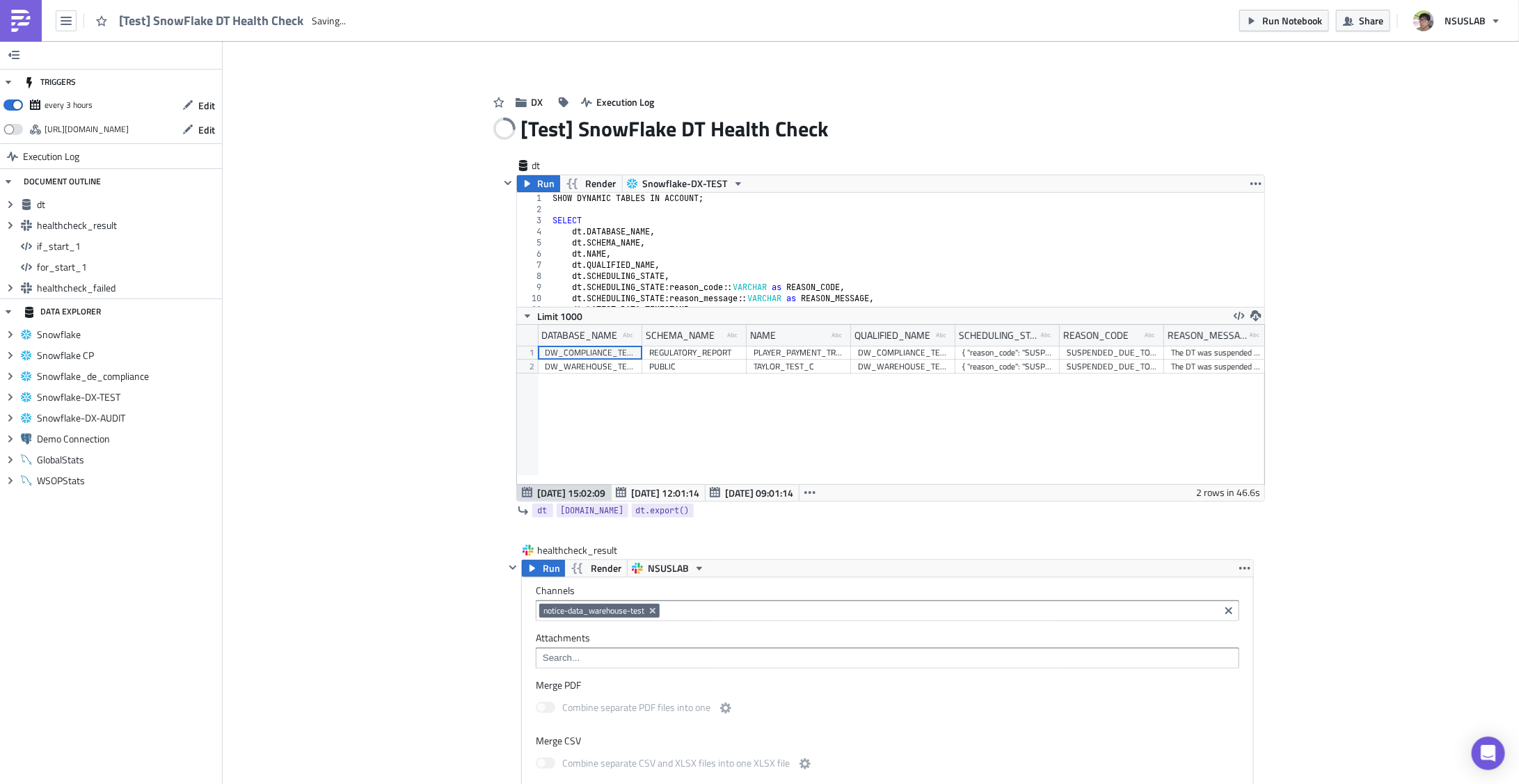
drag, startPoint x: 394, startPoint y: 238, endPoint x: 384, endPoint y: 257, distance: 21.5
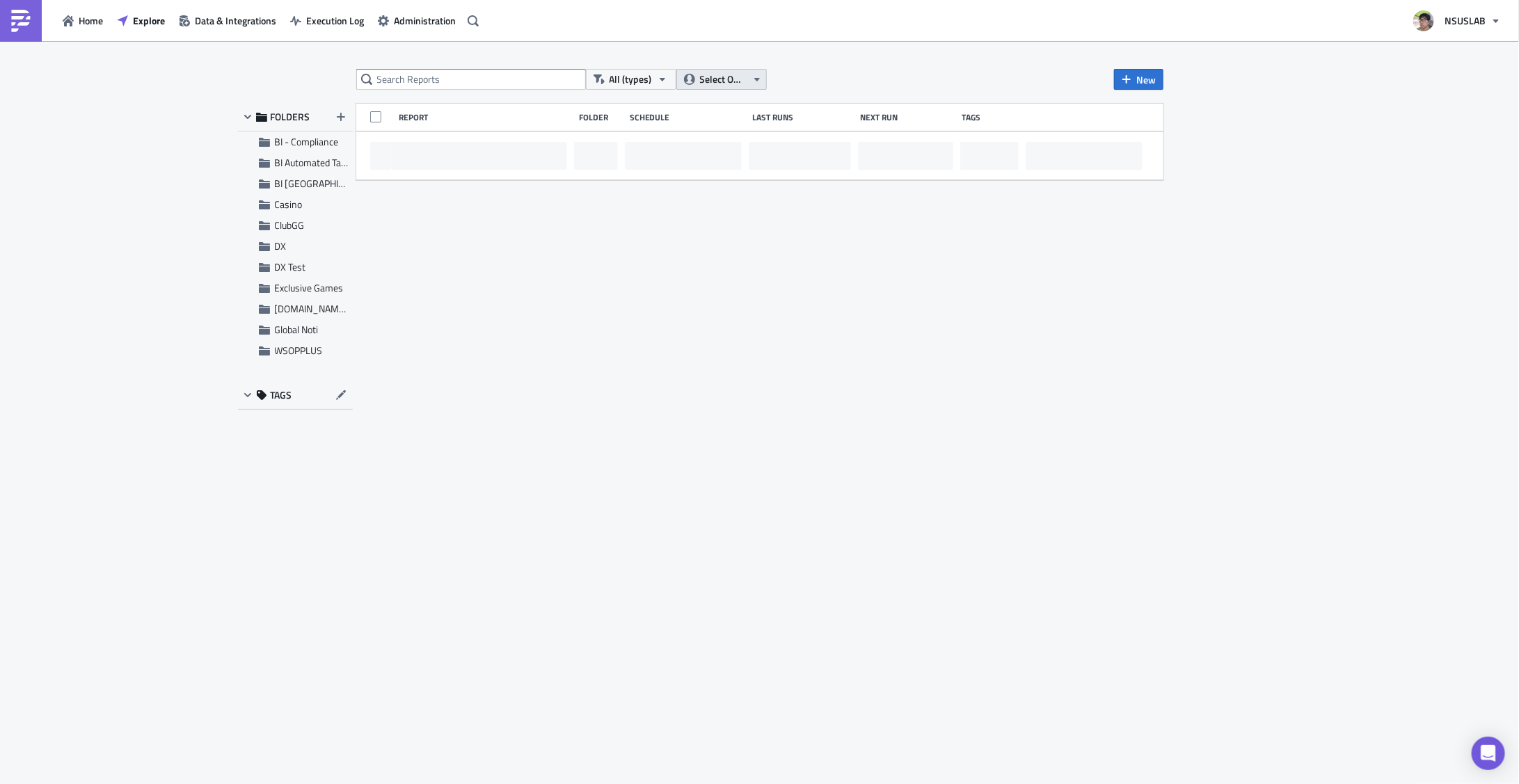
click at [721, 79] on span "Select Owner" at bounding box center [723, 79] width 46 height 15
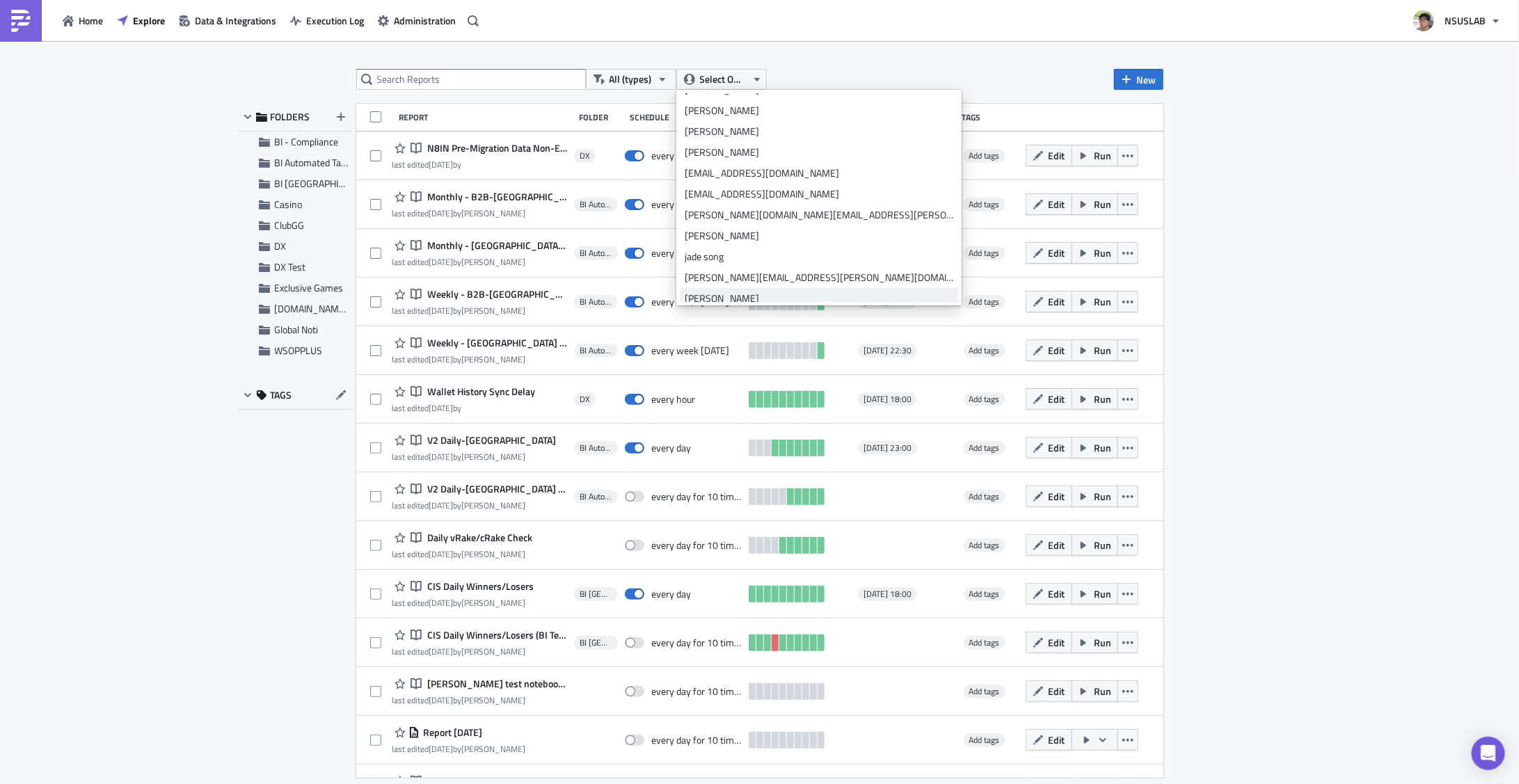
click at [731, 297] on div "julian lee" at bounding box center [819, 298] width 269 height 14
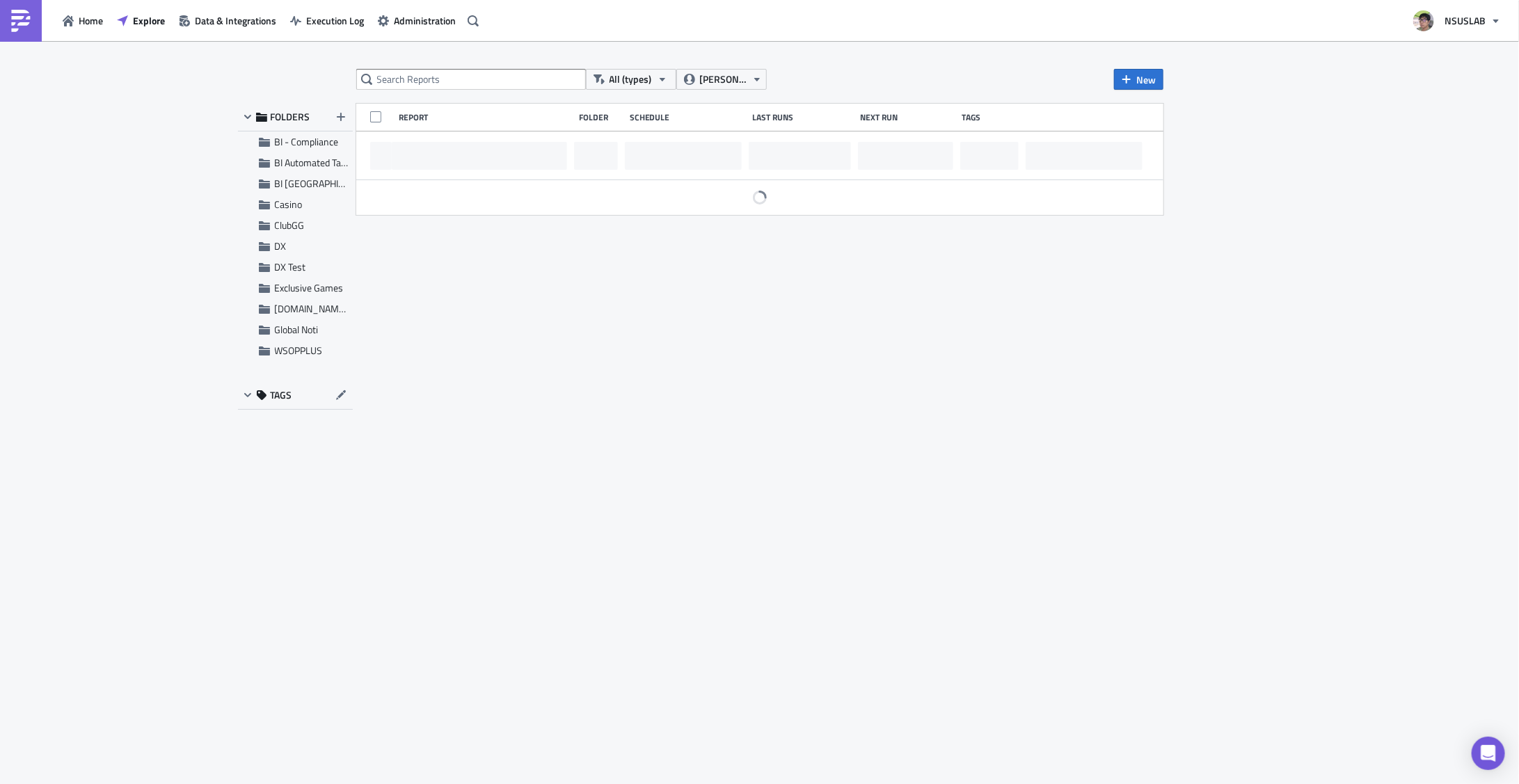
scroll to position [209, 0]
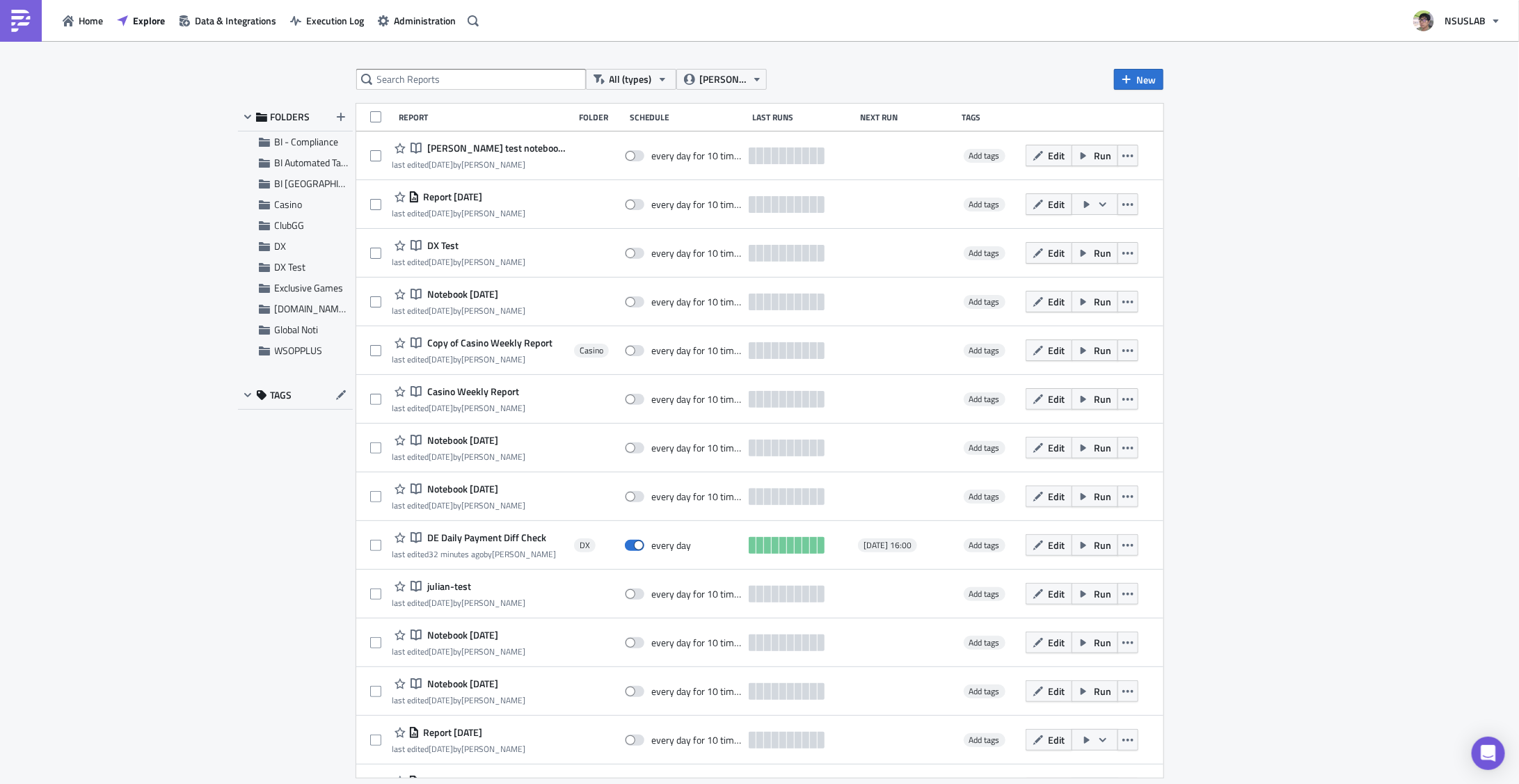
click at [299, 507] on div "All (types) julian lee New FOLDERS BI - Compliance BI Automated Tableau Reporti…" at bounding box center [760, 414] width 1519 height 745
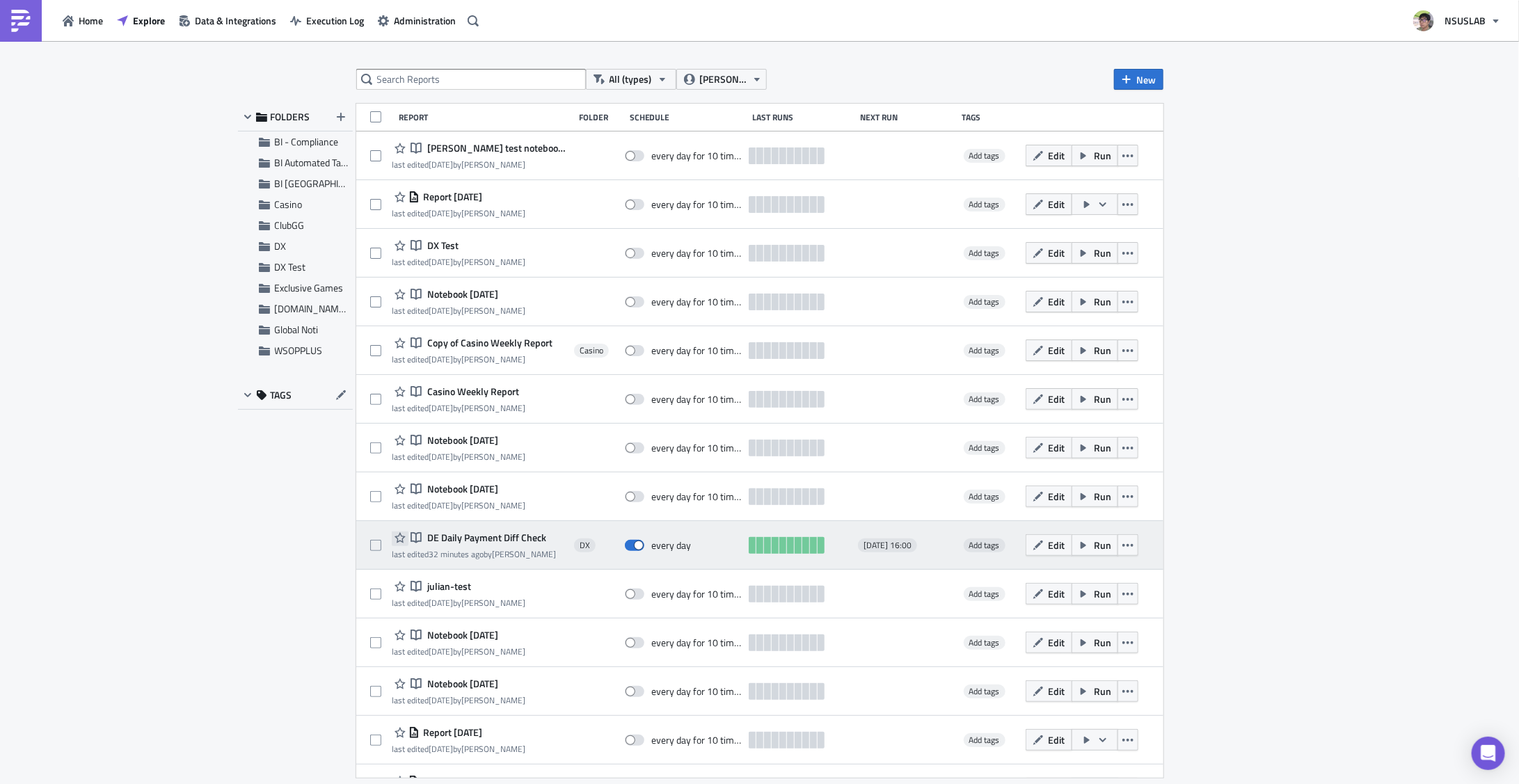
click at [392, 540] on button "button" at bounding box center [400, 538] width 17 height 17
click at [405, 537] on icon "button" at bounding box center [399, 538] width 11 height 11
click at [375, 543] on span at bounding box center [375, 545] width 11 height 11
click at [375, 543] on input "checkbox" at bounding box center [378, 546] width 9 height 9
checkbox input "true"
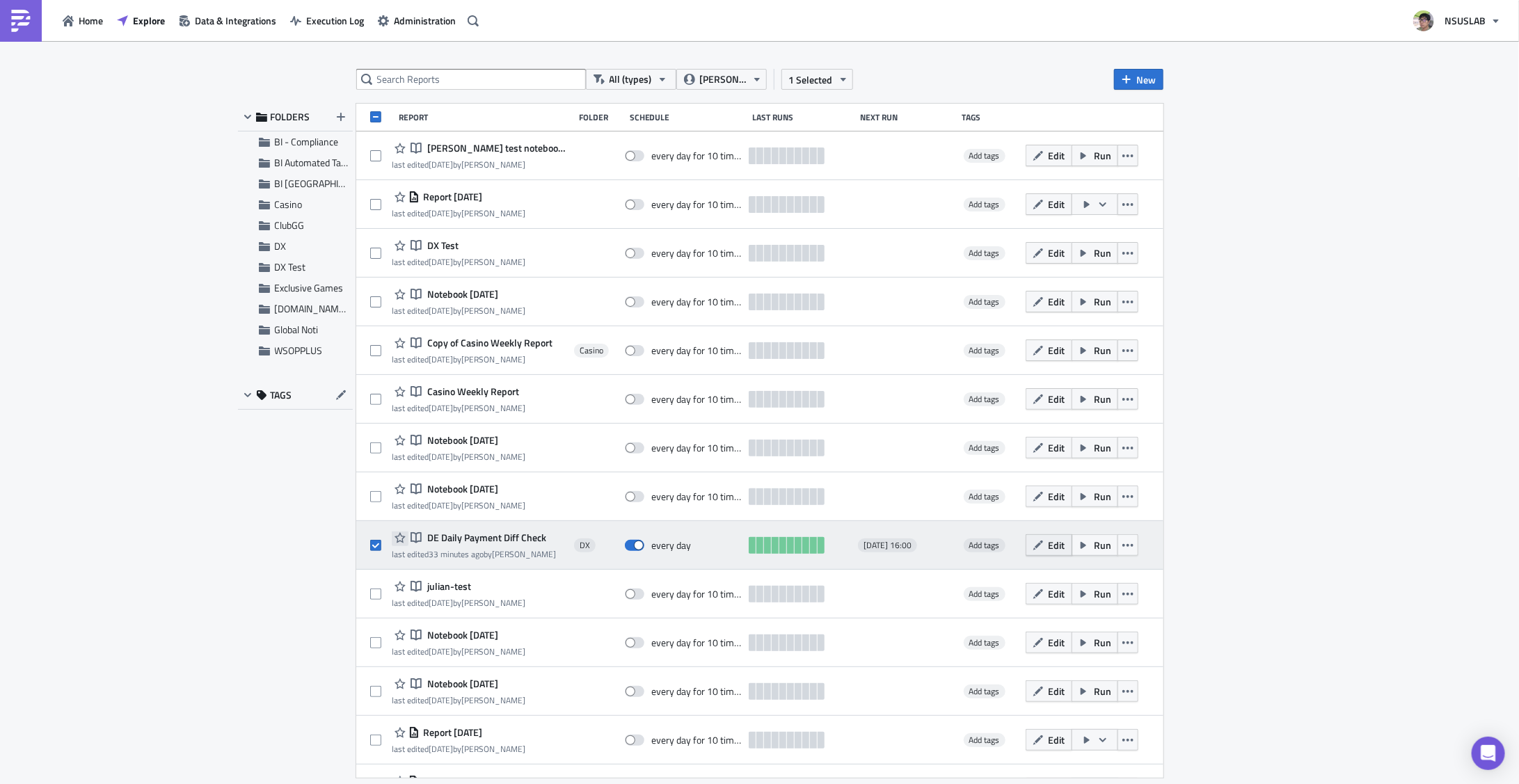
click at [1033, 543] on icon "button" at bounding box center [1038, 545] width 11 height 11
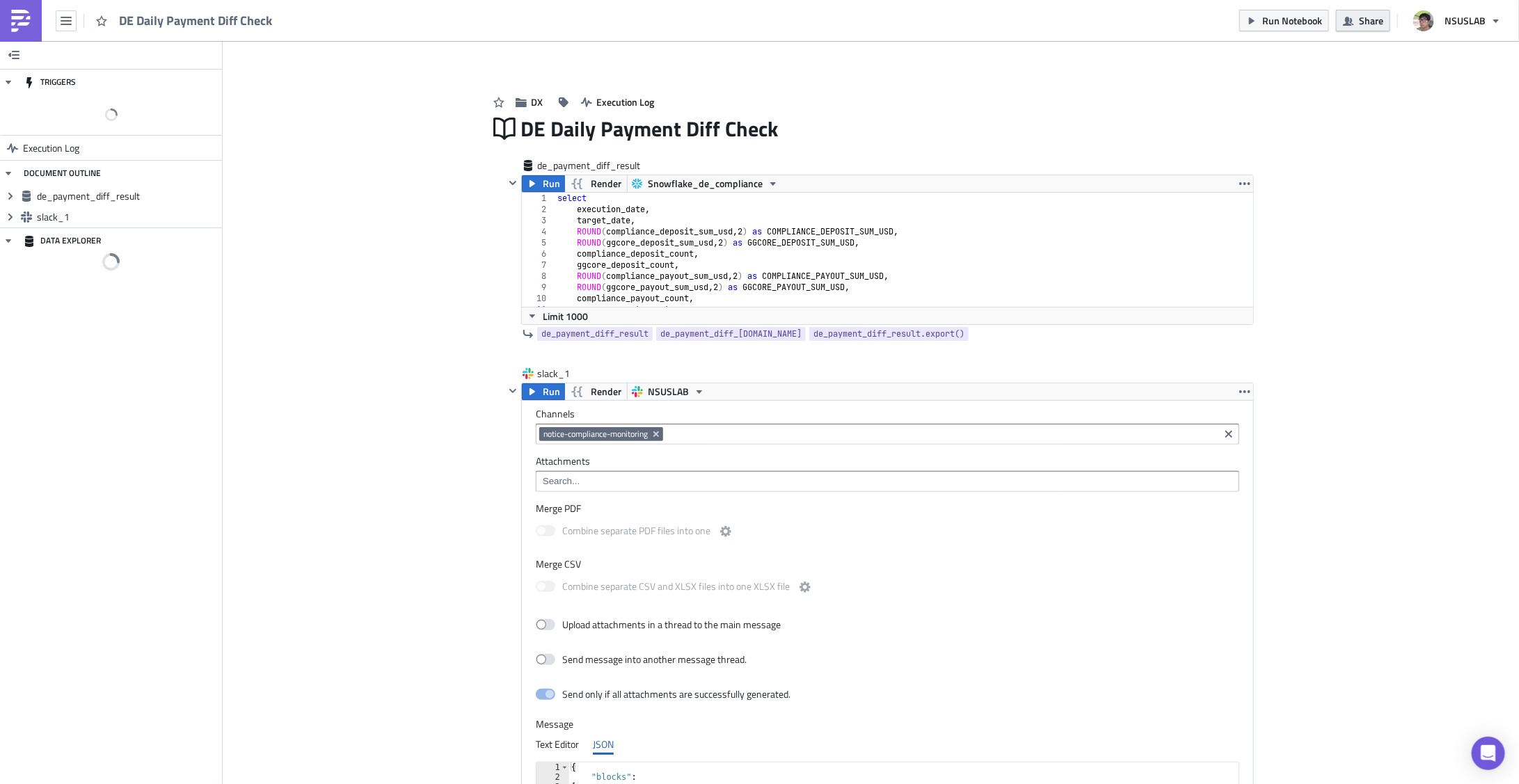
click at [1376, 13] on span "Share" at bounding box center [1371, 20] width 25 height 14
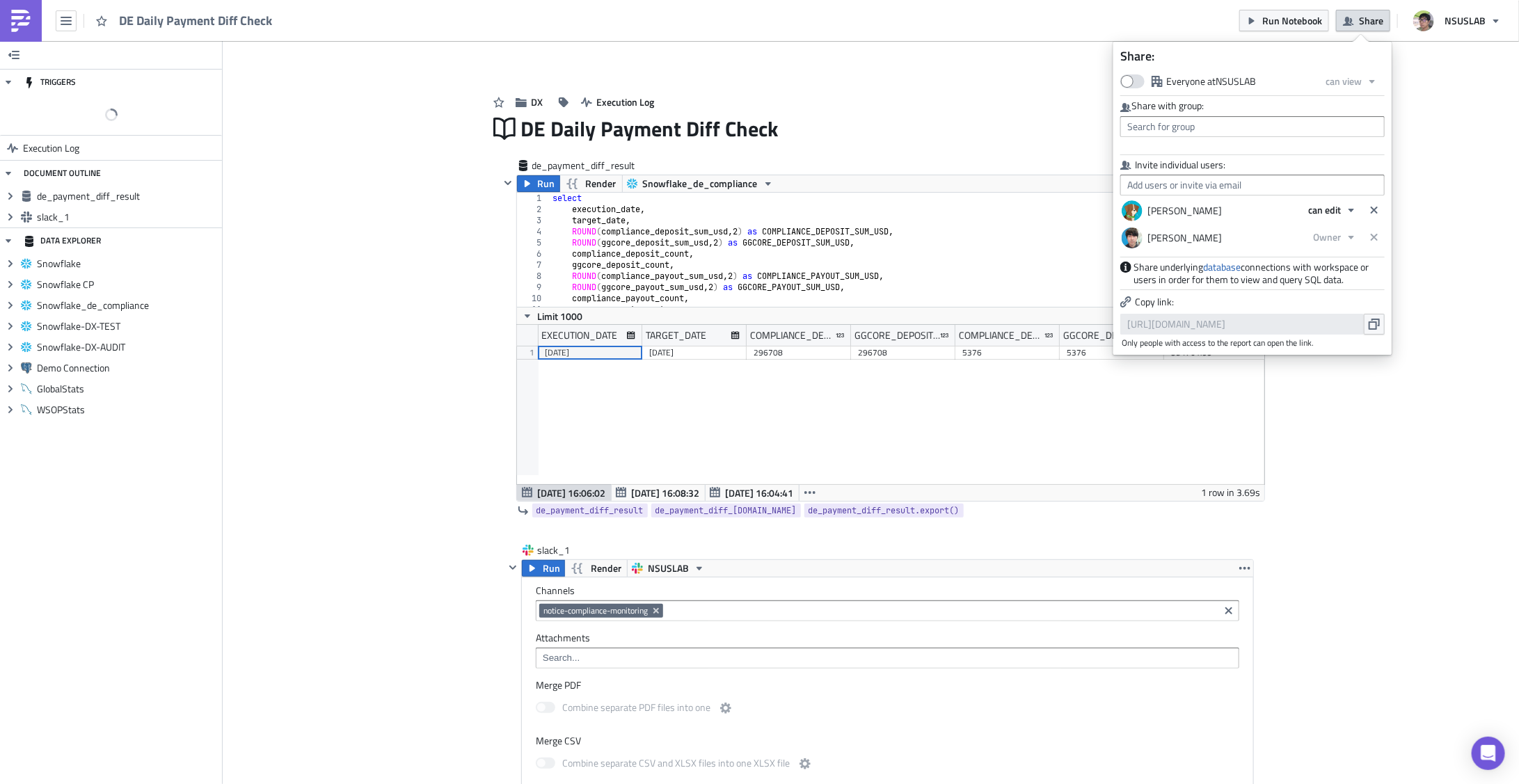
scroll to position [159, 747]
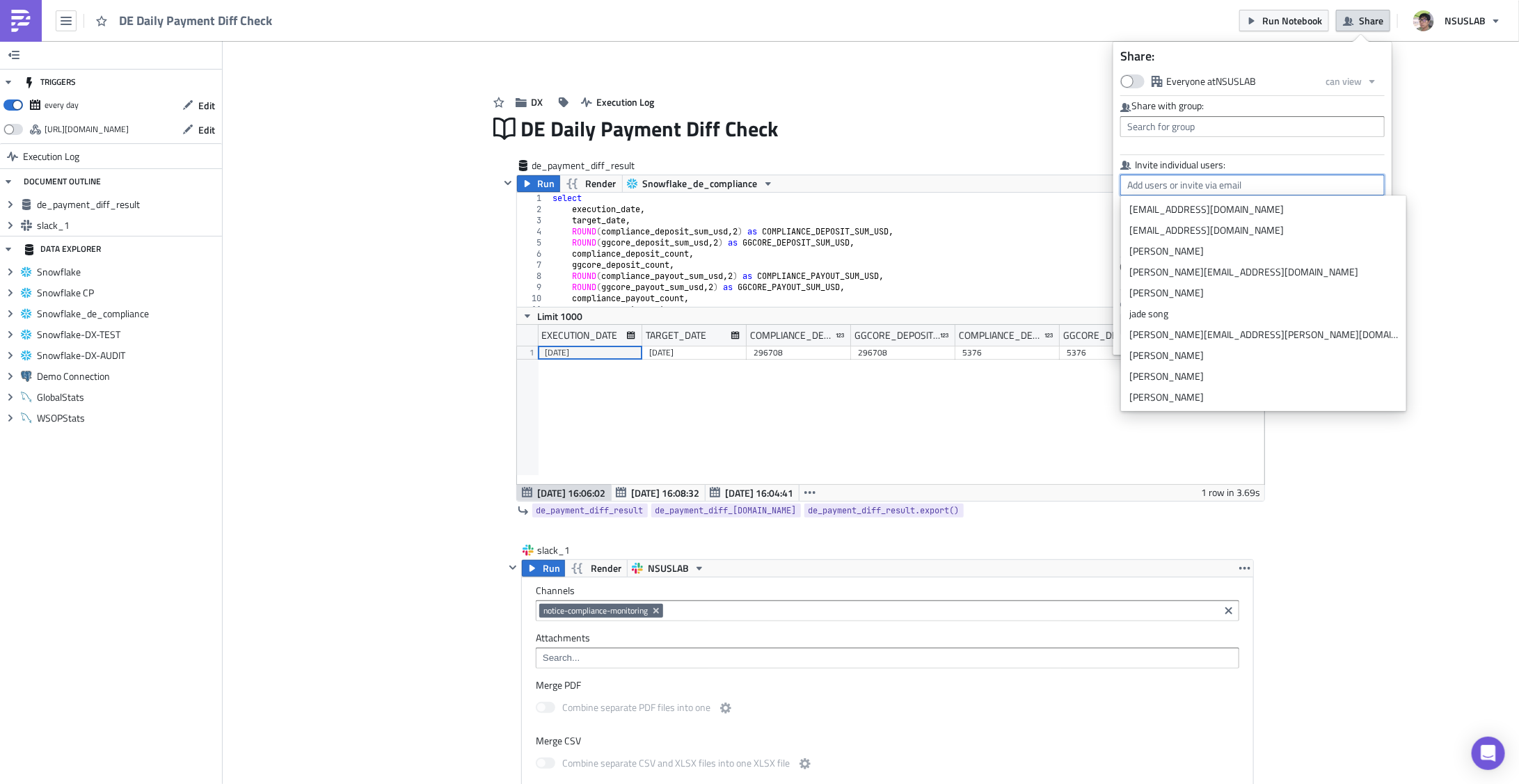
click at [1194, 181] on input "text" at bounding box center [1252, 185] width 265 height 21
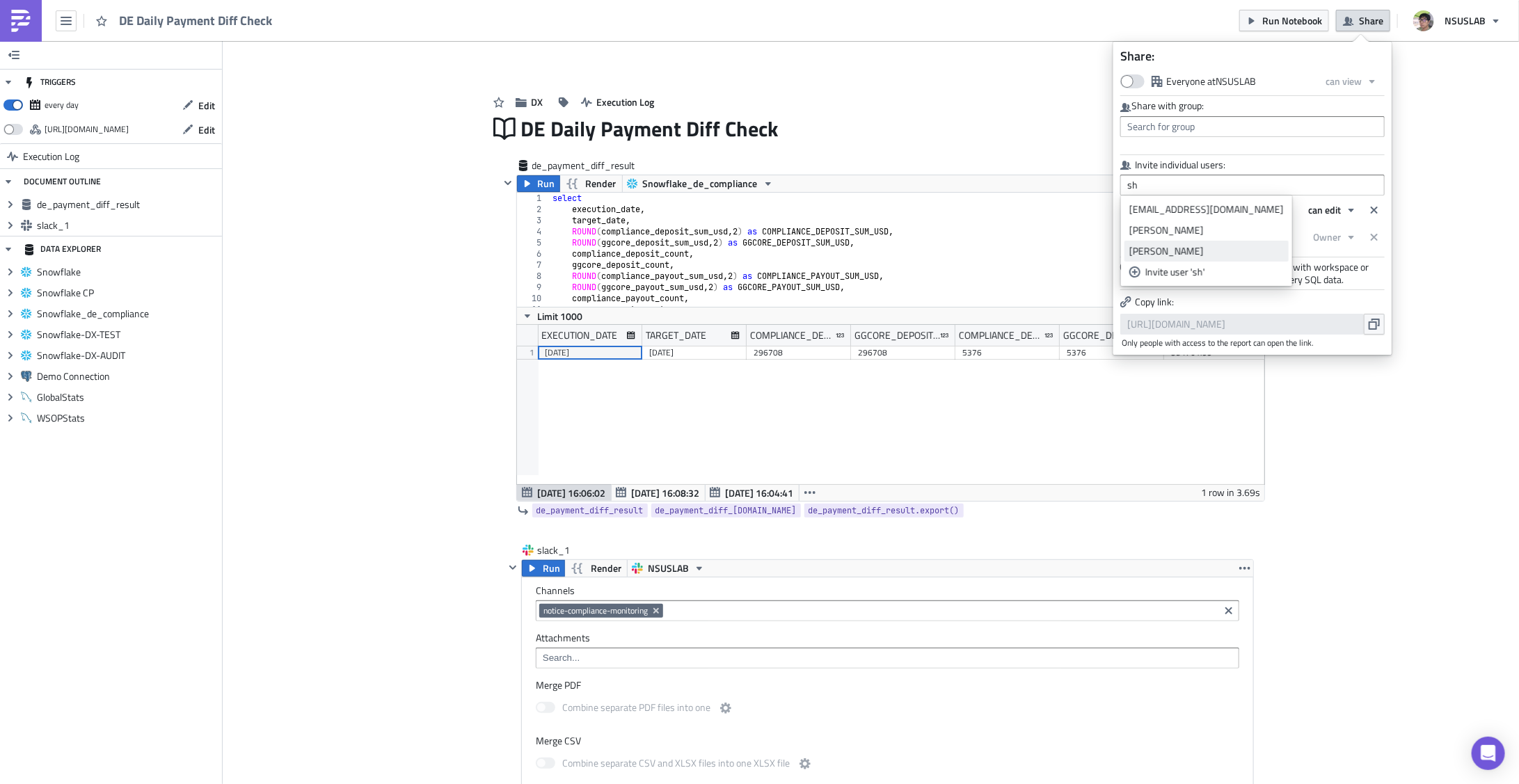
click at [1165, 246] on div "Shawn Kim" at bounding box center [1206, 251] width 154 height 14
type input "Shawn Kim"
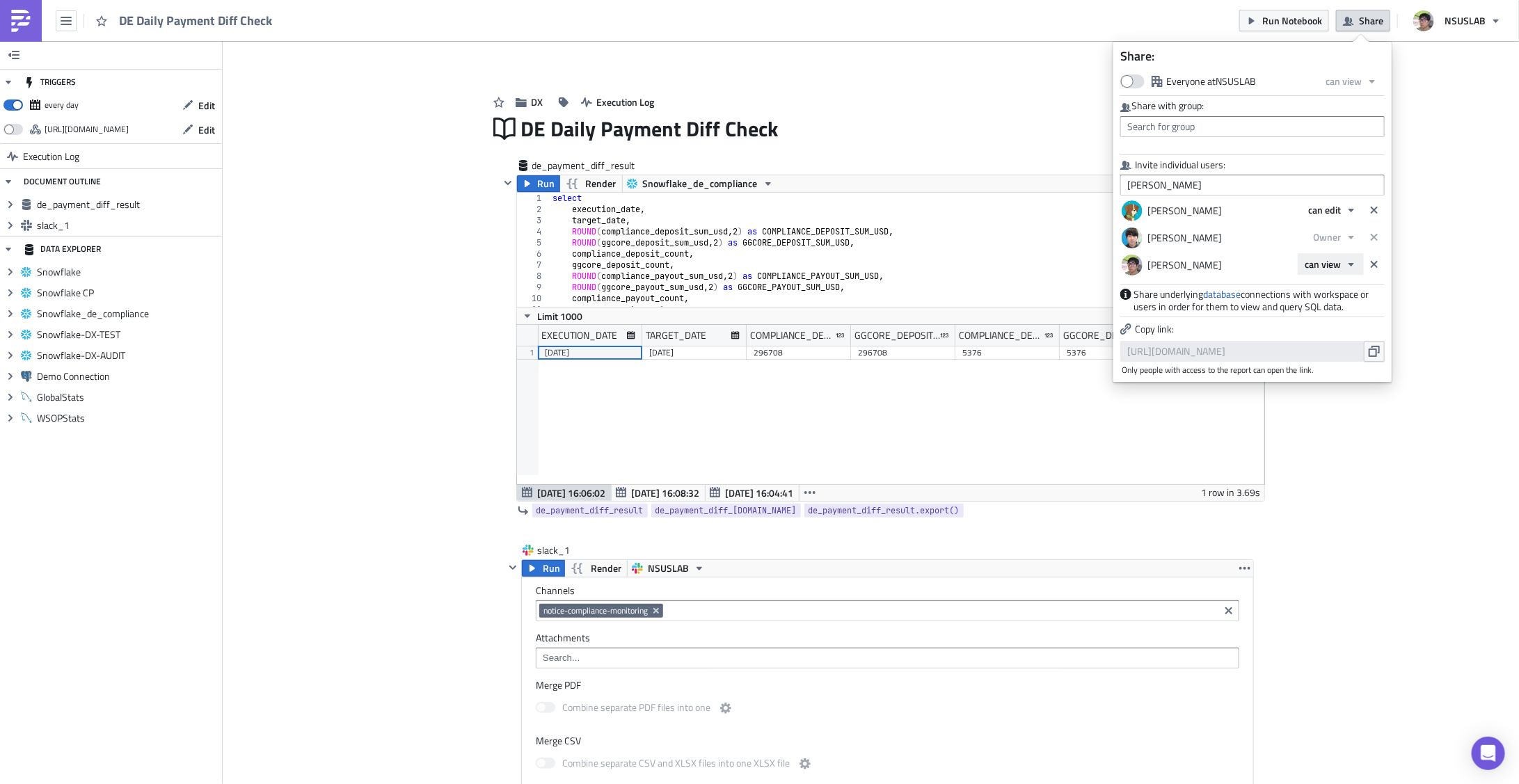
click at [1335, 254] on button "can view" at bounding box center [1331, 264] width 66 height 22
click at [1328, 325] on div "Owner" at bounding box center [1364, 330] width 115 height 14
click at [1333, 507] on div "Add Image DX Execution Log DE Daily Payment Diff Check de_payment_diff_result R…" at bounding box center [870, 675] width 1297 height 1269
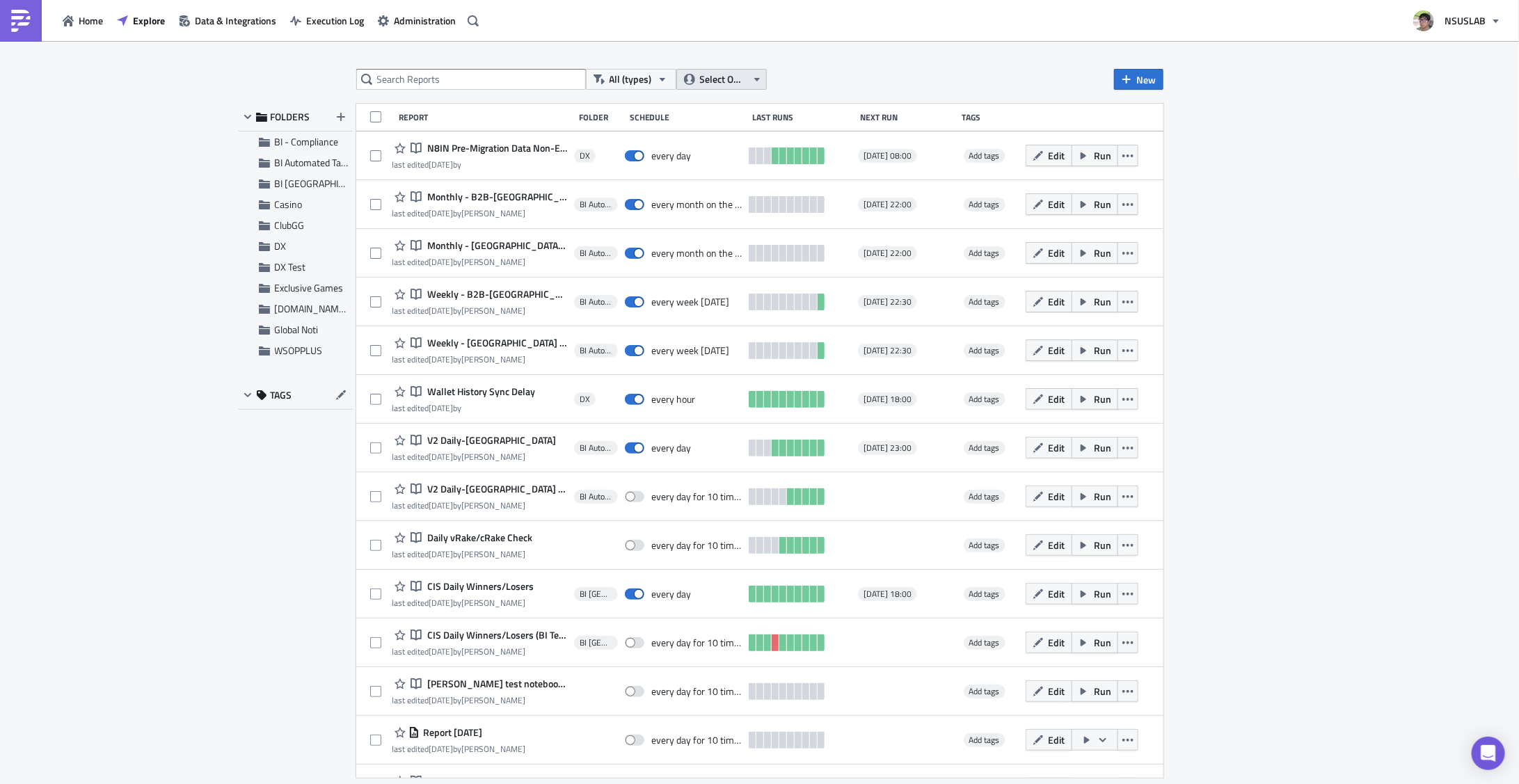
click at [749, 79] on button "Select Owner" at bounding box center [721, 79] width 91 height 21
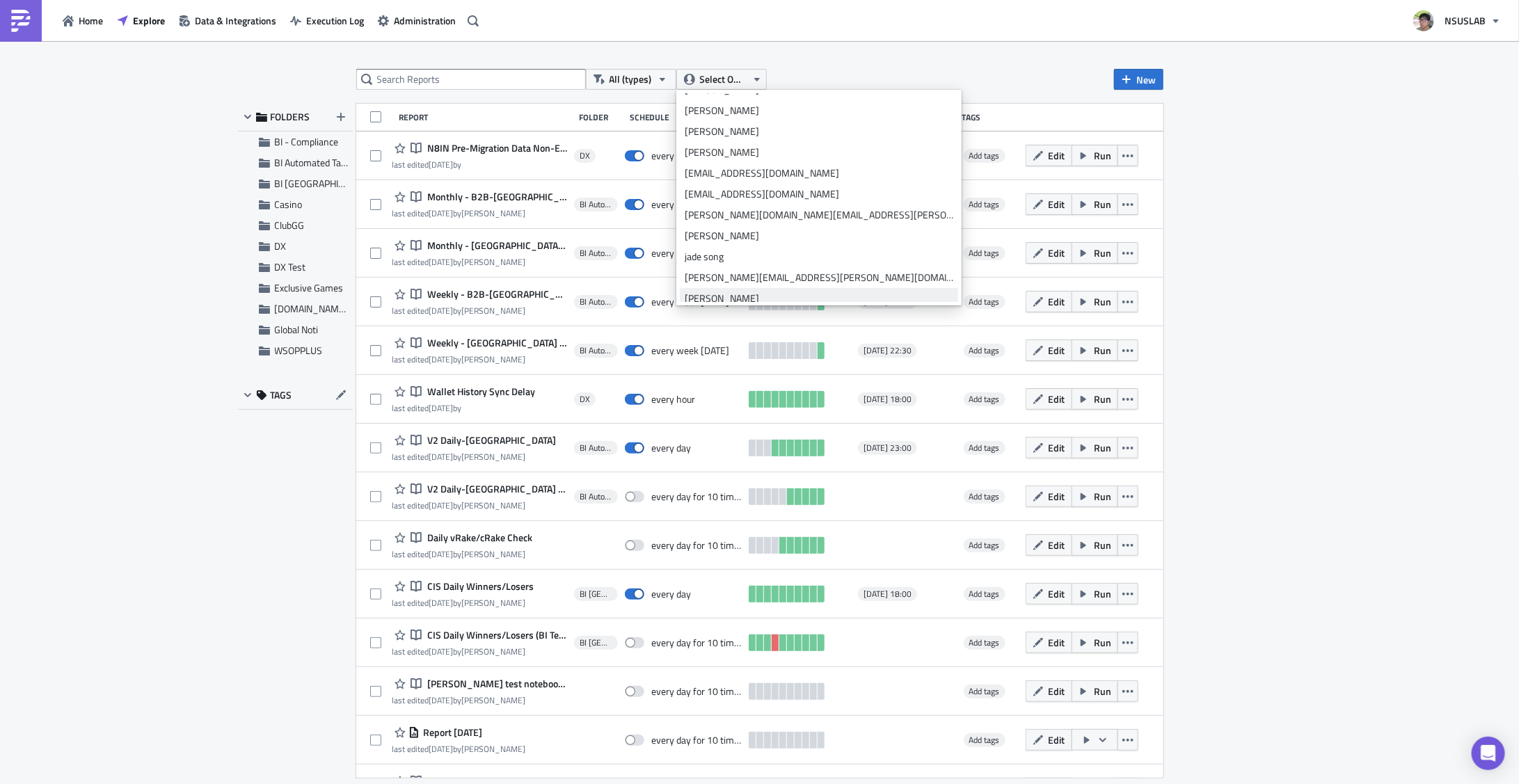
click at [723, 292] on div "julian lee" at bounding box center [819, 298] width 269 height 14
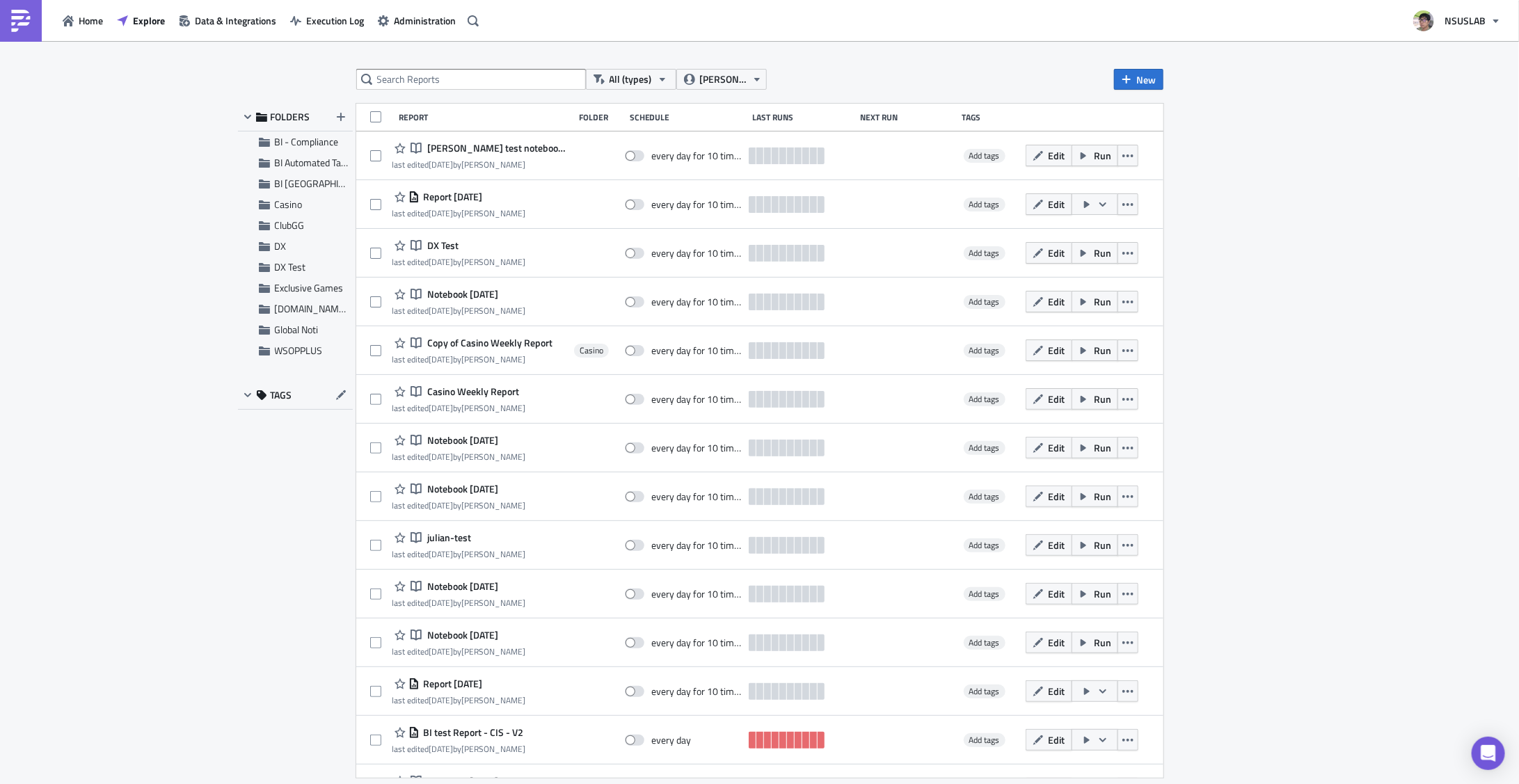
click at [296, 550] on div "All (types) julian lee New FOLDERS BI - Compliance BI Automated Tableau Reporti…" at bounding box center [760, 414] width 1519 height 745
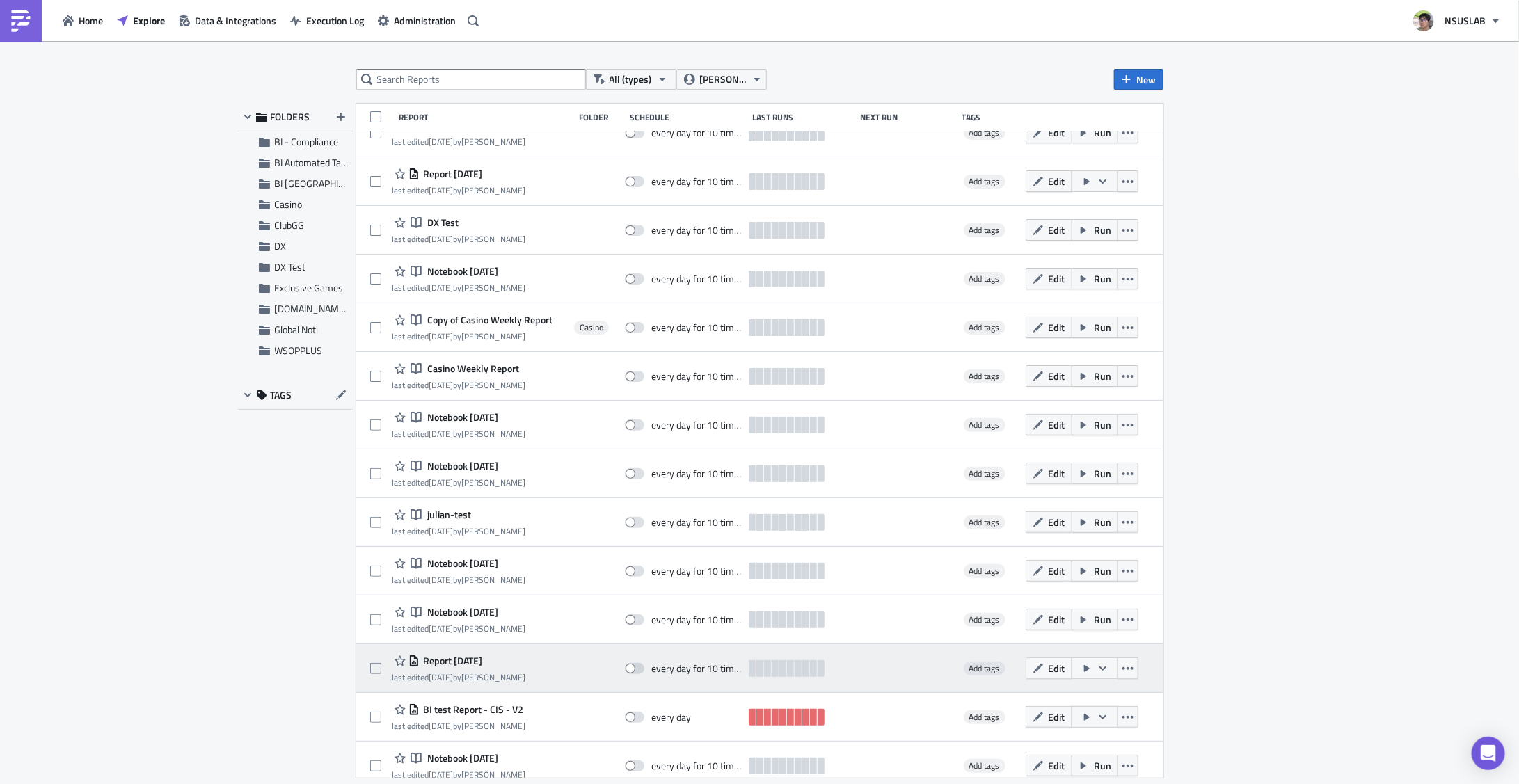
scroll to position [0, 0]
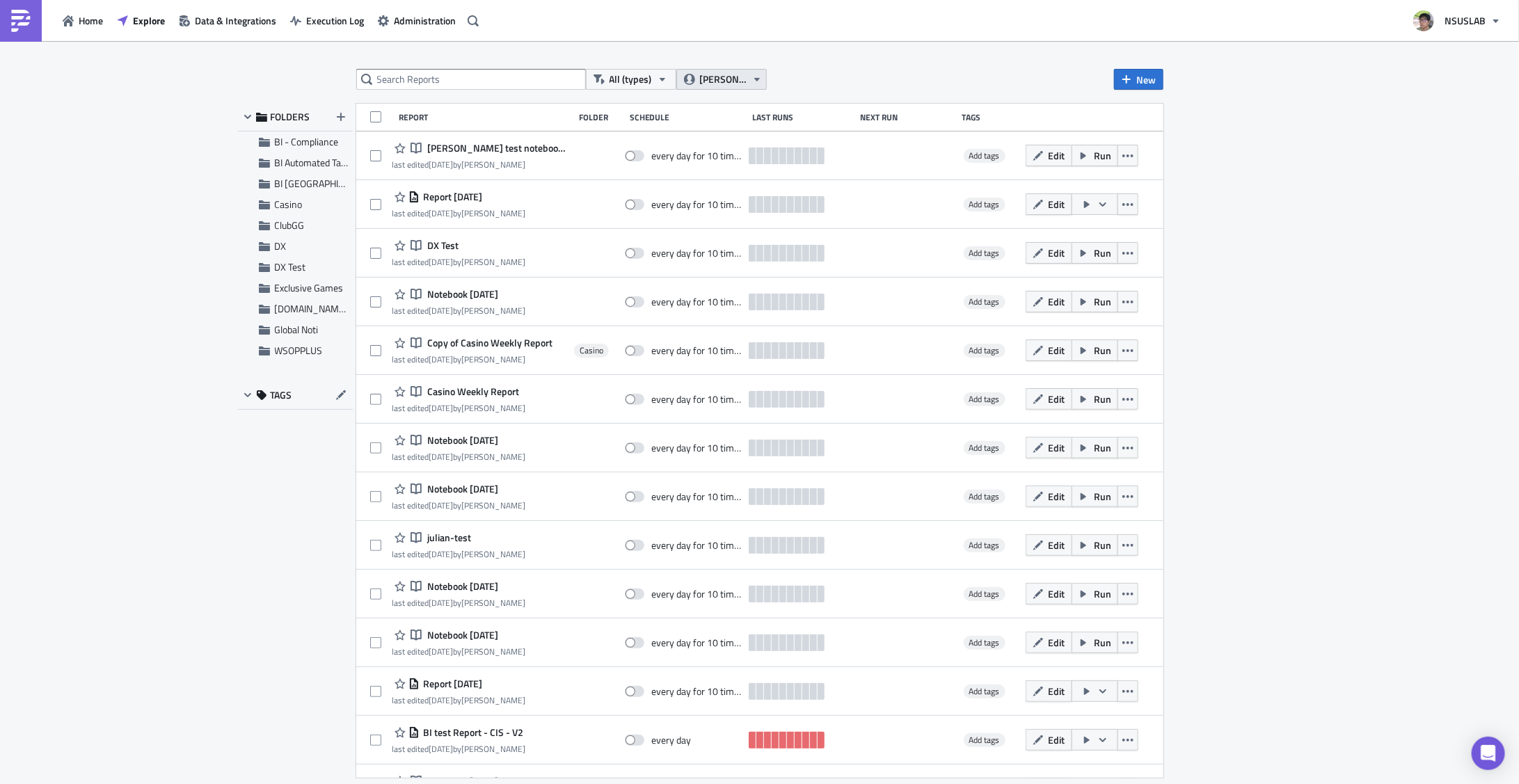
click at [719, 85] on span "julian lee" at bounding box center [723, 79] width 46 height 15
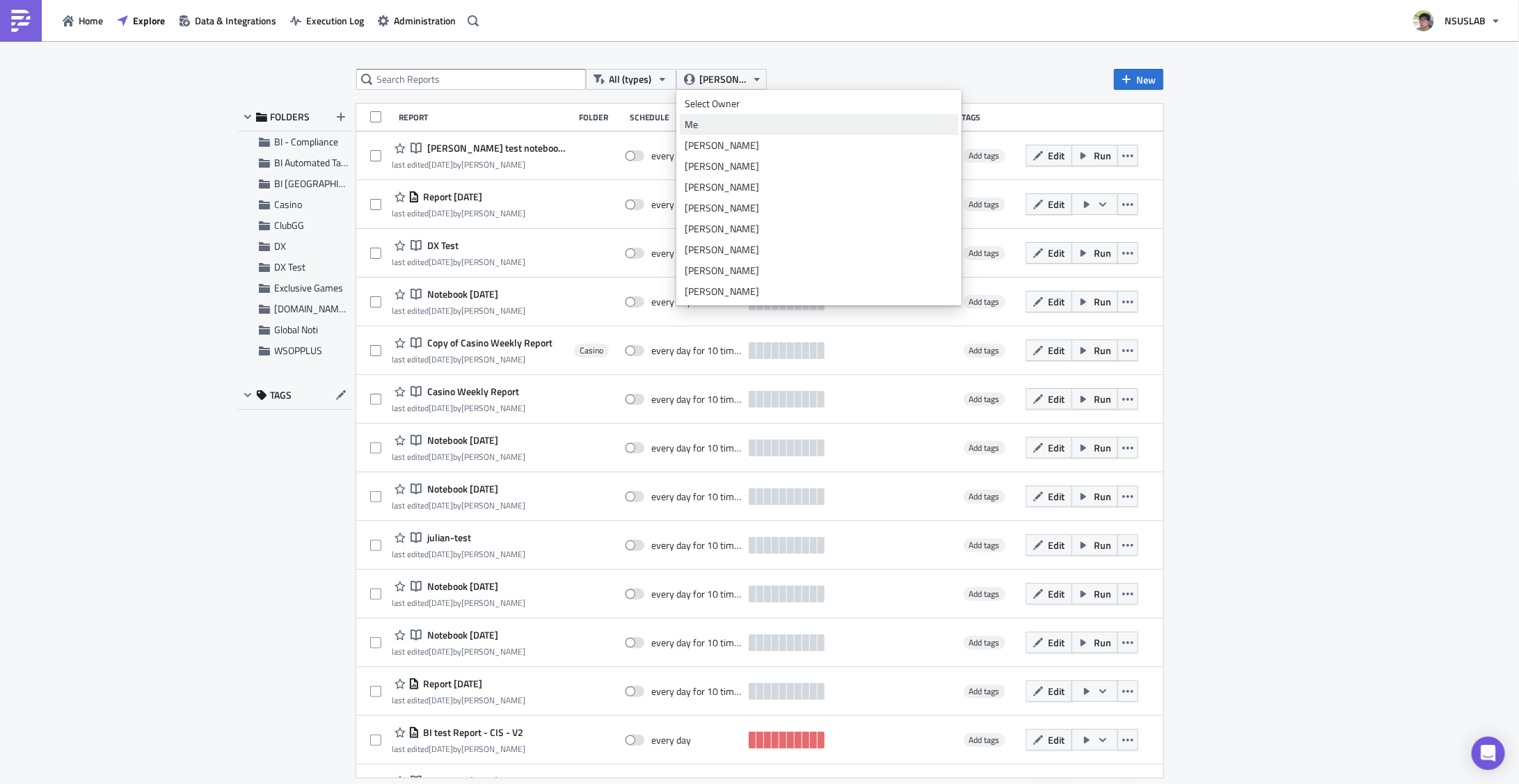
click at [734, 125] on div "Me" at bounding box center [819, 124] width 269 height 14
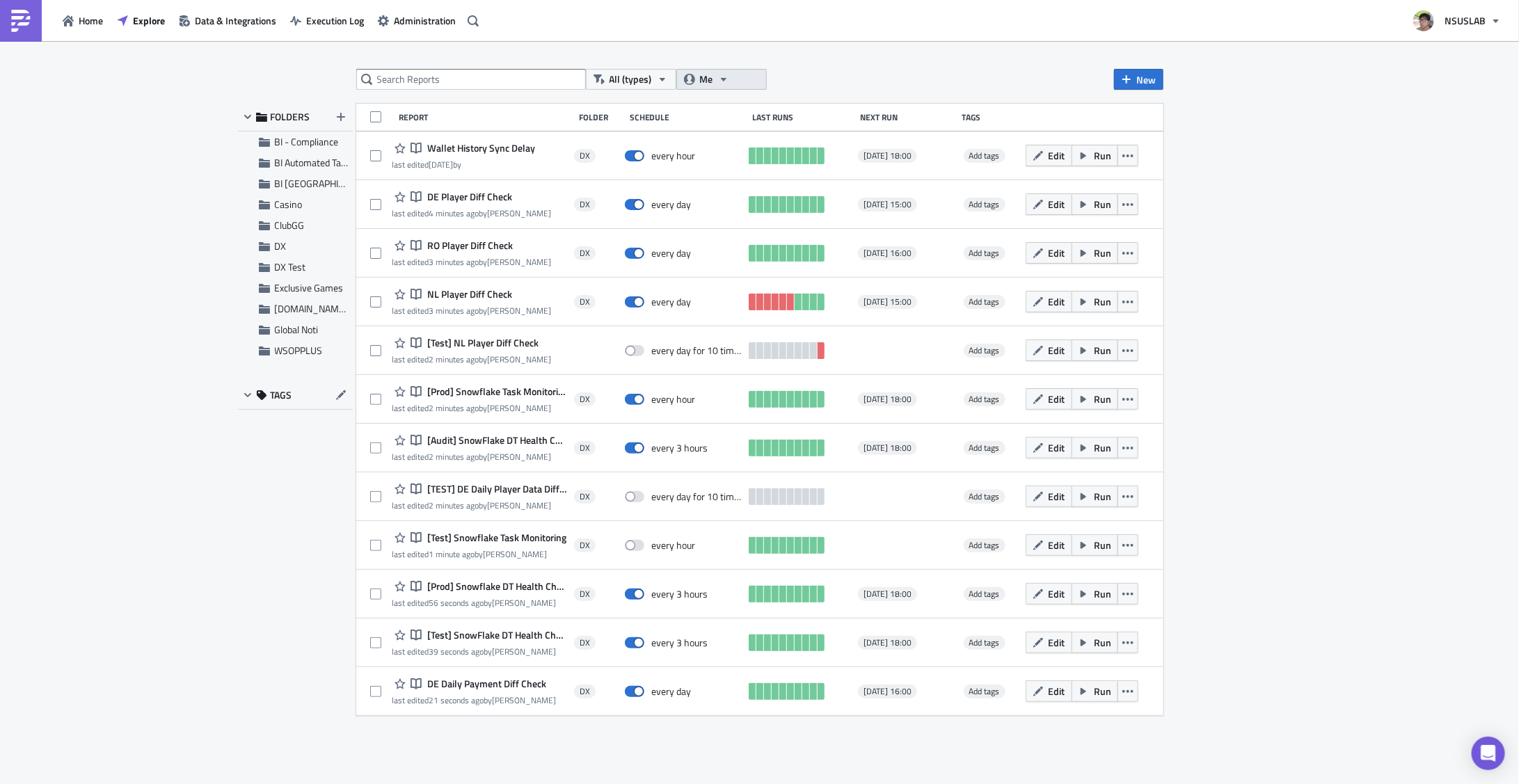
click at [714, 79] on button "Me" at bounding box center [721, 79] width 91 height 21
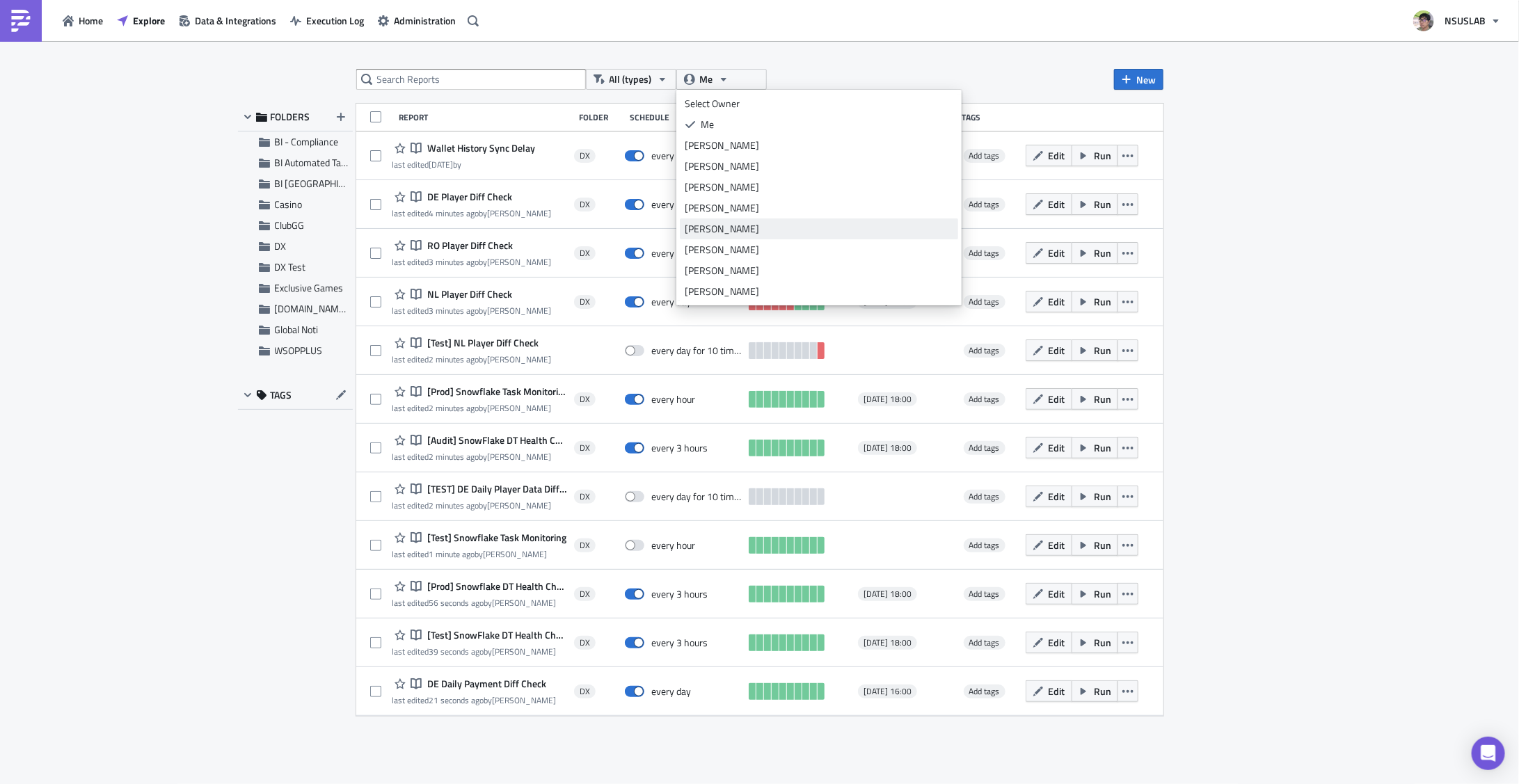
scroll to position [181, 0]
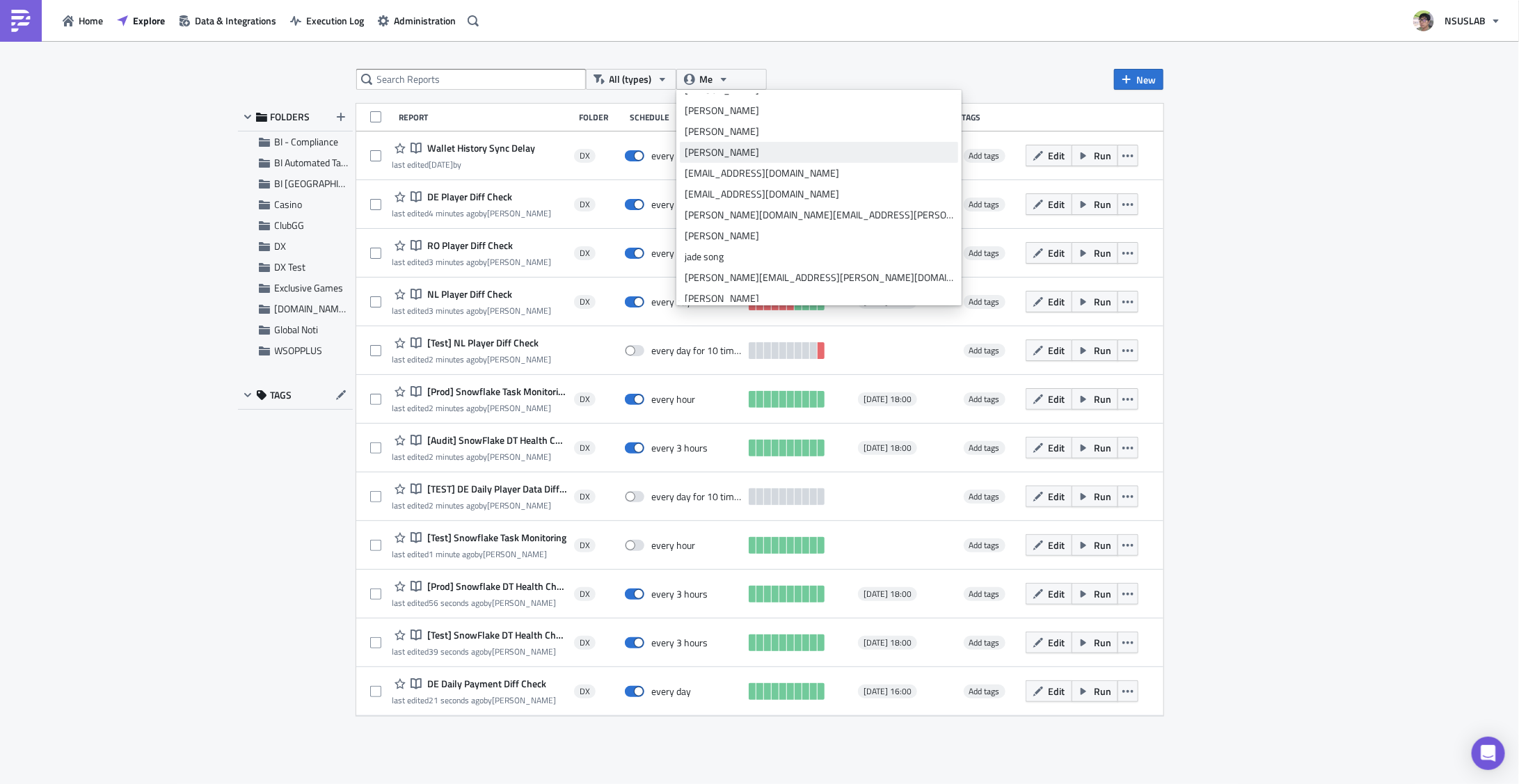
click at [715, 156] on div "Stan Yun" at bounding box center [819, 152] width 269 height 14
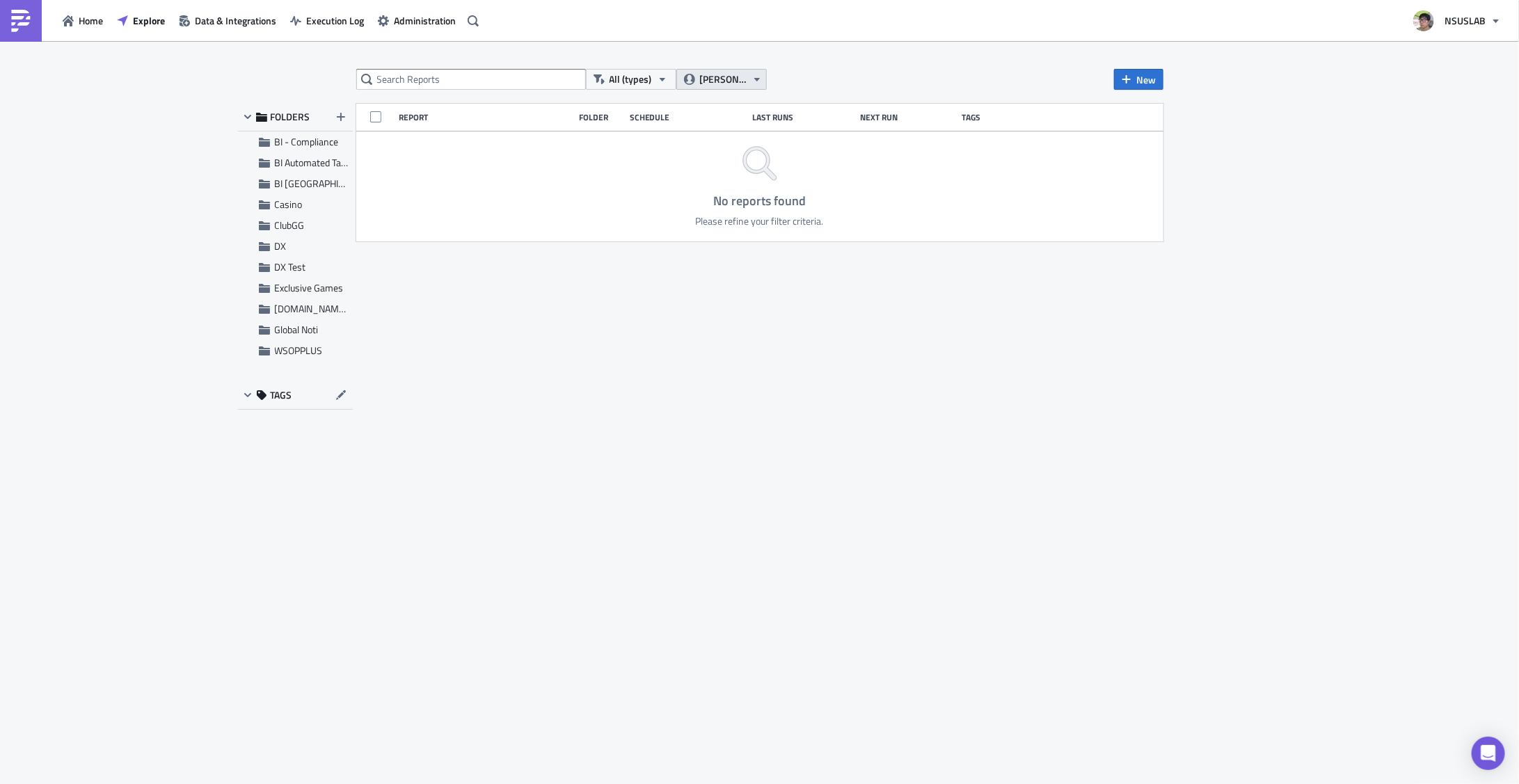
click at [745, 72] on button "Stan Yun" at bounding box center [721, 79] width 91 height 21
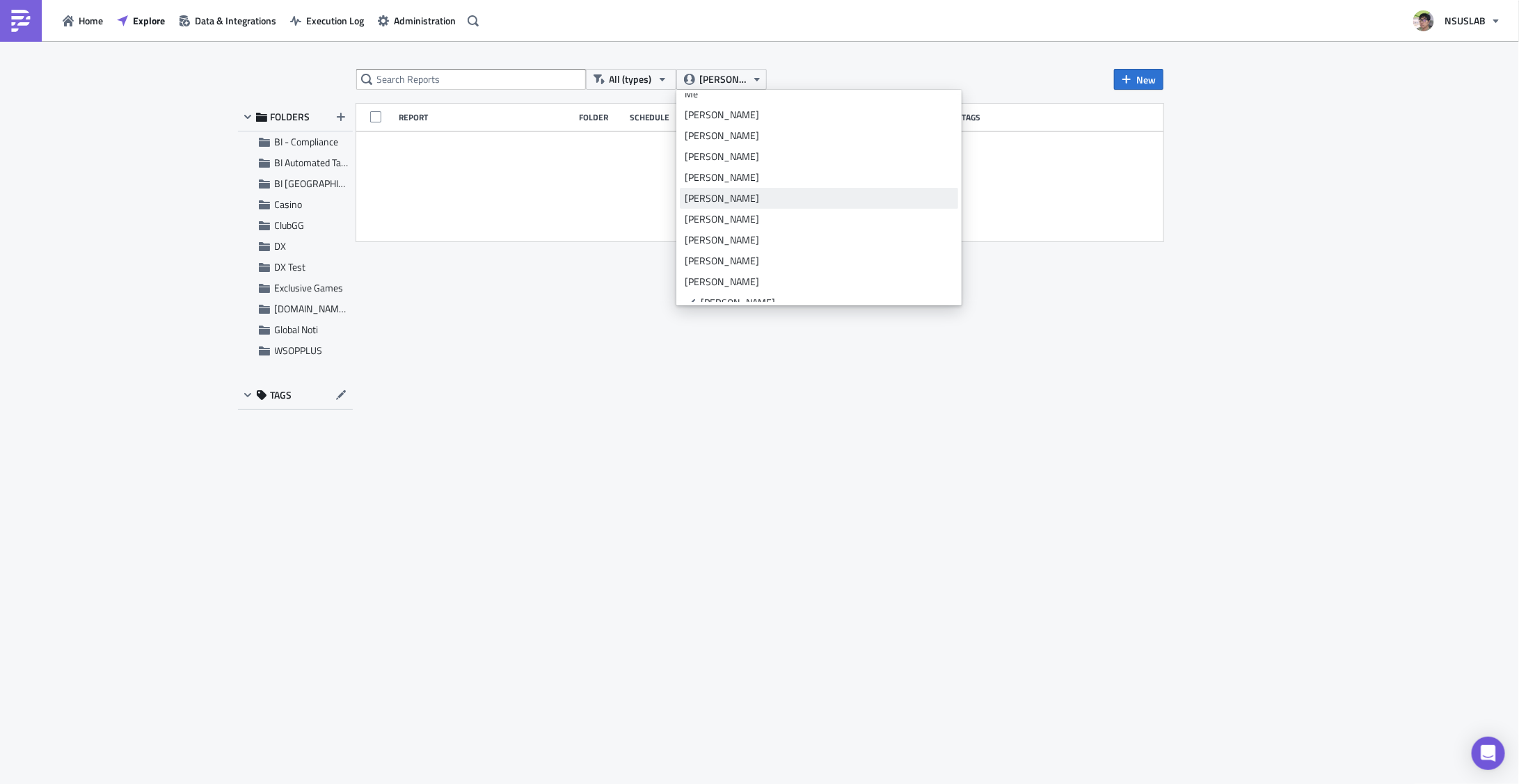
scroll to position [0, 0]
click at [732, 125] on div "Me" at bounding box center [819, 124] width 269 height 14
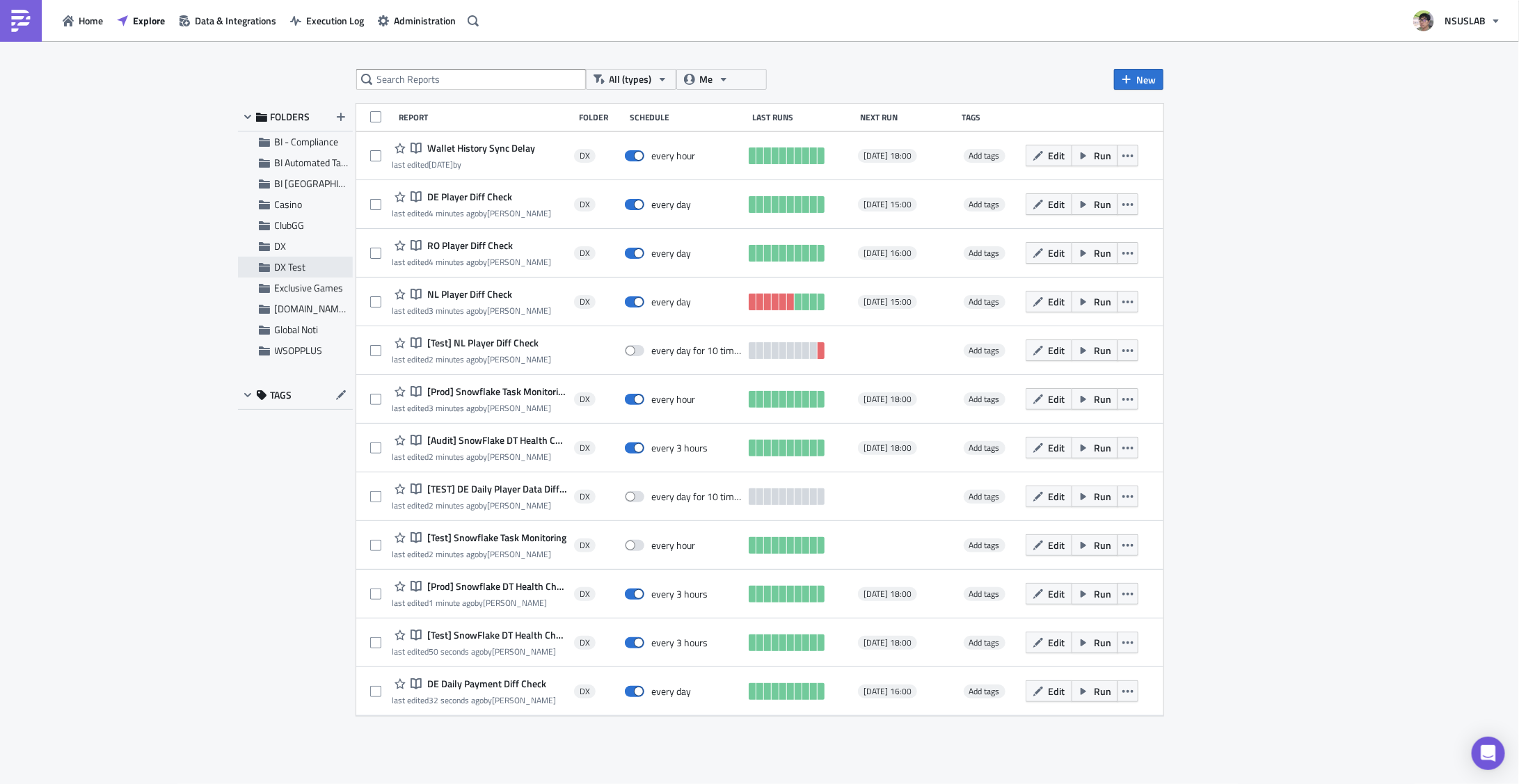
click at [288, 271] on span "DX Test" at bounding box center [290, 267] width 31 height 14
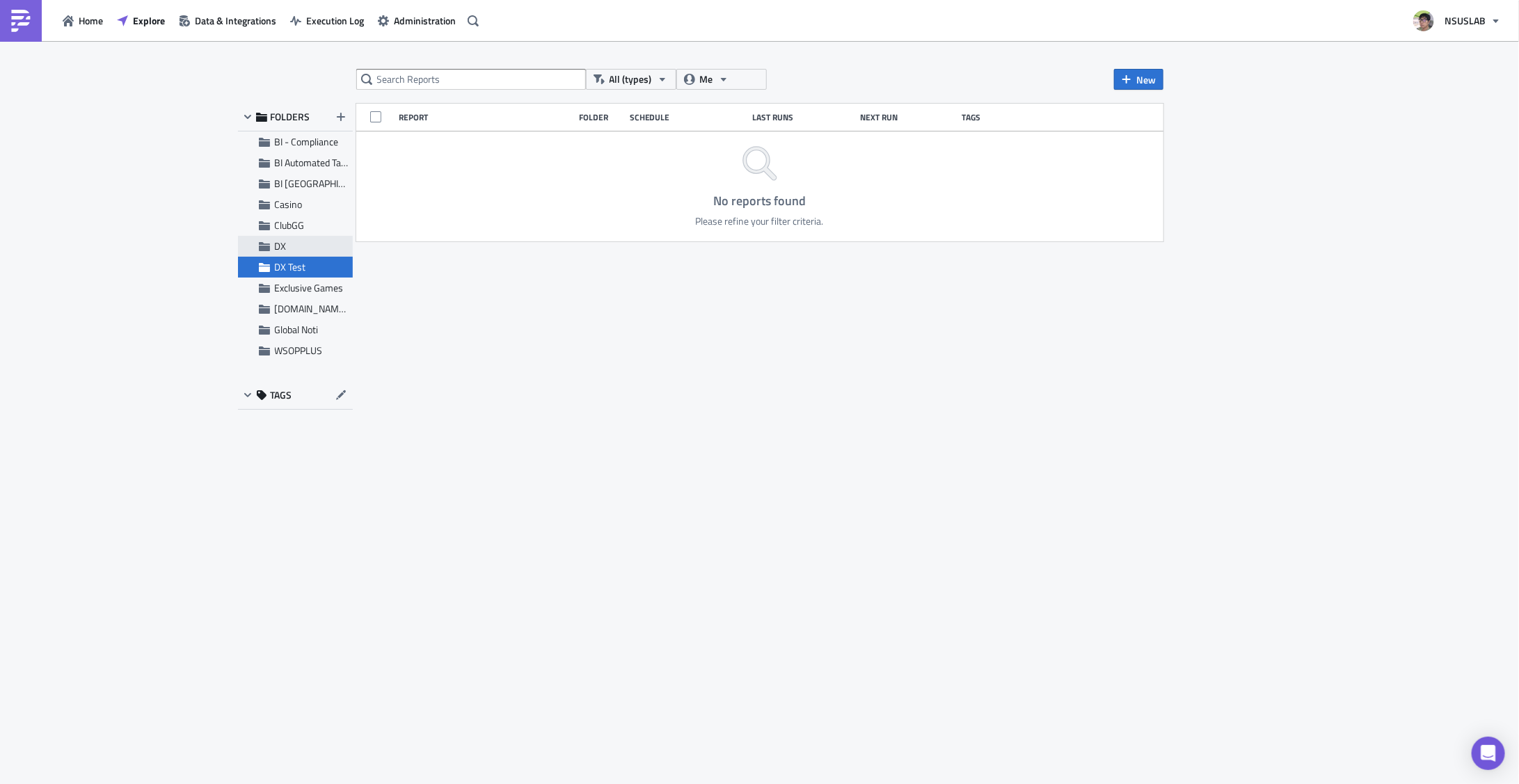
click at [278, 241] on span "DX" at bounding box center [280, 246] width 12 height 14
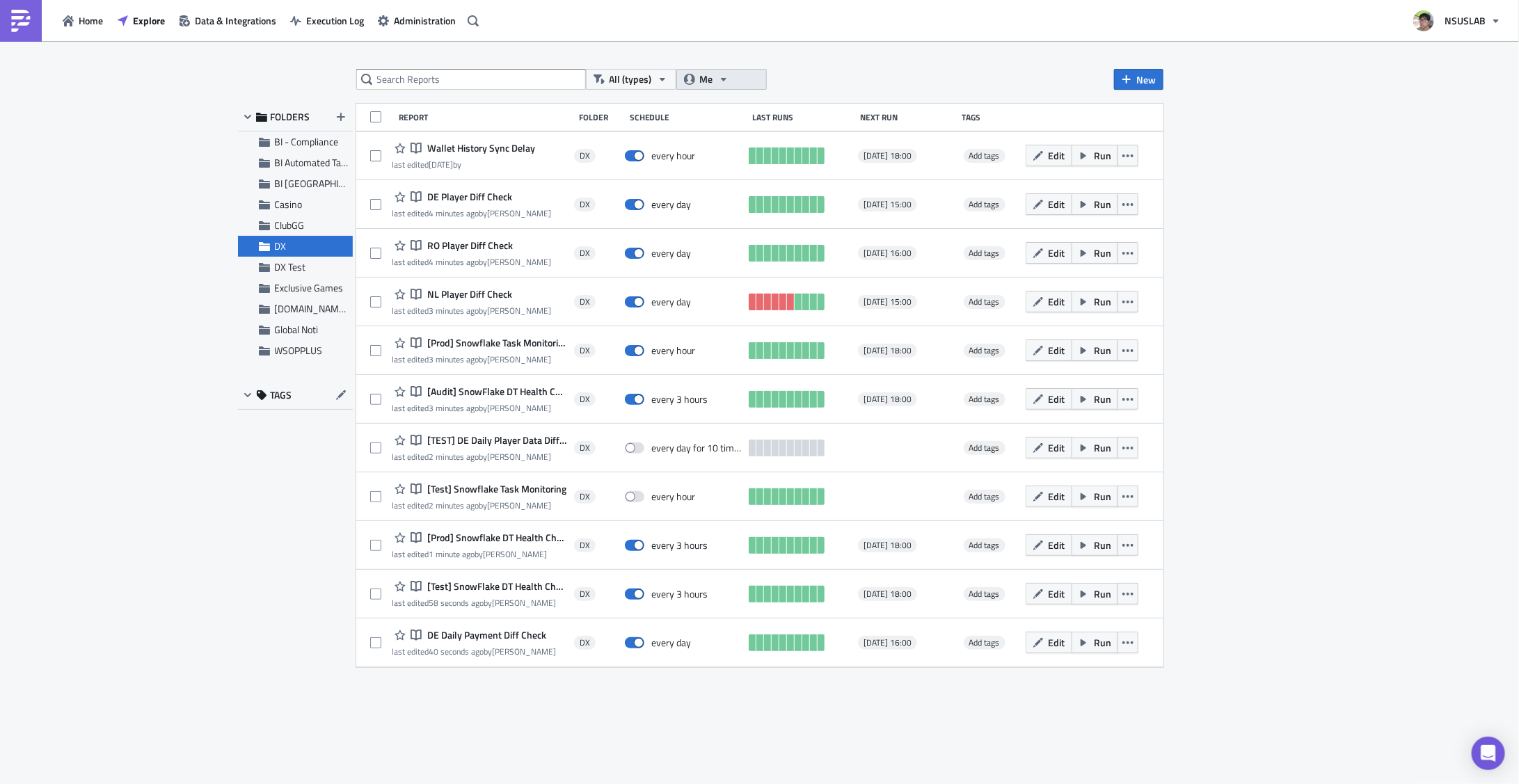
click at [716, 77] on button "Me" at bounding box center [721, 79] width 91 height 21
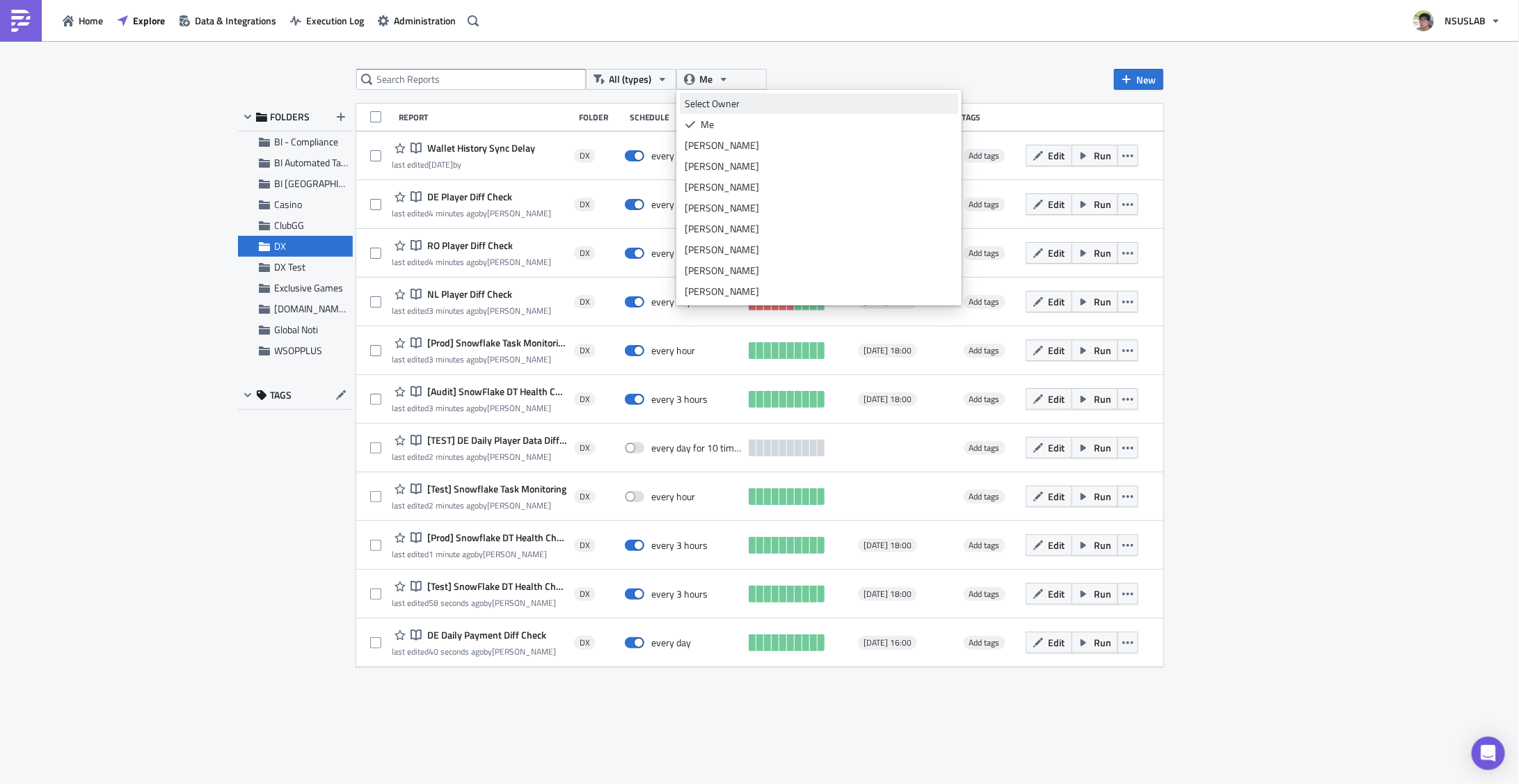
click at [717, 97] on div "Select Owner" at bounding box center [819, 103] width 269 height 14
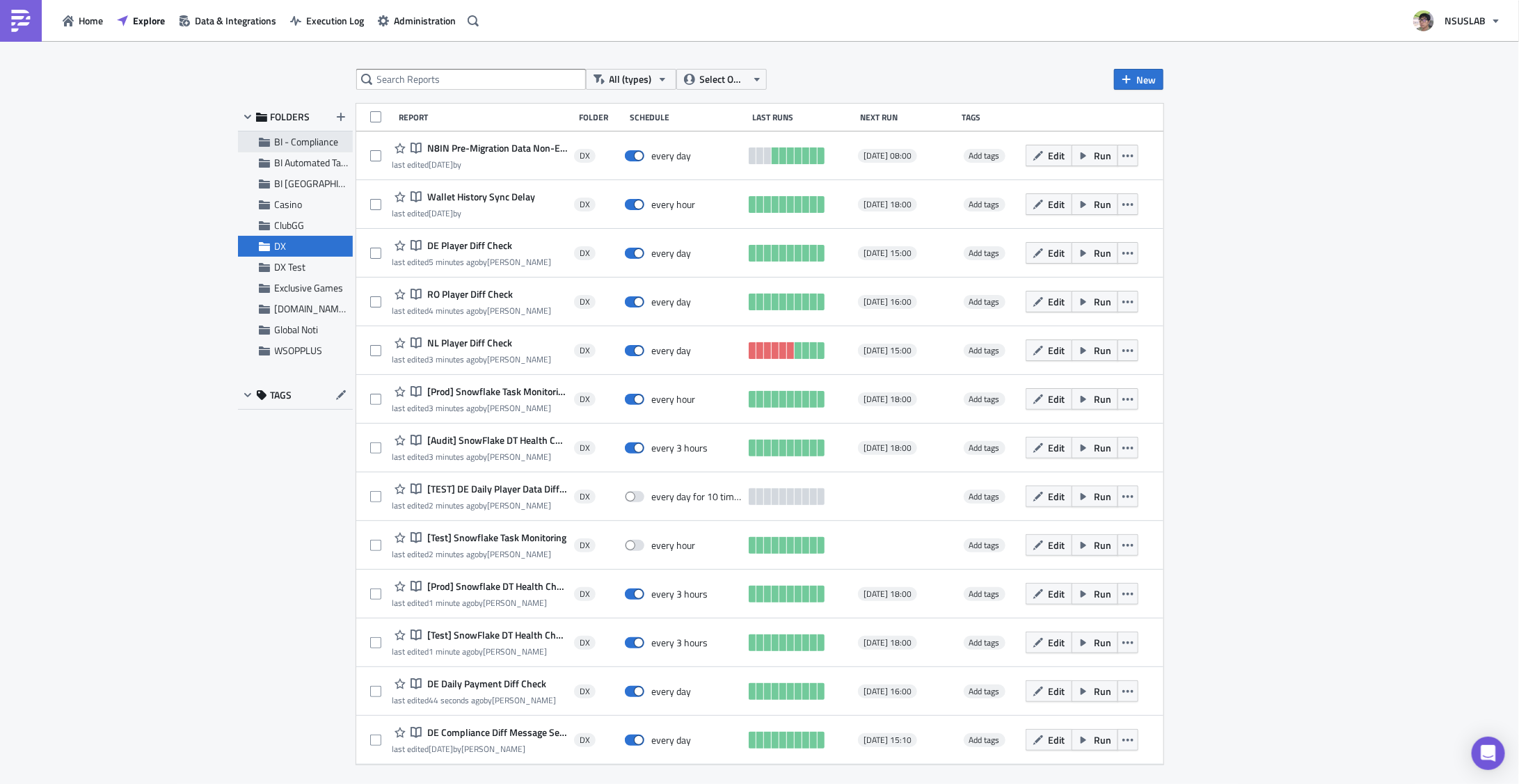
click at [306, 139] on span "BI - Compliance" at bounding box center [307, 141] width 64 height 14
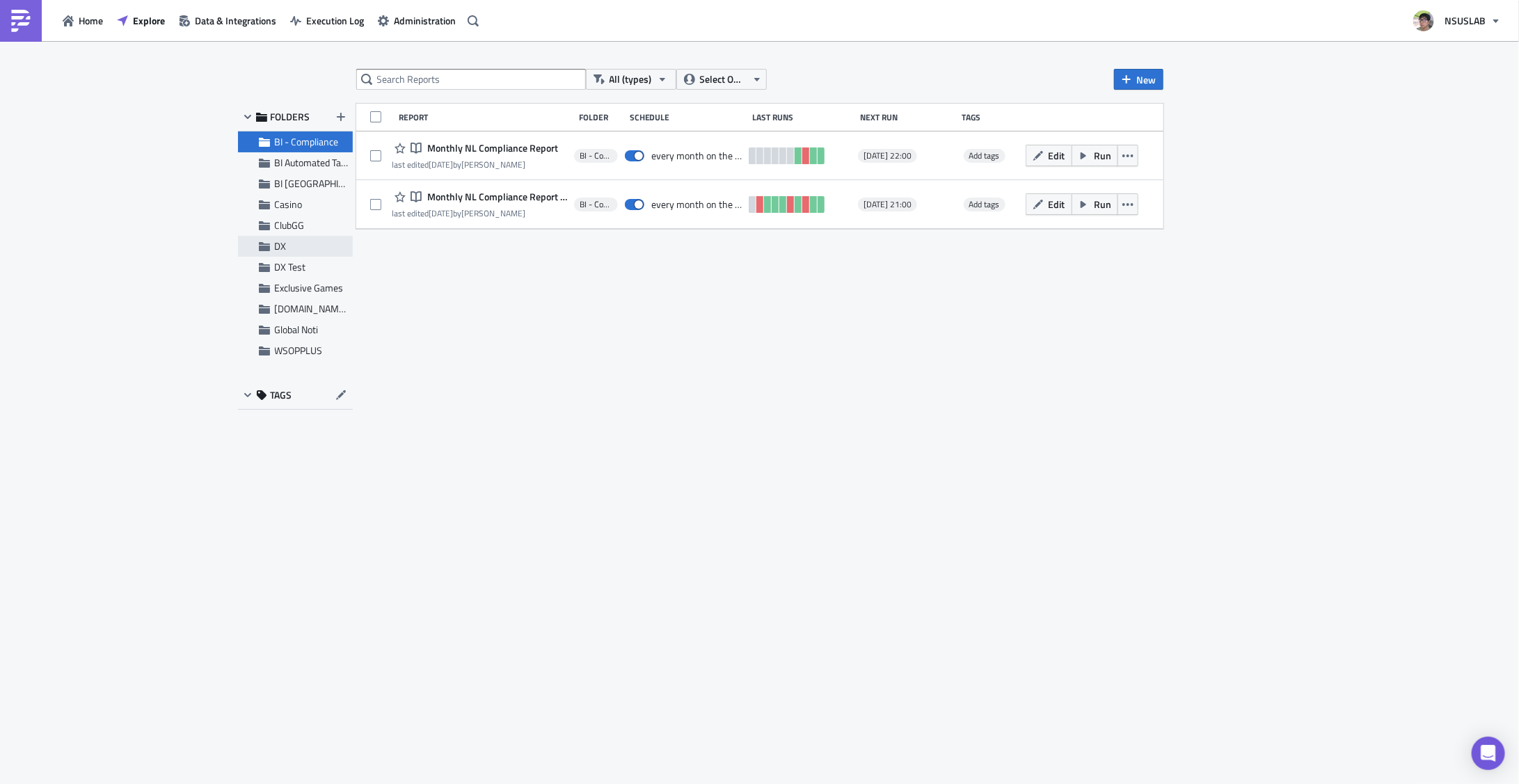
click at [285, 246] on span "DX" at bounding box center [280, 246] width 12 height 14
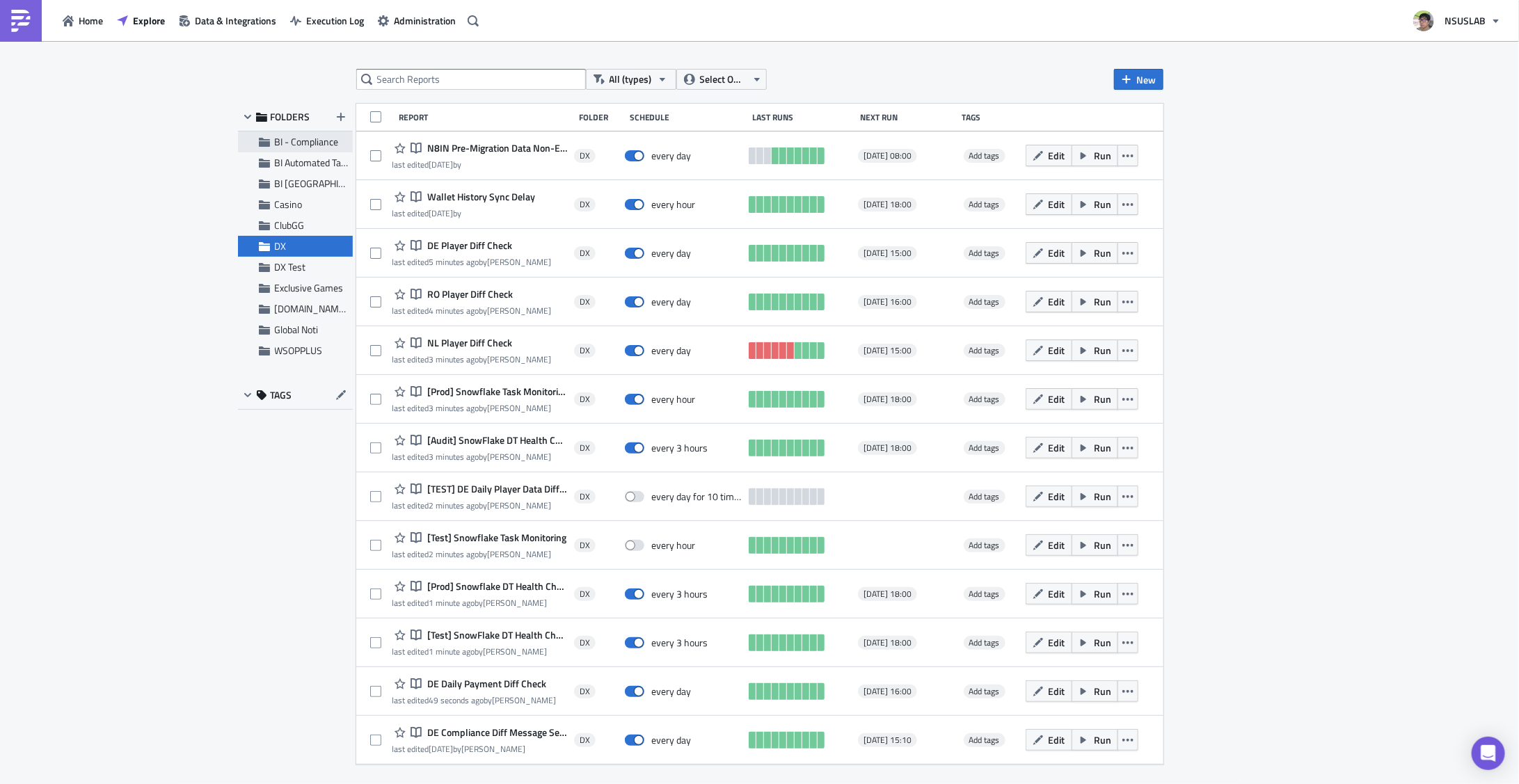
click at [312, 143] on span "BI - Compliance" at bounding box center [307, 141] width 64 height 14
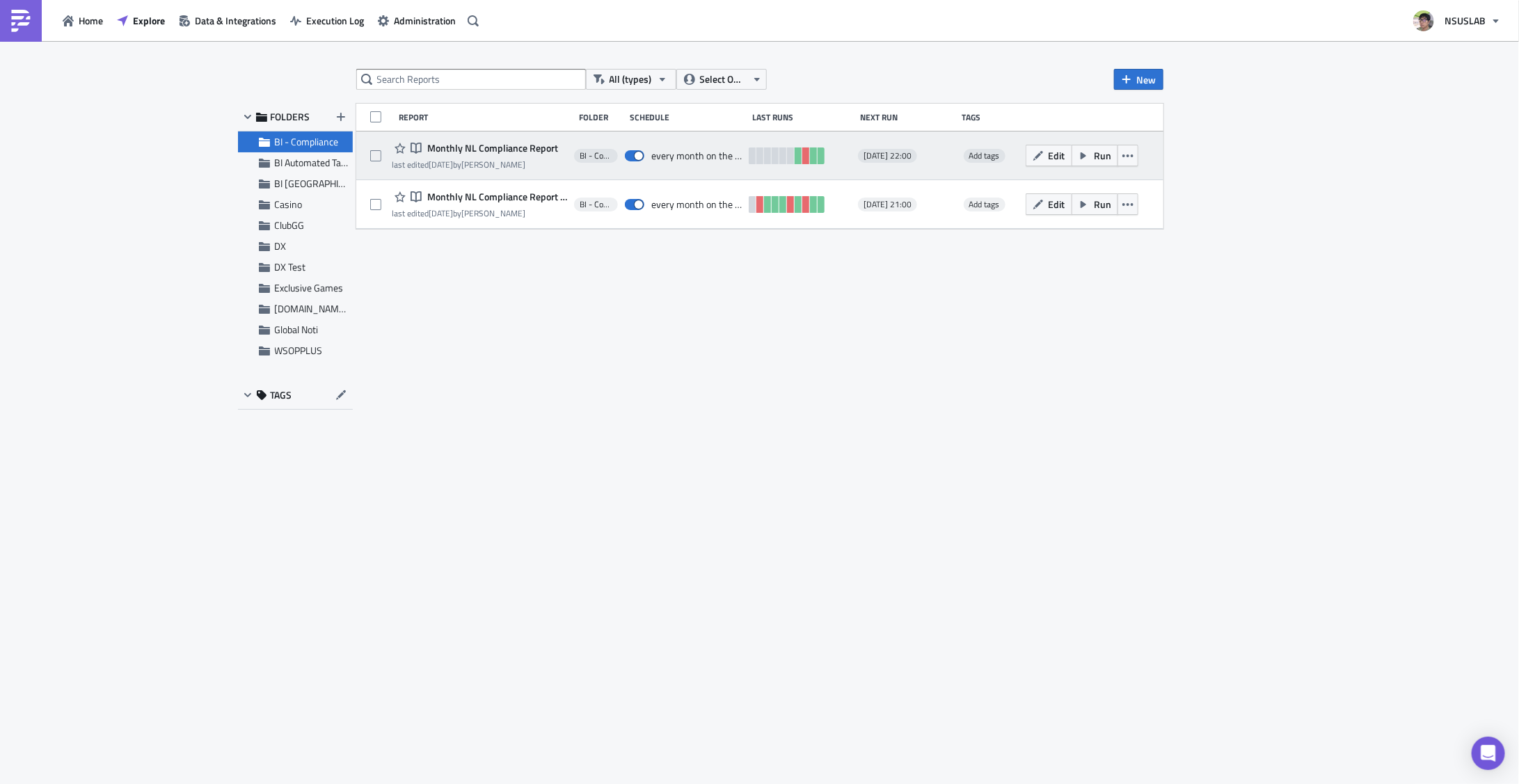
click at [539, 151] on span "Monthly NL Compliance Report" at bounding box center [491, 148] width 134 height 12
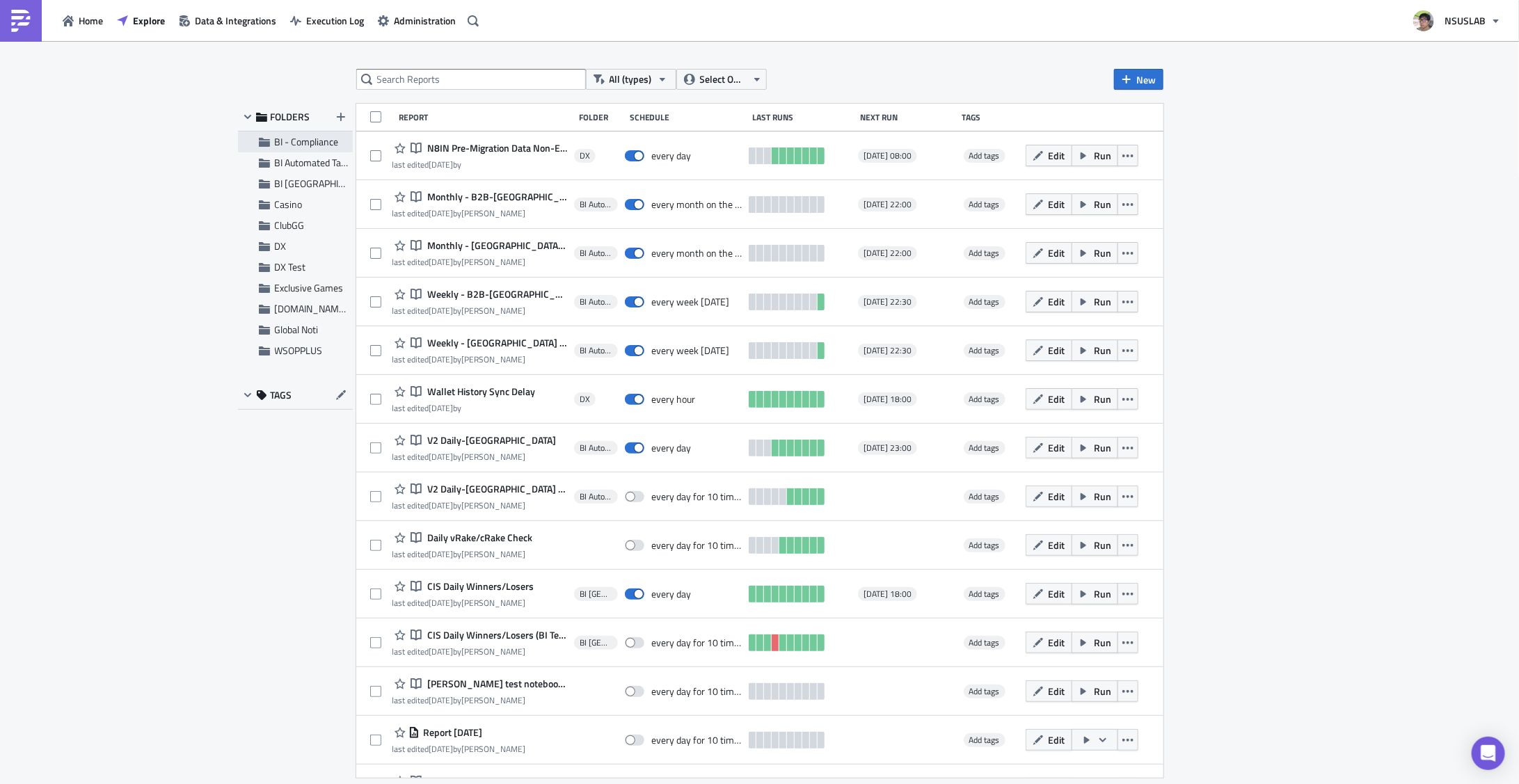
click at [295, 142] on span "BI - Compliance" at bounding box center [307, 141] width 64 height 14
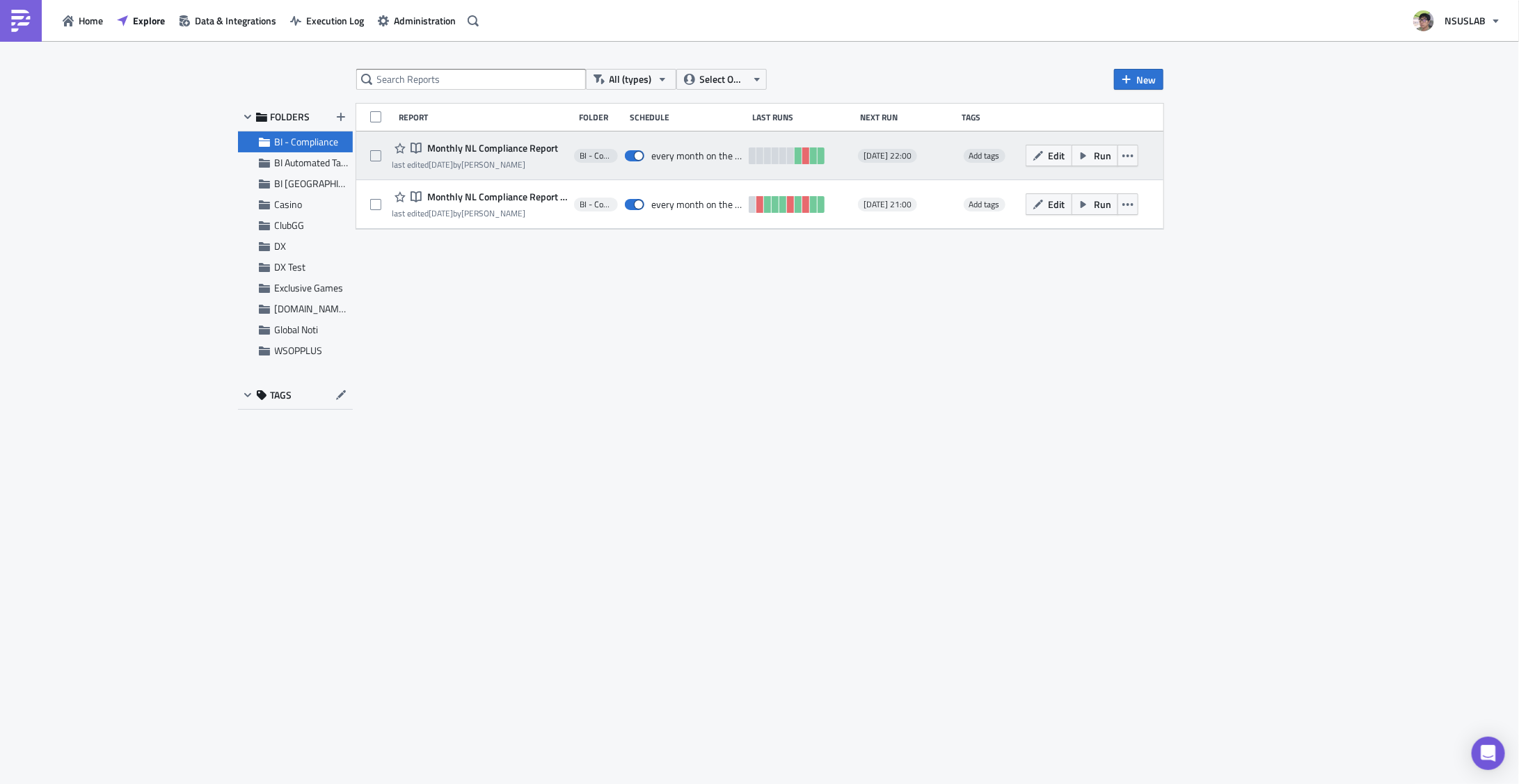
click at [486, 149] on span "Monthly NL Compliance Report" at bounding box center [491, 148] width 134 height 12
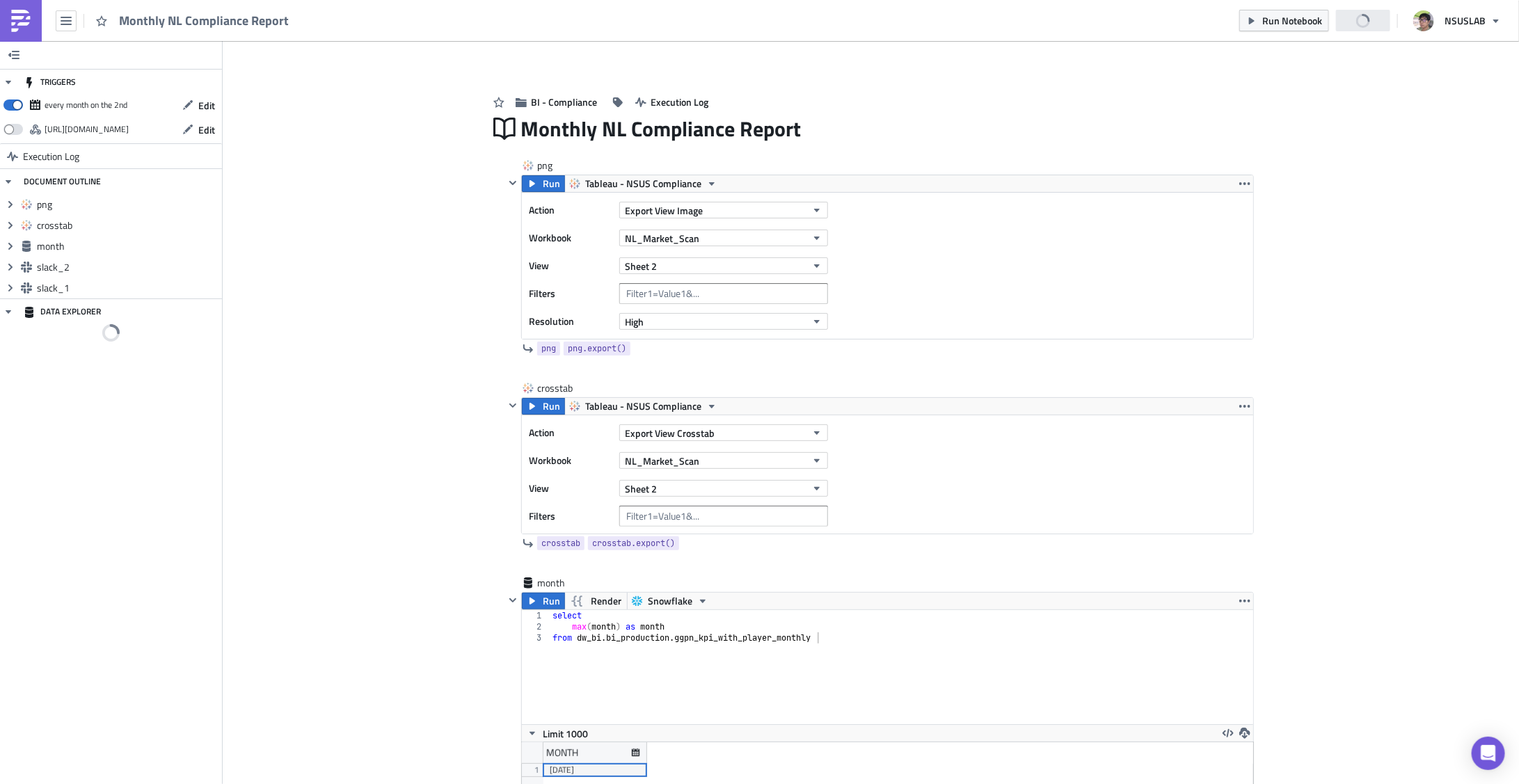
scroll to position [159, 731]
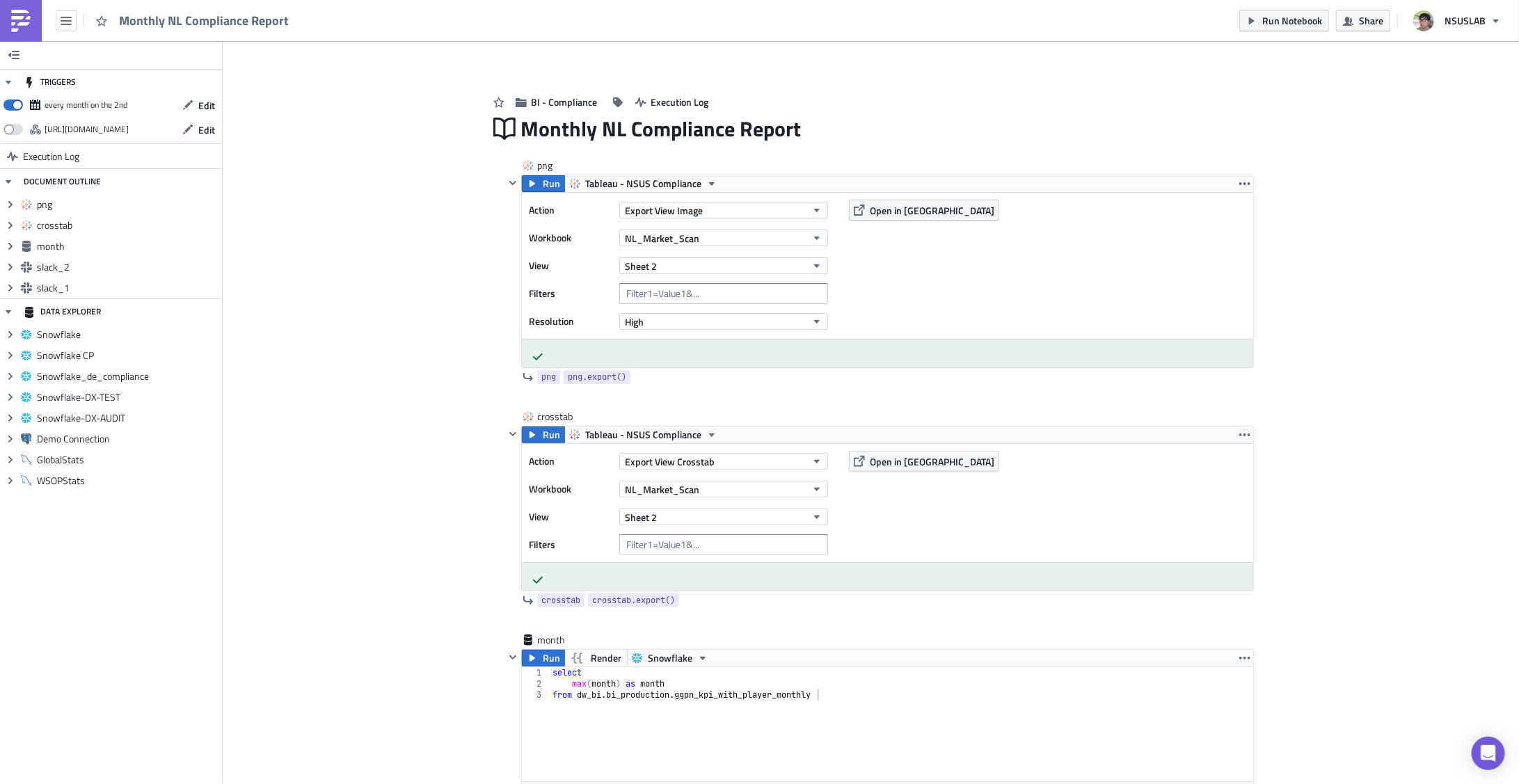
drag, startPoint x: 420, startPoint y: 343, endPoint x: 449, endPoint y: 370, distance: 39.6
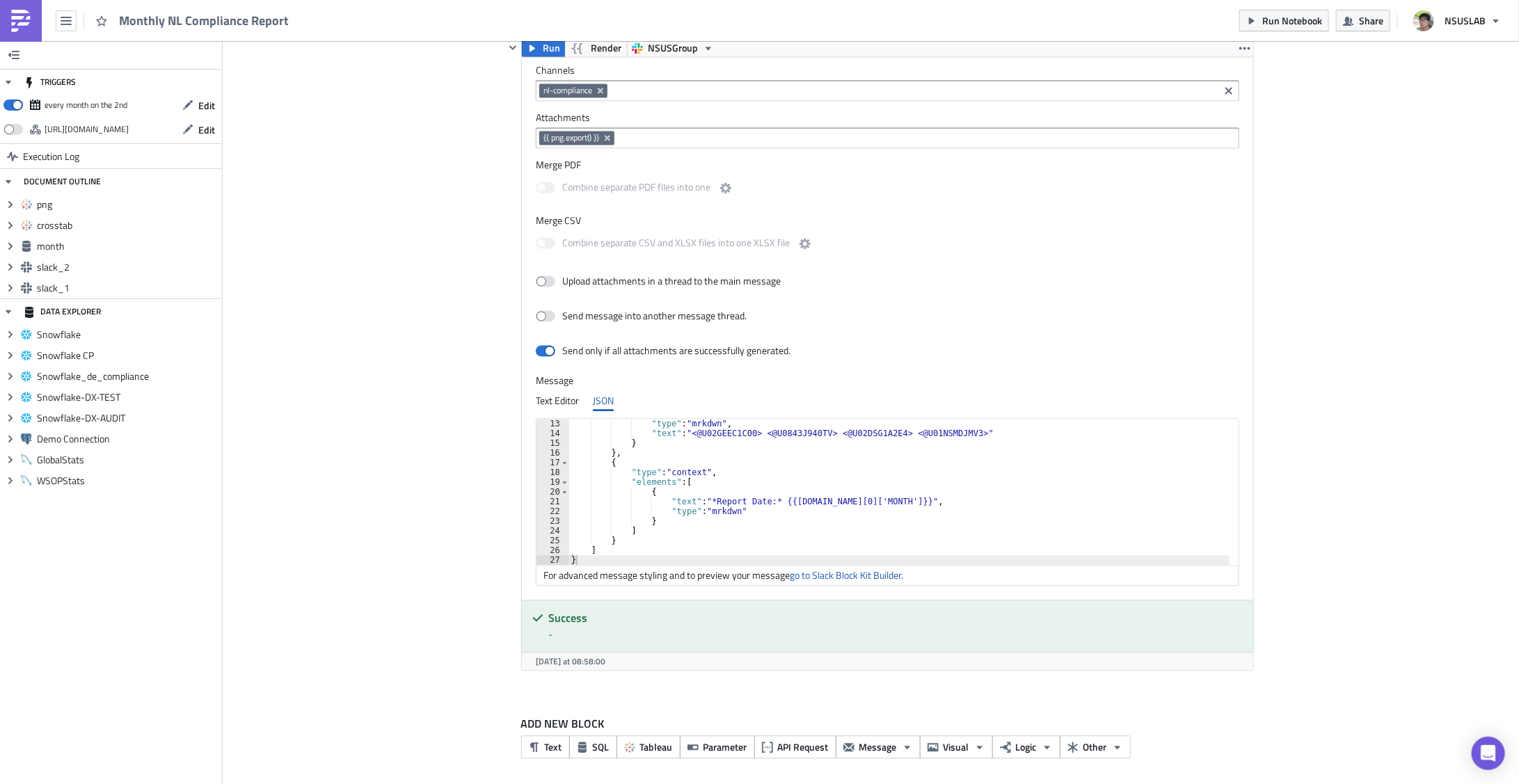
scroll to position [116, 0]
click at [565, 394] on div "Text Editor" at bounding box center [557, 401] width 43 height 21
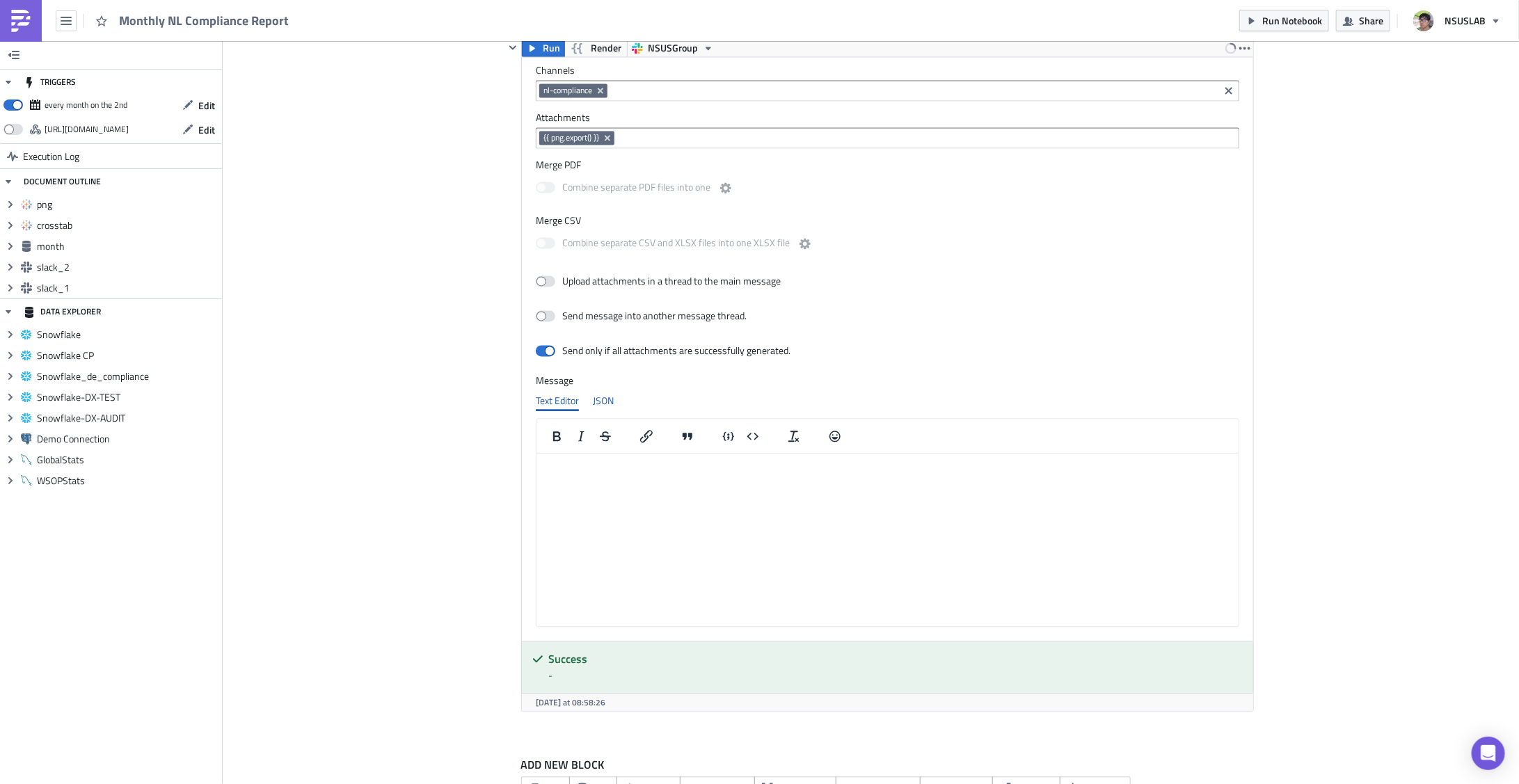
click at [598, 393] on div "JSON" at bounding box center [603, 401] width 21 height 21
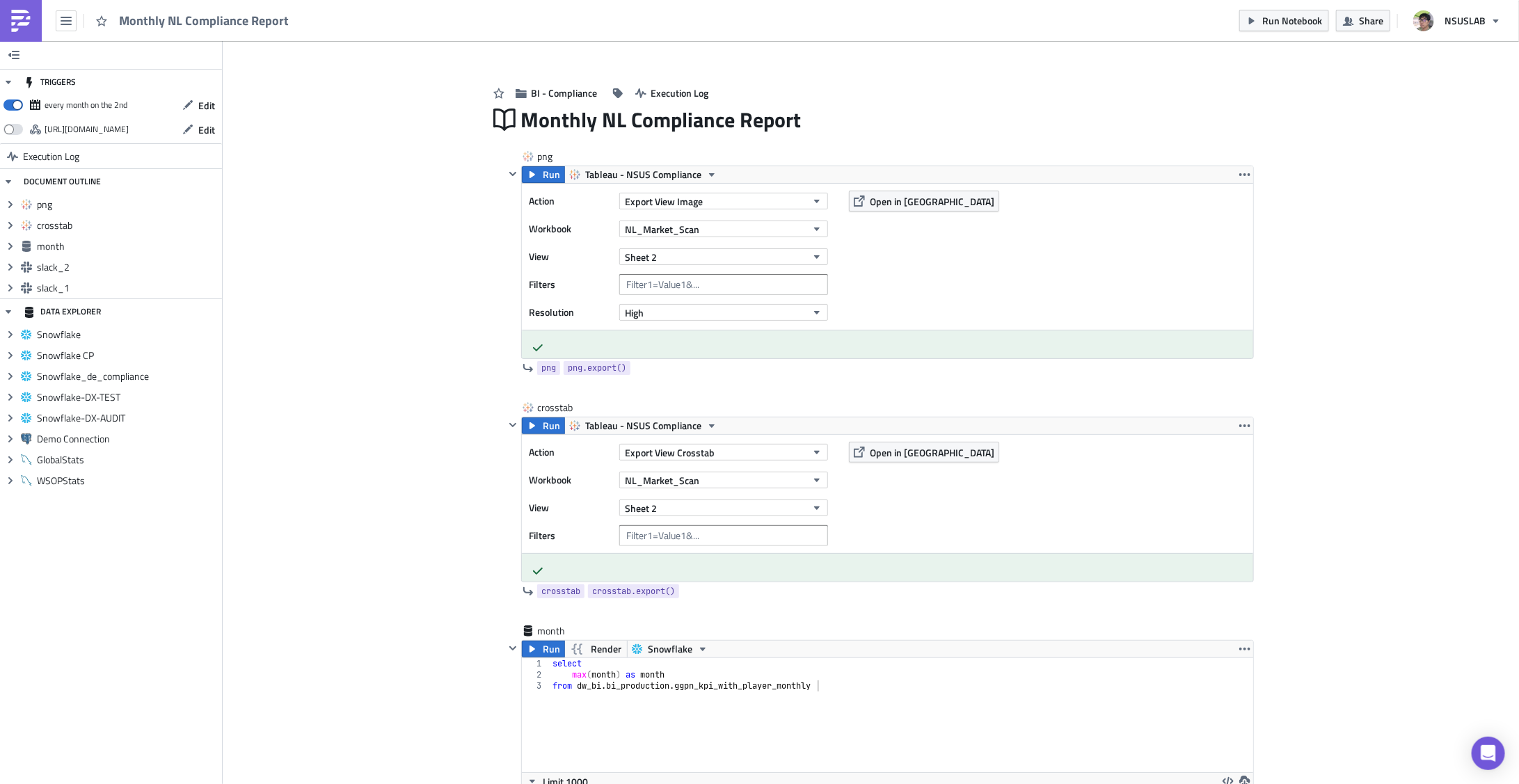
scroll to position [0, 0]
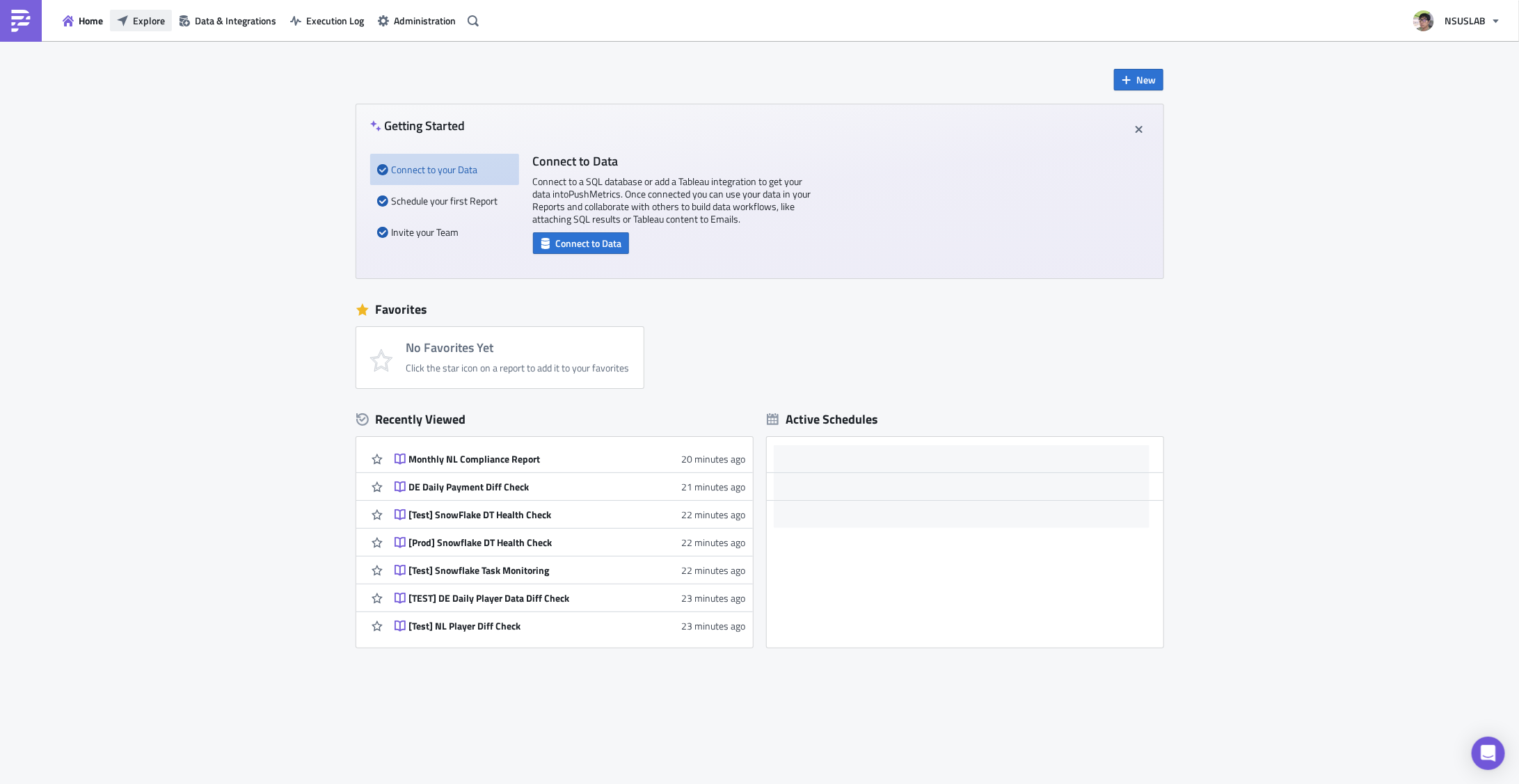
click at [152, 27] on span "Explore" at bounding box center [149, 20] width 32 height 14
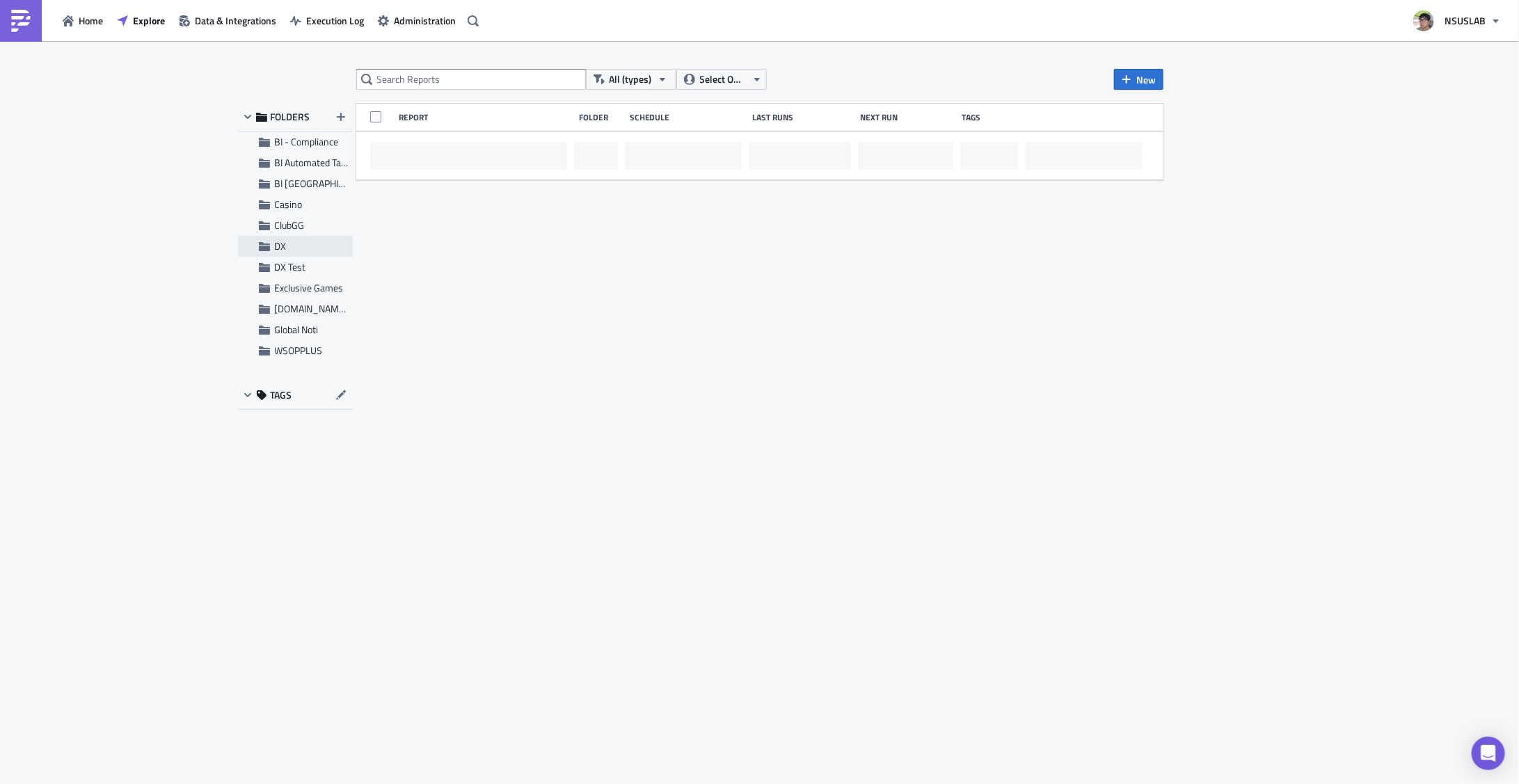
click at [291, 250] on span "DX" at bounding box center [312, 246] width 75 height 12
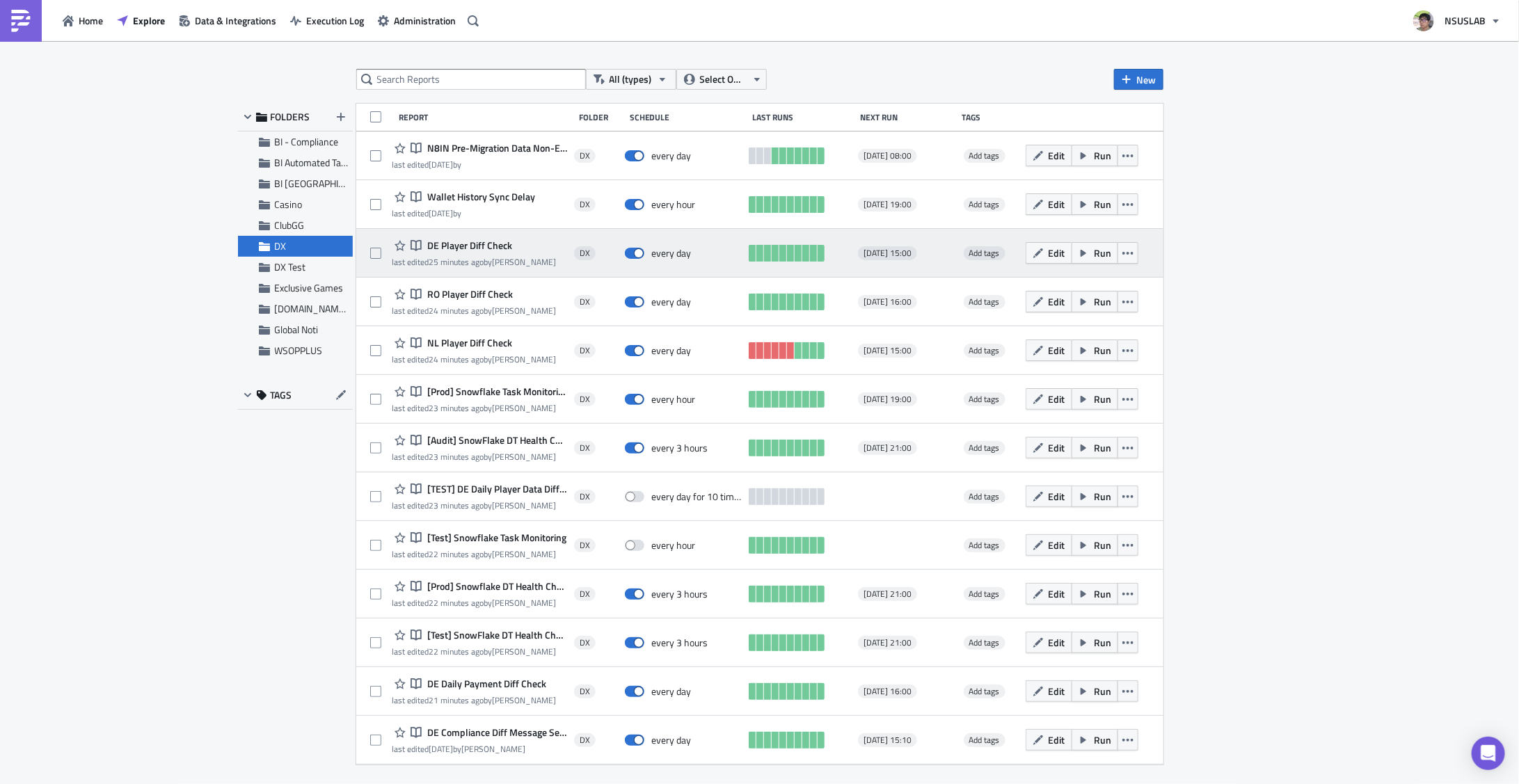
click at [487, 248] on span "DE Player Diff Check" at bounding box center [468, 245] width 88 height 12
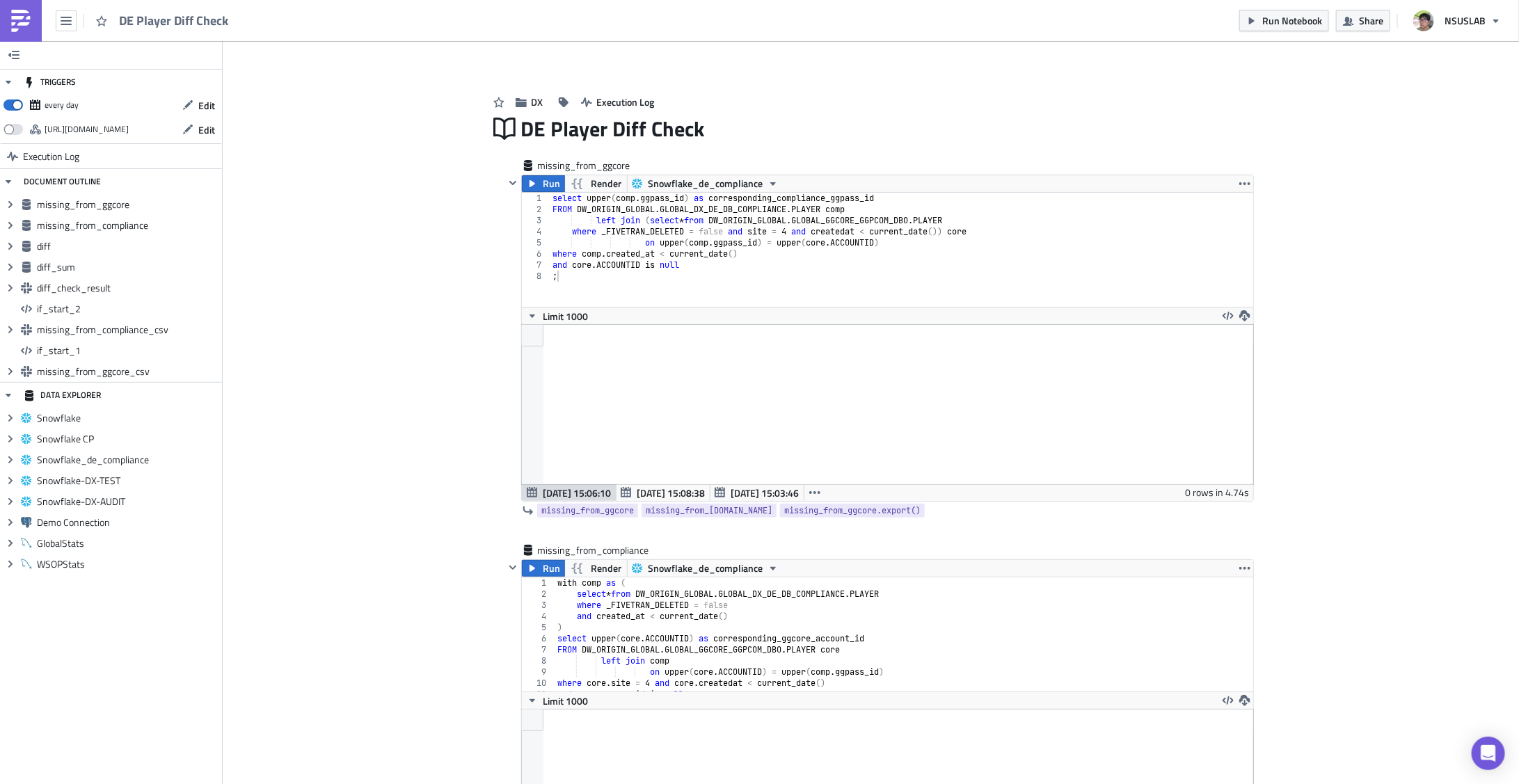
scroll to position [159, 747]
type textarea "and core.ACCOUNTID is null"
click at [875, 270] on div "select upper ( comp . ggpass_id ) as corresponding_compliance_ggpass_id FROM DW…" at bounding box center [902, 261] width 704 height 136
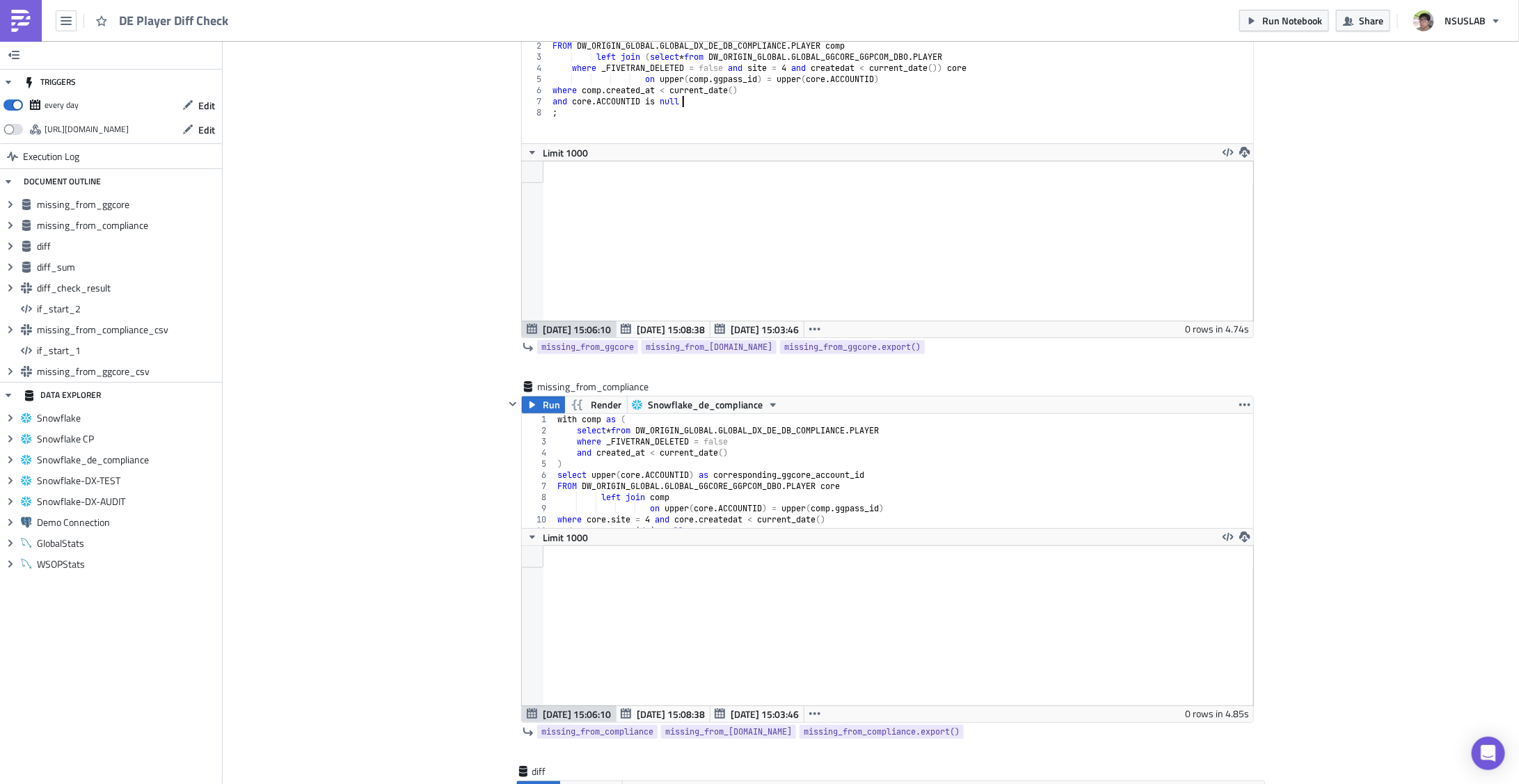
scroll to position [181, 0]
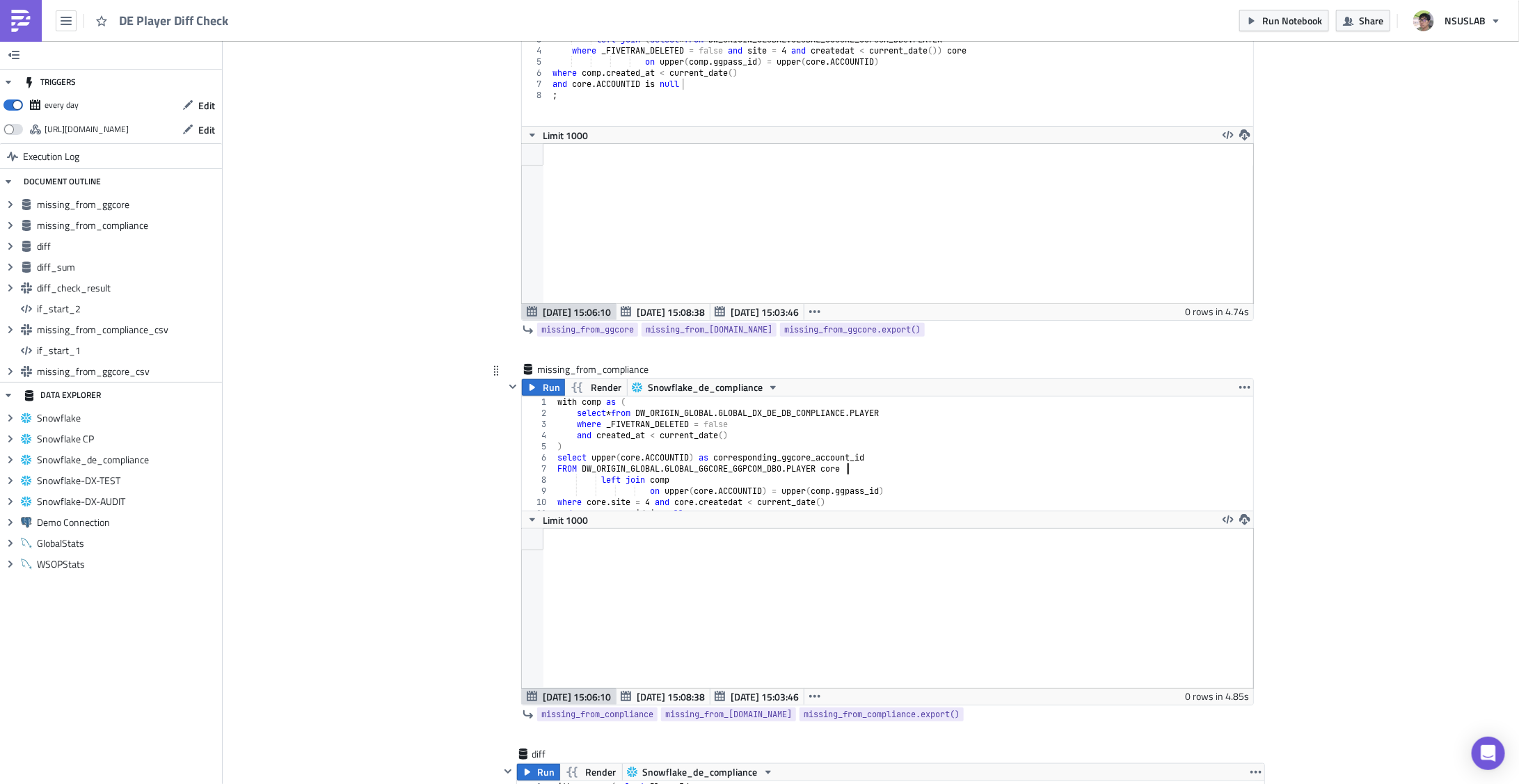
click at [1028, 463] on div "with comp as ( select * from DW_ORIGIN_GLOBAL . GLOBAL_DX_DE_DB_COMPLIANCE . PL…" at bounding box center [899, 464] width 690 height 136
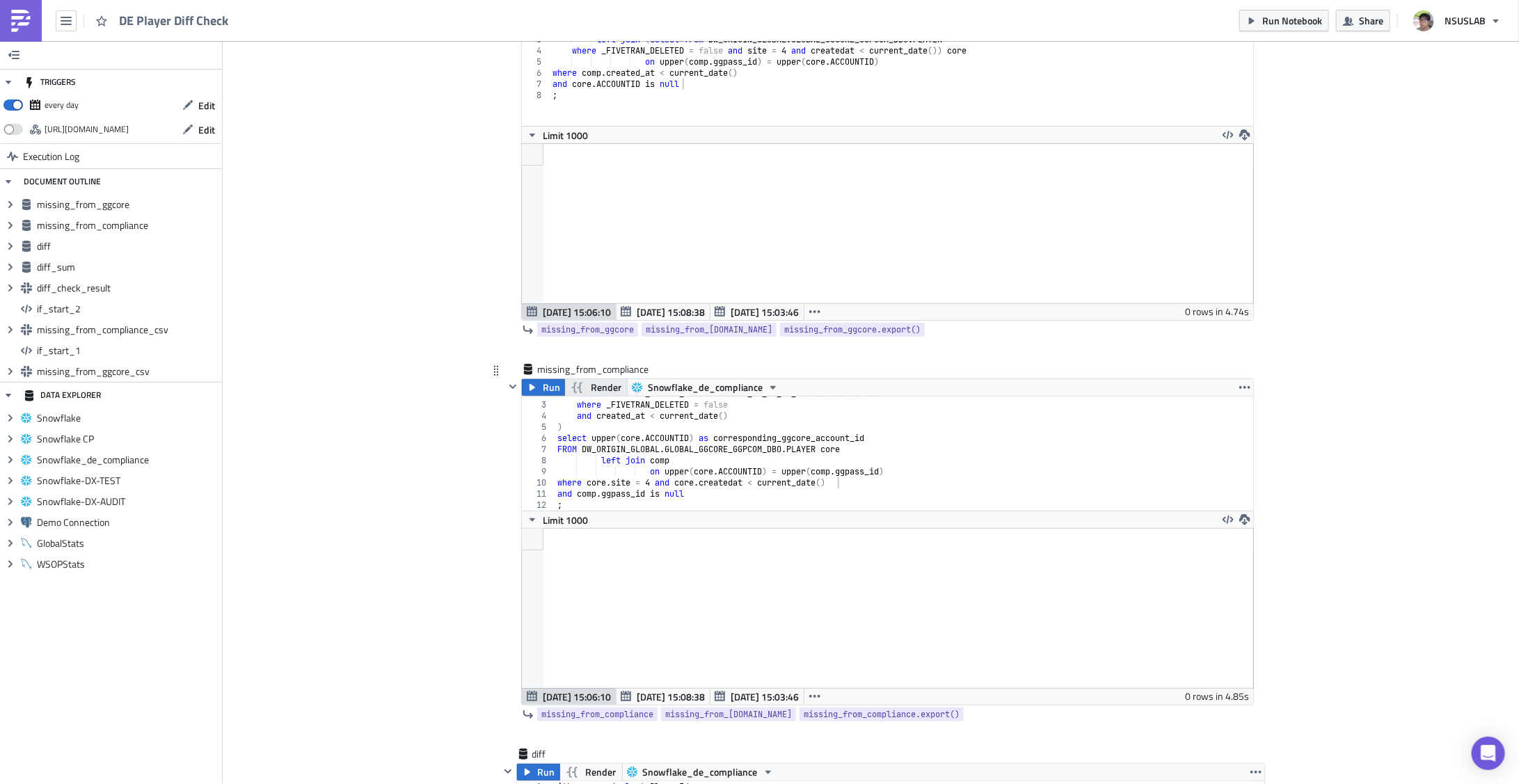
click at [592, 380] on span "Render" at bounding box center [606, 387] width 30 height 17
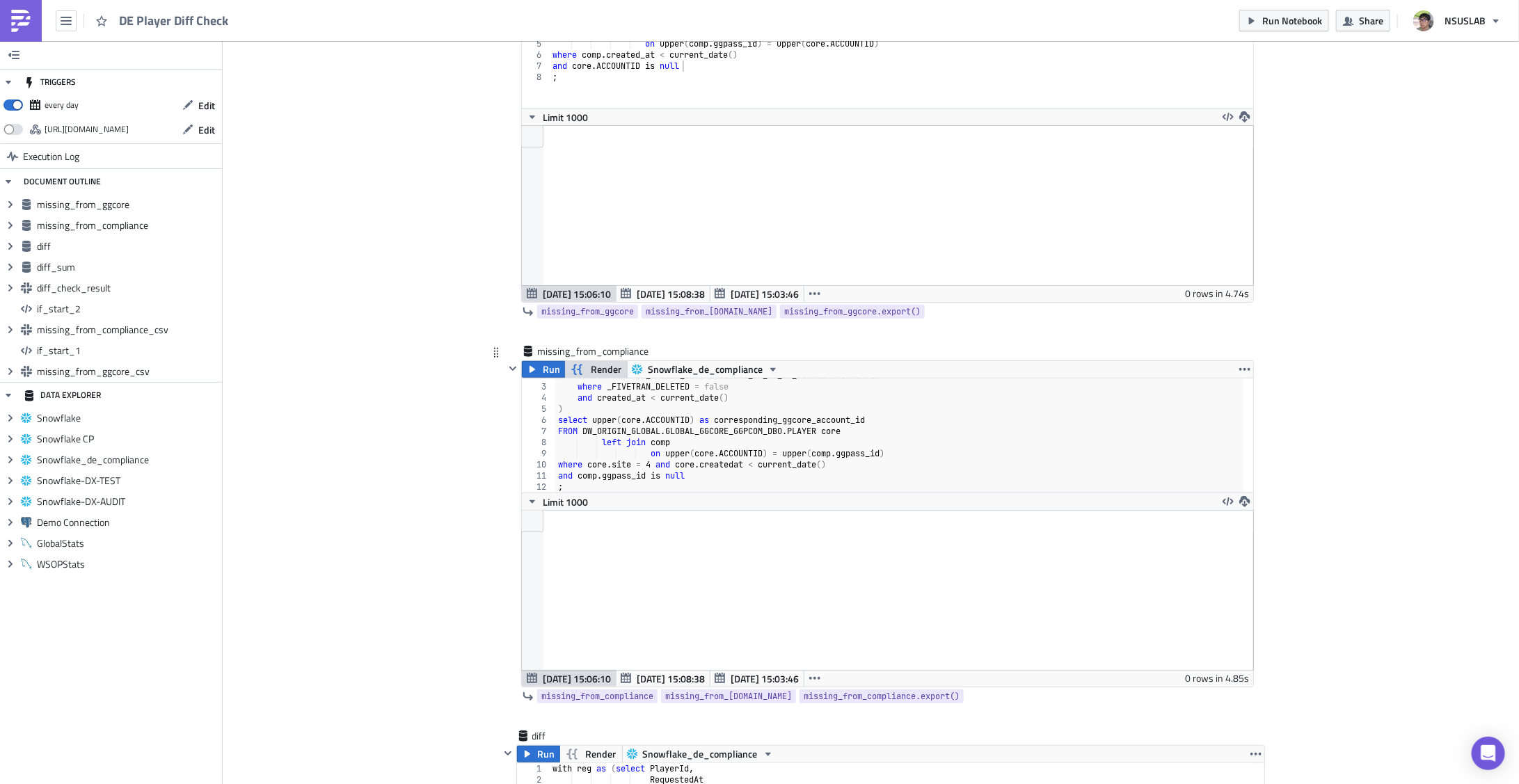
scroll to position [181, 0]
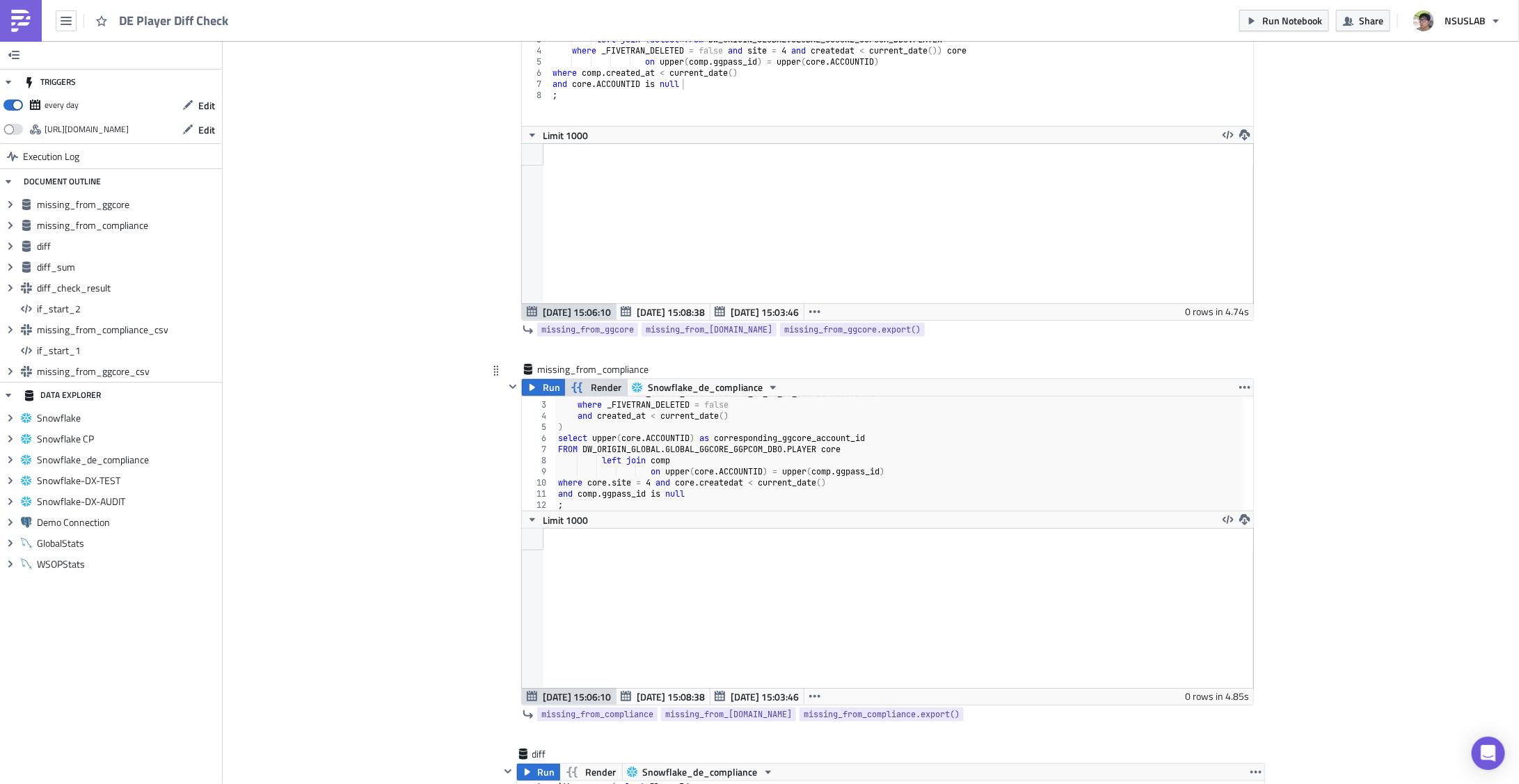
click at [719, 459] on div "select * from DW_ORIGIN_GLOBAL . GLOBAL_DX_DE_DB_COMPLIANCE . PLAYER where _FIV…" at bounding box center [899, 456] width 689 height 136
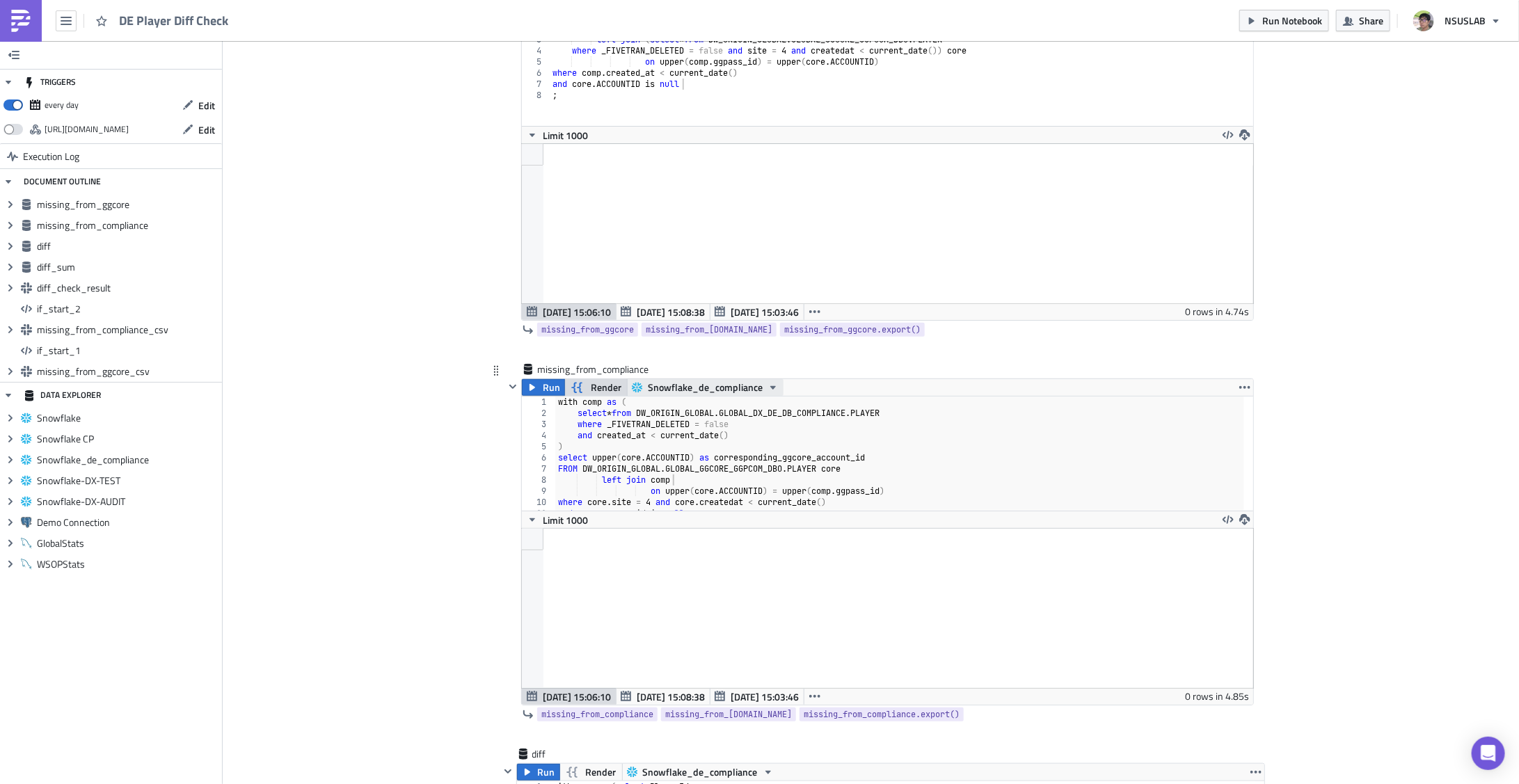
click at [768, 387] on icon "button" at bounding box center [773, 387] width 11 height 11
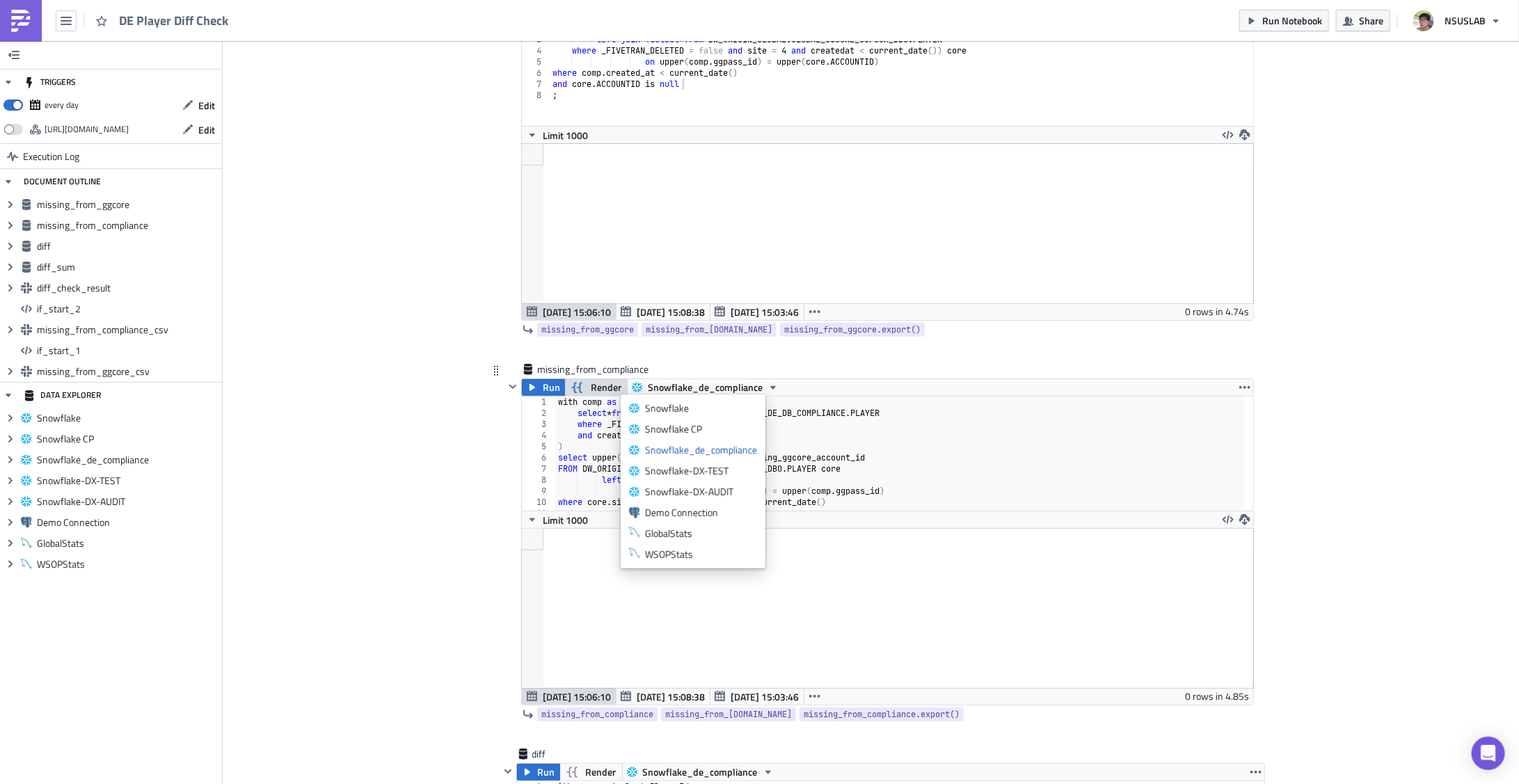
click at [949, 439] on div "with comp as ( select * from DW_ORIGIN_GLOBAL . GLOBAL_DX_DE_DB_COMPLIANCE . PL…" at bounding box center [899, 464] width 689 height 136
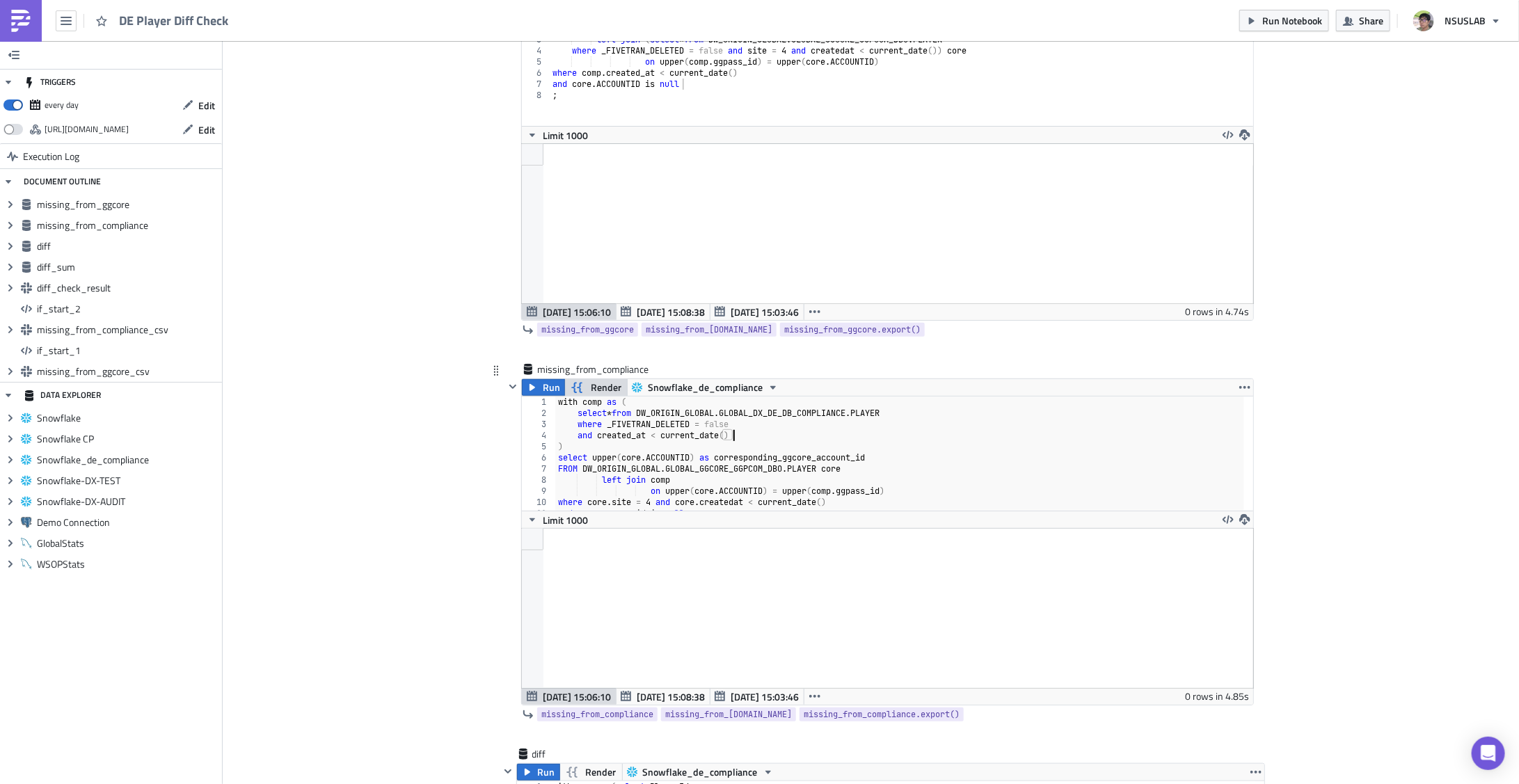
click at [792, 451] on div "with comp as ( select * from DW_ORIGIN_GLOBAL . GLOBAL_DX_DE_DB_COMPLIANCE . PL…" at bounding box center [899, 464] width 689 height 136
type textarea ";"
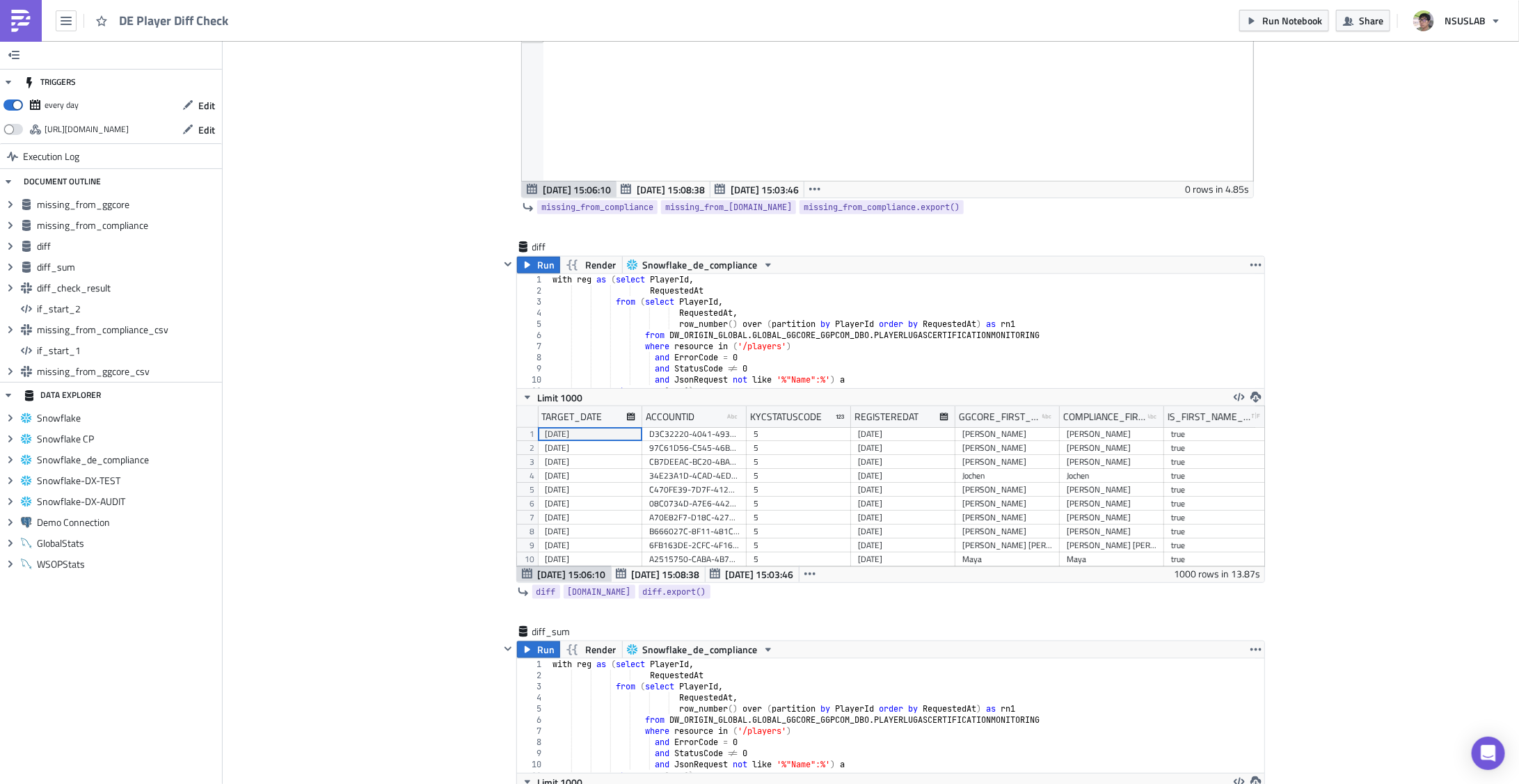
scroll to position [725, 0]
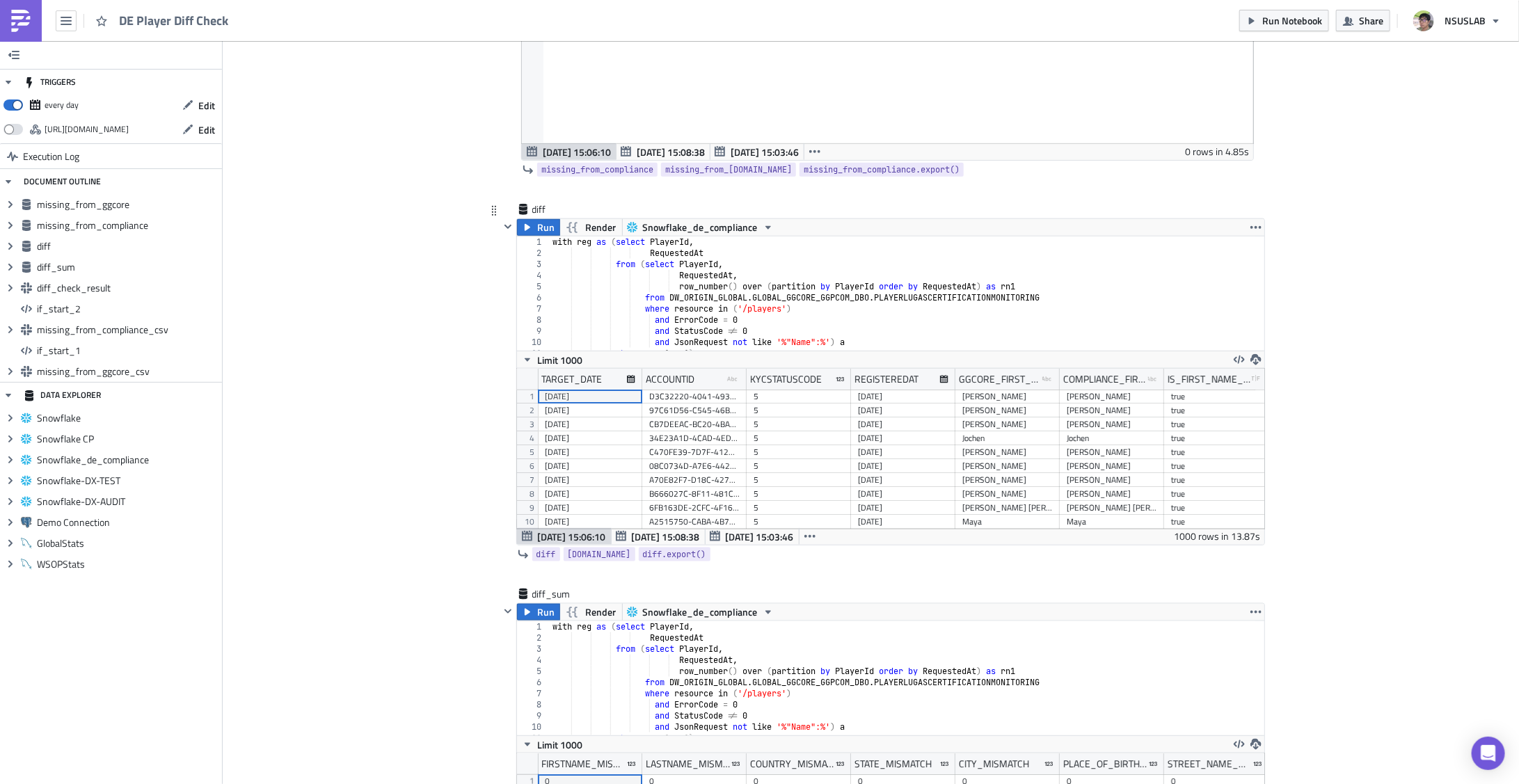
click at [1044, 253] on div "with reg as ( select PlayerId , RequestedAt from ( select PlayerId , RequestedA…" at bounding box center [903, 304] width 707 height 136
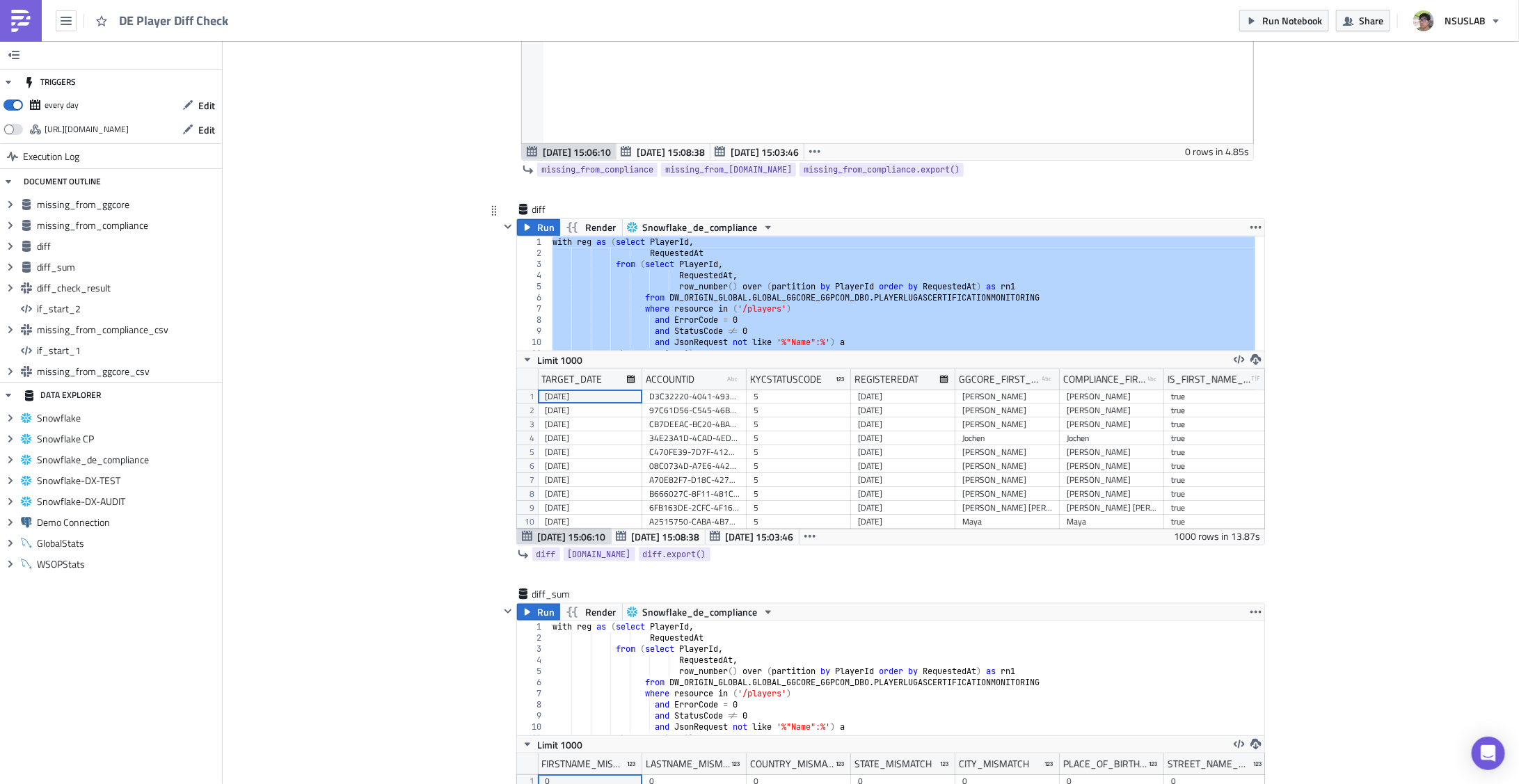
click at [742, 291] on div "with reg as ( select PlayerId , RequestedAt from ( select PlayerId , RequestedA…" at bounding box center [903, 293] width 706 height 114
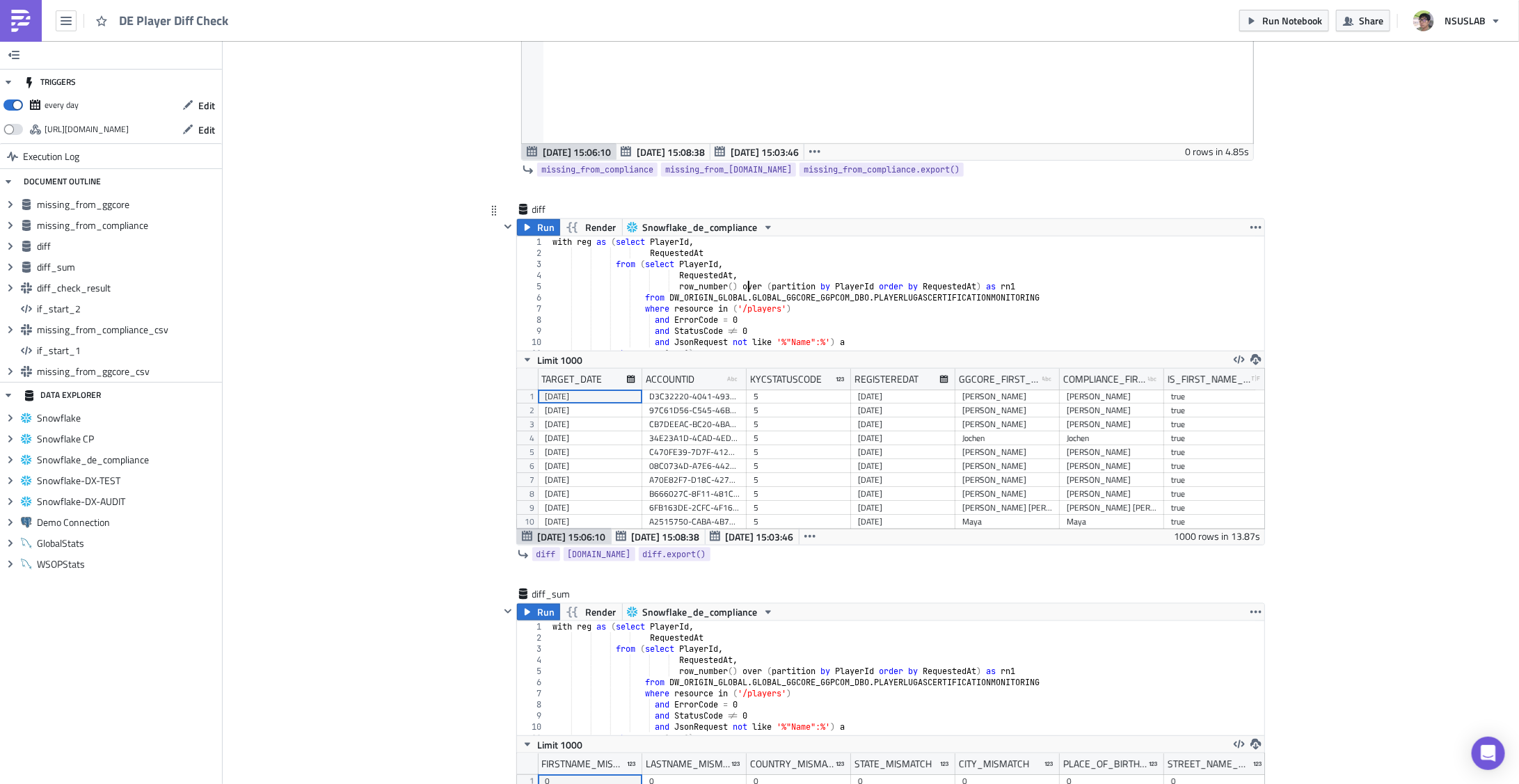
type textarea "from DW_ORIGIN_GLOBAL.GLOBAL_GGCORE_GGPCOM_DBO.PLAYERLUGASCERTIFICATIONMONITORI…"
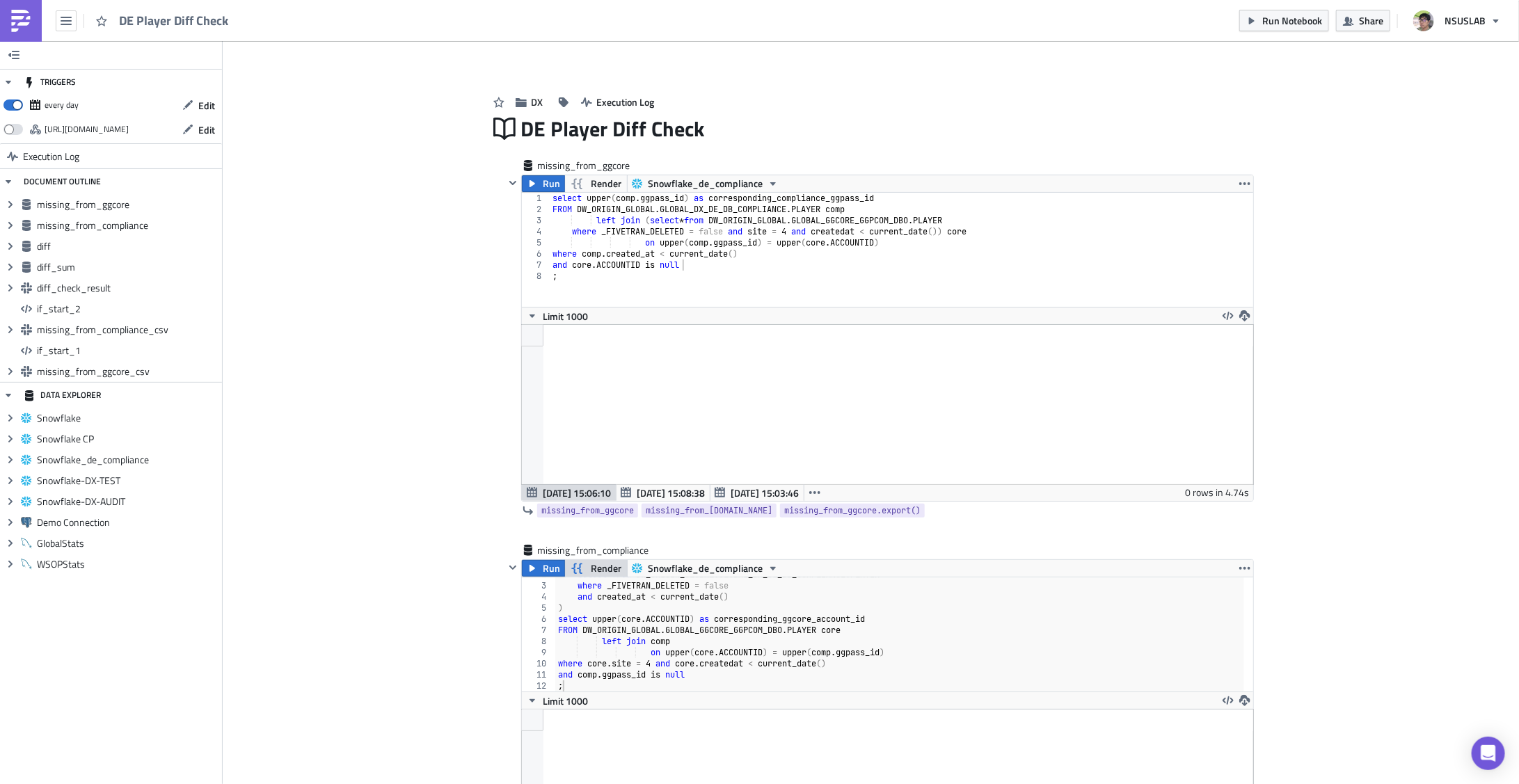
scroll to position [362, 0]
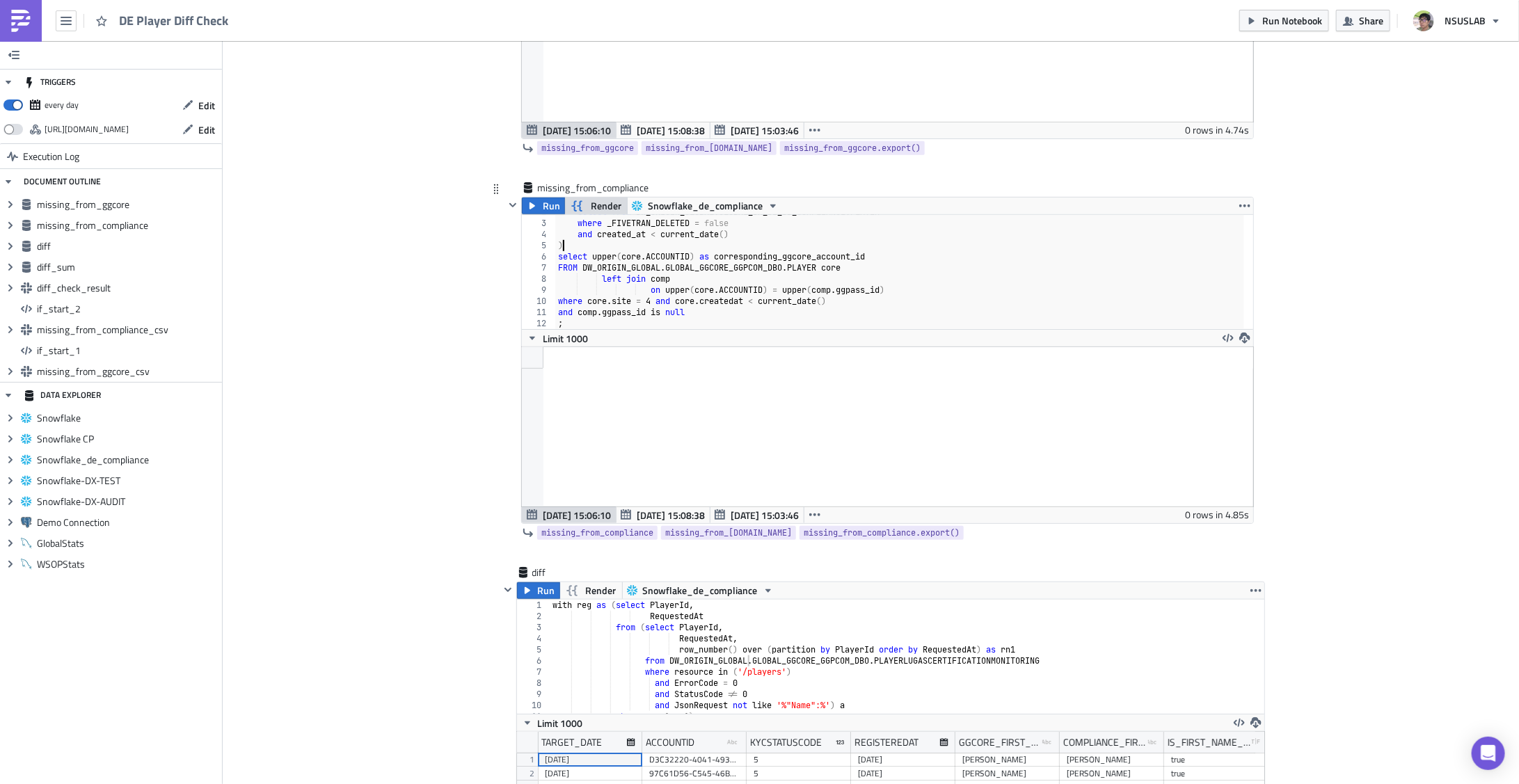
click at [631, 241] on div "select * from DW_ORIGIN_GLOBAL . GLOBAL_DX_DE_DB_COMPLIANCE . PLAYER where _FIV…" at bounding box center [899, 275] width 689 height 136
type textarea "and comp.ggpass_id is null"
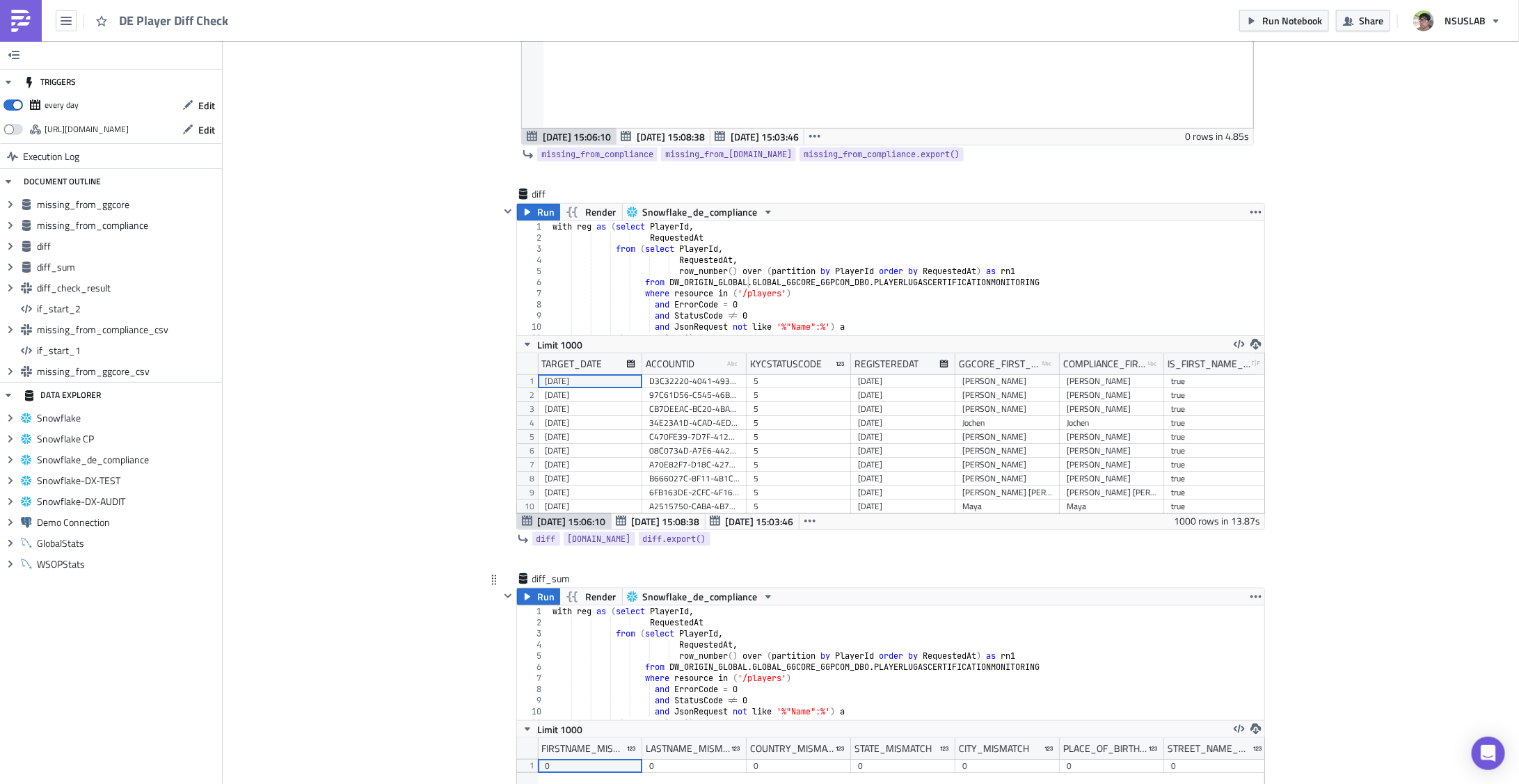
scroll to position [725, 0]
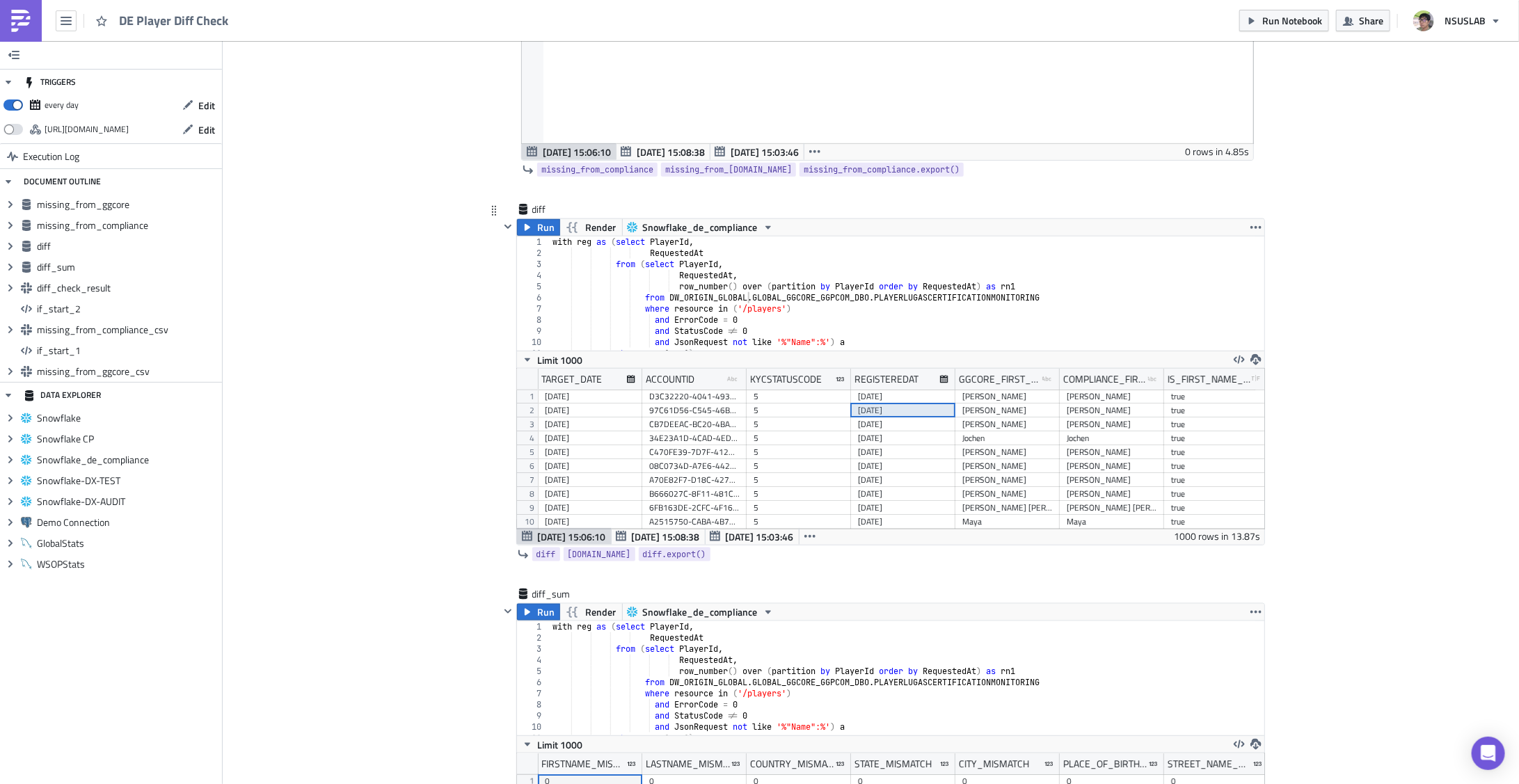
click at [877, 406] on div "[DATE]" at bounding box center [903, 410] width 91 height 14
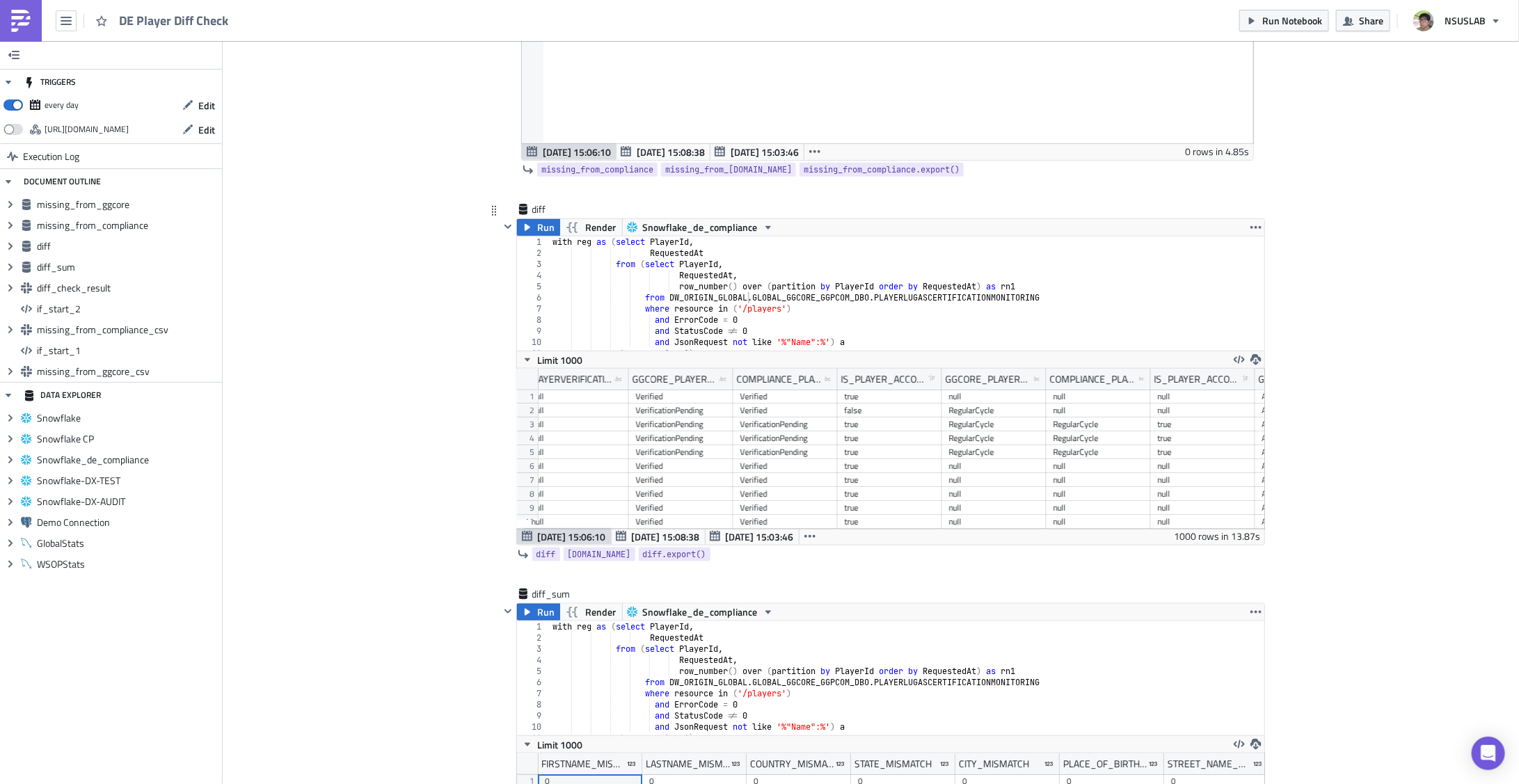
scroll to position [0, 5232]
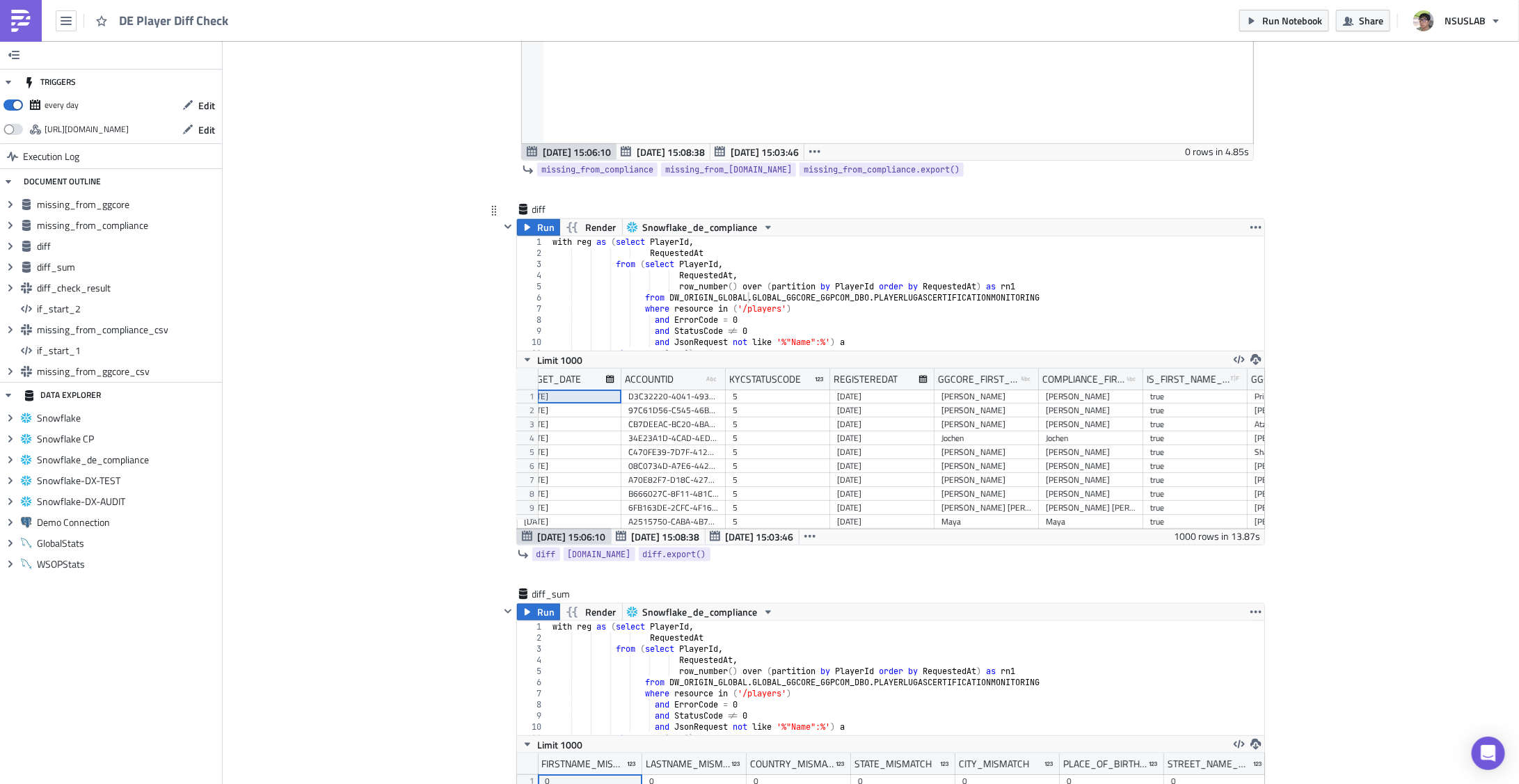
click at [1075, 278] on div "with reg as ( select PlayerId , RequestedAt from ( select PlayerId , RequestedA…" at bounding box center [903, 300] width 707 height 128
type textarea "and p.createdat < current_date() ;"
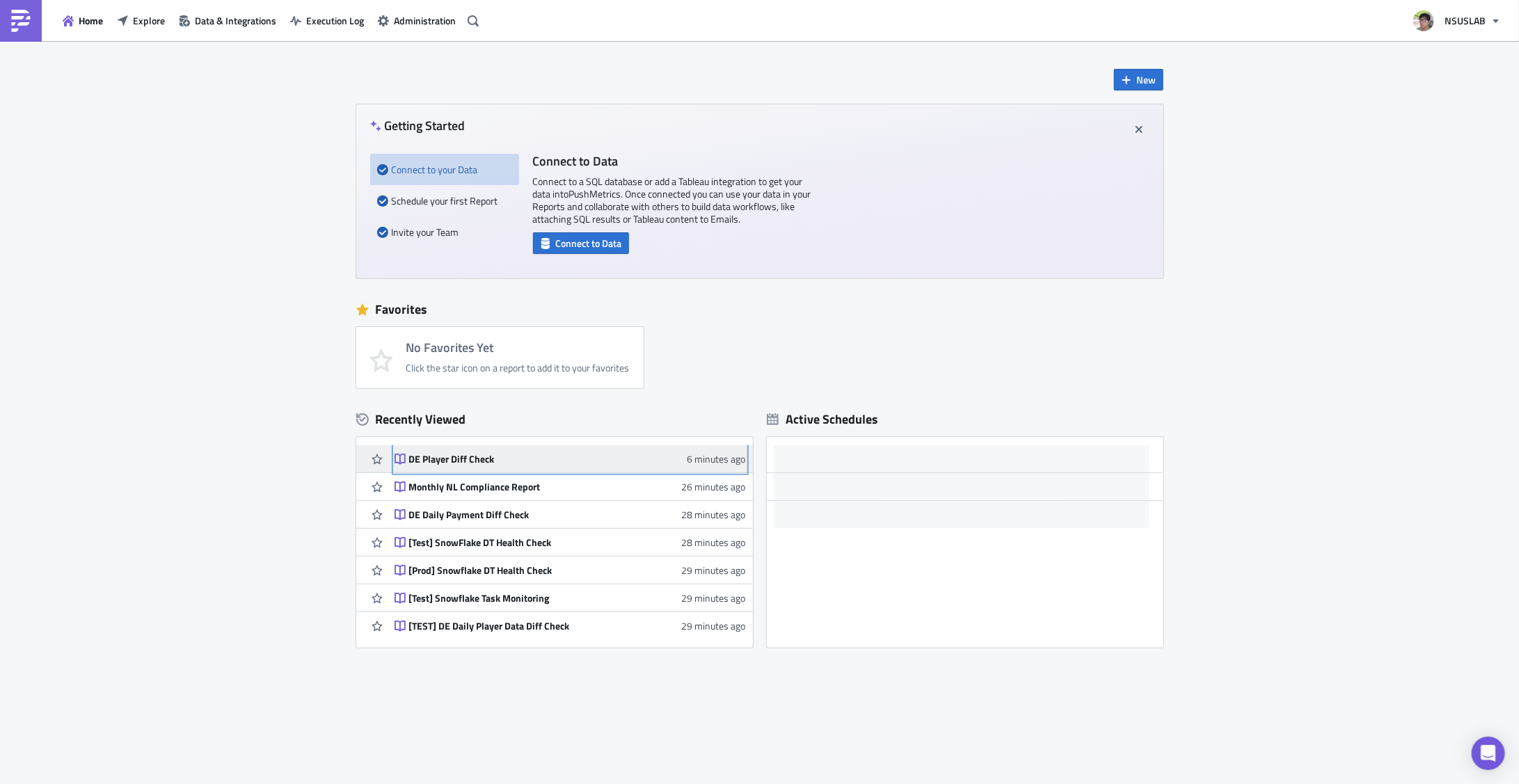
click at [465, 462] on div "DE Player Diff Check" at bounding box center [531, 459] width 244 height 12
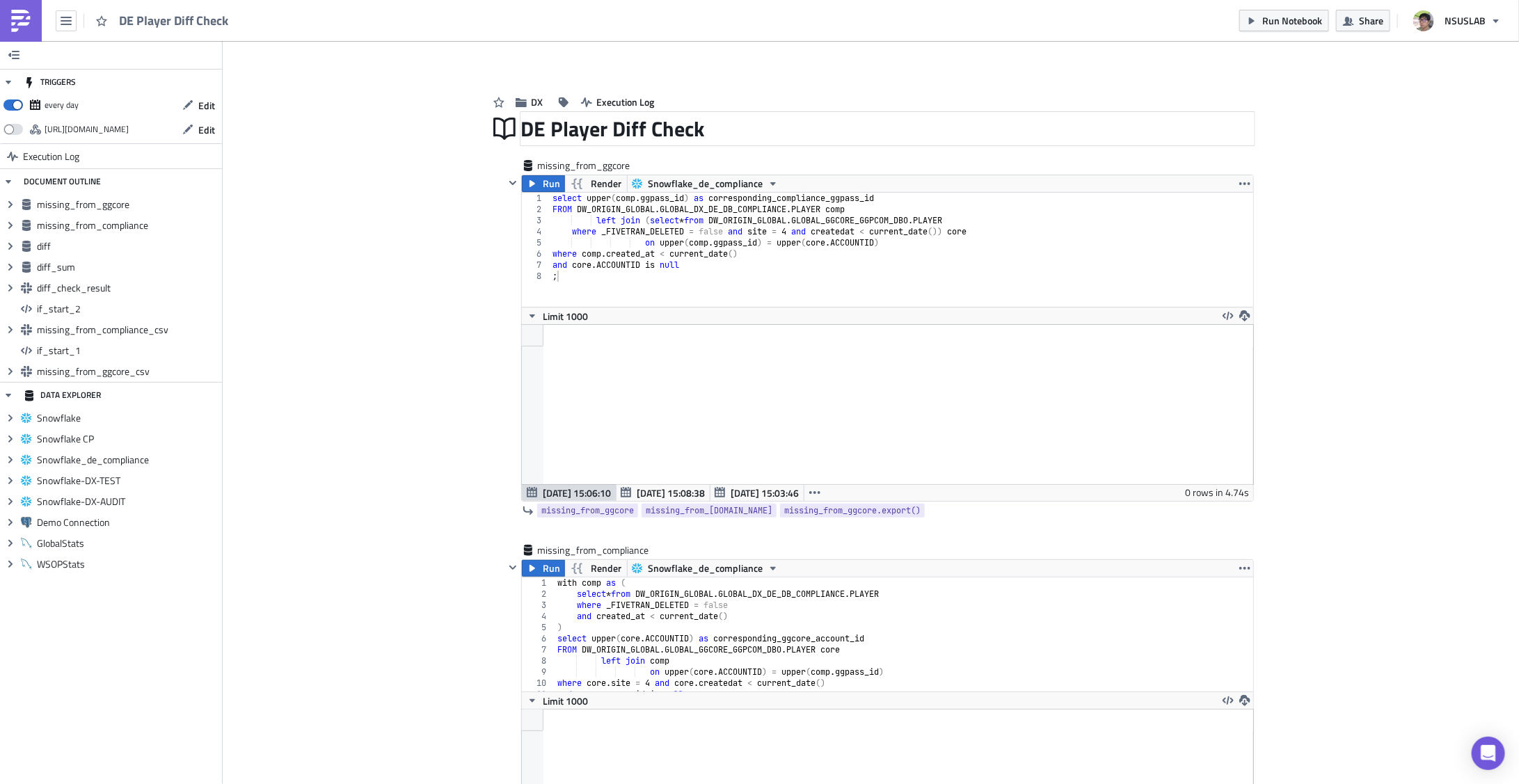
scroll to position [159, 747]
drag, startPoint x: 513, startPoint y: 130, endPoint x: 696, endPoint y: 128, distance: 183.0
click at [700, 128] on div "DE Player Diff Check" at bounding box center [871, 129] width 765 height 32
copy span "DE Player Diff Check"
